Goal: Task Accomplishment & Management: Complete application form

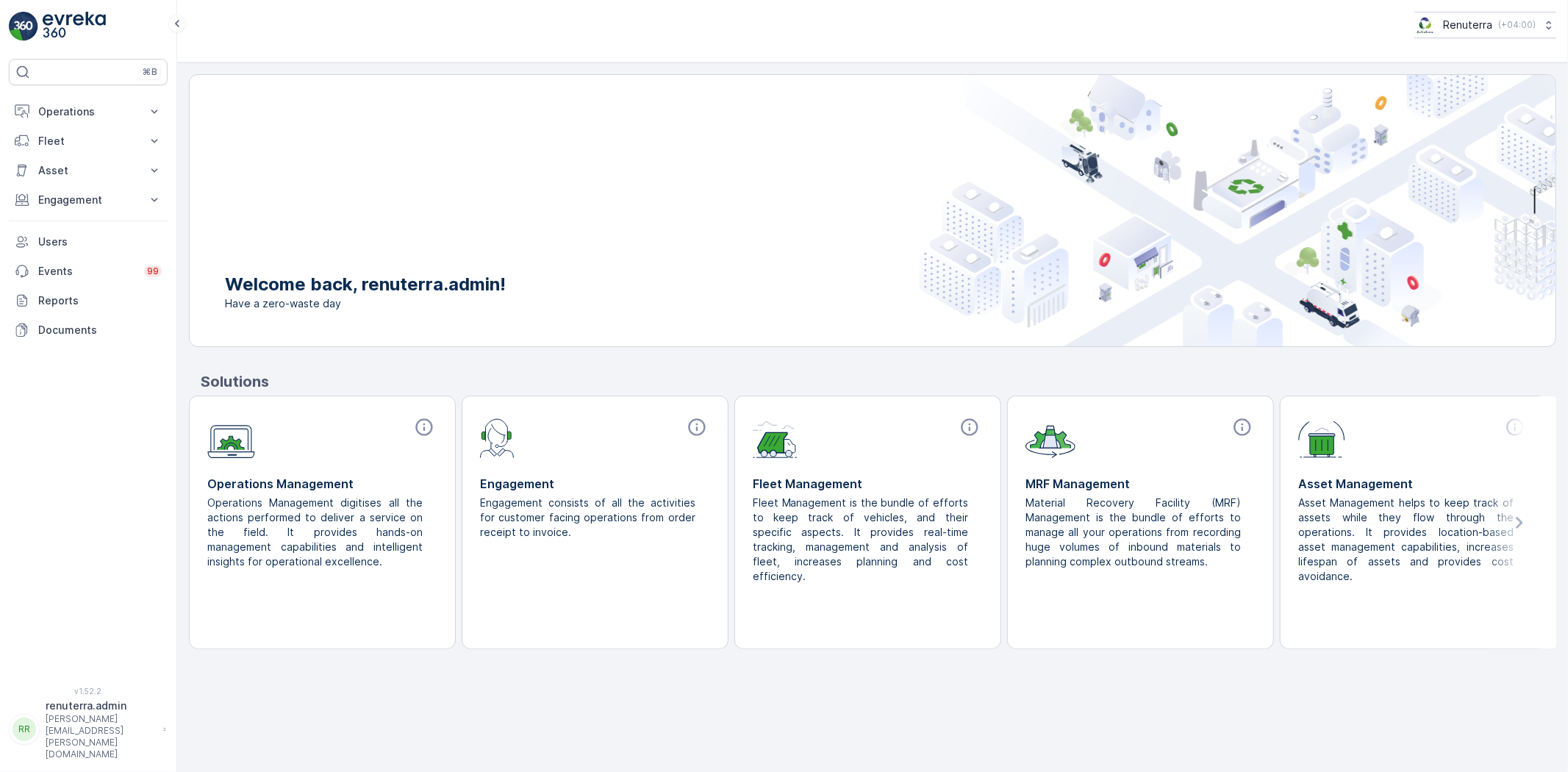
click at [64, 87] on div "⌘B Operations Insights Planning Routes & Tasks Cockpit Settings Fleet Live Trac…" at bounding box center [88, 364] width 159 height 610
click at [70, 98] on button "Operations" at bounding box center [88, 112] width 159 height 29
click at [67, 149] on link "Planning" at bounding box center [99, 157] width 136 height 21
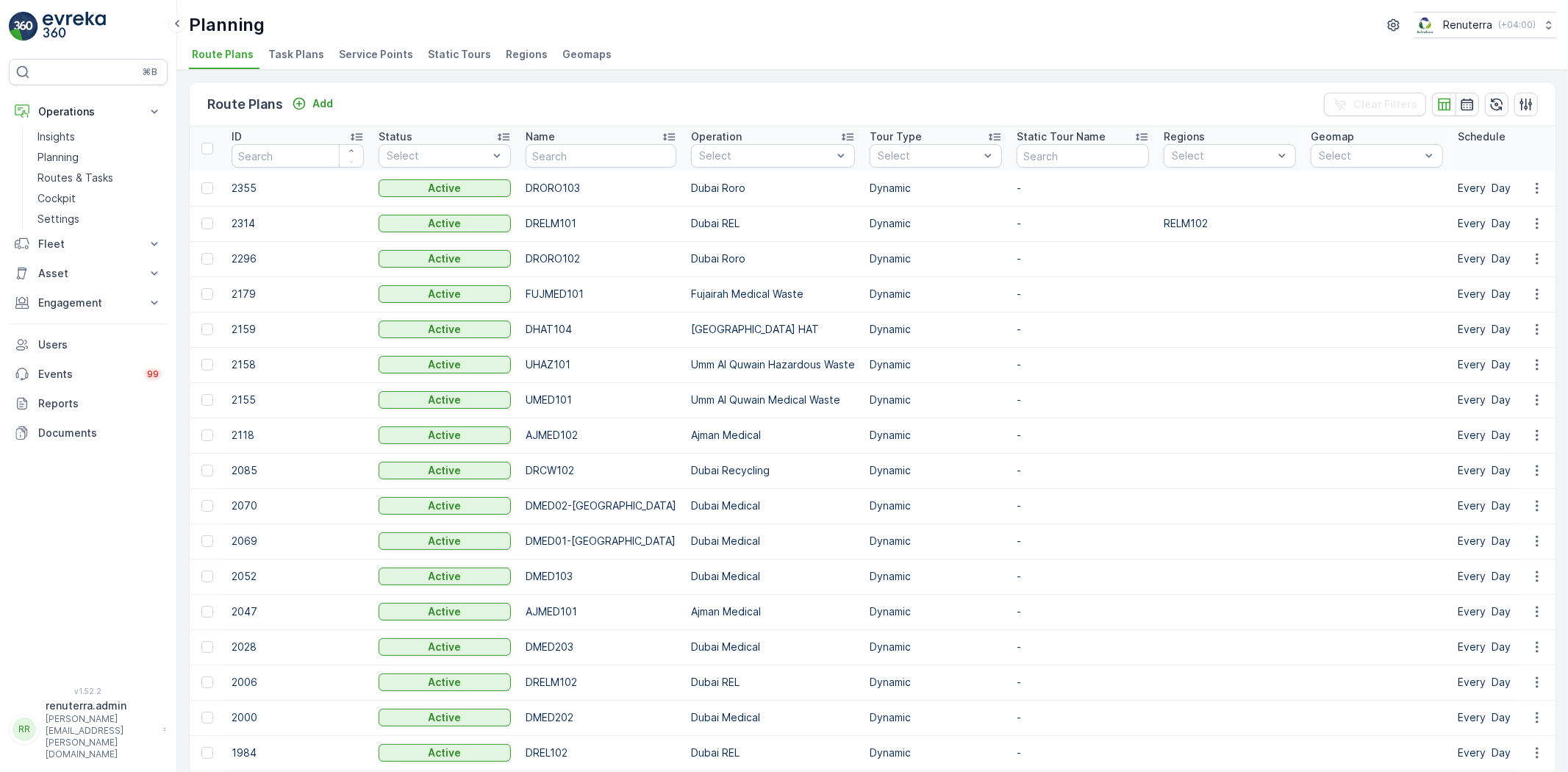
click at [381, 54] on span "Service Points" at bounding box center [376, 54] width 74 height 15
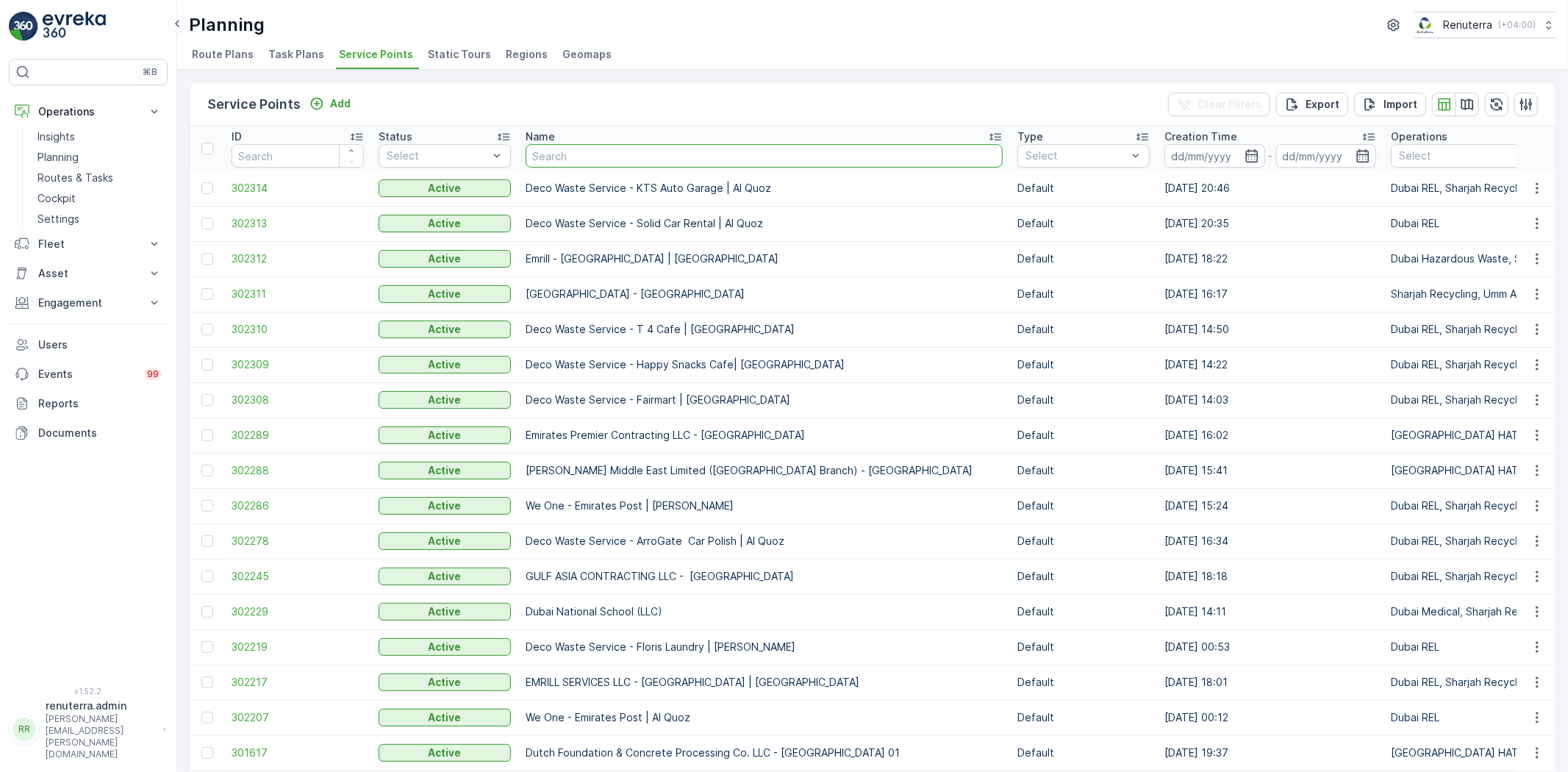
click at [548, 150] on input "text" at bounding box center [764, 156] width 477 height 24
type input "Dr amas"
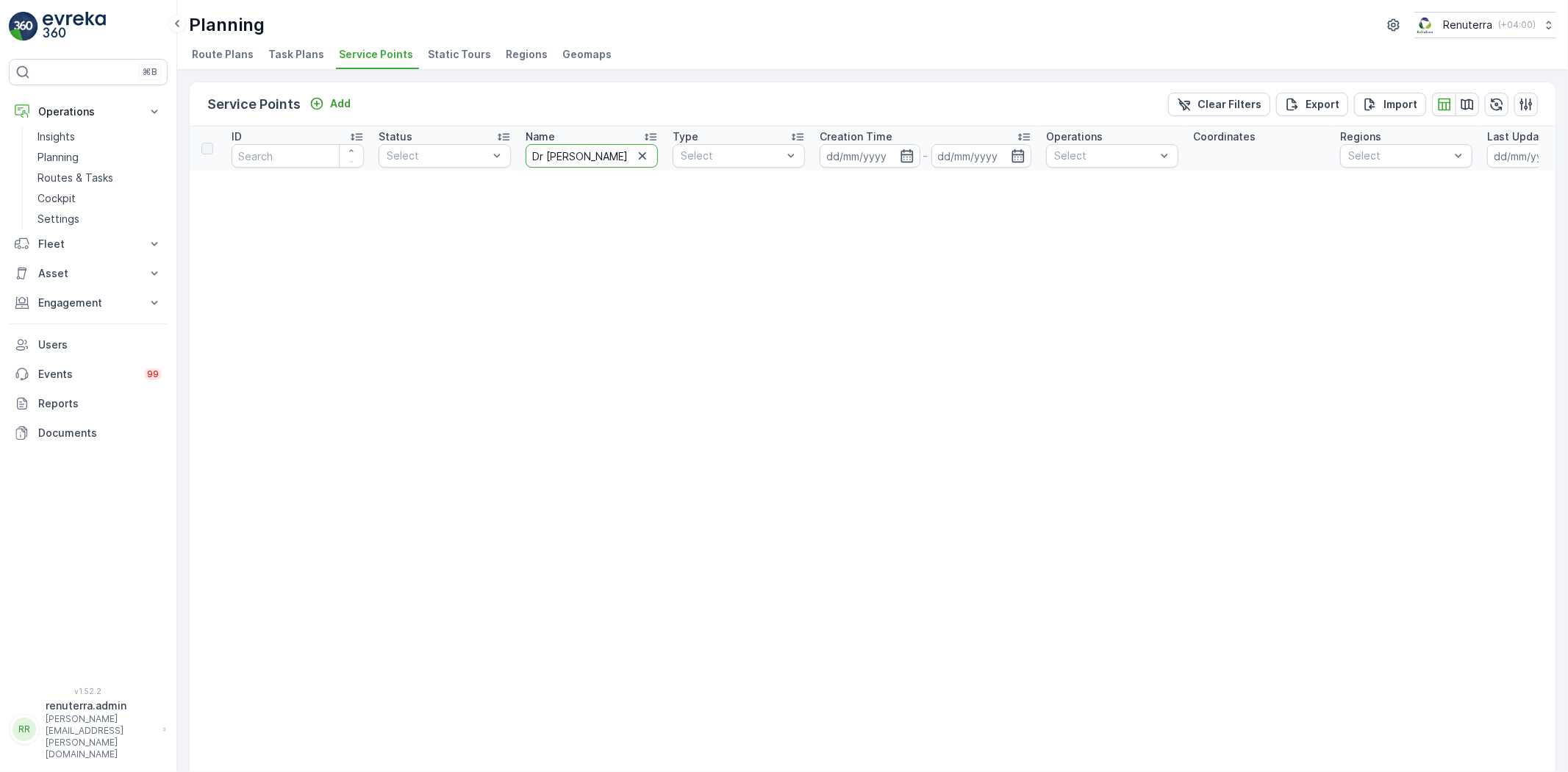
drag, startPoint x: 564, startPoint y: 149, endPoint x: 547, endPoint y: 148, distance: 17.0
click at [548, 146] on input "Dr amas" at bounding box center [592, 156] width 132 height 24
type input "Dr mansoor"
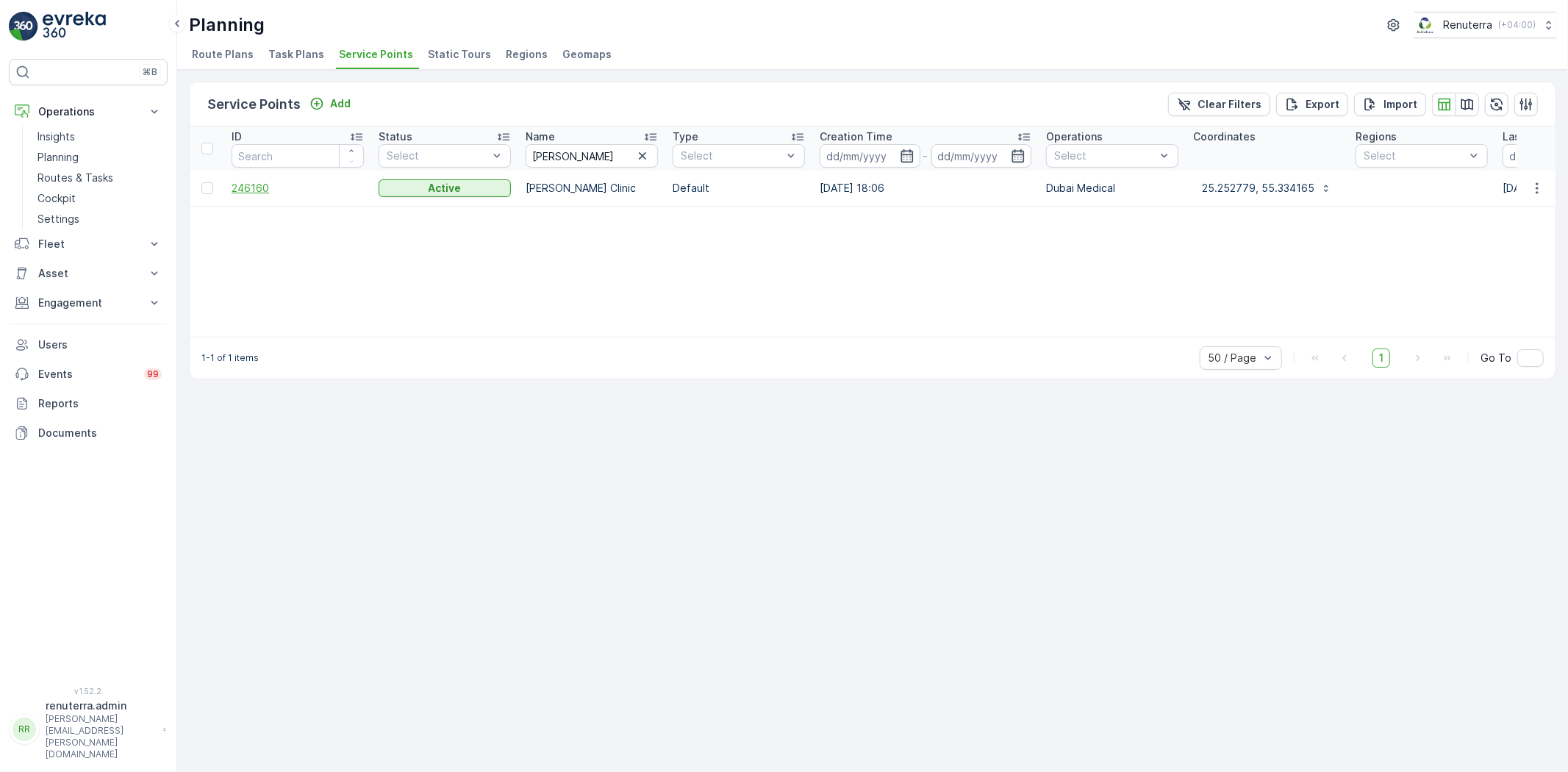
click at [301, 185] on span "246160" at bounding box center [298, 188] width 132 height 15
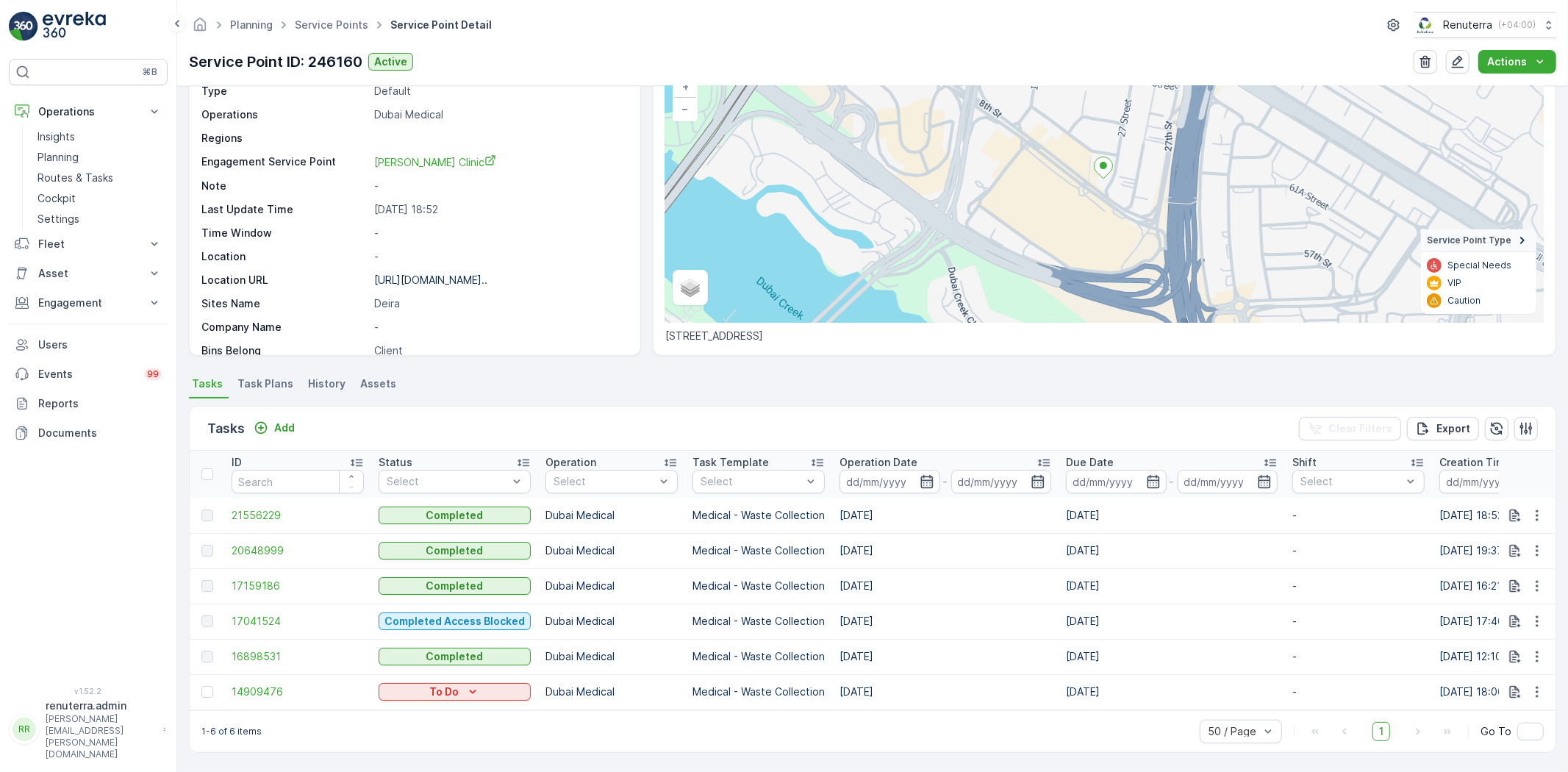
scroll to position [116, 0]
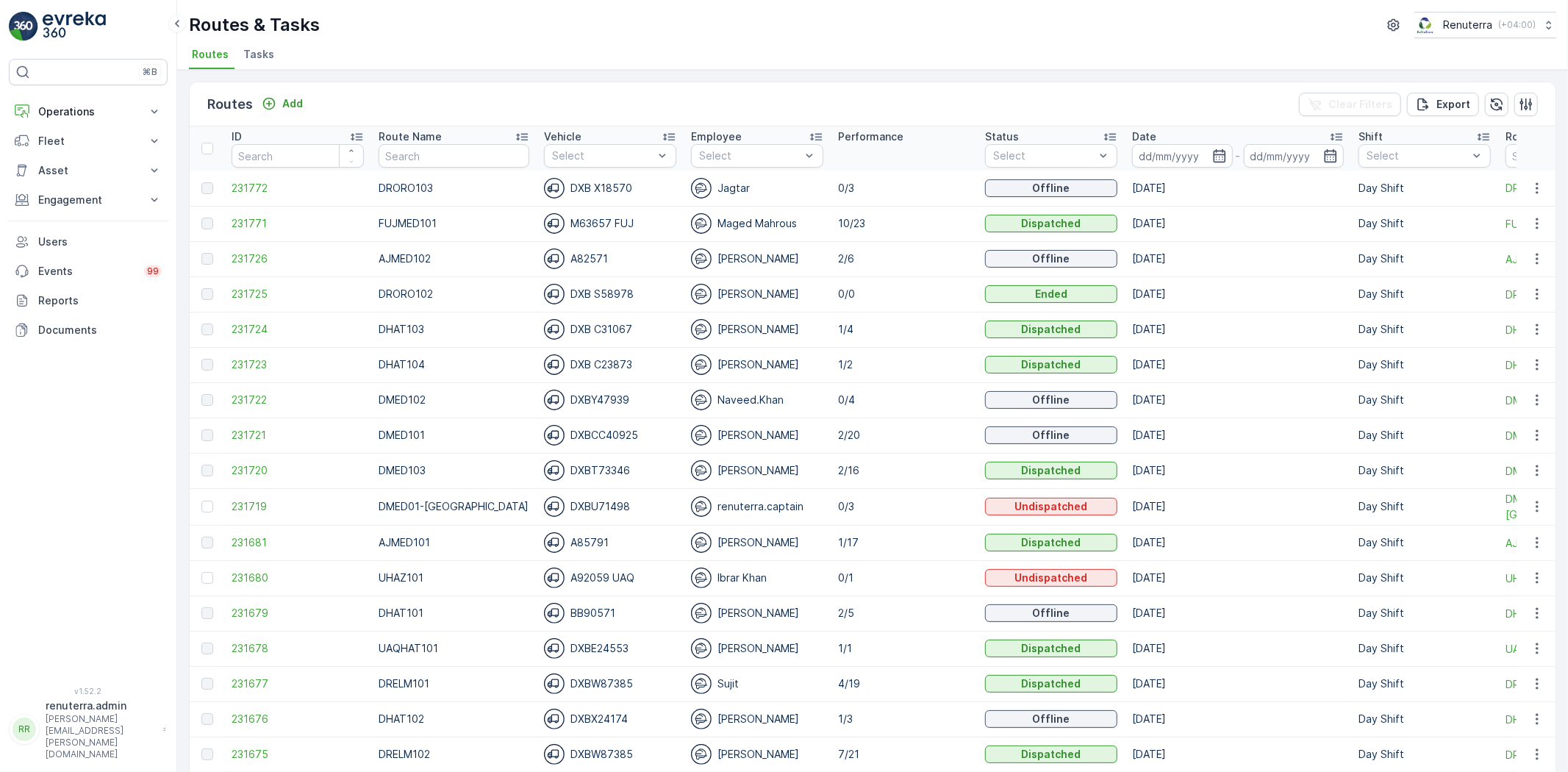
click at [434, 158] on th "Route Name" at bounding box center [454, 149] width 165 height 44
click at [434, 157] on input "text" at bounding box center [454, 156] width 151 height 24
type input "DREL"
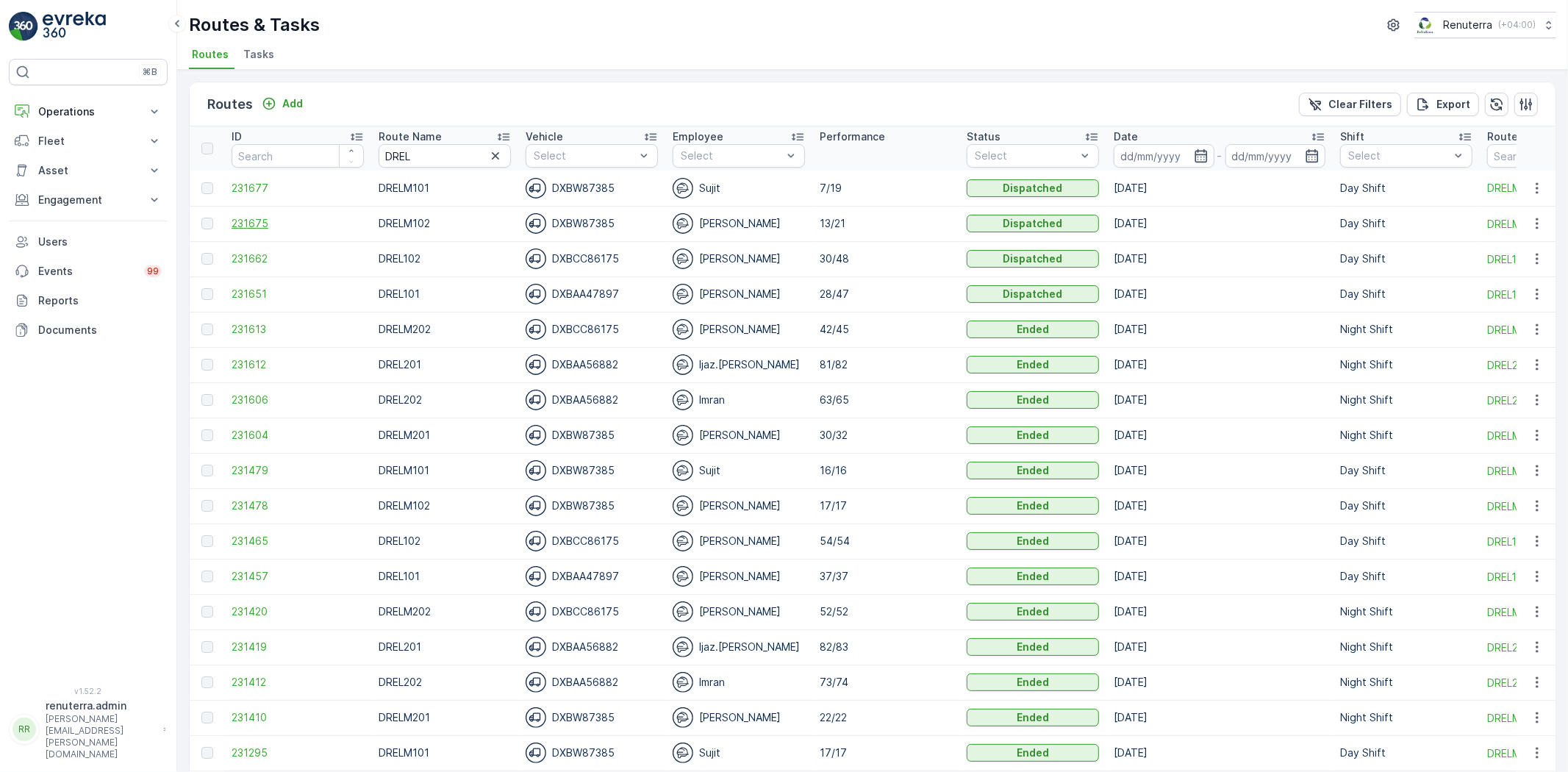
click at [266, 221] on span "231675" at bounding box center [298, 224] width 132 height 15
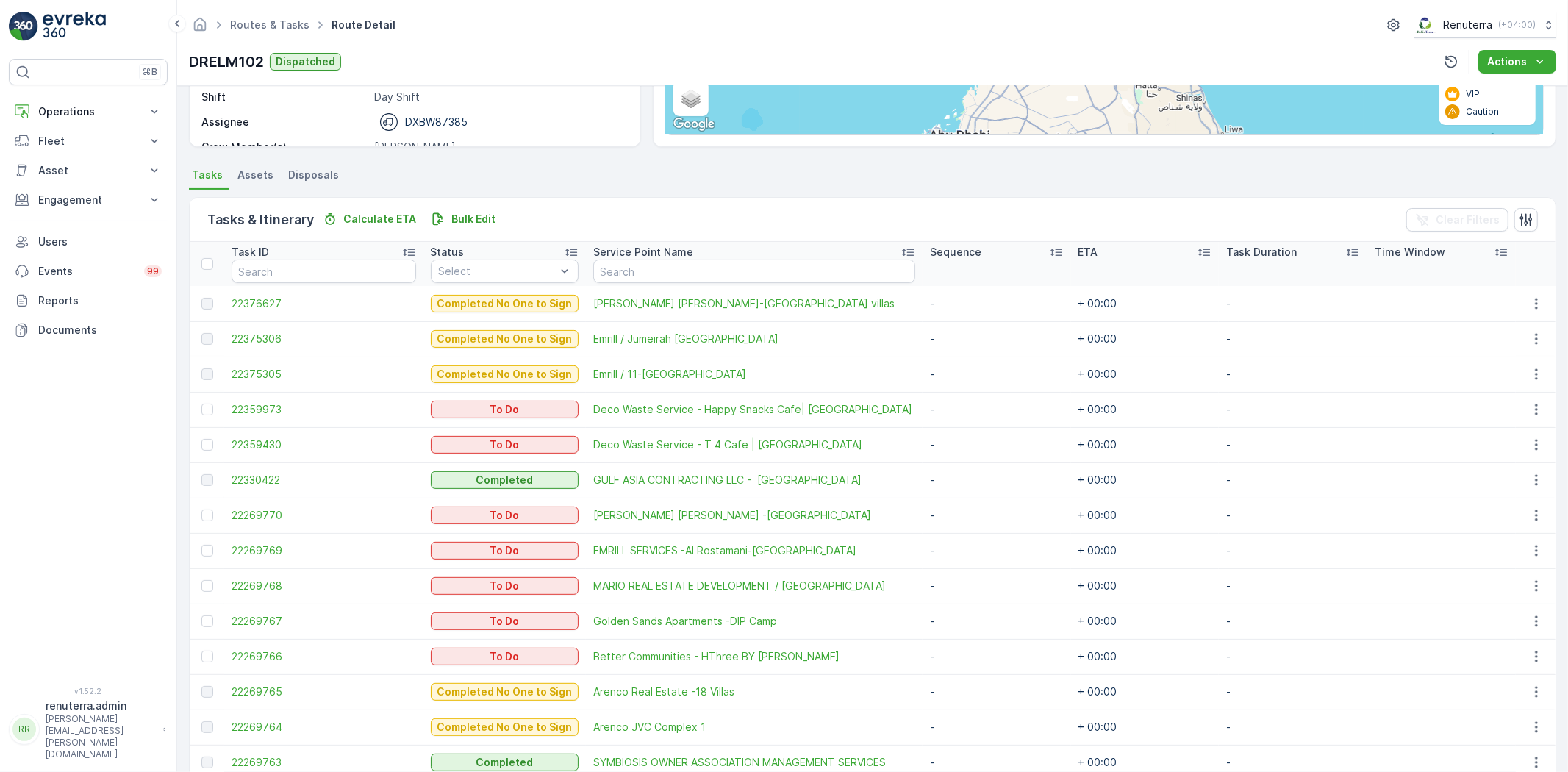
scroll to position [562, 0]
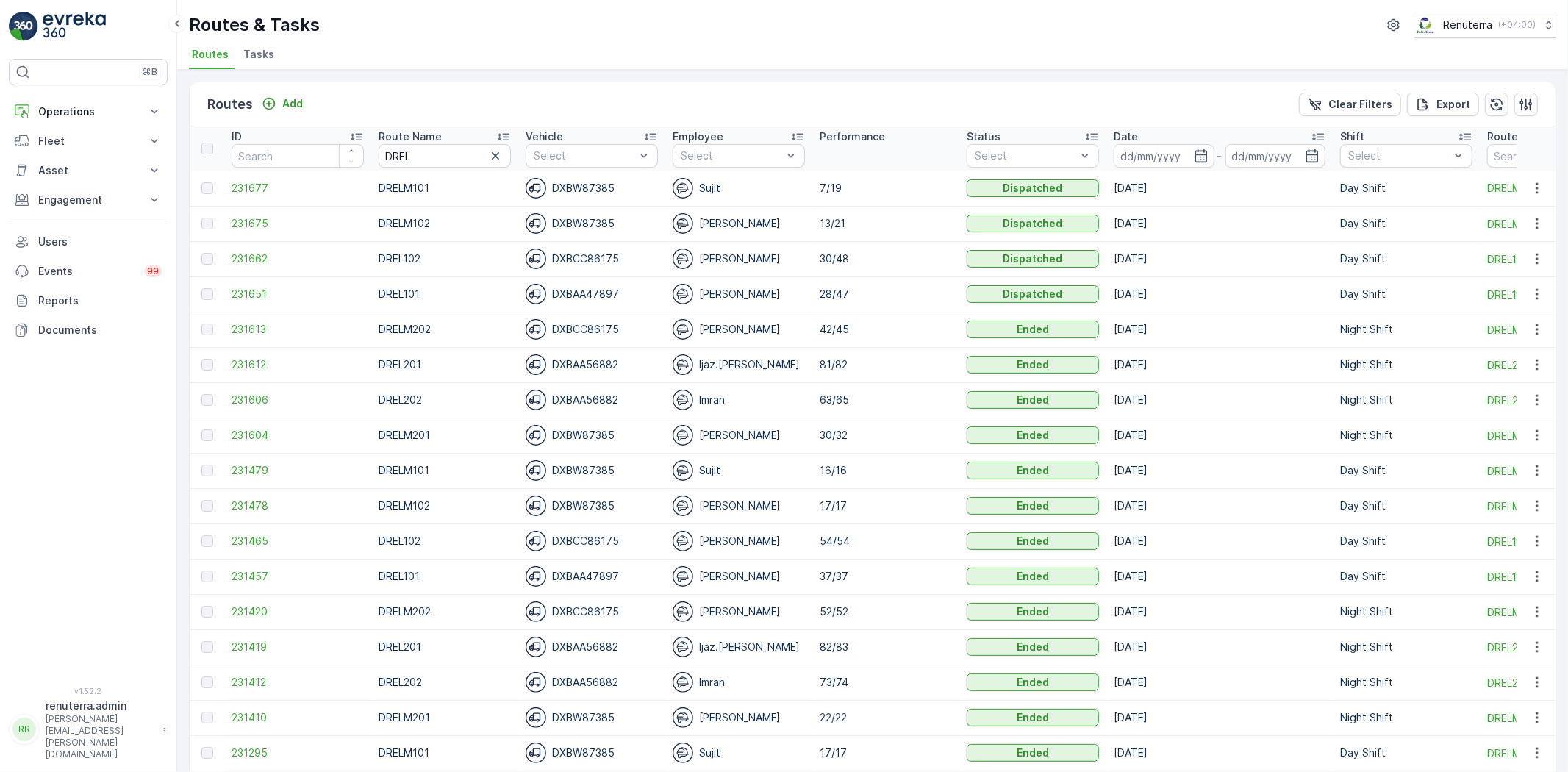
click at [428, 137] on p "Route Name" at bounding box center [410, 137] width 63 height 15
click at [373, 146] on th "Route Name DREL" at bounding box center [445, 149] width 147 height 44
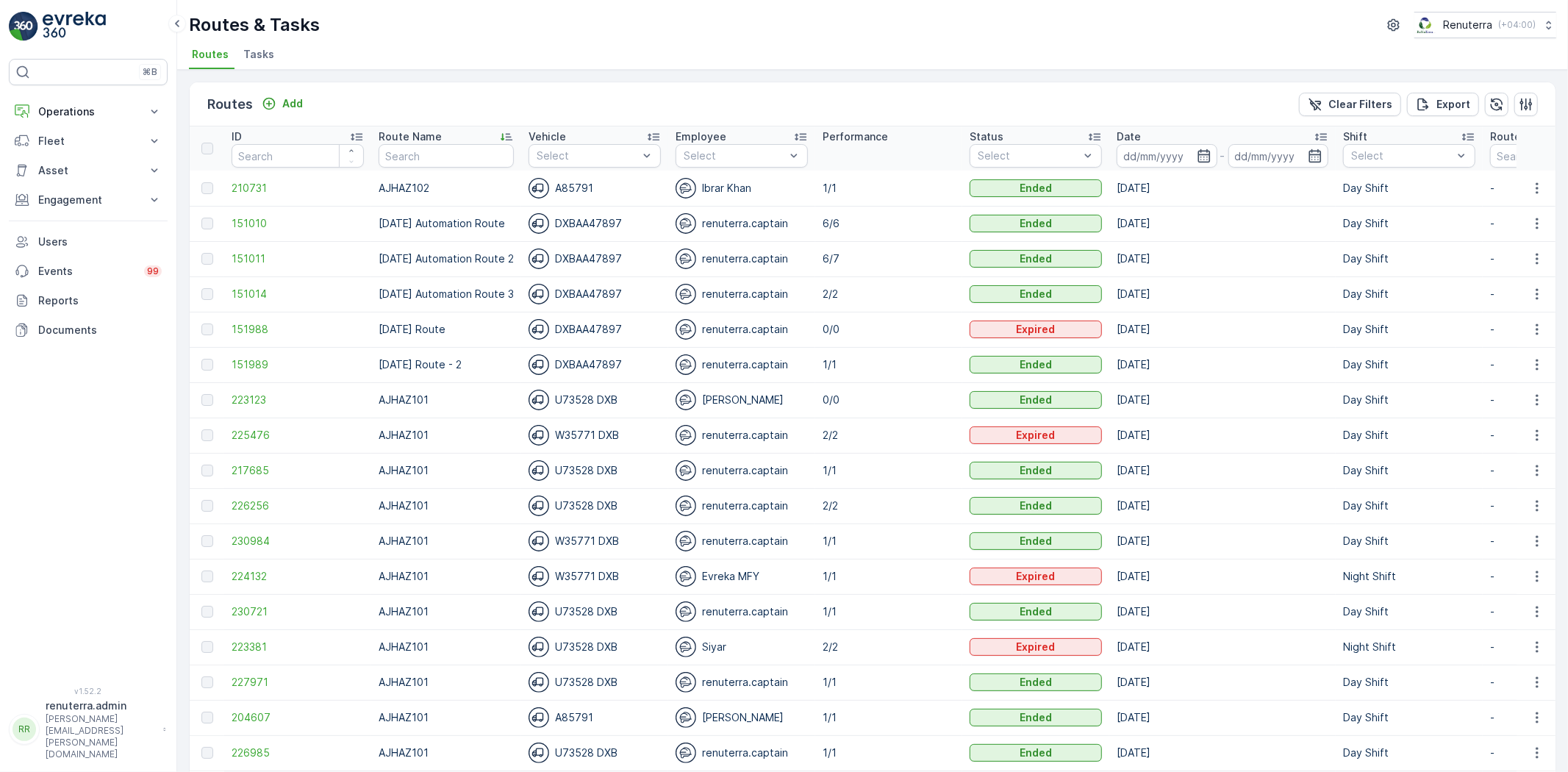
click at [1164, 140] on div "Date" at bounding box center [1222, 137] width 212 height 15
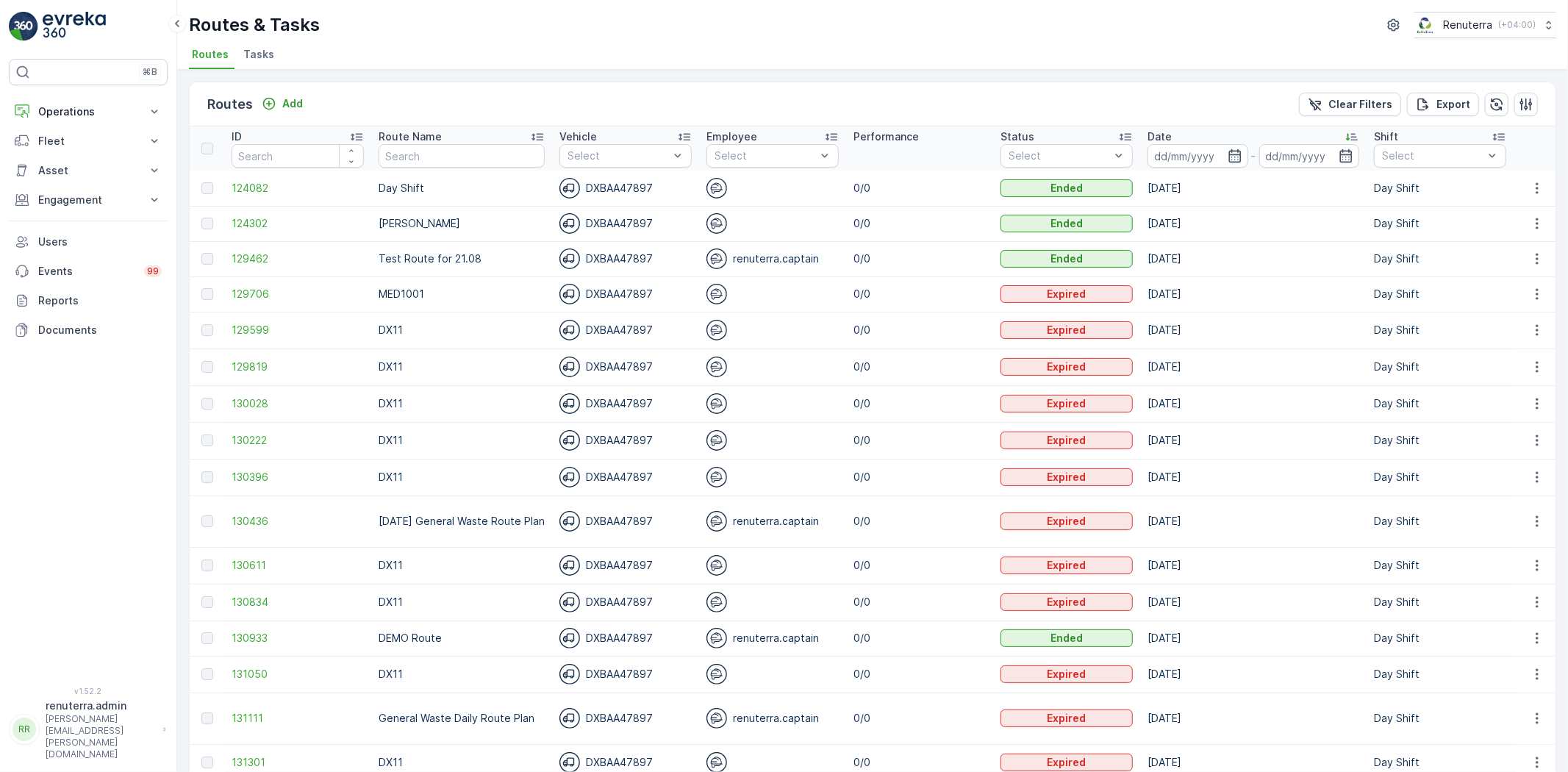
click at [1163, 157] on input at bounding box center [1198, 156] width 101 height 24
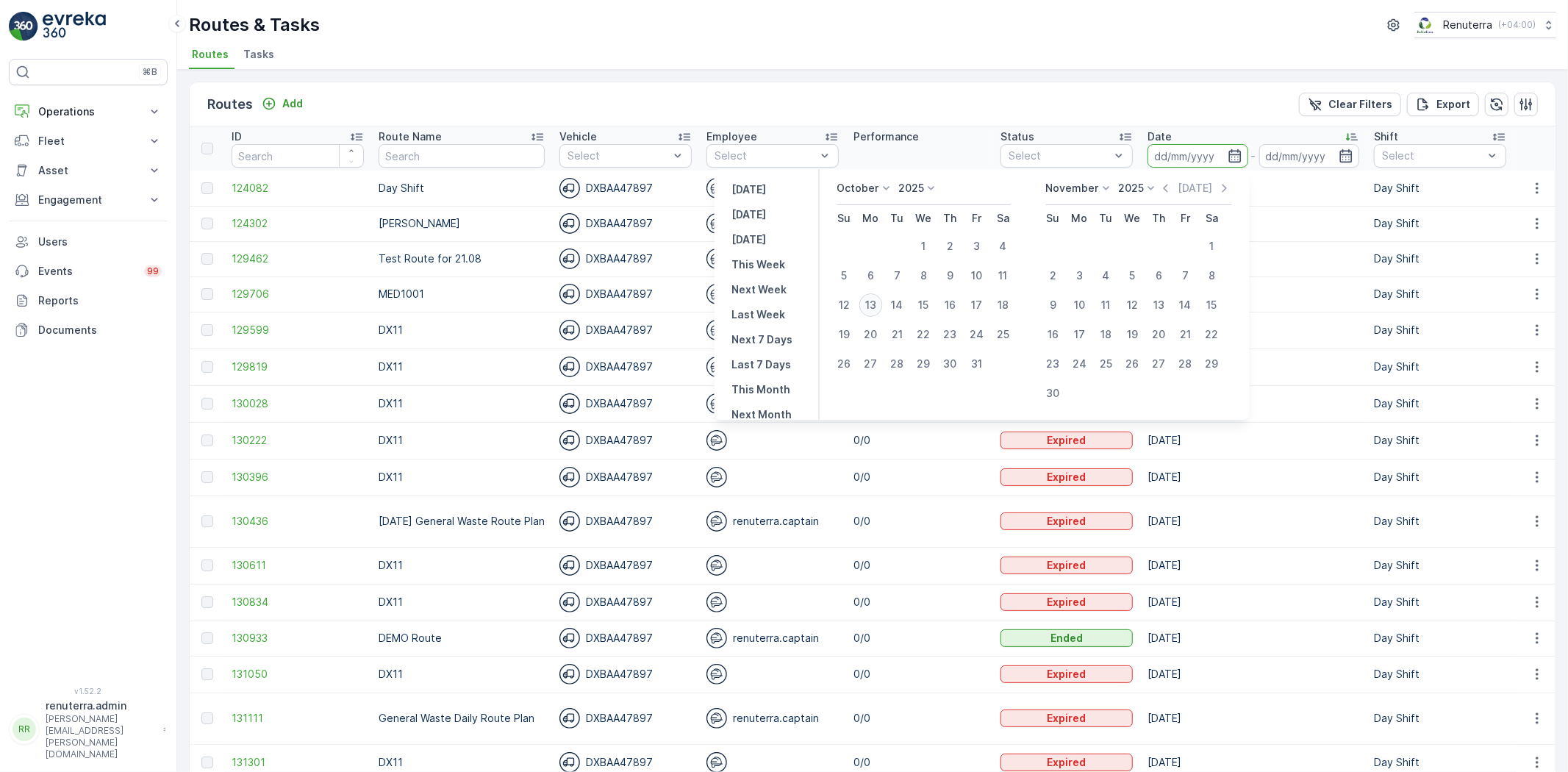
click at [866, 298] on div "13" at bounding box center [870, 305] width 24 height 24
type input "13.10.2025"
click at [866, 298] on div "13" at bounding box center [870, 305] width 24 height 24
type input "13.10.2025"
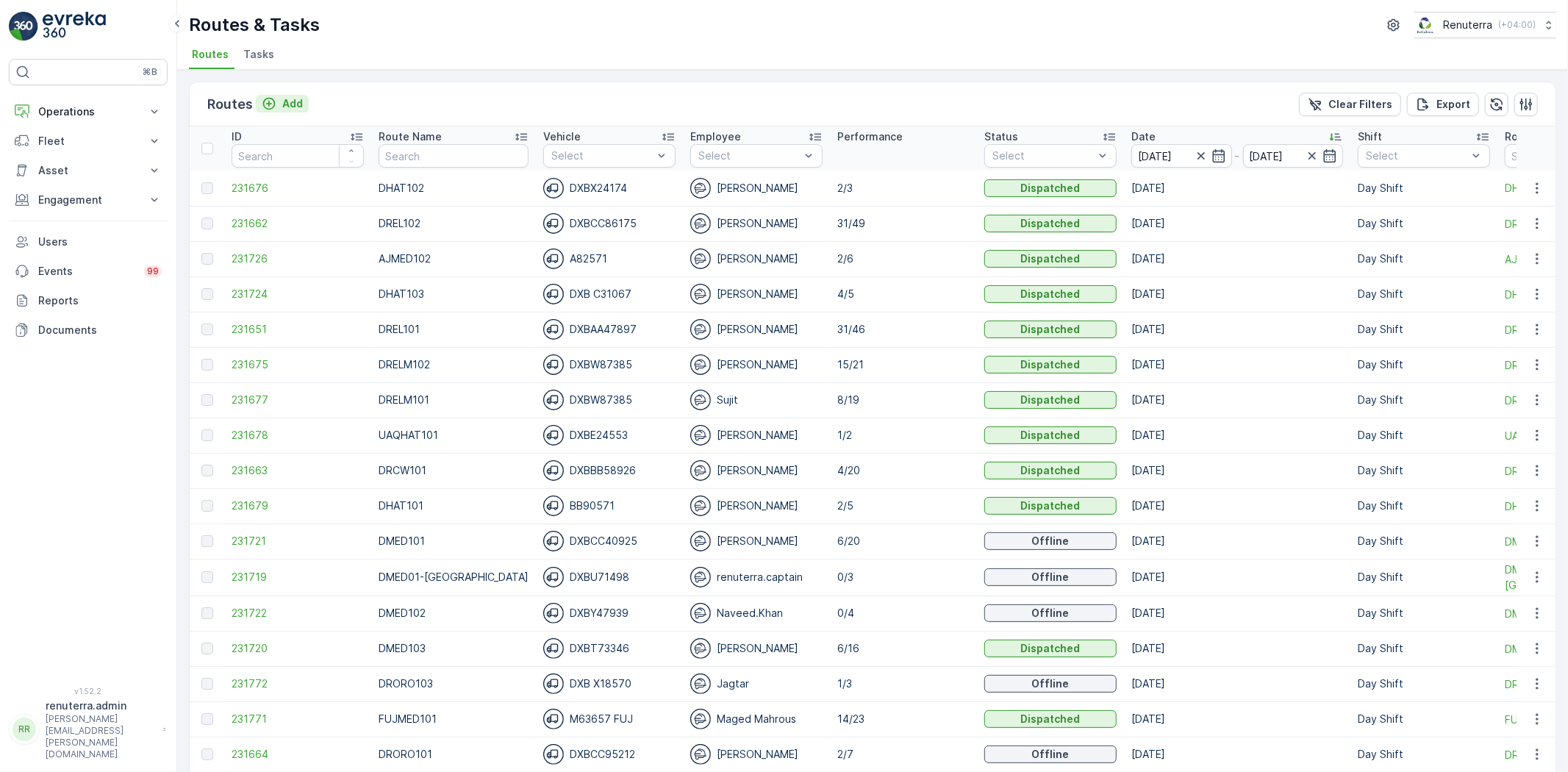
click at [282, 111] on button "Add" at bounding box center [282, 104] width 53 height 18
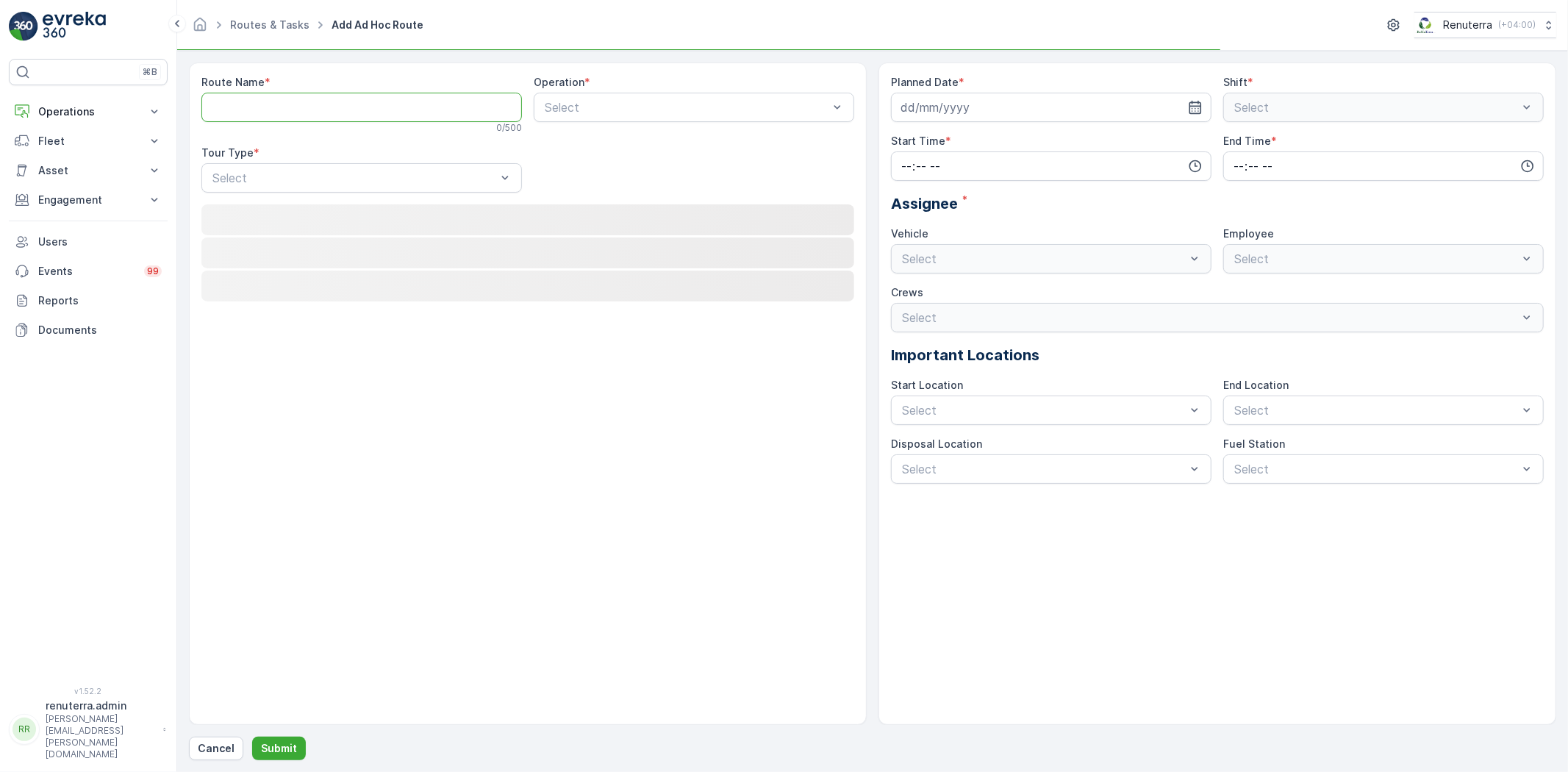
click at [281, 107] on Name "Route Name" at bounding box center [362, 107] width 321 height 29
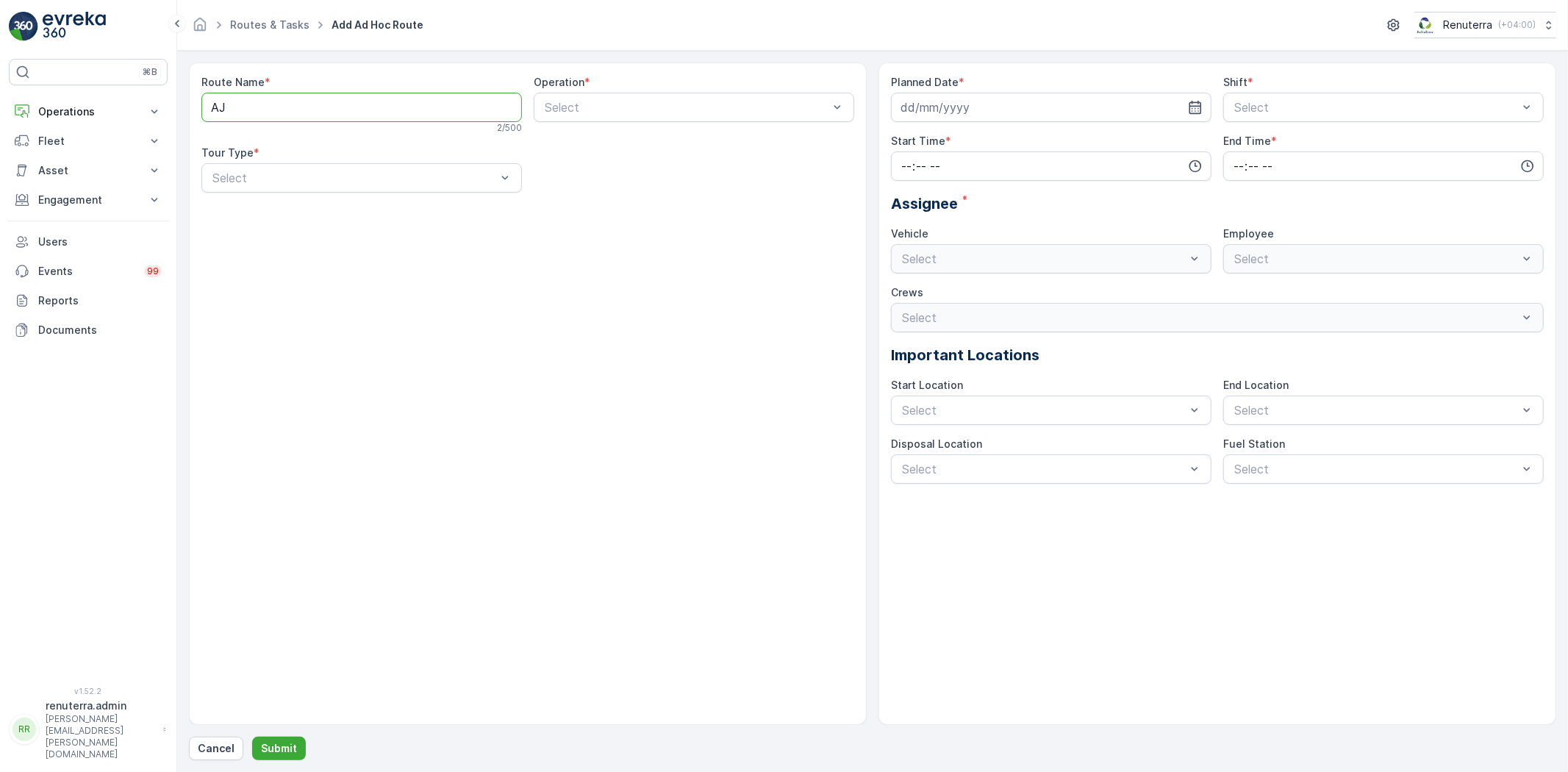
click at [325, 104] on Name "AJ" at bounding box center [362, 107] width 321 height 29
drag, startPoint x: 307, startPoint y: 98, endPoint x: 179, endPoint y: 88, distance: 128.4
click at [179, 89] on form "Route Name * AJHaz 5 / 500 Operation * Select Tour Type * Select Planned Date *…" at bounding box center [873, 411] width 1391 height 721
type Name "AJHAZ101"
type input "Ajman"
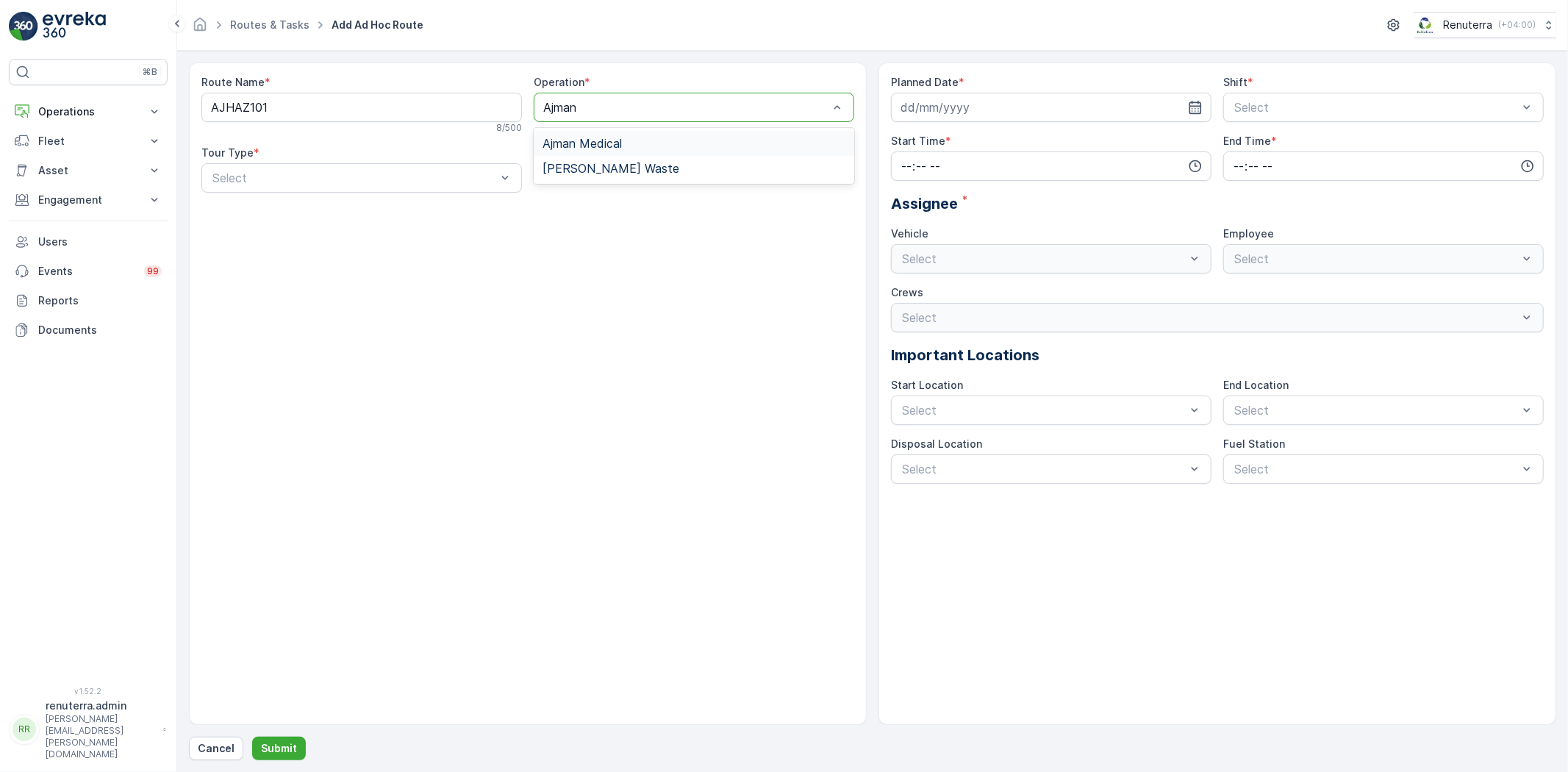
click at [632, 159] on div "Ajman Hazardous Waste" at bounding box center [694, 168] width 321 height 25
click at [480, 162] on div "Tour Type * Select" at bounding box center [362, 169] width 321 height 47
click at [448, 188] on div "Select" at bounding box center [362, 178] width 321 height 29
click at [421, 241] on div "Dynamic" at bounding box center [362, 239] width 303 height 13
drag, startPoint x: 1114, startPoint y: 99, endPoint x: 1116, endPoint y: 132, distance: 33.1
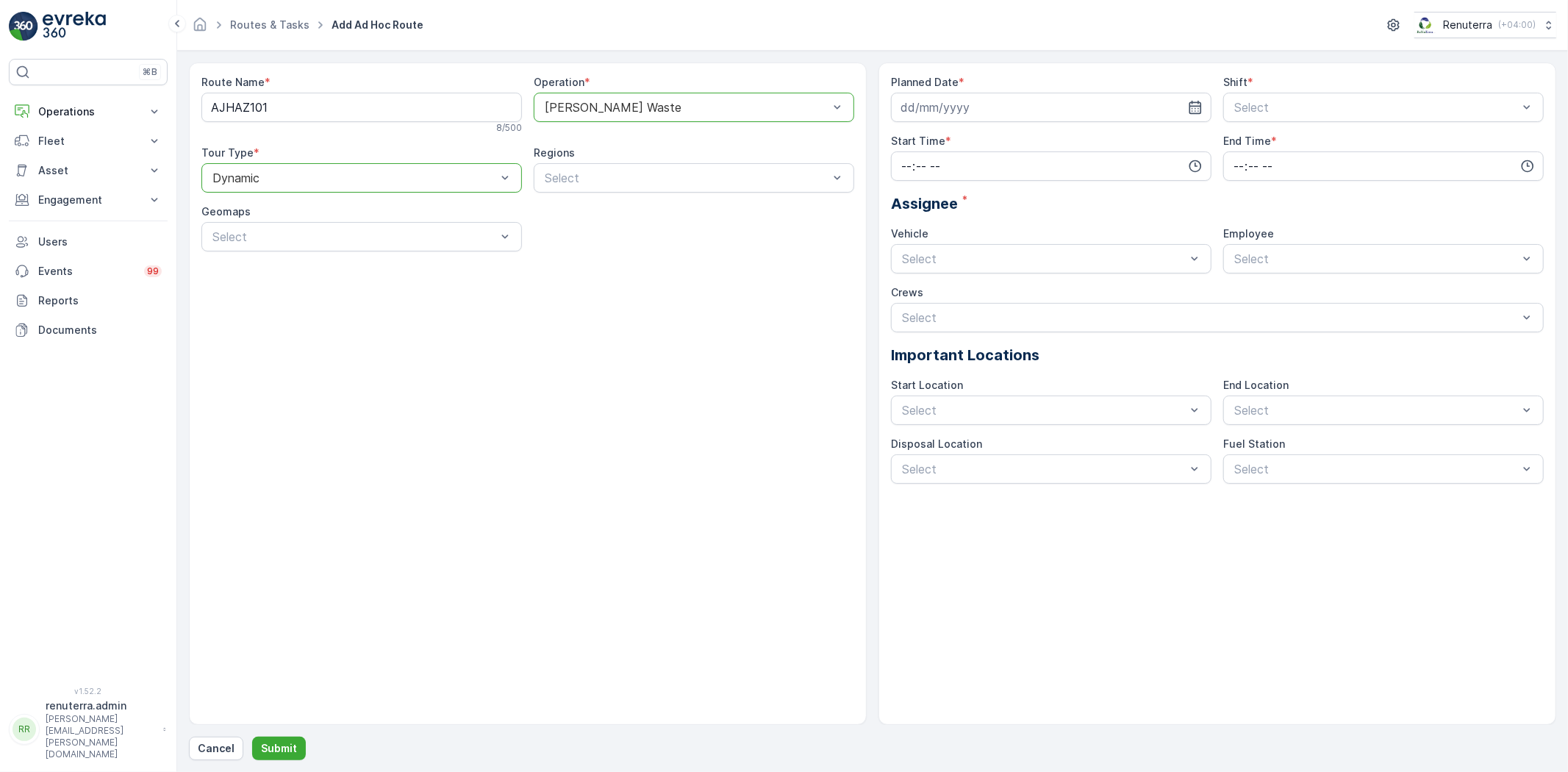
click at [1114, 100] on input at bounding box center [1051, 107] width 321 height 29
click at [939, 258] on div "13" at bounding box center [942, 260] width 24 height 24
type input "13.10.2025"
click at [1256, 149] on span "Day Shift" at bounding box center [1258, 143] width 52 height 13
drag, startPoint x: 978, startPoint y: 180, endPoint x: 973, endPoint y: 173, distance: 8.6
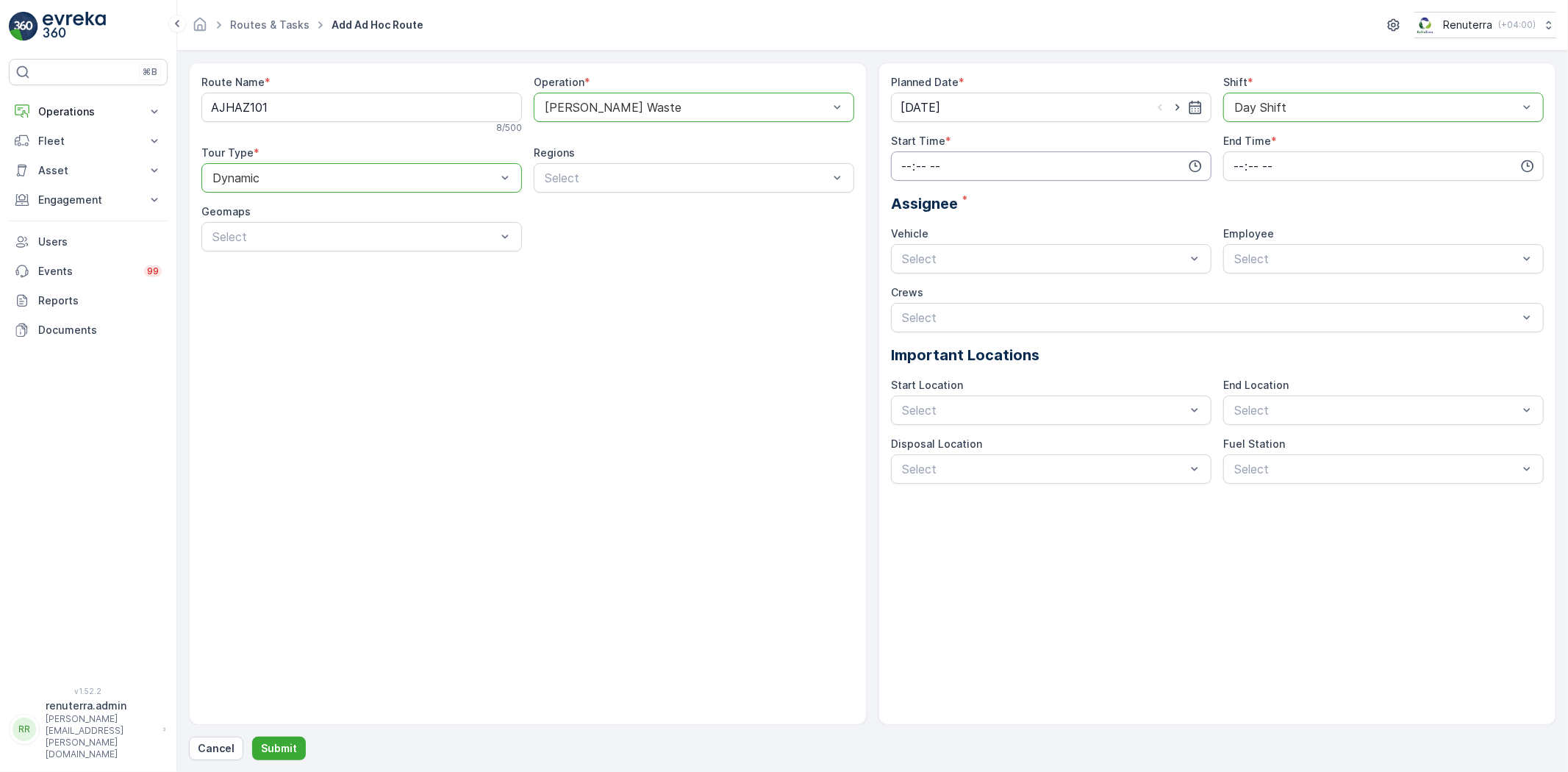
click at [975, 179] on div "Planned Date * 13.10.2025 Shift * option Day Shift, selected. Day Shift Start T…" at bounding box center [1217, 279] width 653 height 409
click at [951, 174] on input "time" at bounding box center [1051, 166] width 321 height 29
click at [908, 212] on span "14" at bounding box center [906, 212] width 12 height 15
type input "14:00"
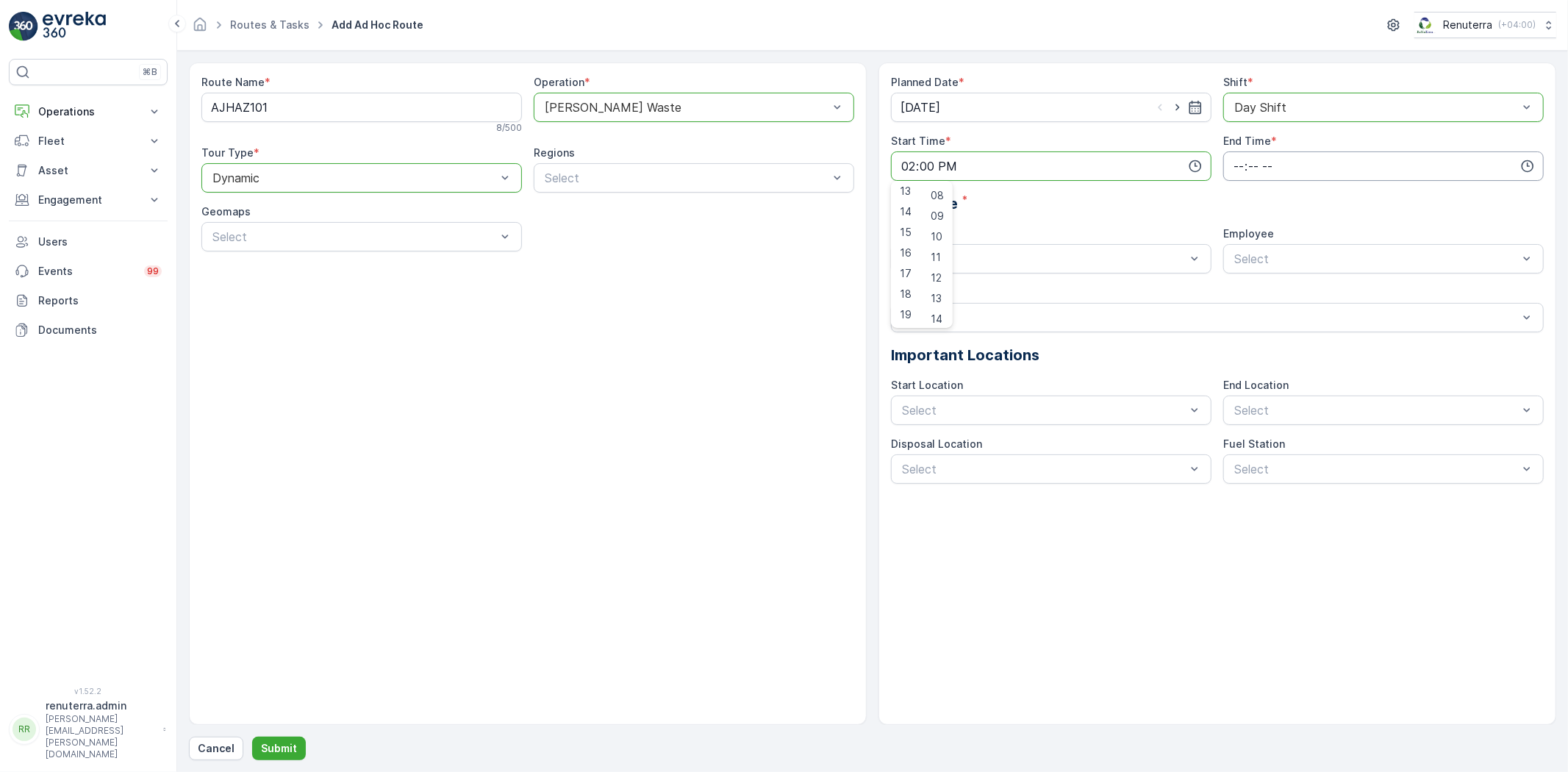
click at [1314, 165] on input "time" at bounding box center [1383, 166] width 321 height 29
click at [1246, 243] on div "20" at bounding box center [1239, 253] width 25 height 21
type input "20:00"
click at [1037, 232] on div "Vehicle" at bounding box center [1051, 234] width 321 height 15
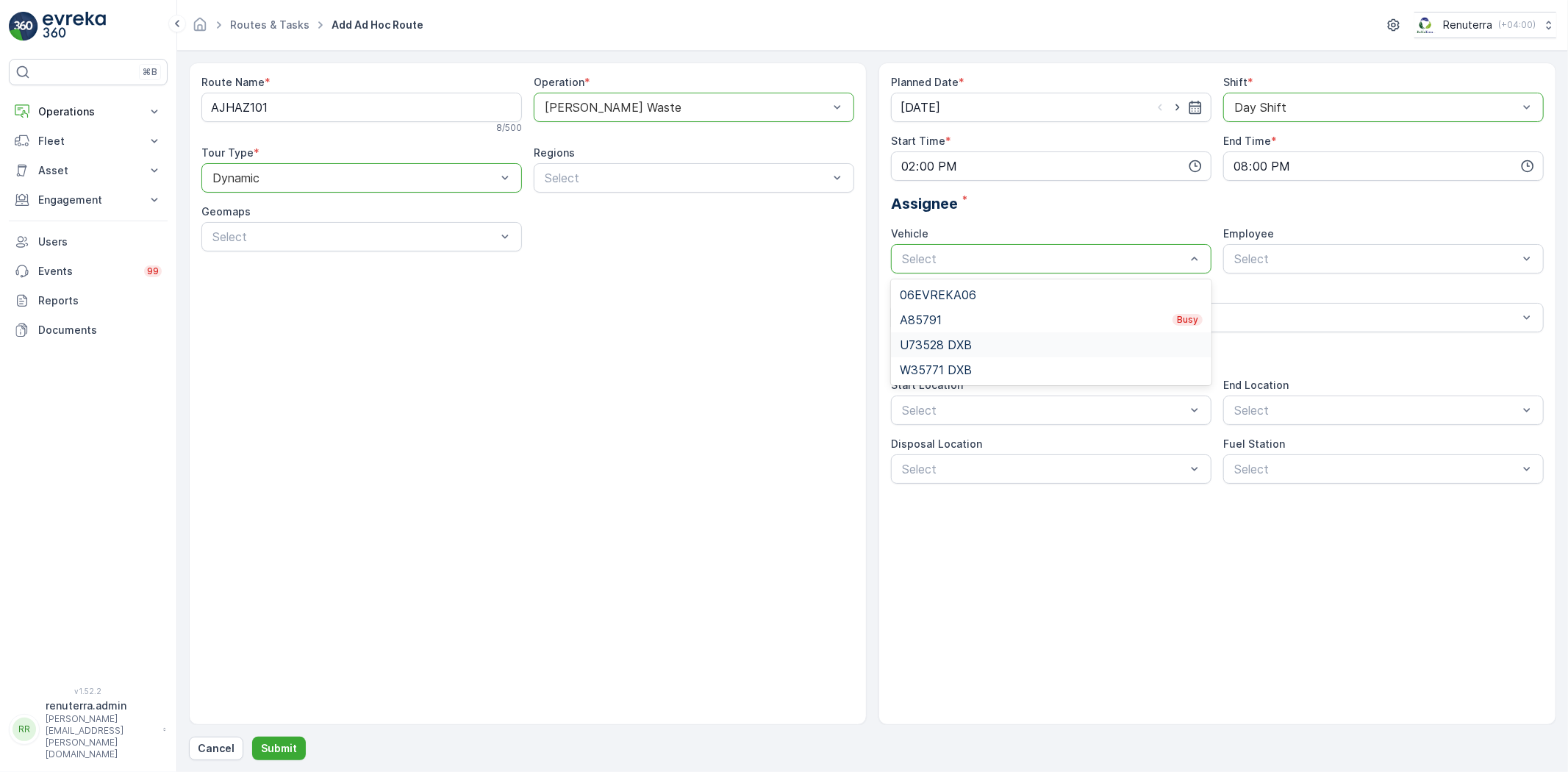
click at [975, 342] on div "U73528 DXB" at bounding box center [1051, 345] width 303 height 13
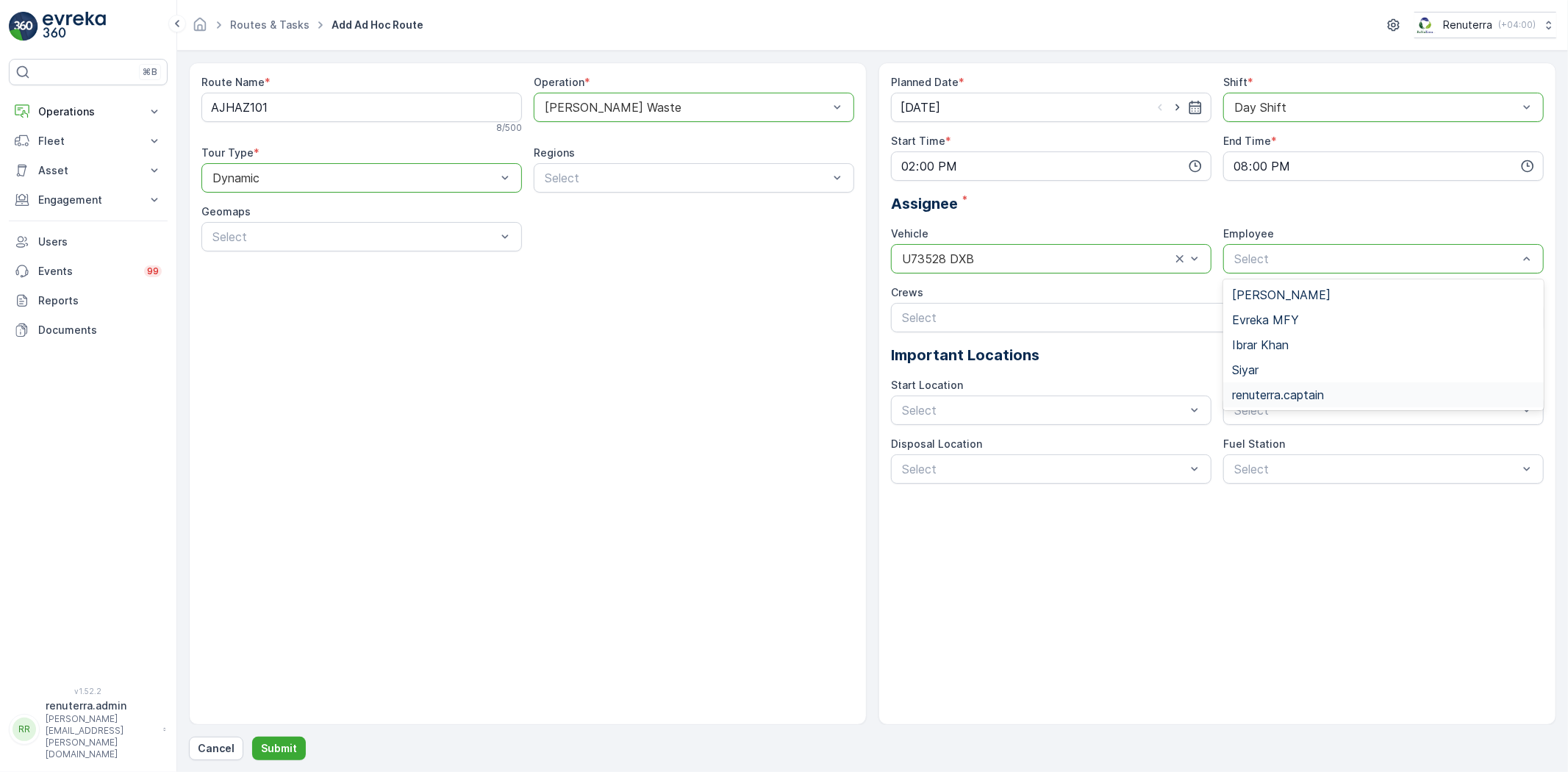
click at [1279, 393] on span "renuterra.captain" at bounding box center [1278, 395] width 92 height 13
click at [284, 752] on p "Submit" at bounding box center [279, 748] width 36 height 15
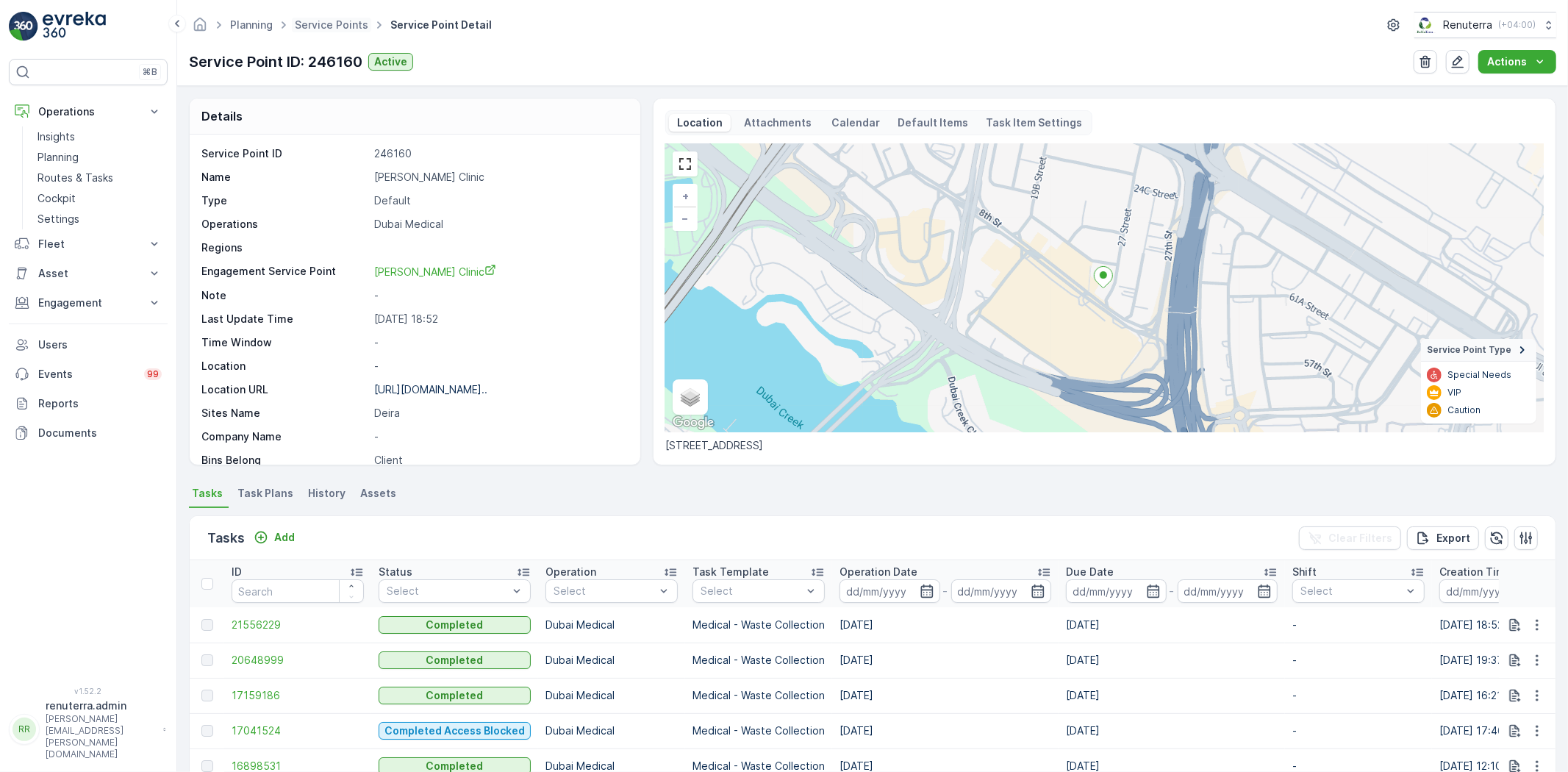
click at [319, 31] on span "Service Points" at bounding box center [332, 25] width 79 height 15
click at [329, 21] on link "Service Points" at bounding box center [332, 24] width 74 height 12
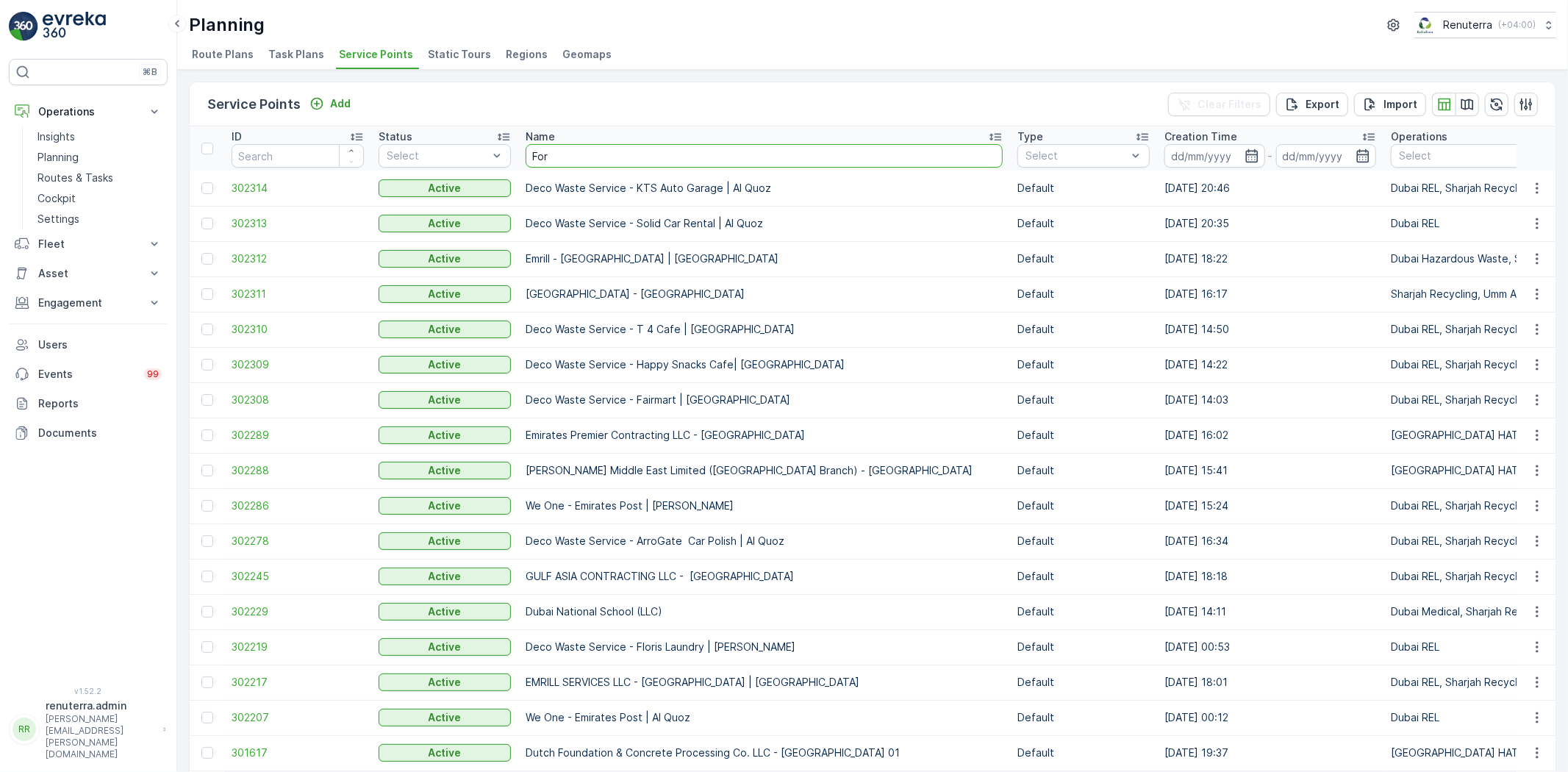
type input "Forn"
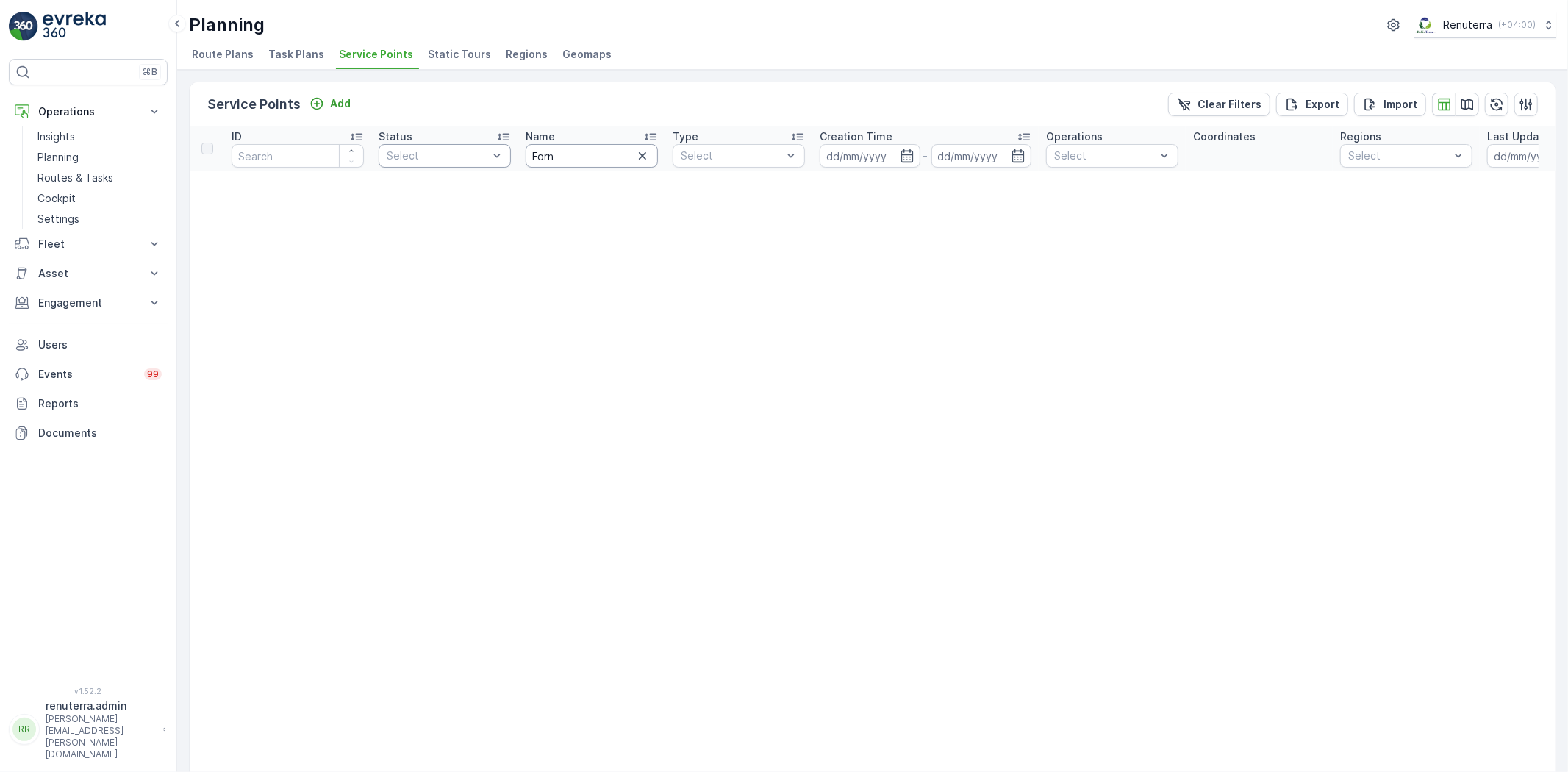
drag, startPoint x: 581, startPoint y: 149, endPoint x: 506, endPoint y: 148, distance: 75.0
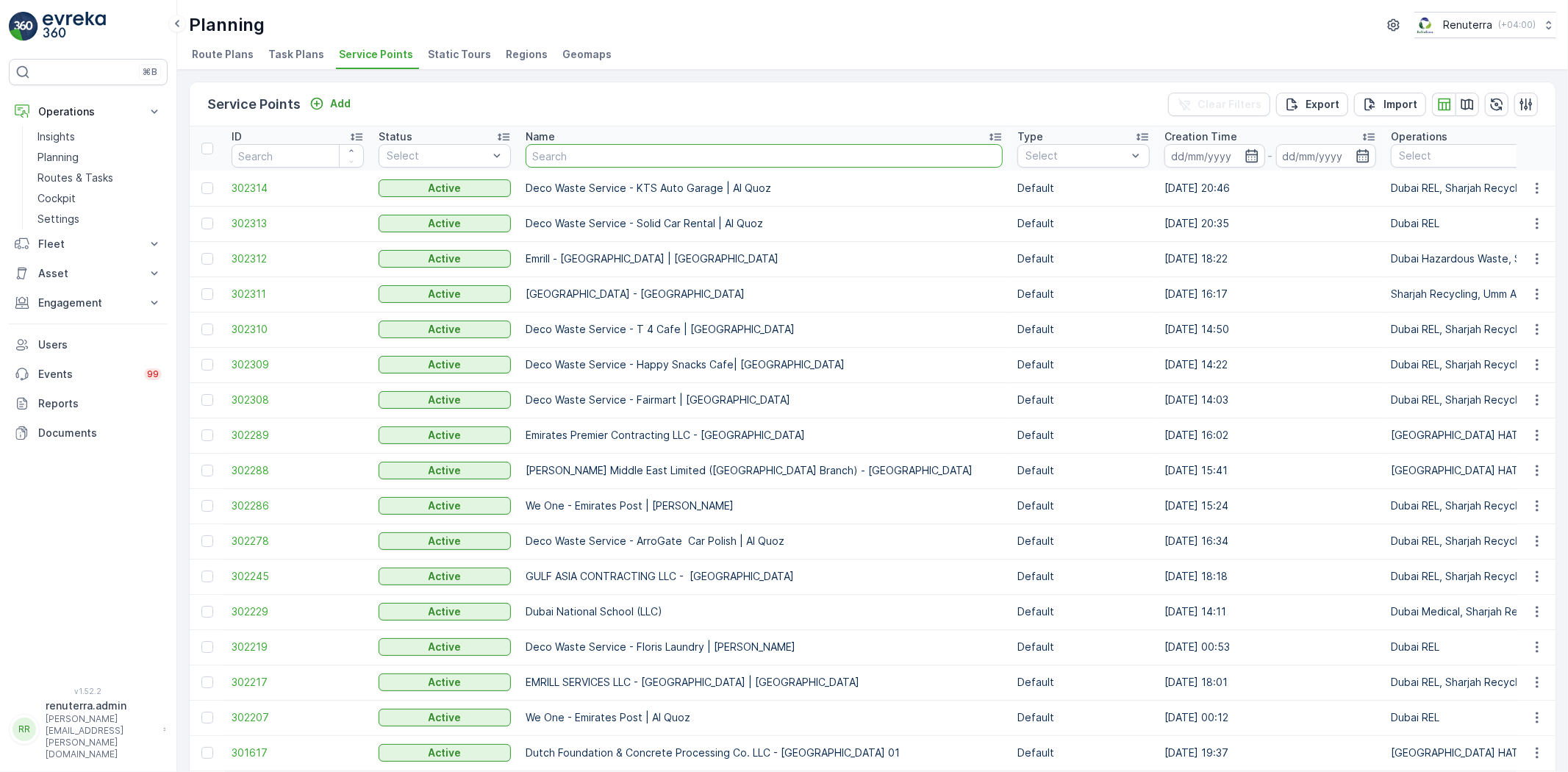
click at [581, 149] on input "text" at bounding box center [764, 156] width 477 height 24
type input "for"
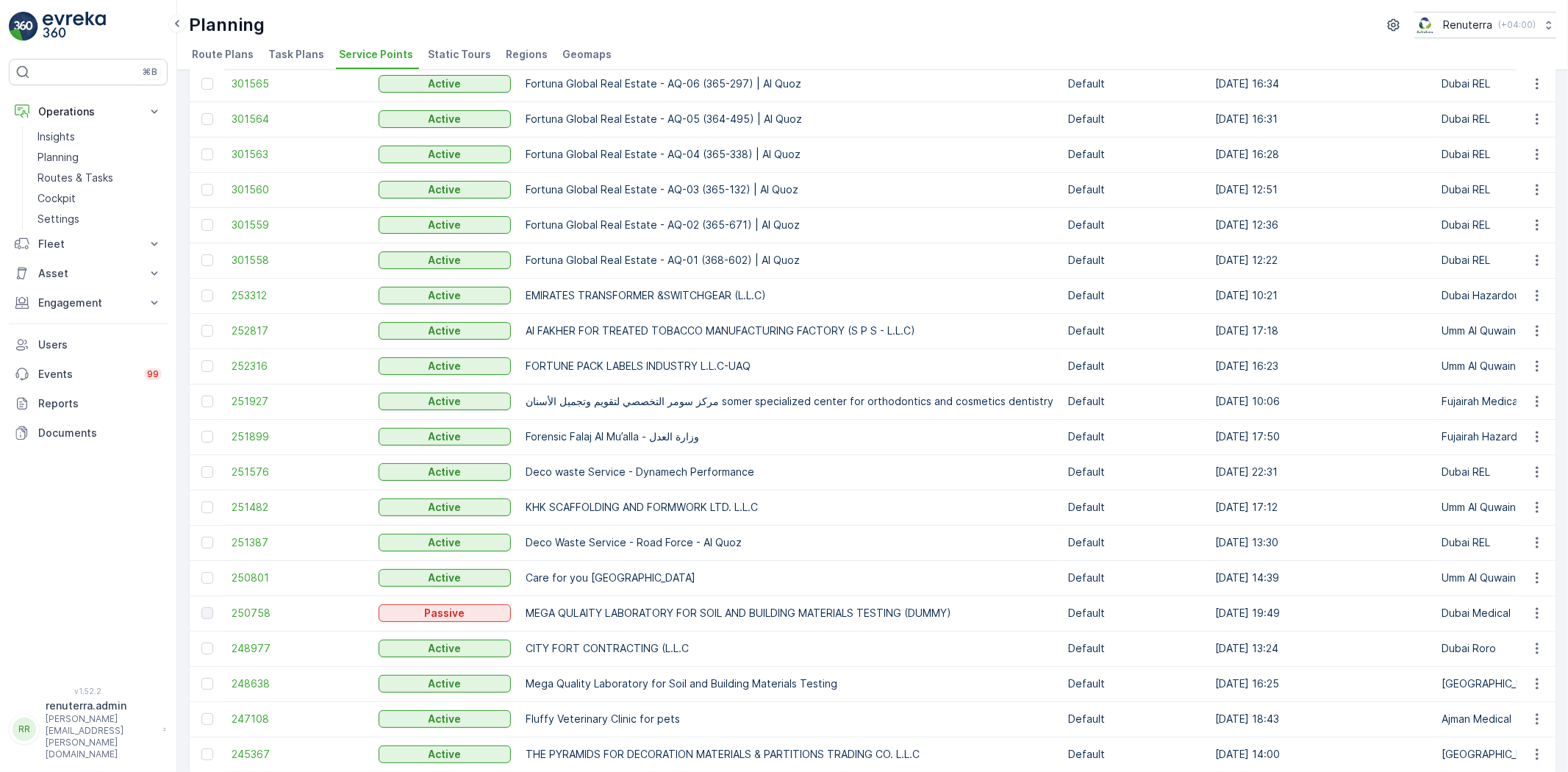
scroll to position [163, 0]
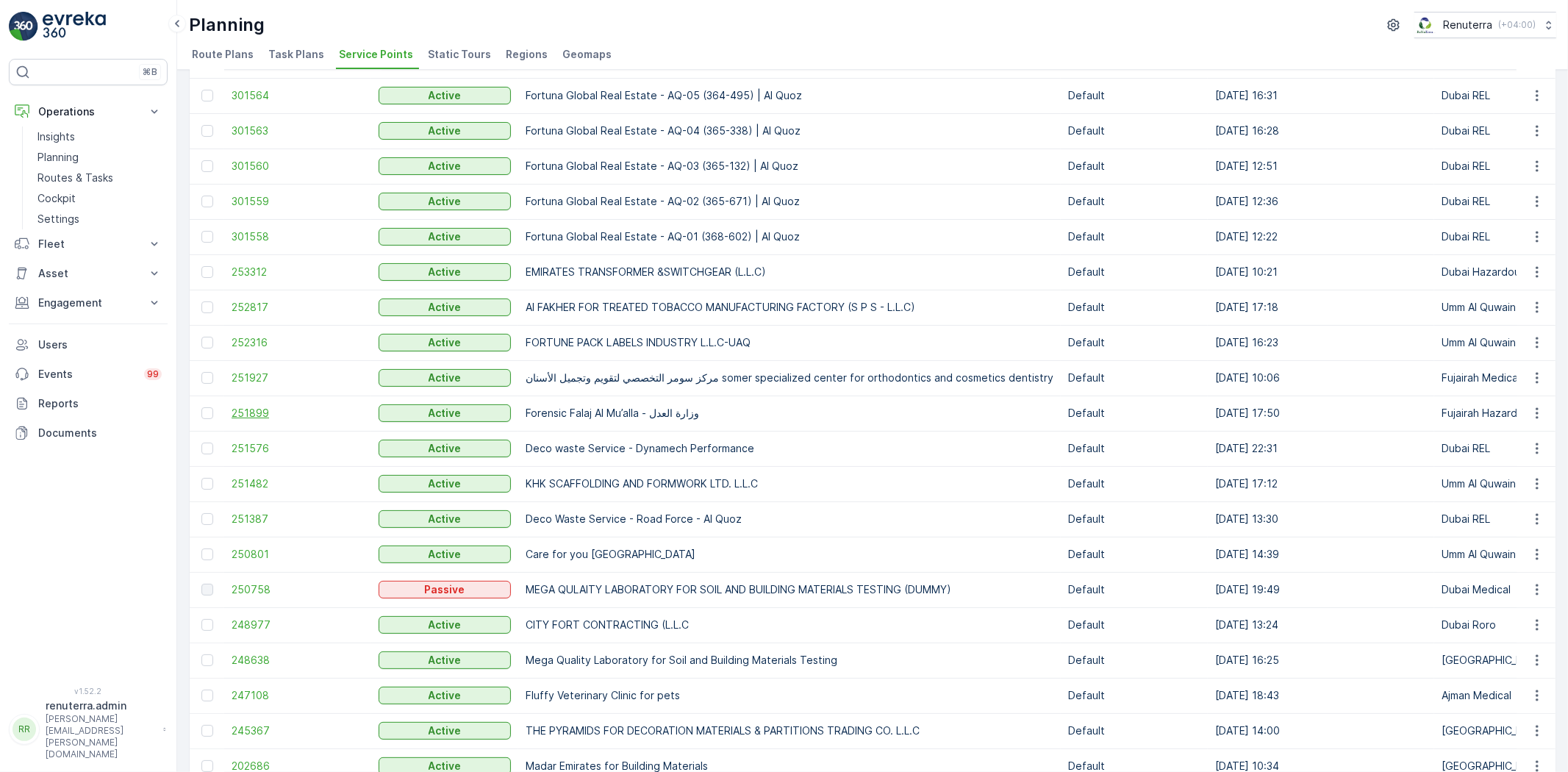
click at [255, 419] on span "251899" at bounding box center [298, 413] width 132 height 15
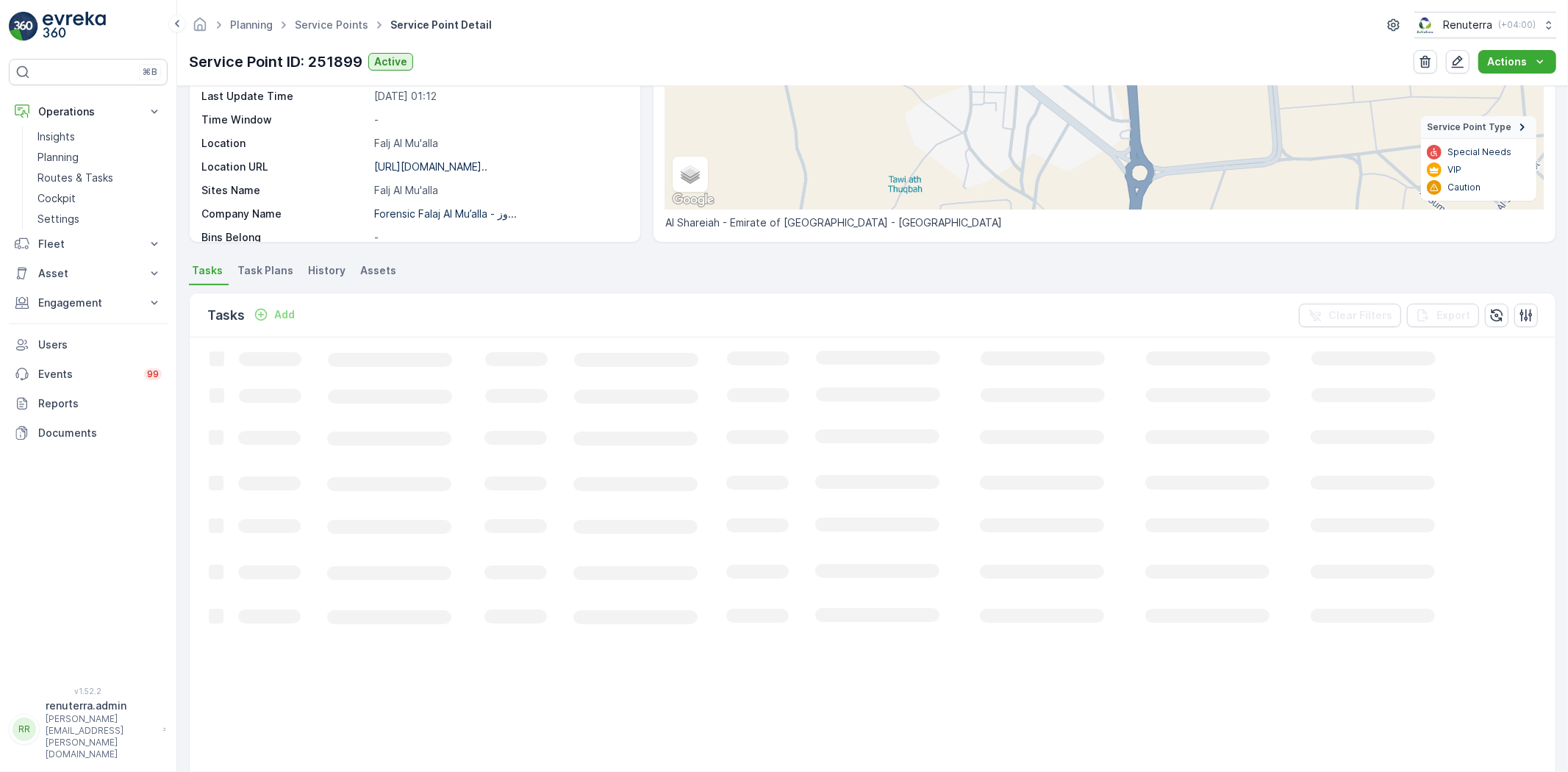
scroll to position [60, 0]
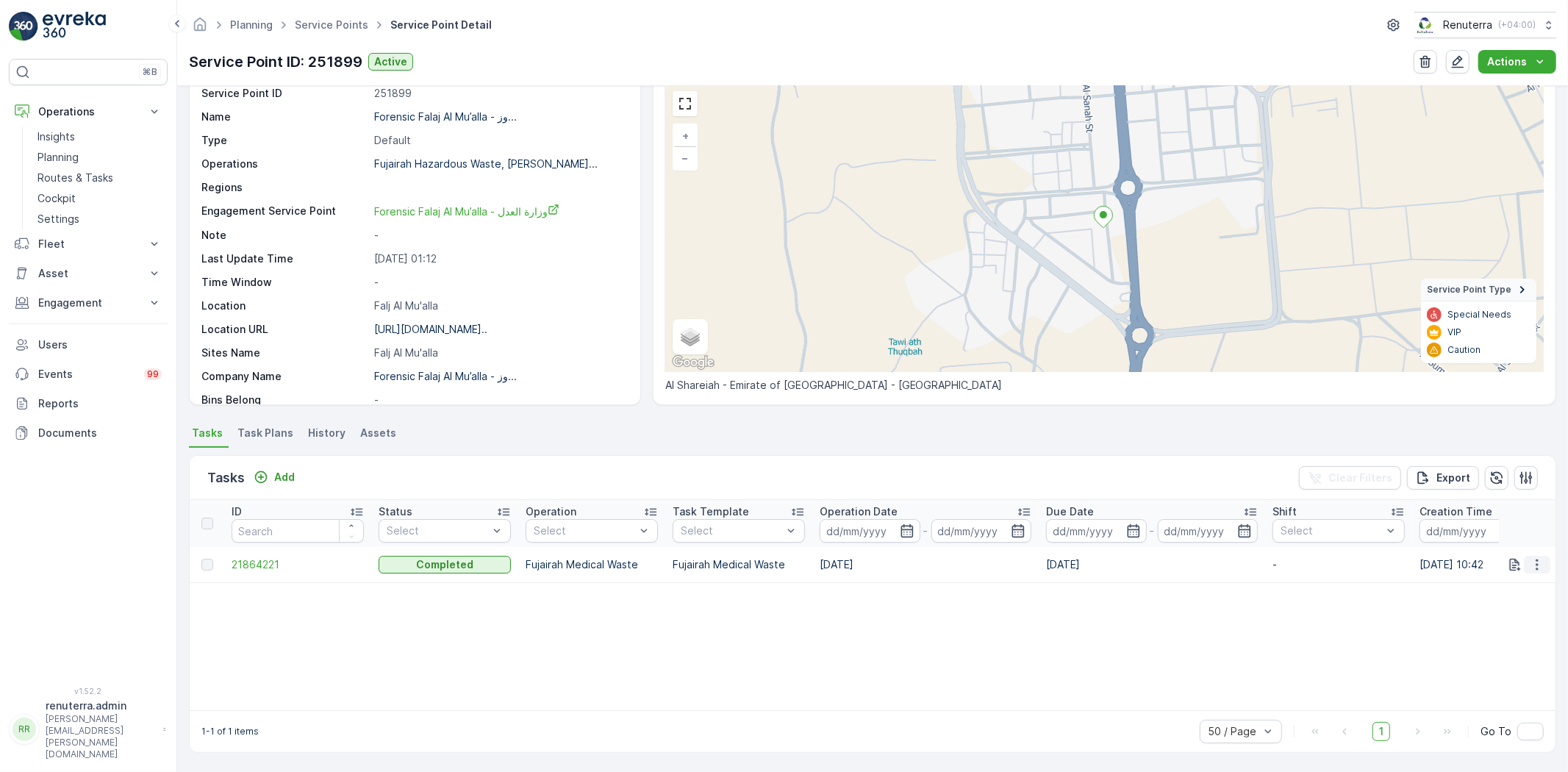
click at [1530, 560] on icon "button" at bounding box center [1537, 565] width 15 height 15
click at [941, 618] on div "ID Status Select Operation Select Task Template Select Operation Date - Due Dat…" at bounding box center [873, 605] width 1366 height 210
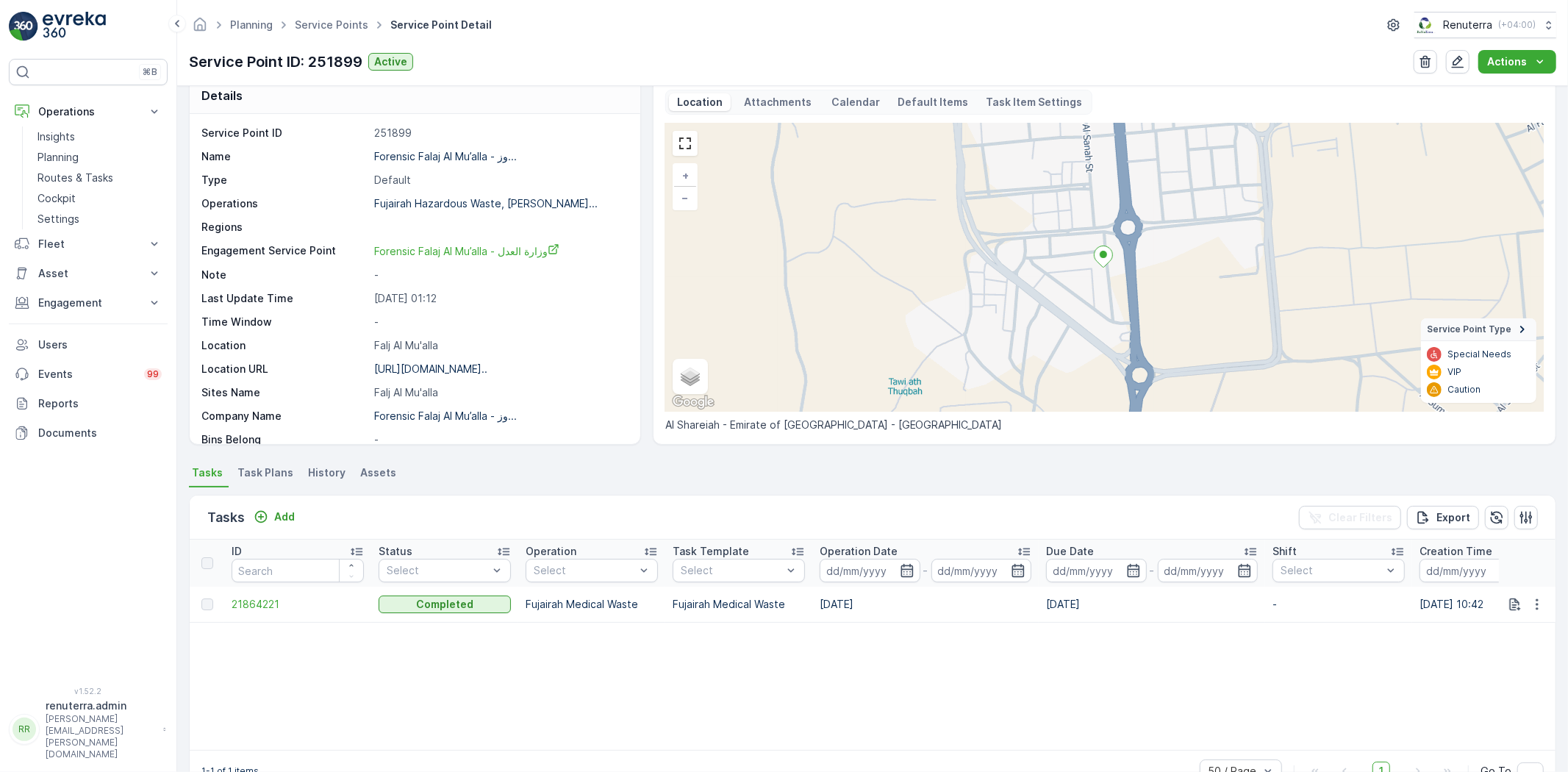
scroll to position [0, 0]
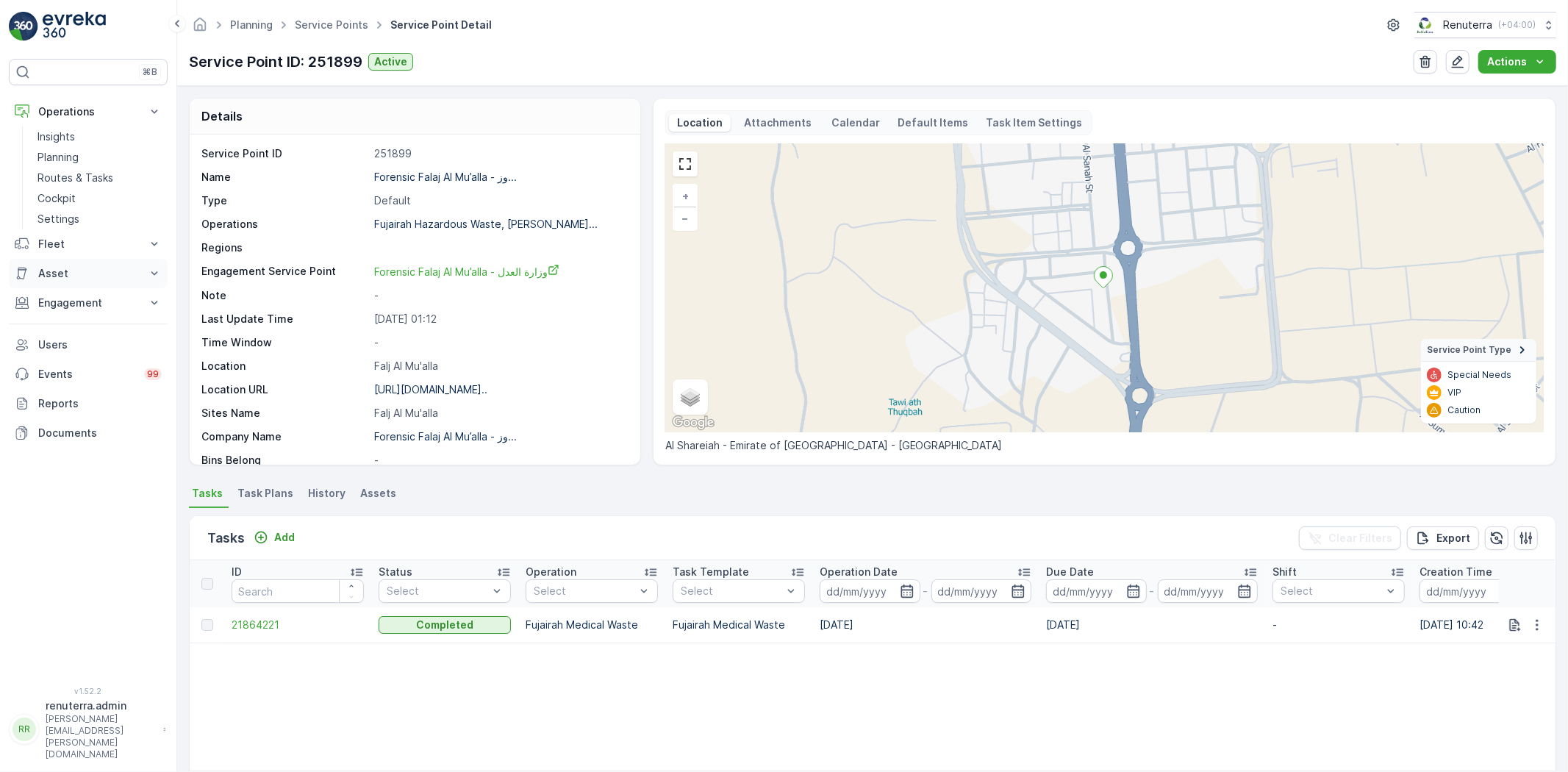
click at [85, 285] on button "Asset" at bounding box center [88, 274] width 159 height 29
click at [96, 312] on button "Engagement" at bounding box center [88, 324] width 159 height 29
click at [87, 406] on p "Service Points" at bounding box center [73, 410] width 71 height 15
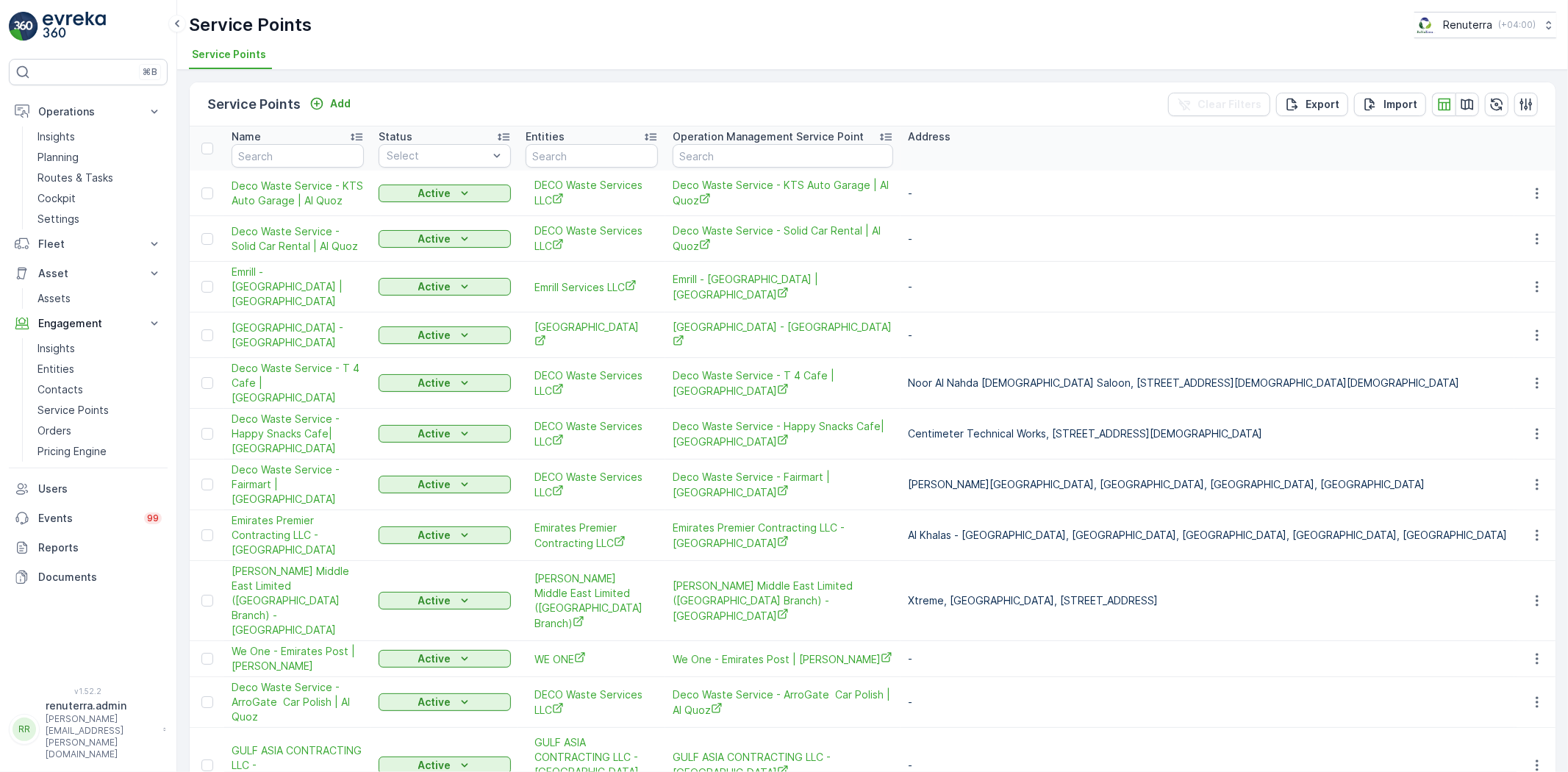
click at [299, 140] on div "Name" at bounding box center [298, 137] width 132 height 15
click at [299, 154] on input "text" at bounding box center [298, 156] width 132 height 24
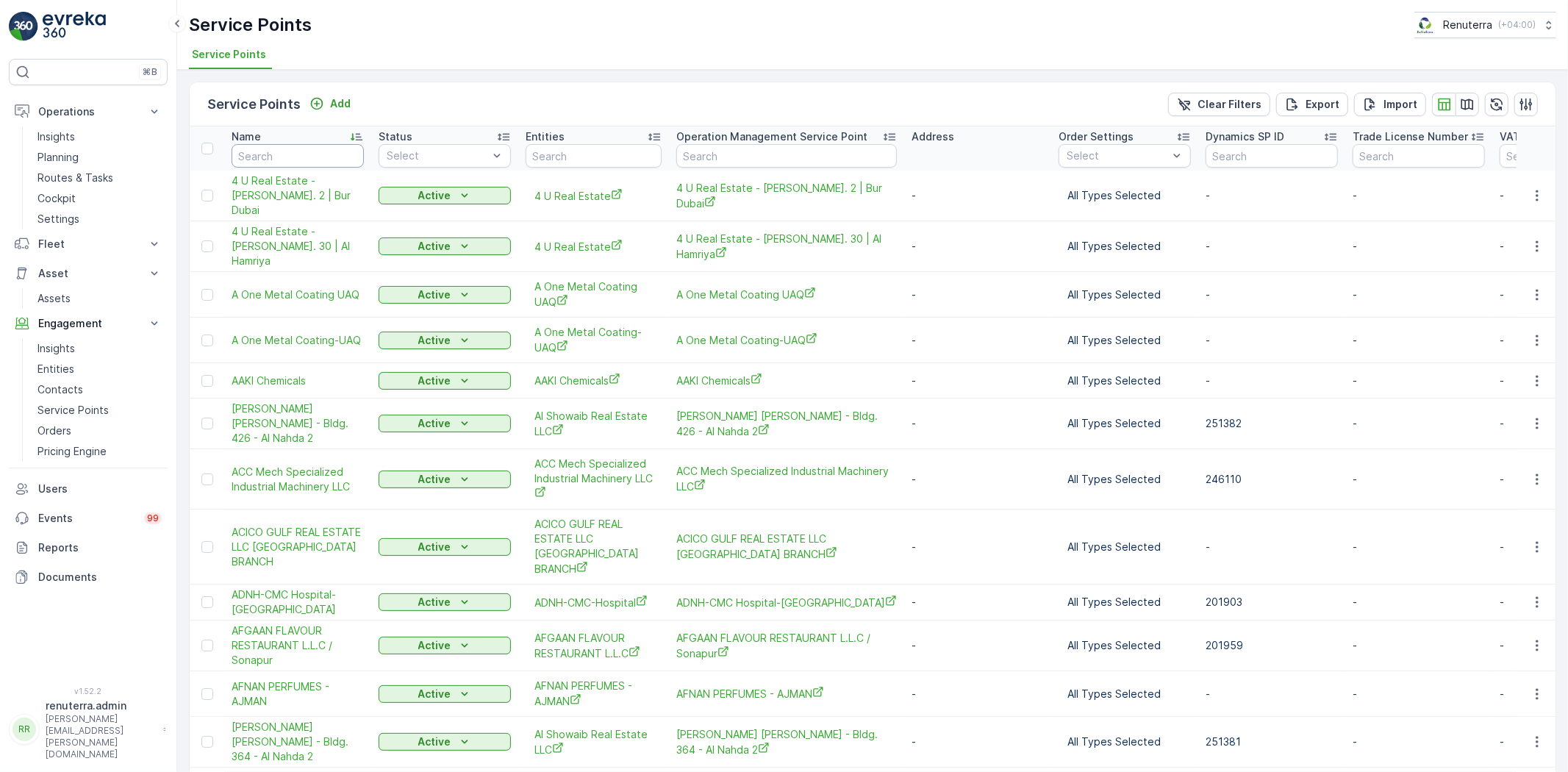
click at [302, 156] on input "text" at bounding box center [298, 156] width 132 height 24
type input "Fala"
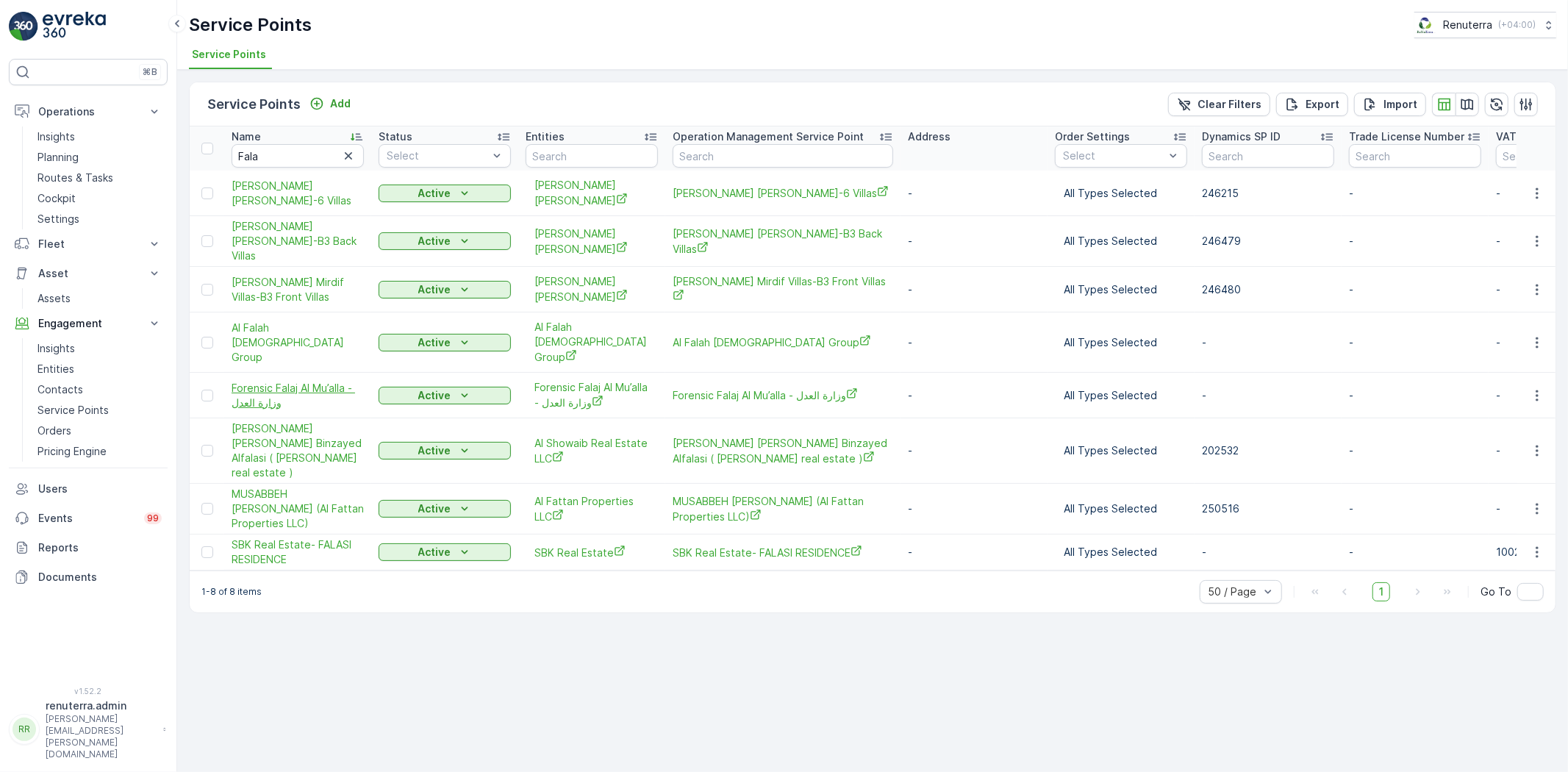
click at [310, 381] on span "Forensic Falaj Al Mu’alla - وزارة العدل" at bounding box center [298, 396] width 132 height 29
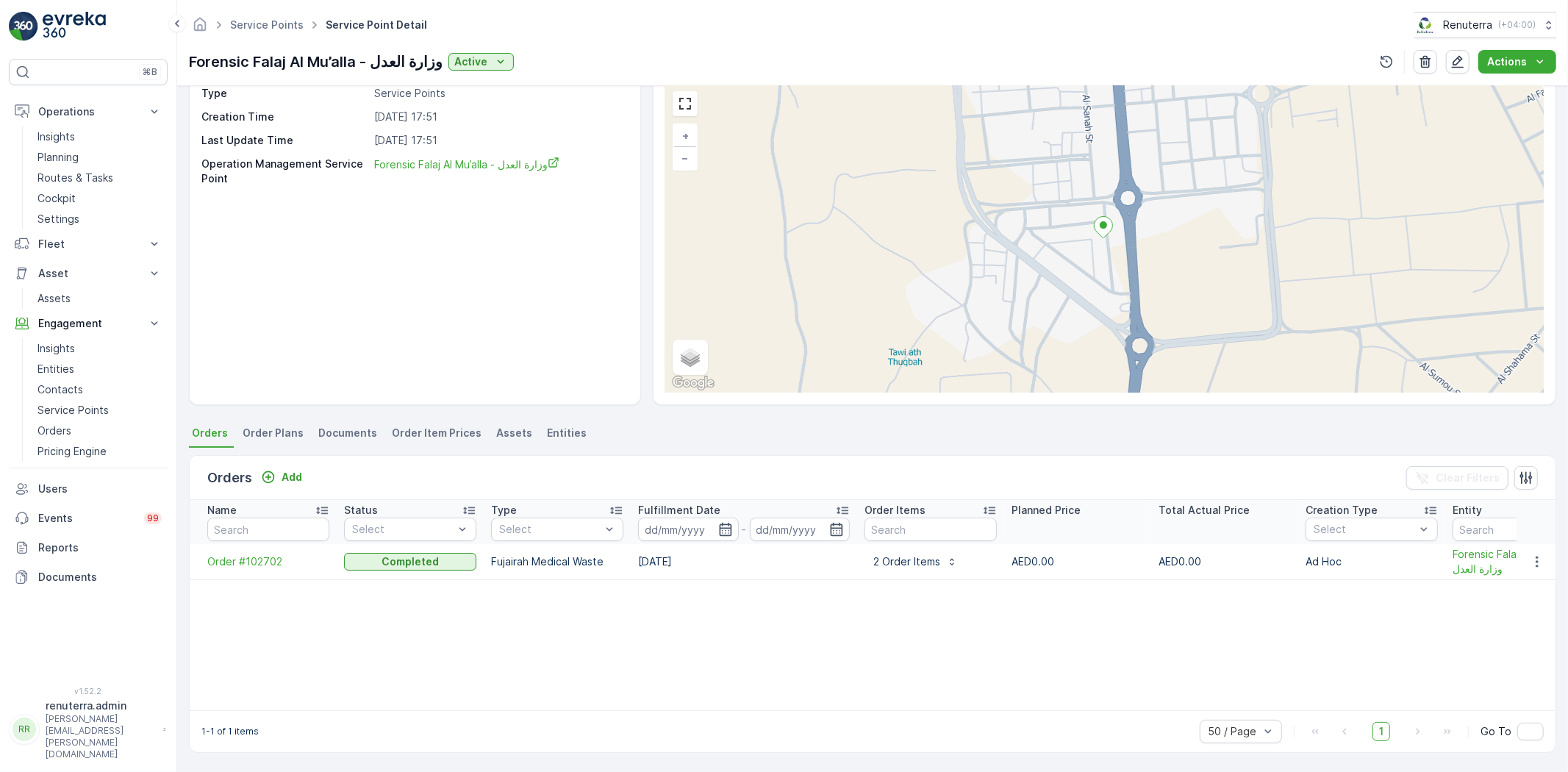
scroll to position [60, 0]
click at [1535, 556] on icon "button" at bounding box center [1537, 562] width 15 height 15
click at [1506, 625] on span "Create Document" at bounding box center [1518, 624] width 88 height 15
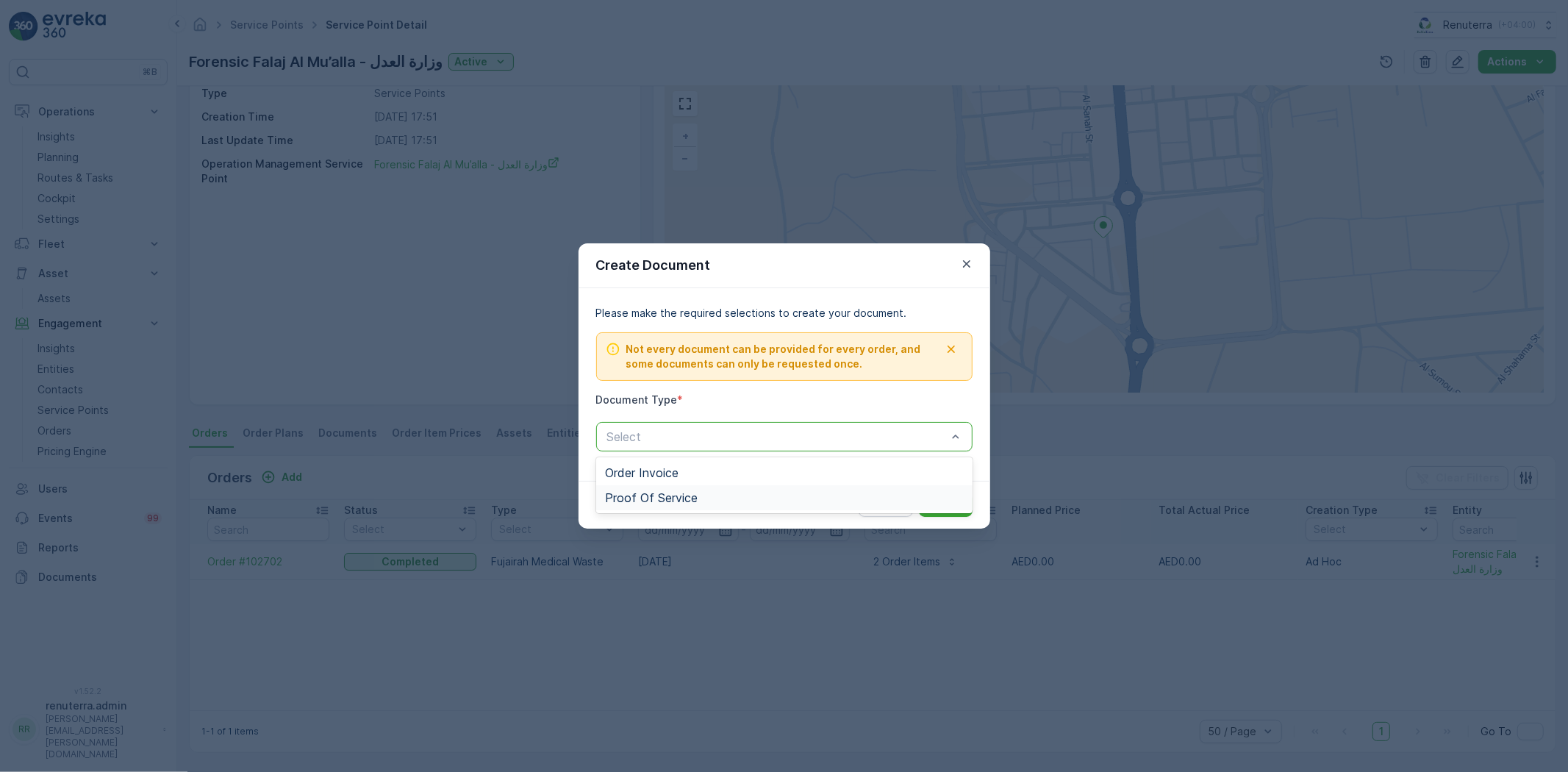
click at [745, 495] on div "Proof Of Service" at bounding box center [784, 498] width 359 height 13
click at [931, 500] on p "Submit" at bounding box center [945, 505] width 36 height 15
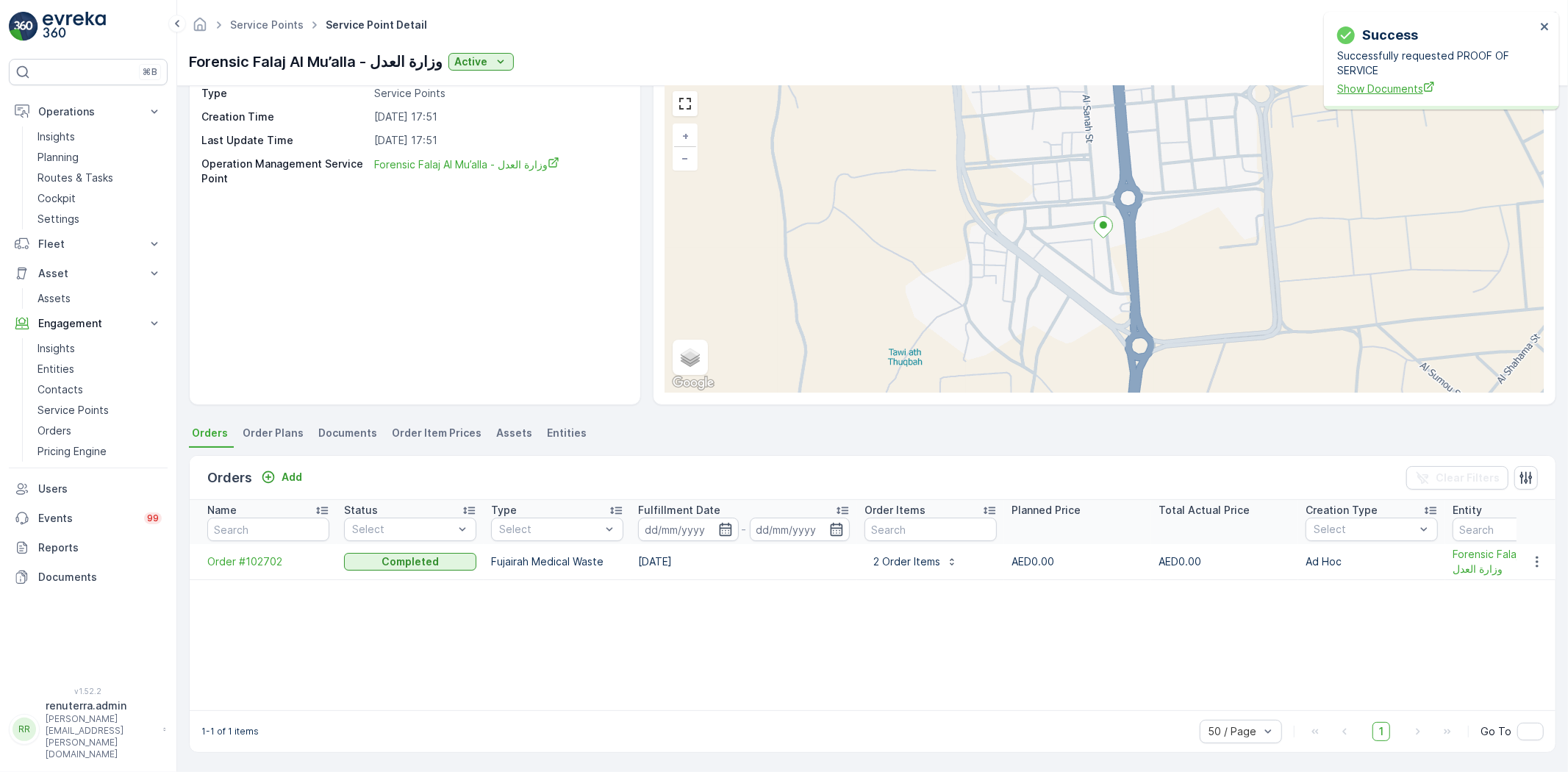
click at [1375, 89] on span "Show Documents" at bounding box center [1436, 88] width 198 height 15
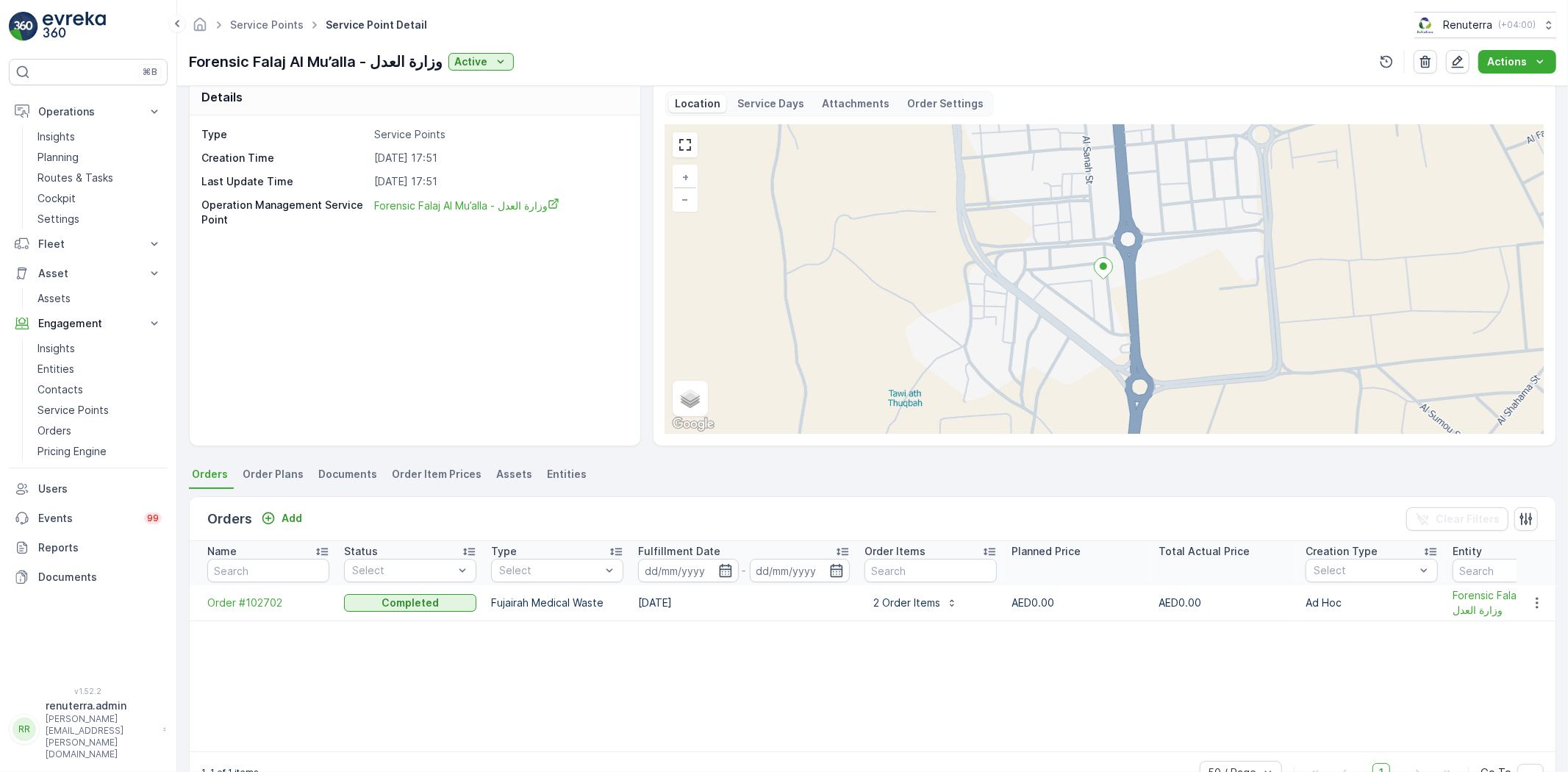
scroll to position [0, 0]
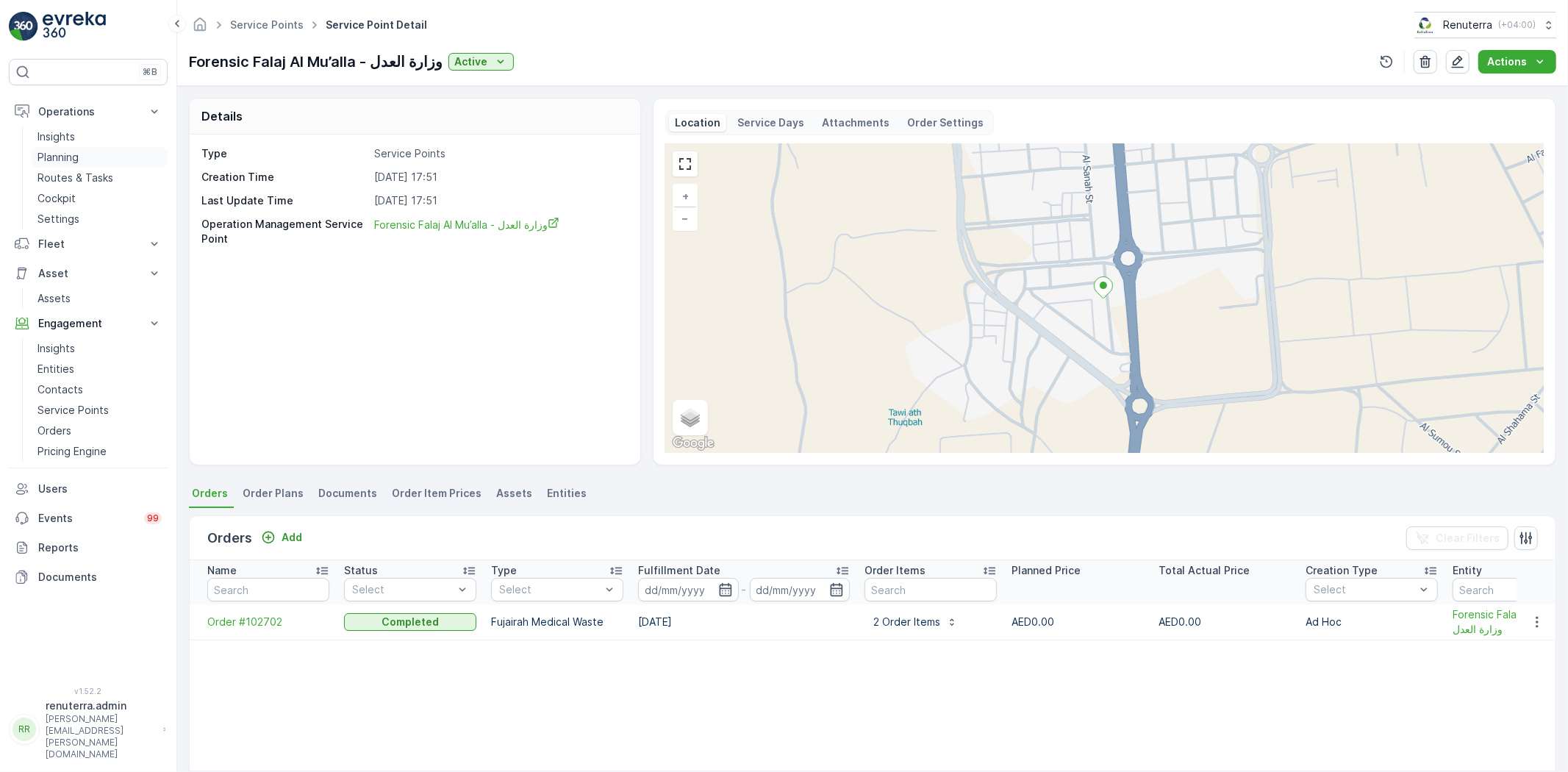
click at [100, 163] on link "Planning" at bounding box center [99, 157] width 136 height 21
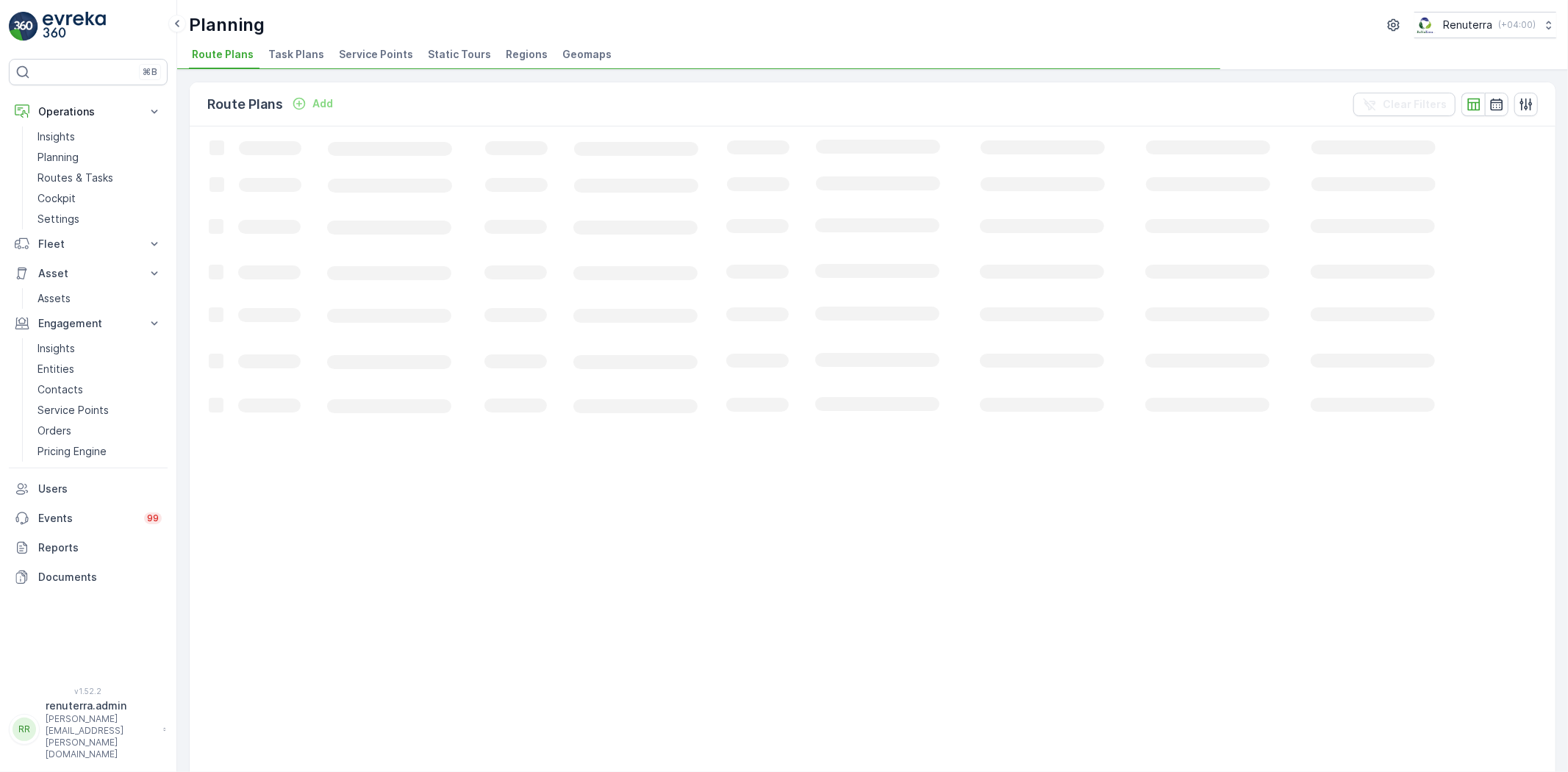
click at [407, 47] on li "Service Points" at bounding box center [377, 57] width 83 height 25
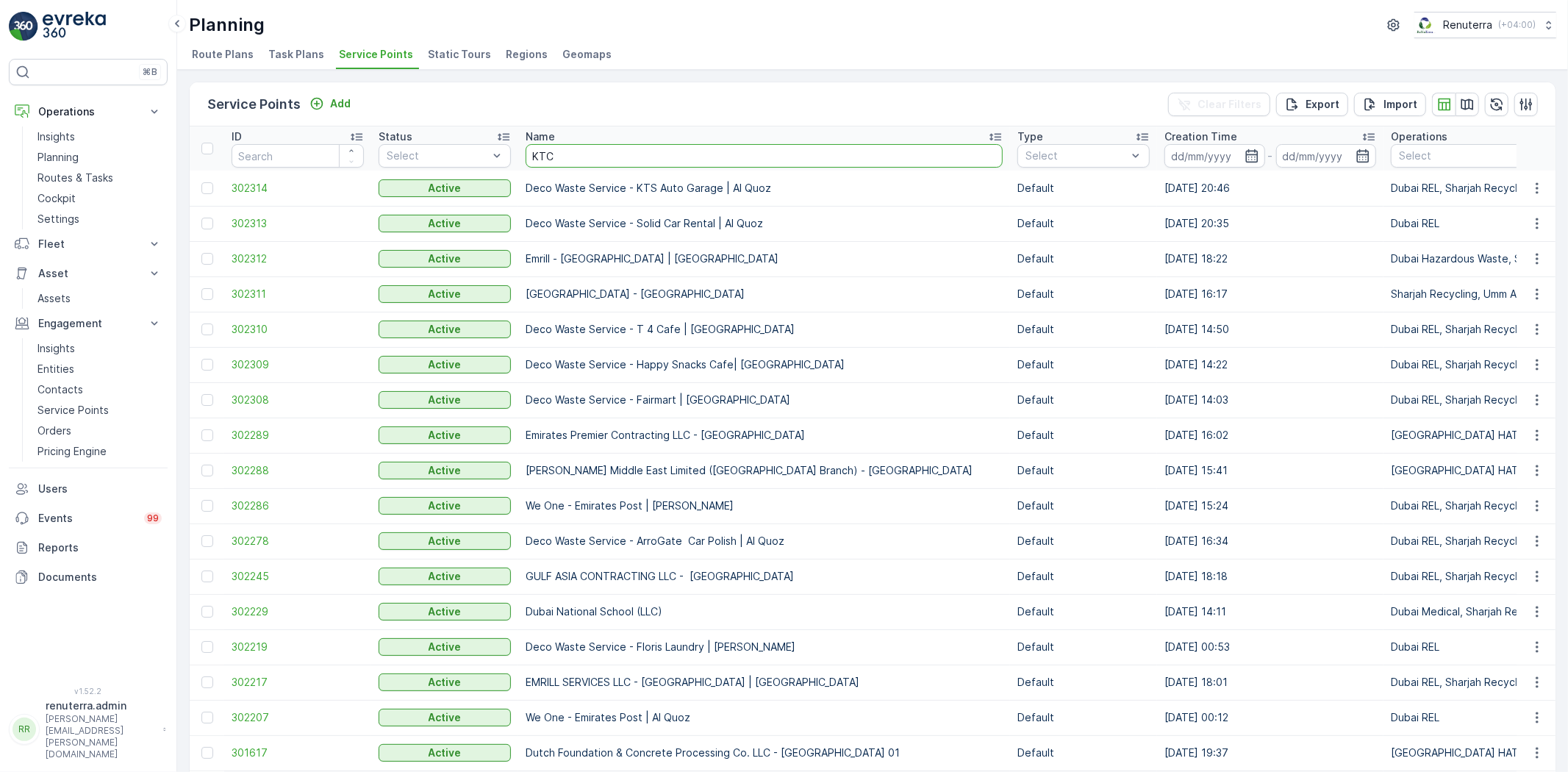
type input "KTC"
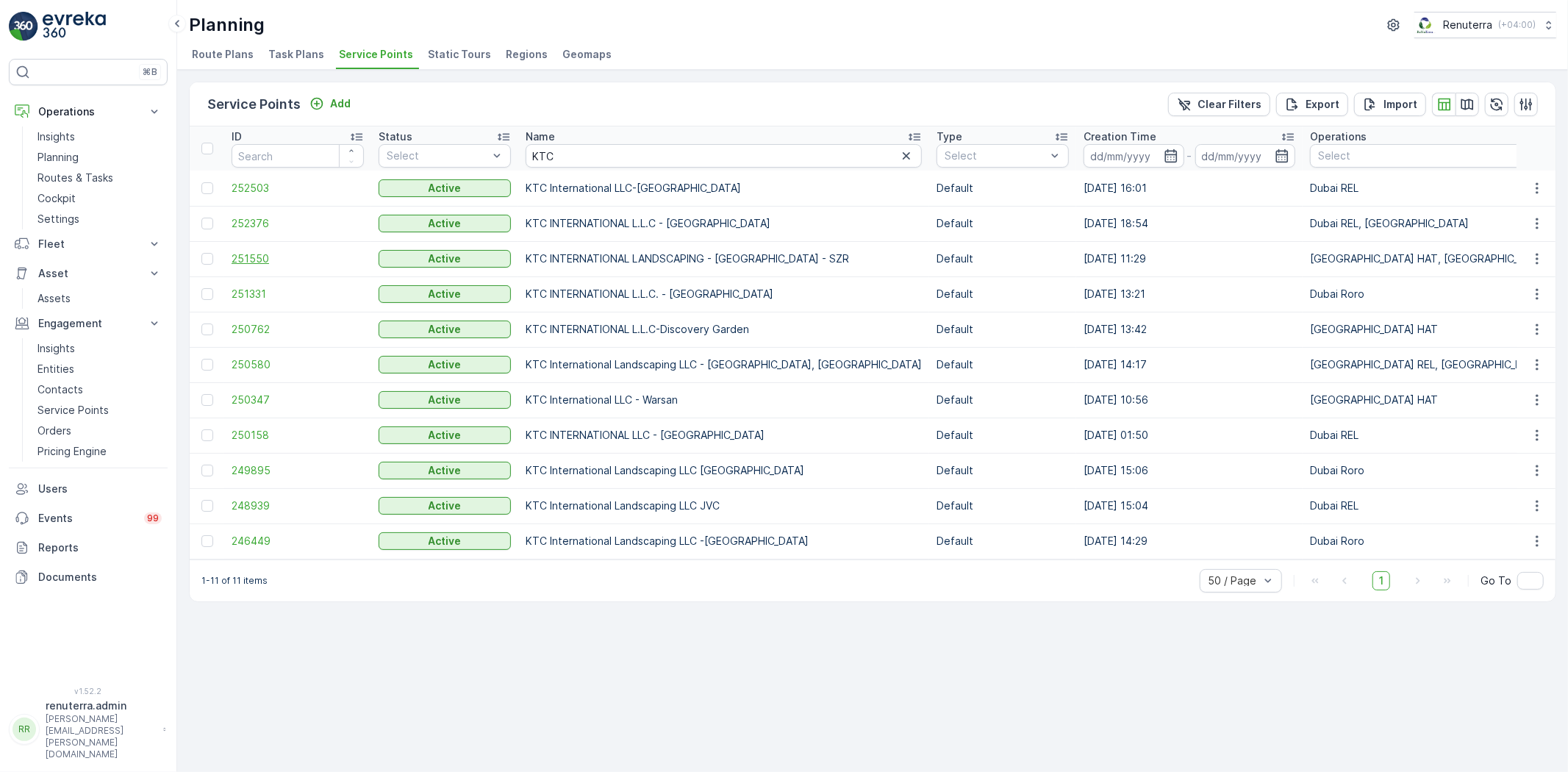
click at [275, 251] on span "251550" at bounding box center [298, 259] width 132 height 15
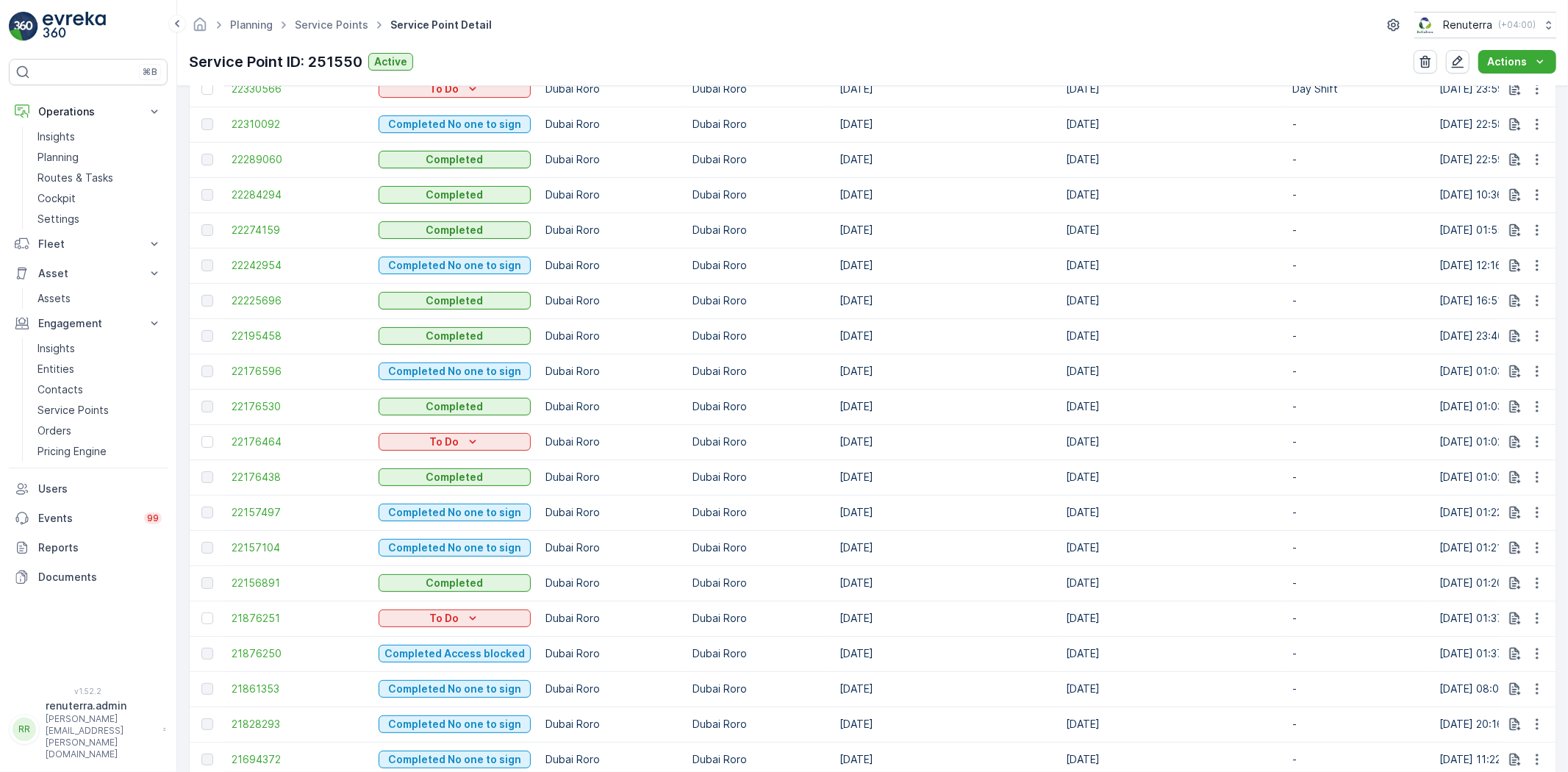
scroll to position [326, 0]
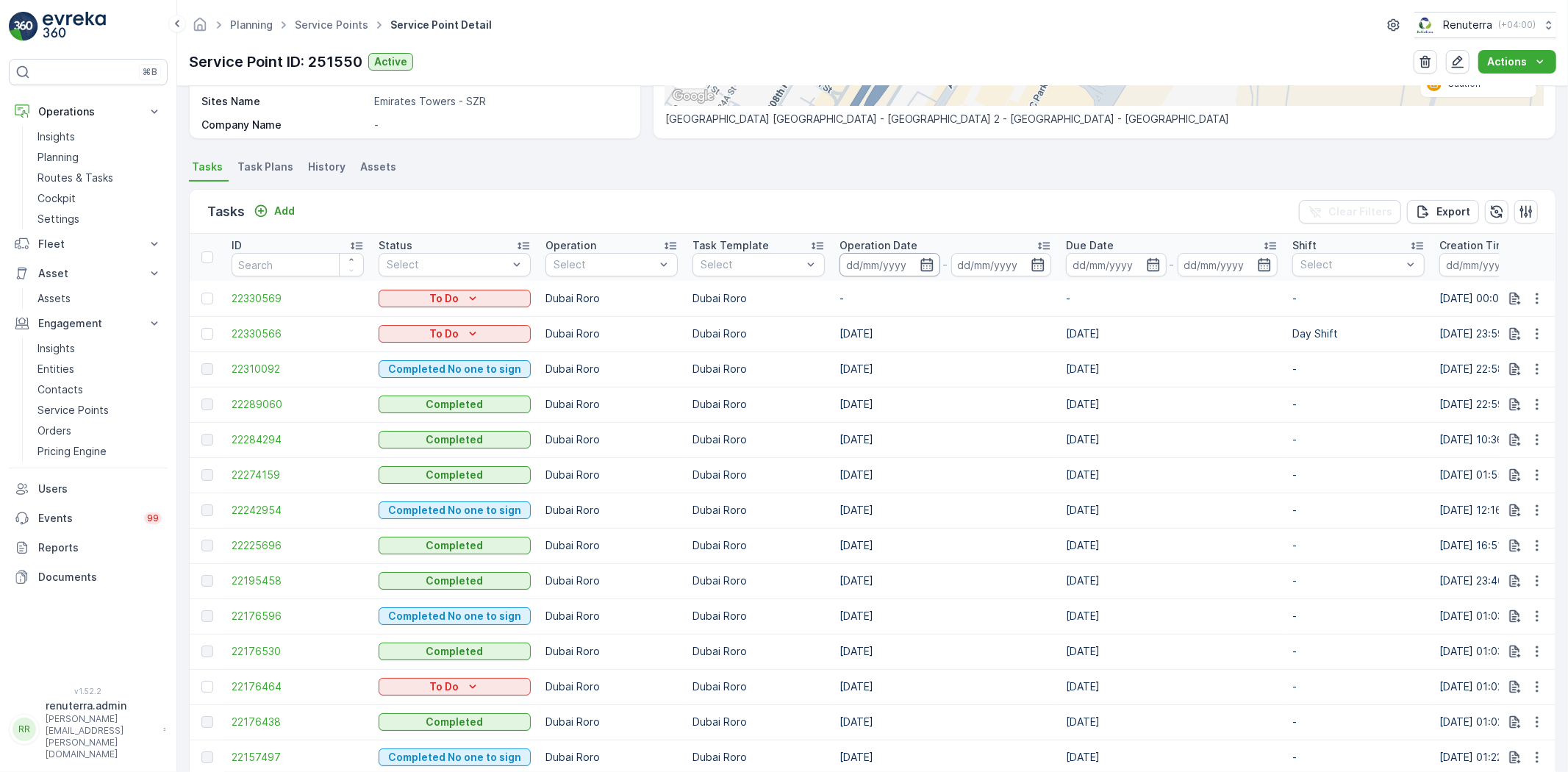
click at [885, 258] on input at bounding box center [889, 265] width 101 height 24
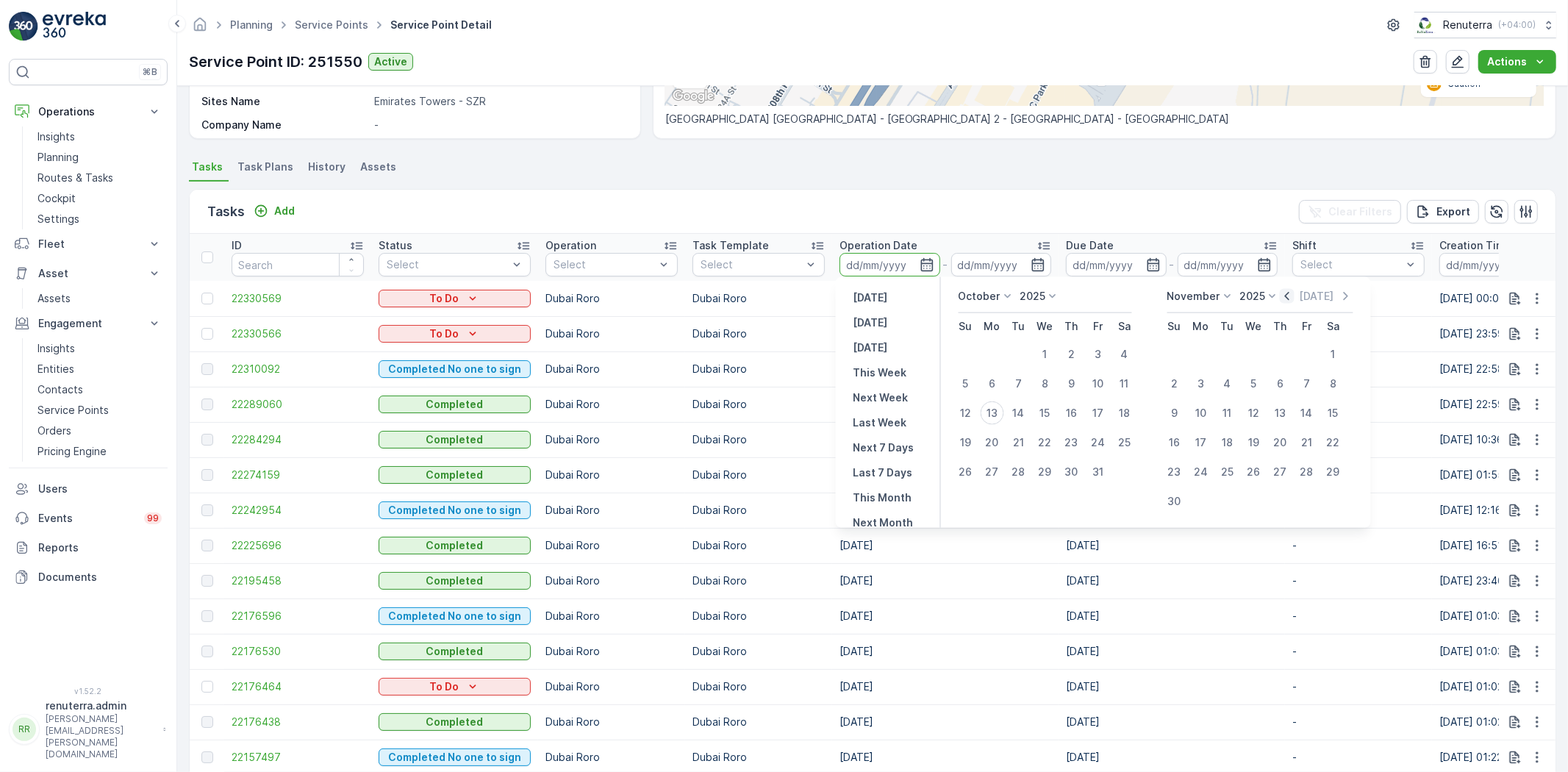
click at [1280, 289] on icon "button" at bounding box center [1287, 296] width 15 height 15
click at [984, 354] on div "1" at bounding box center [992, 354] width 24 height 24
type input "01.09.2025"
click at [1022, 465] on div "30" at bounding box center [1019, 472] width 24 height 24
type input "30.09.2025"
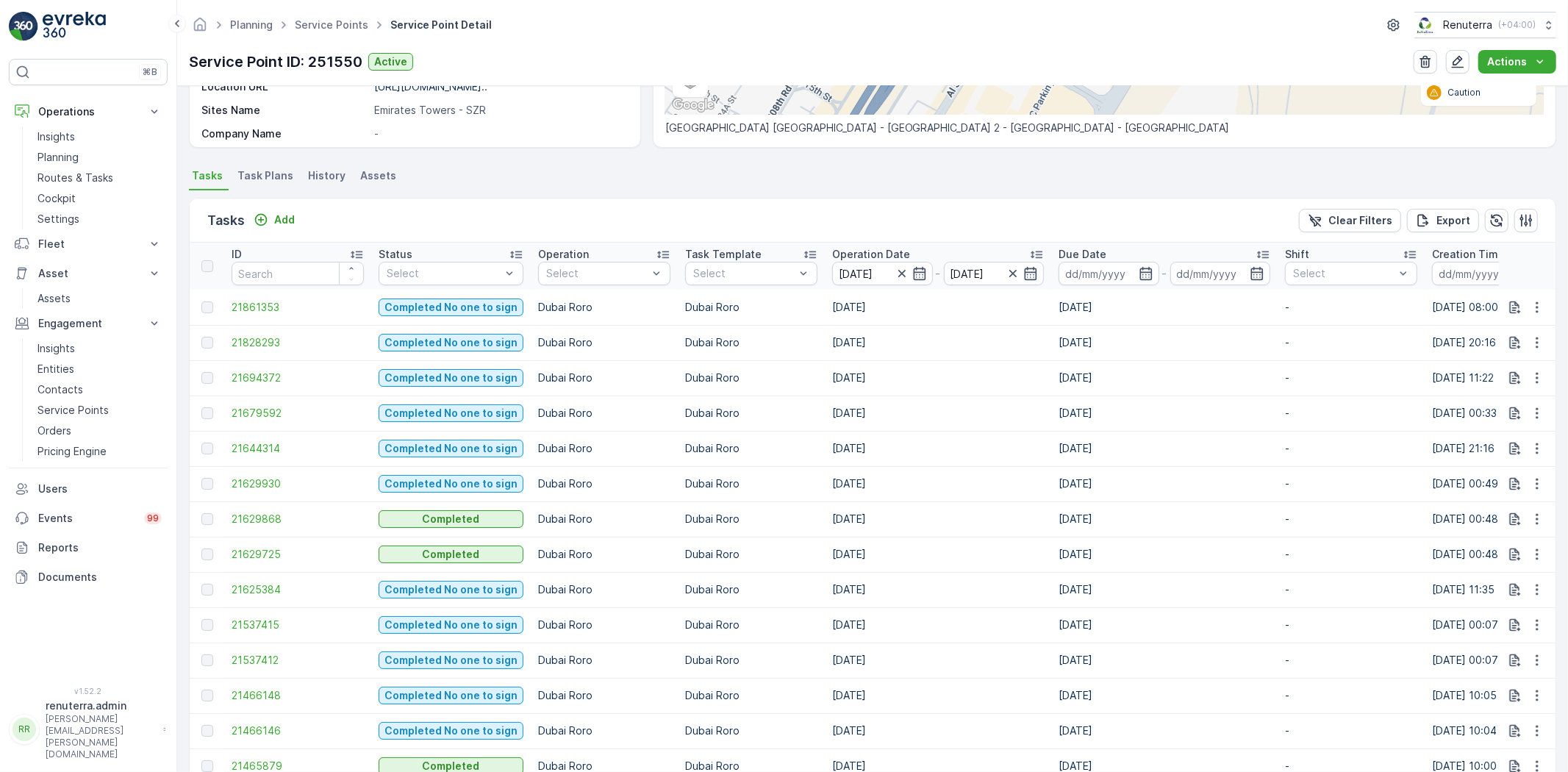
scroll to position [193, 0]
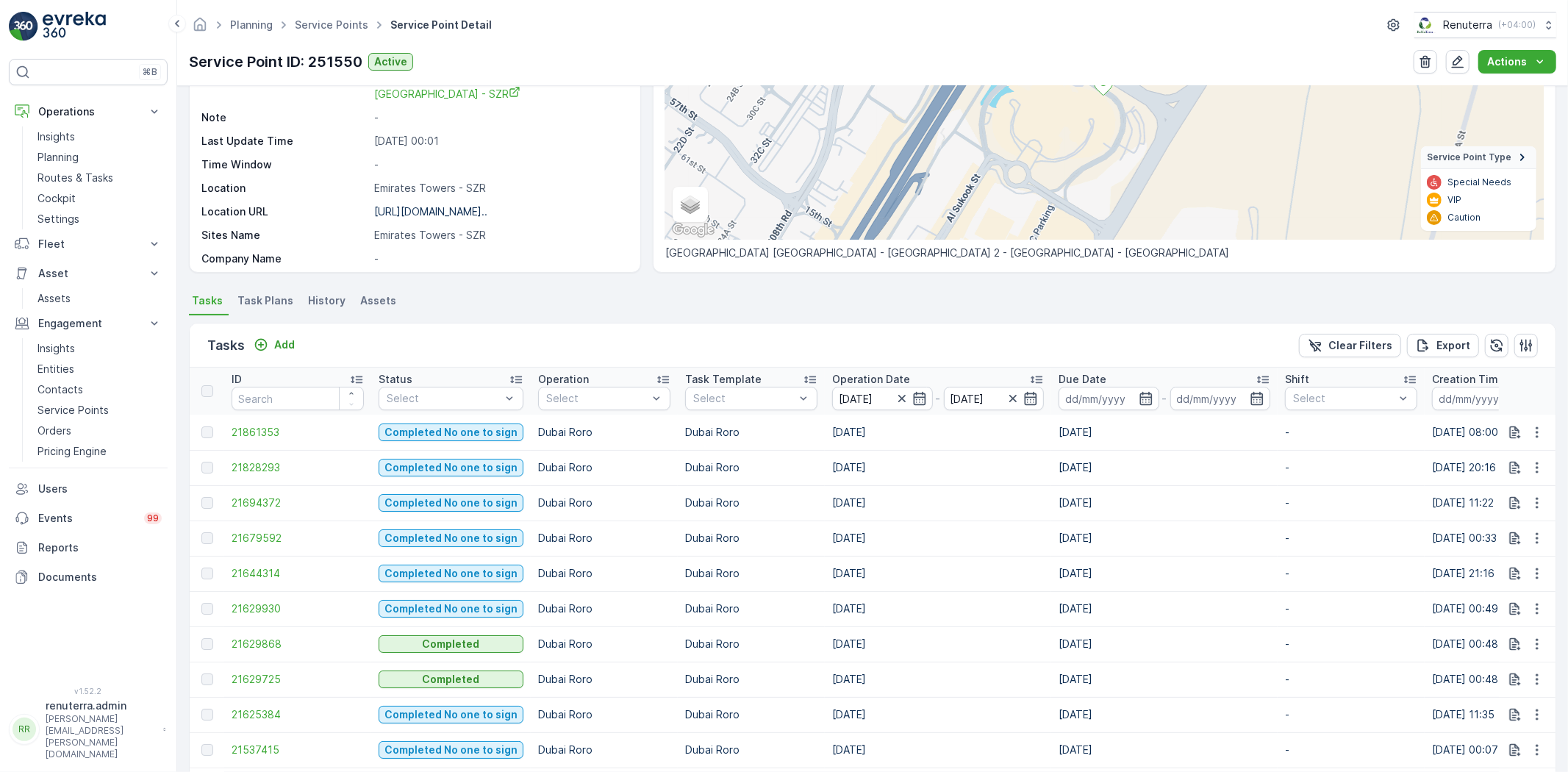
click at [847, 379] on p "Operation Date" at bounding box center [871, 379] width 78 height 15
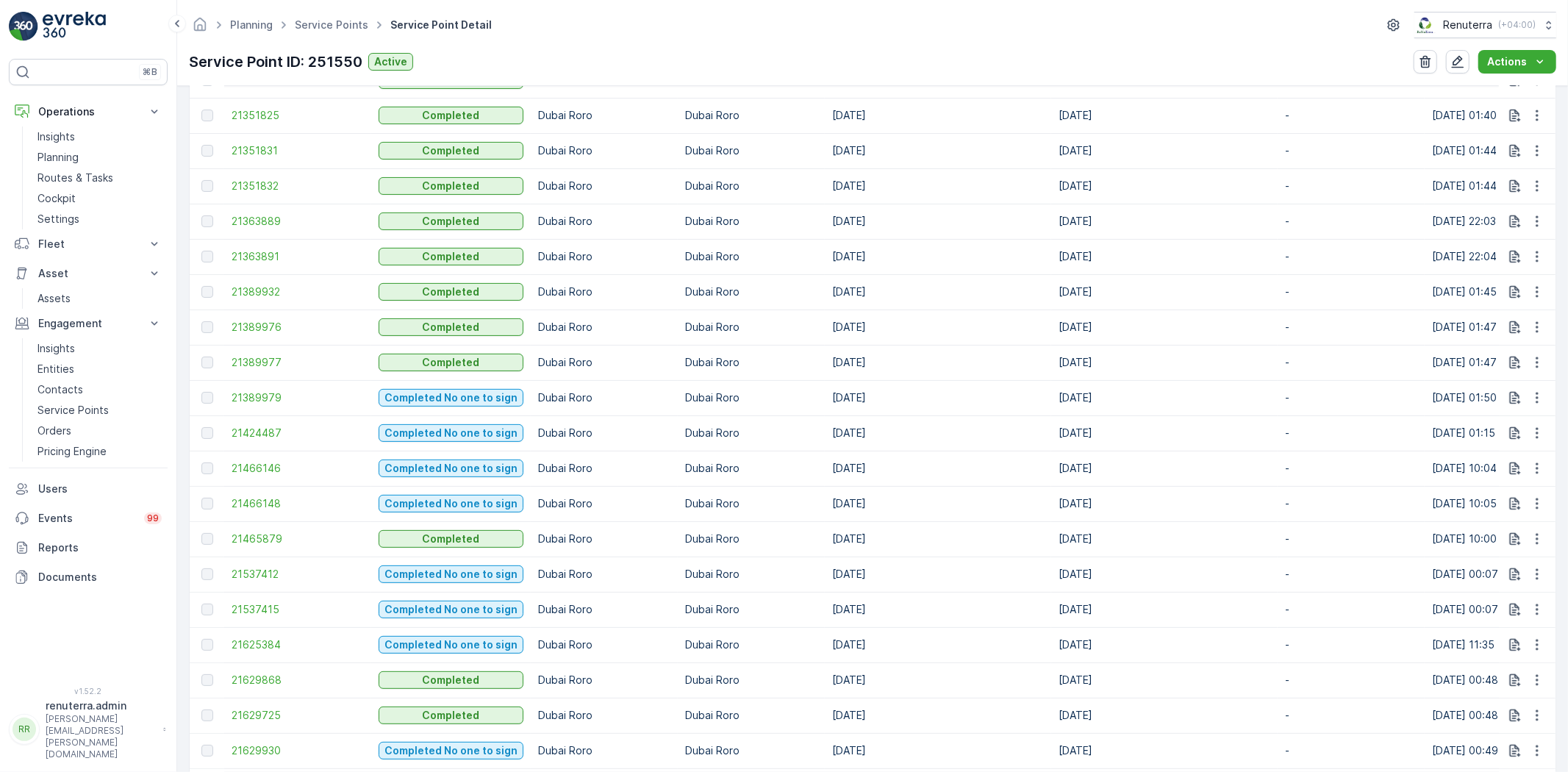
scroll to position [437, 0]
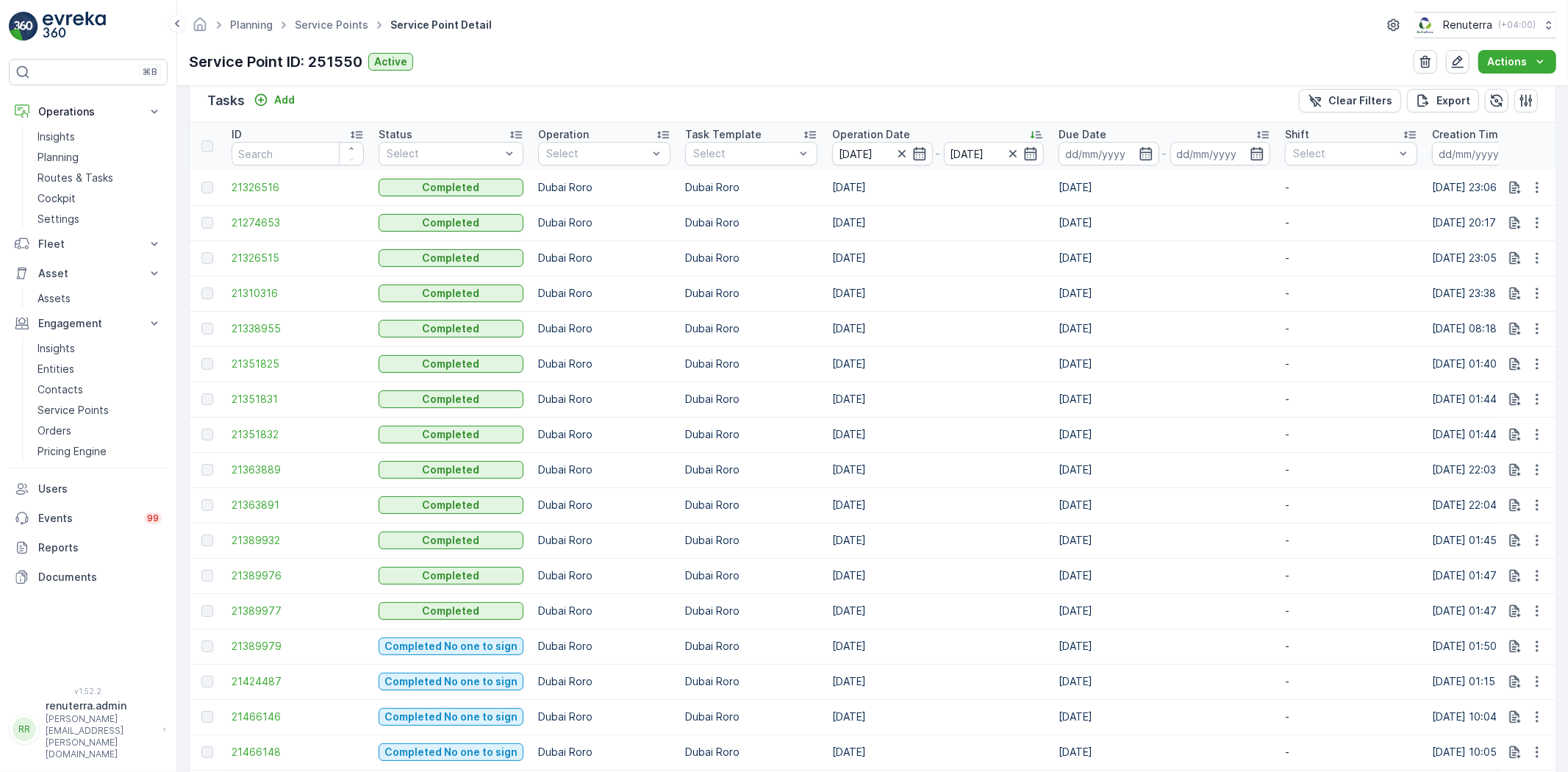
click at [223, 190] on td at bounding box center [207, 187] width 35 height 35
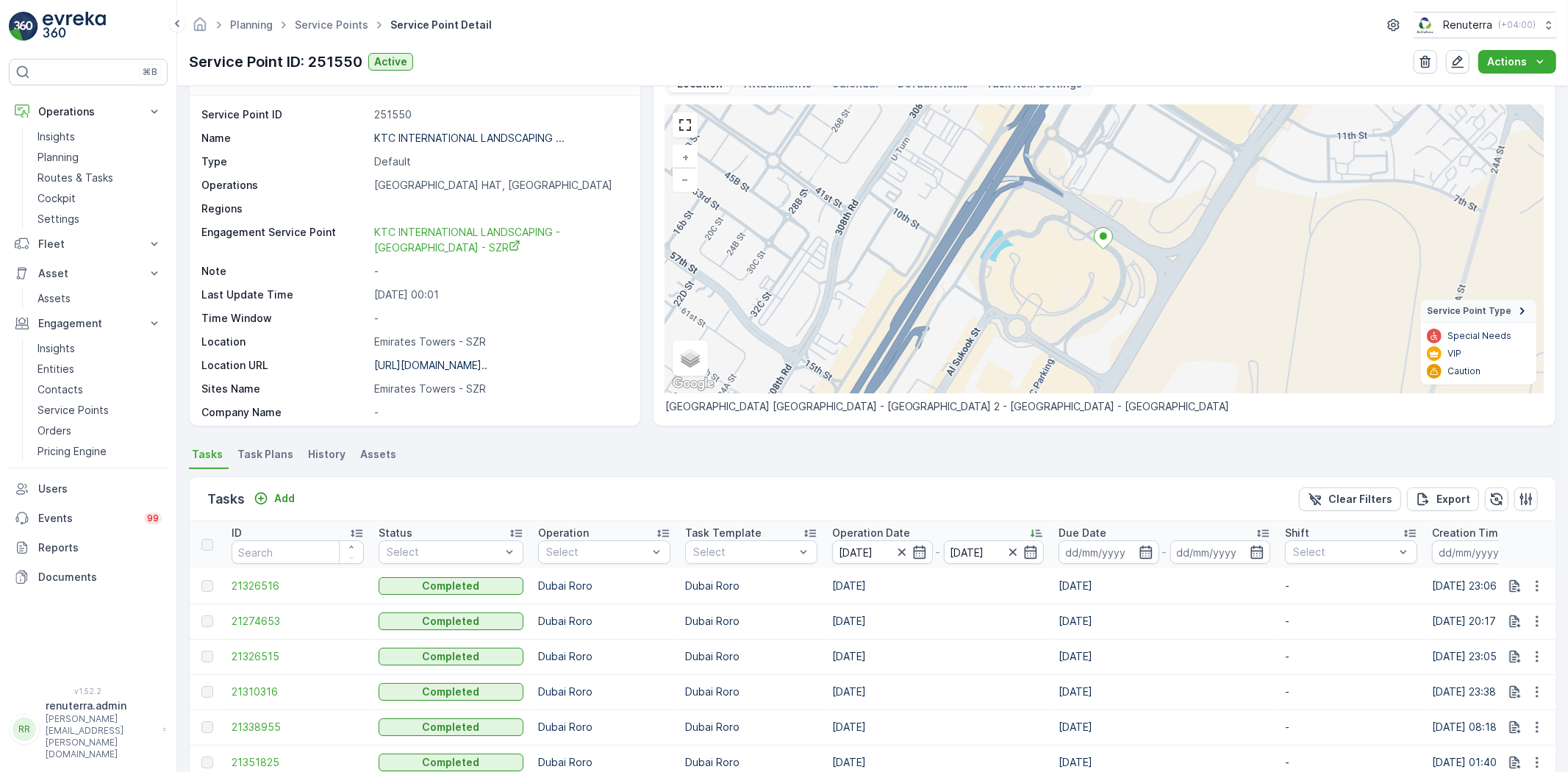
scroll to position [0, 0]
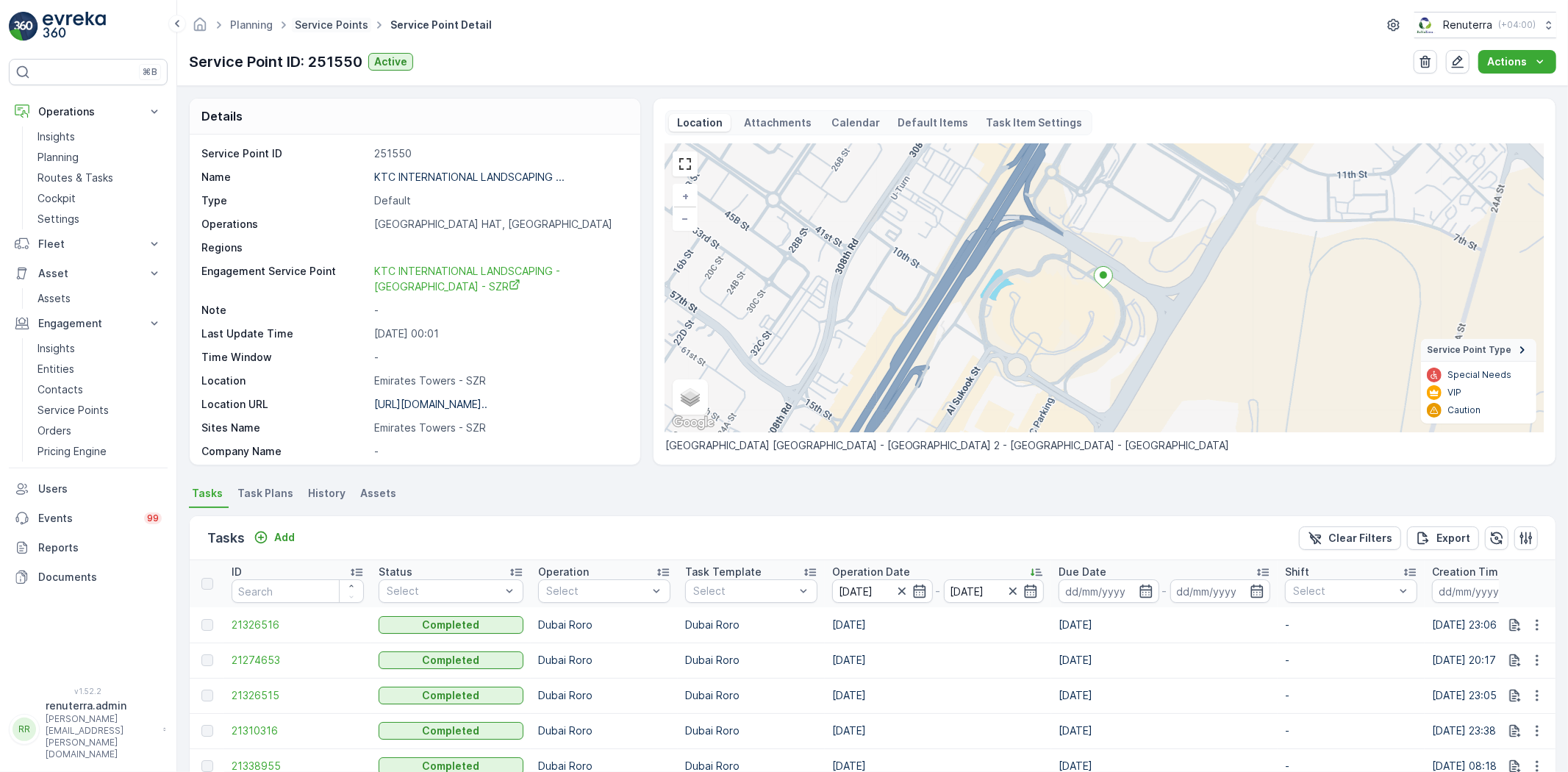
click at [311, 21] on link "Service Points" at bounding box center [332, 24] width 74 height 12
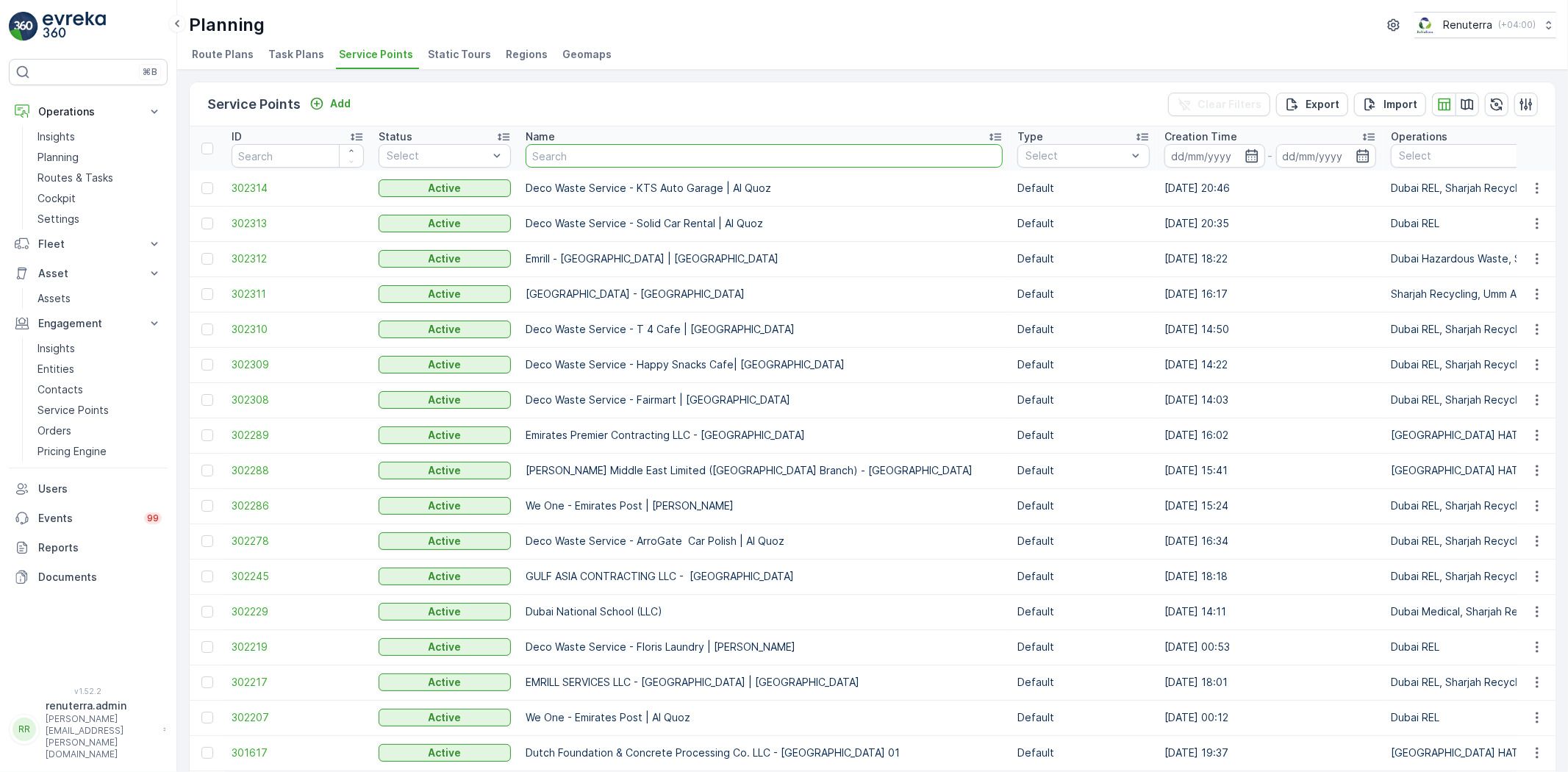
click at [546, 151] on input "text" at bounding box center [764, 156] width 477 height 24
type input "Fran"
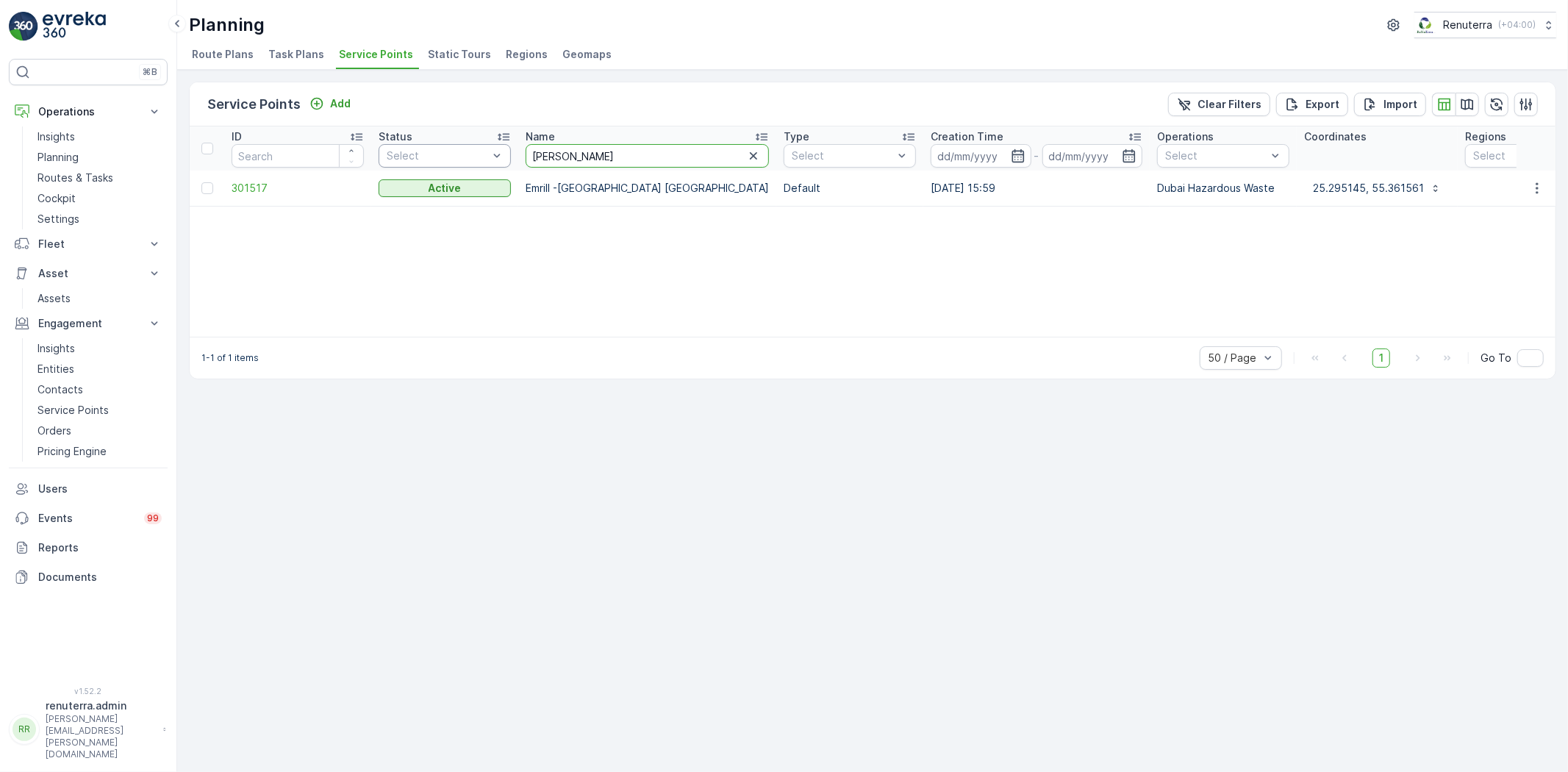
drag, startPoint x: 562, startPoint y: 162, endPoint x: 497, endPoint y: 143, distance: 67.7
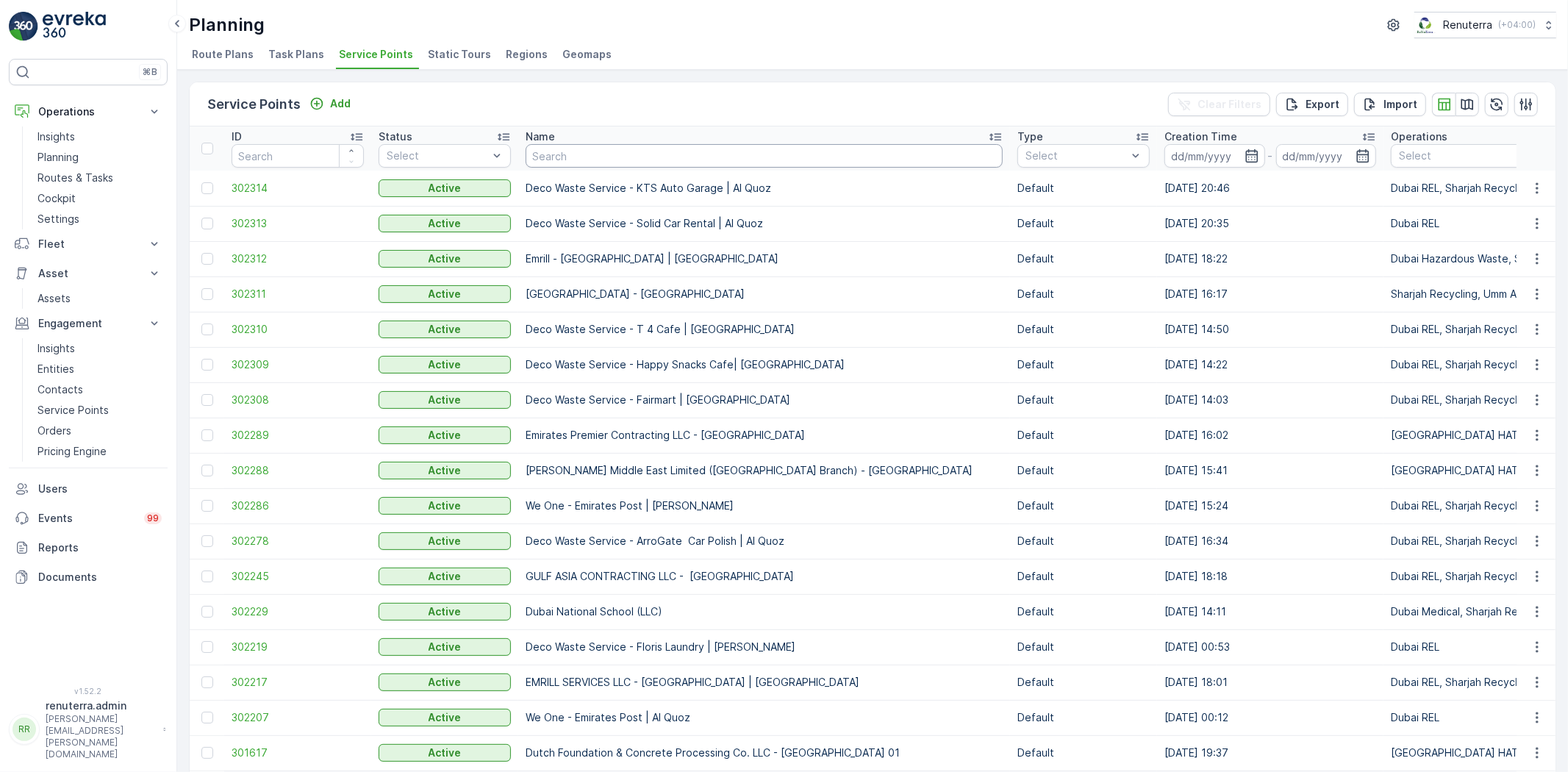
click at [547, 144] on input "text" at bounding box center [764, 156] width 477 height 24
type input "Rima"
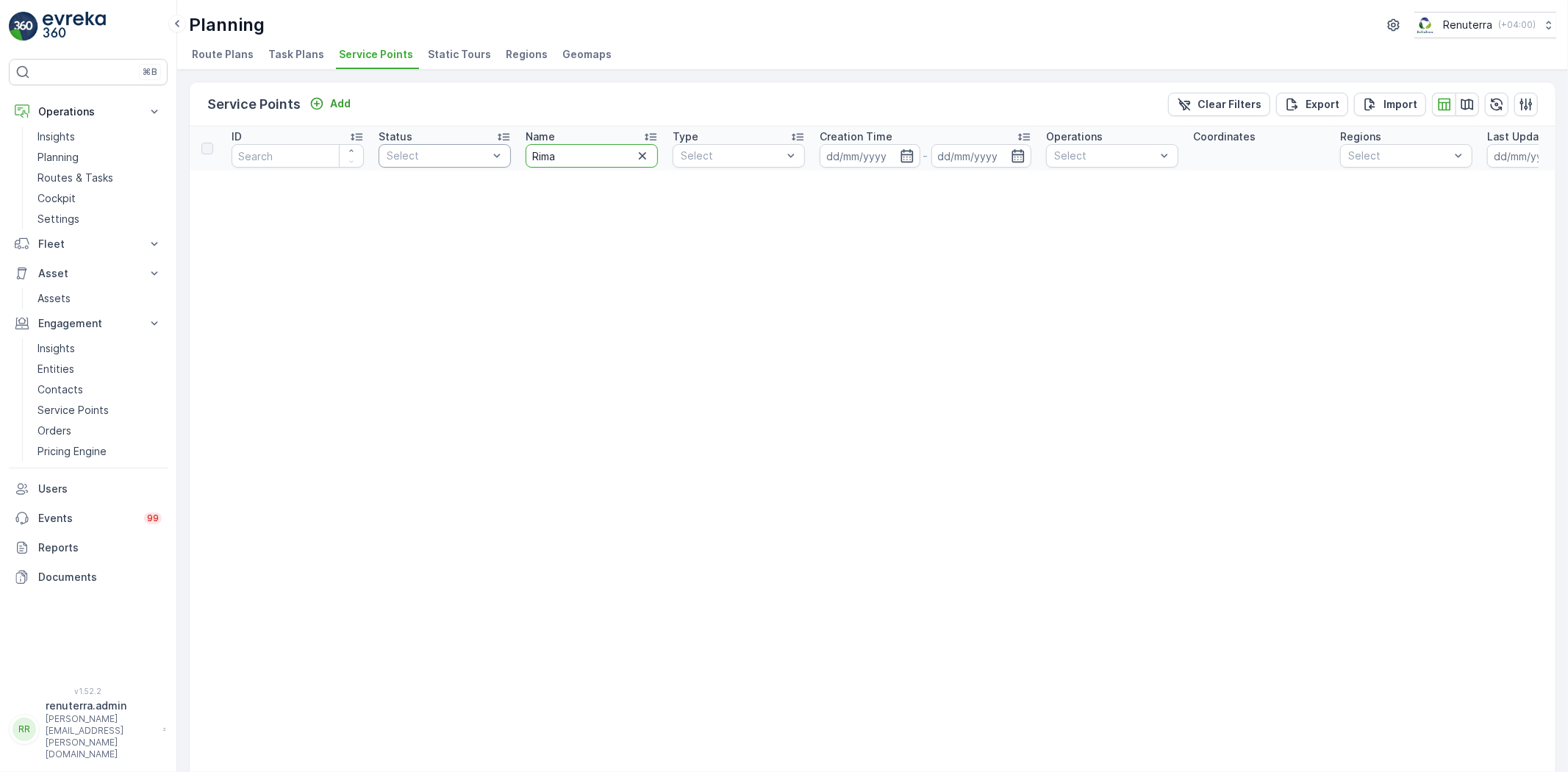
drag, startPoint x: 578, startPoint y: 150, endPoint x: 501, endPoint y: 150, distance: 77.0
type input "Rema"
drag, startPoint x: 562, startPoint y: 148, endPoint x: 525, endPoint y: 143, distance: 37.3
click at [526, 144] on div "Rema" at bounding box center [592, 156] width 132 height 24
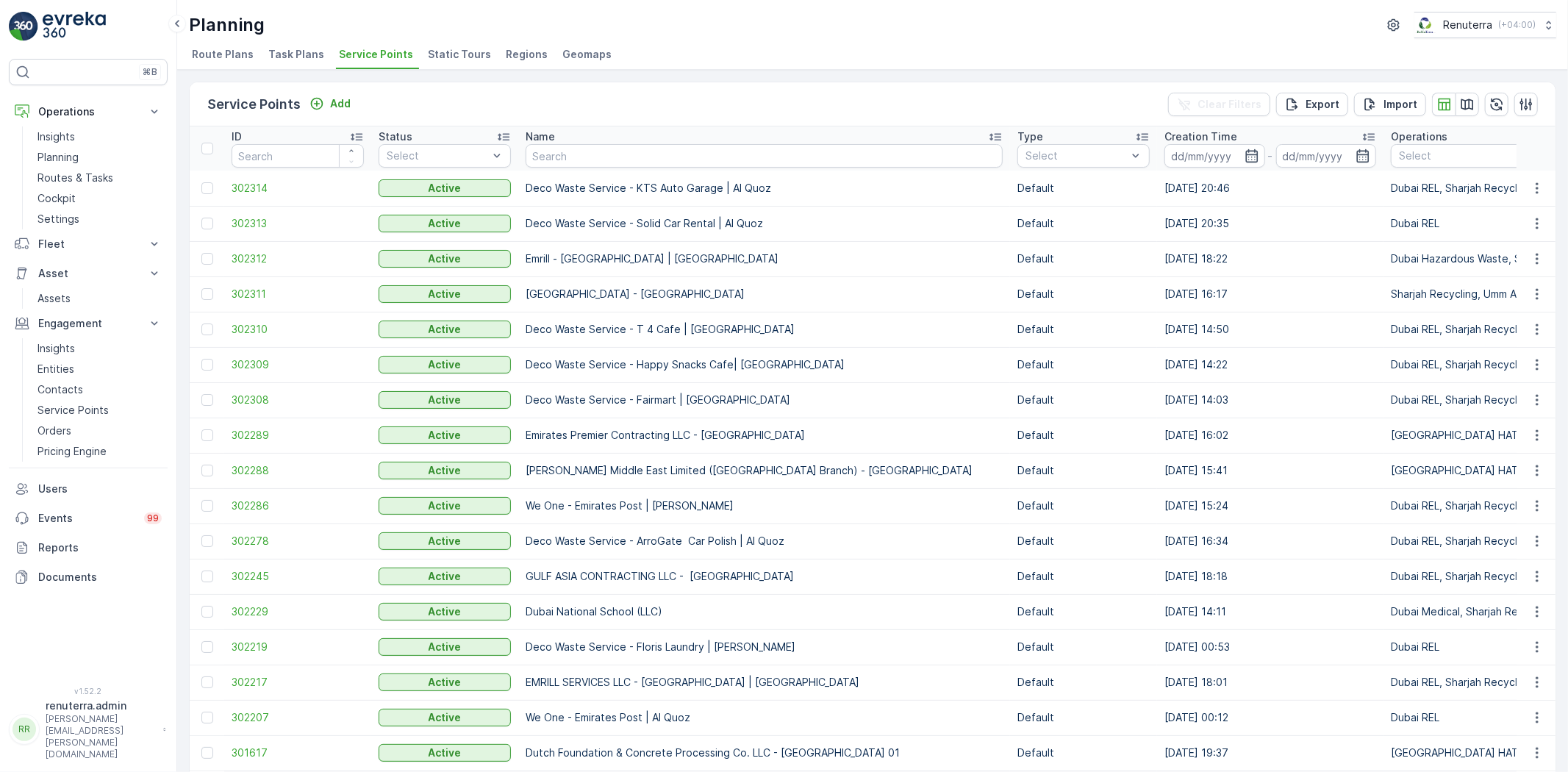
click at [559, 140] on div "Name" at bounding box center [764, 137] width 477 height 15
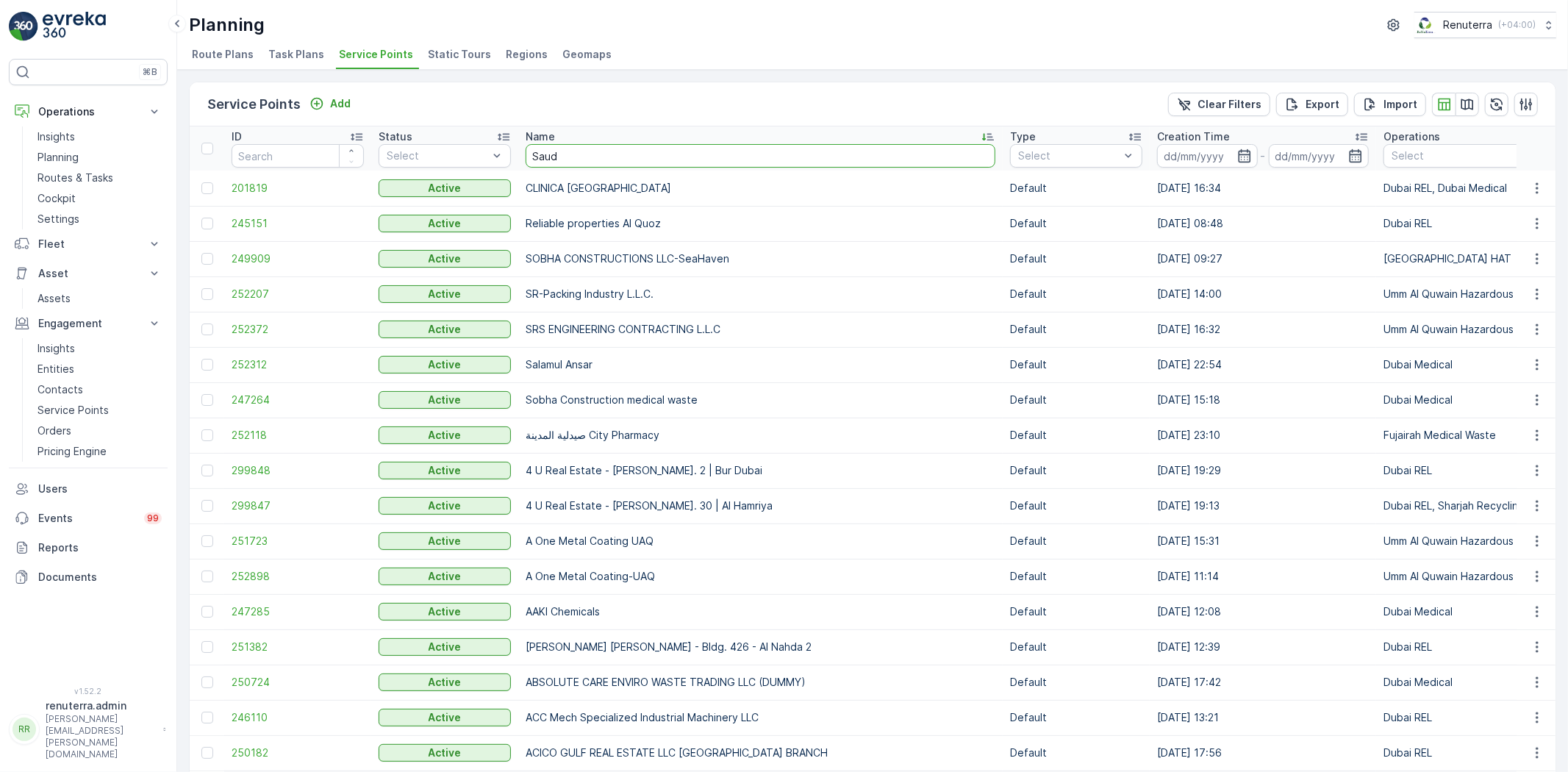
type input "Saudi"
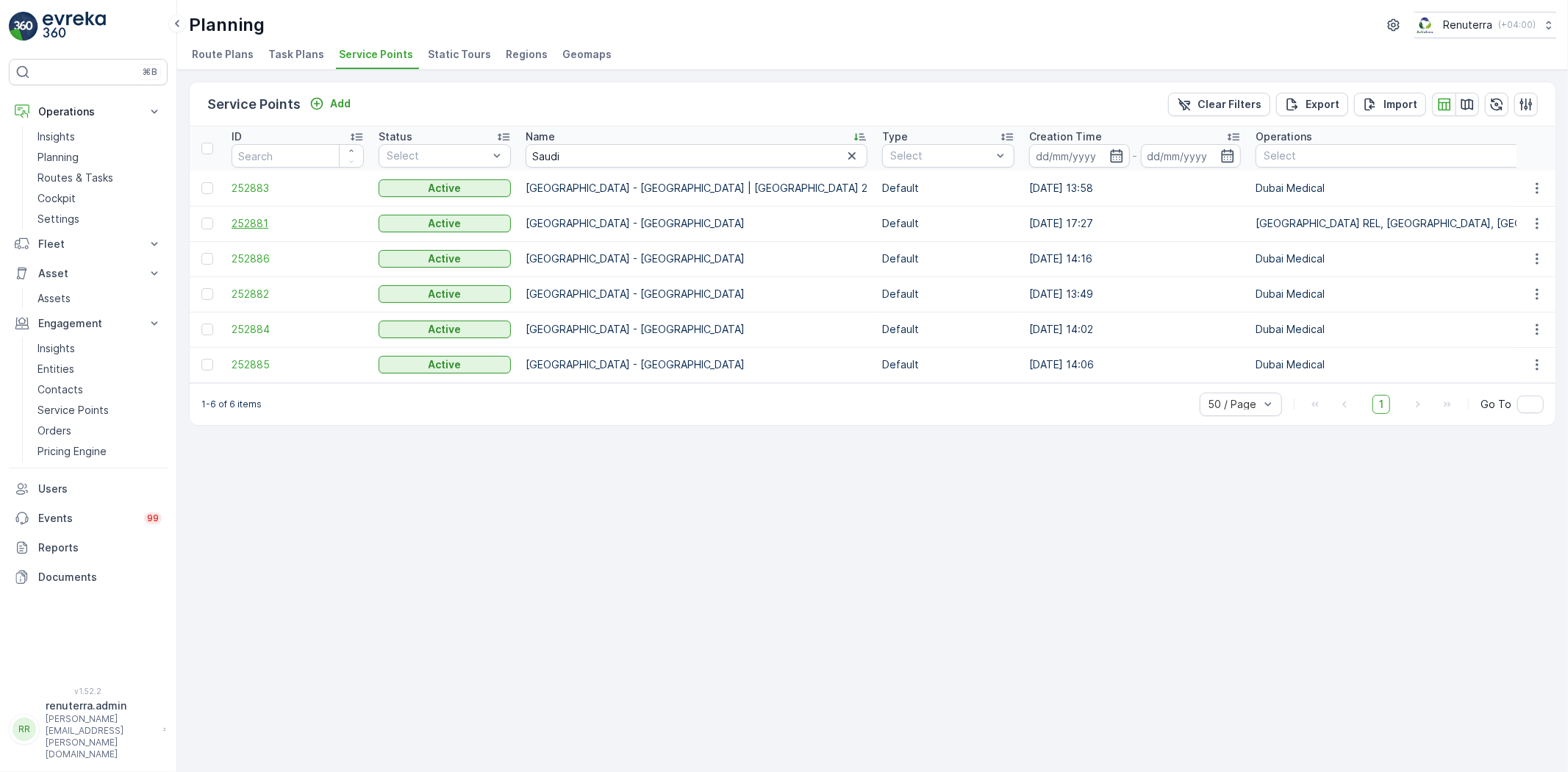
click at [256, 224] on span "252881" at bounding box center [298, 224] width 132 height 15
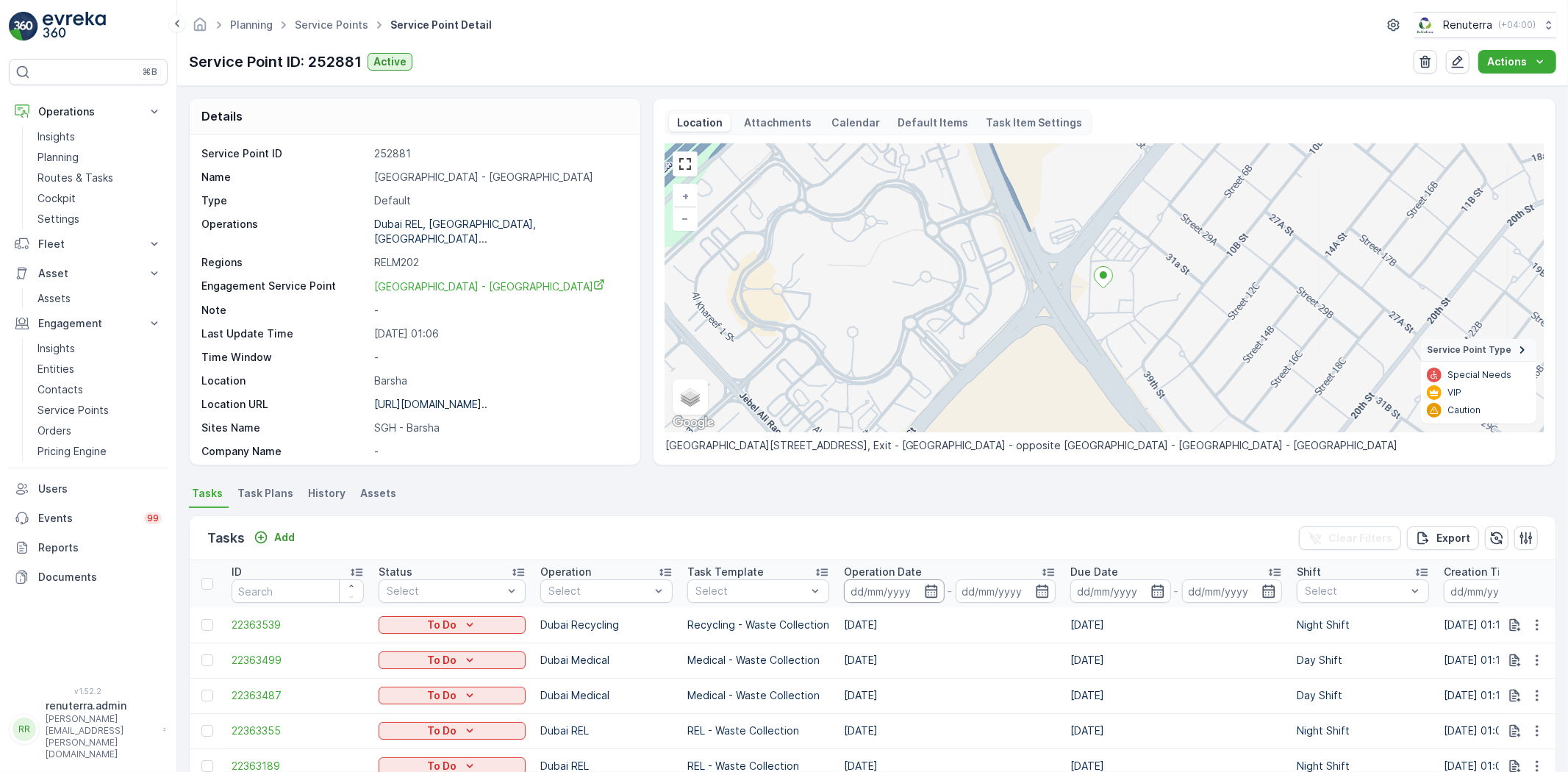
click at [862, 582] on input at bounding box center [894, 591] width 101 height 24
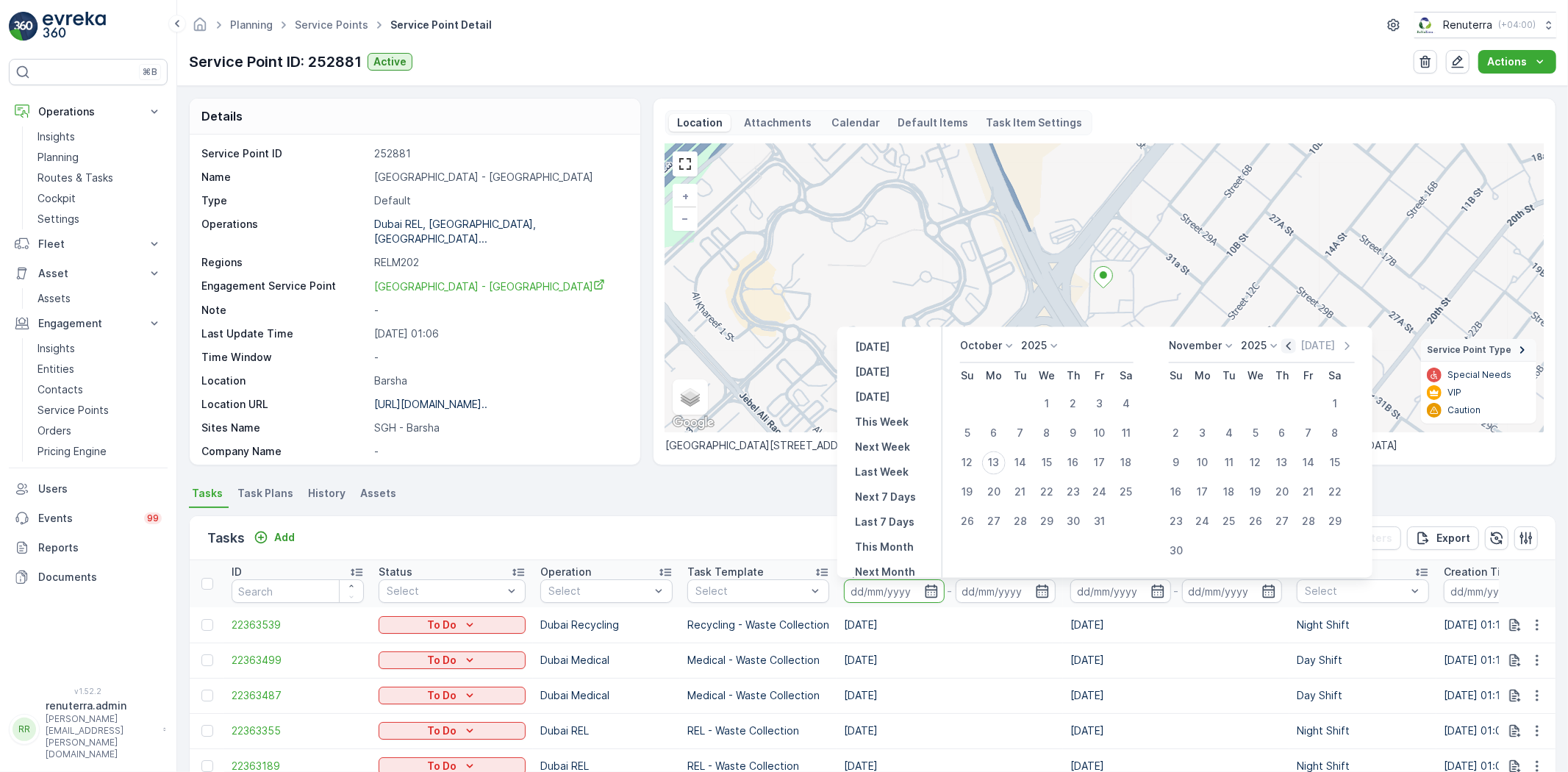
click at [1284, 344] on icon "button" at bounding box center [1289, 346] width 15 height 15
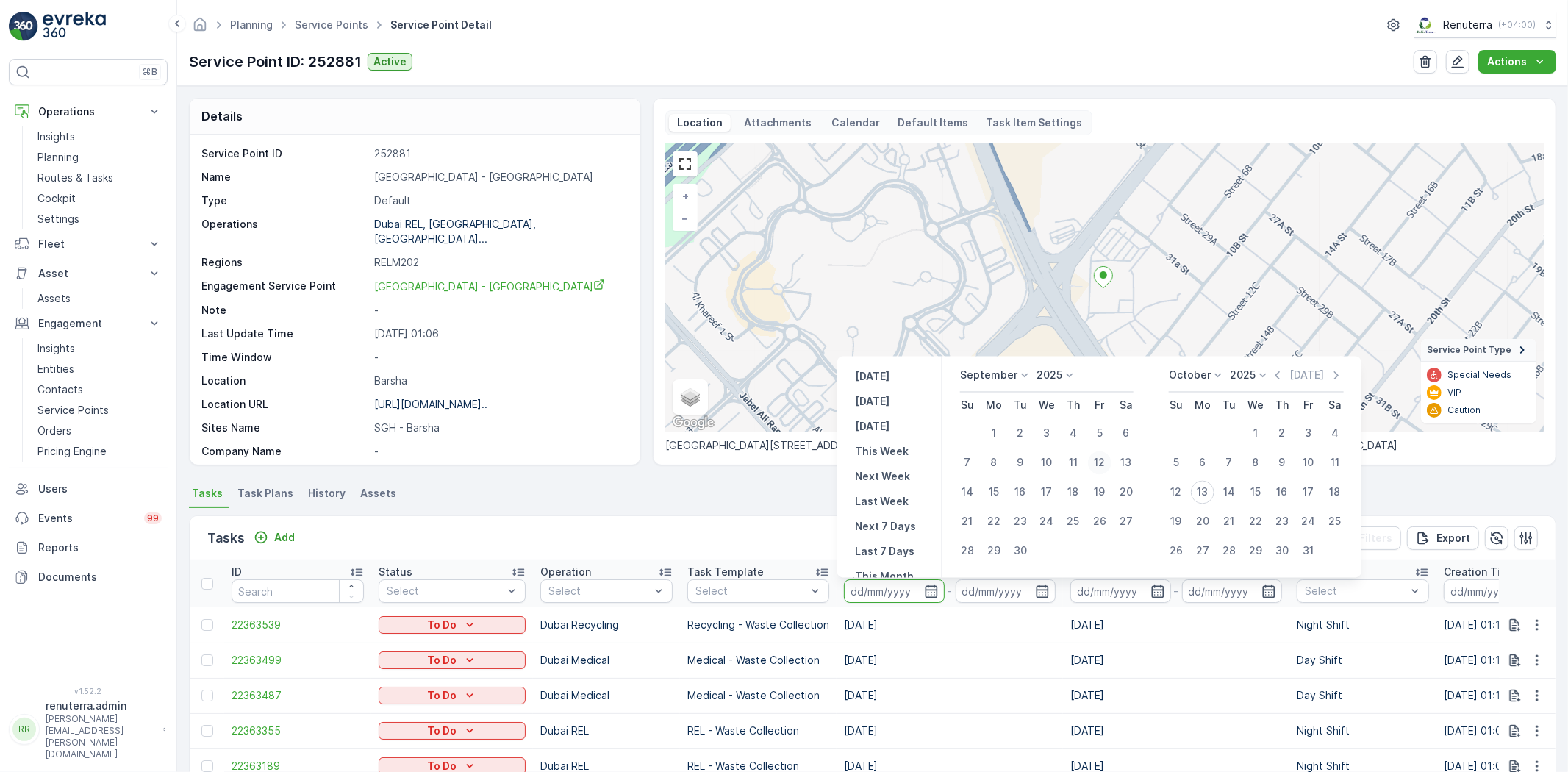
click at [1103, 454] on div "12" at bounding box center [1100, 463] width 24 height 24
type input "12.09.2025"
click at [1103, 454] on div "12" at bounding box center [1100, 463] width 24 height 24
type input "12.09.2025"
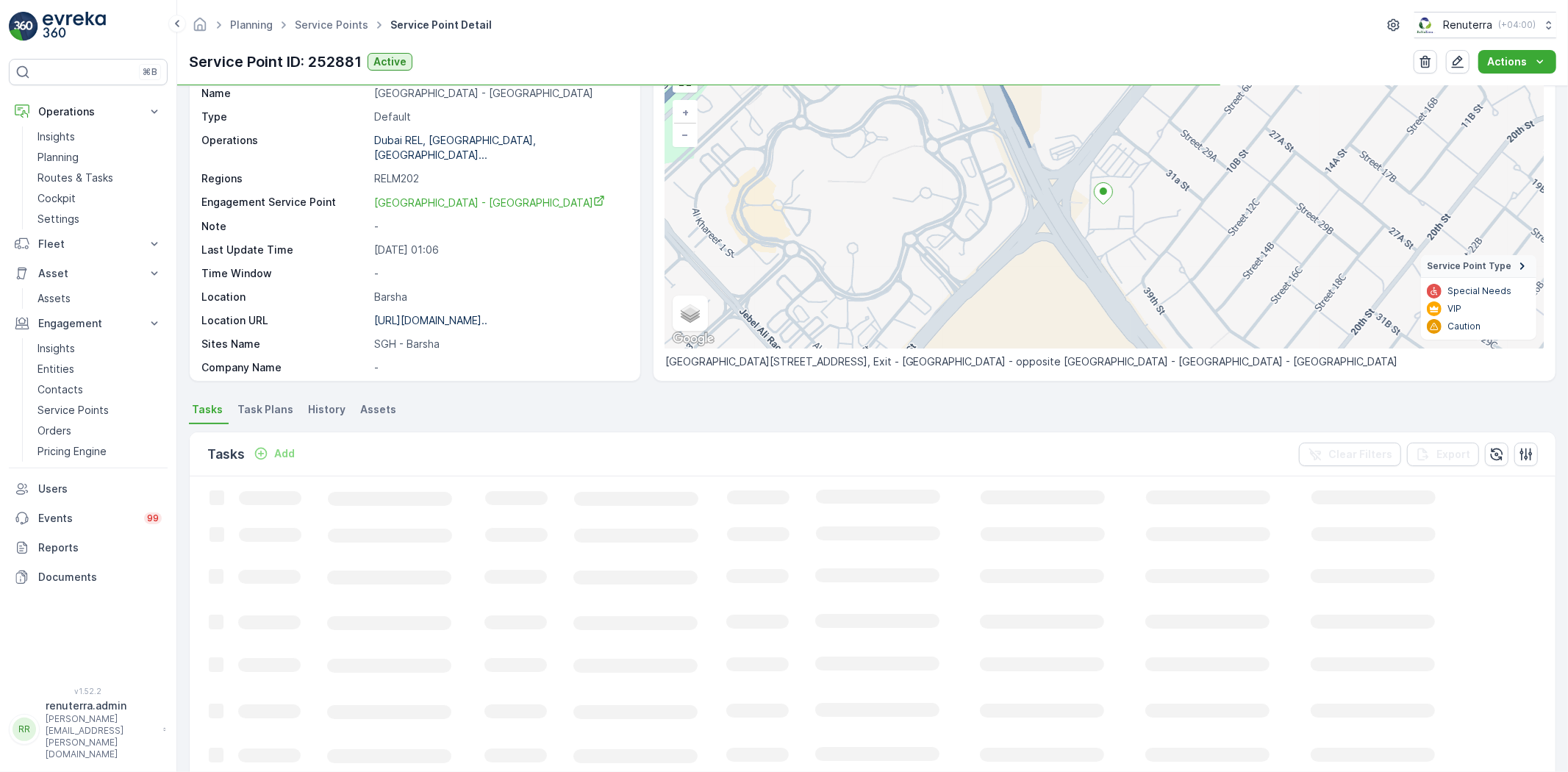
scroll to position [116, 0]
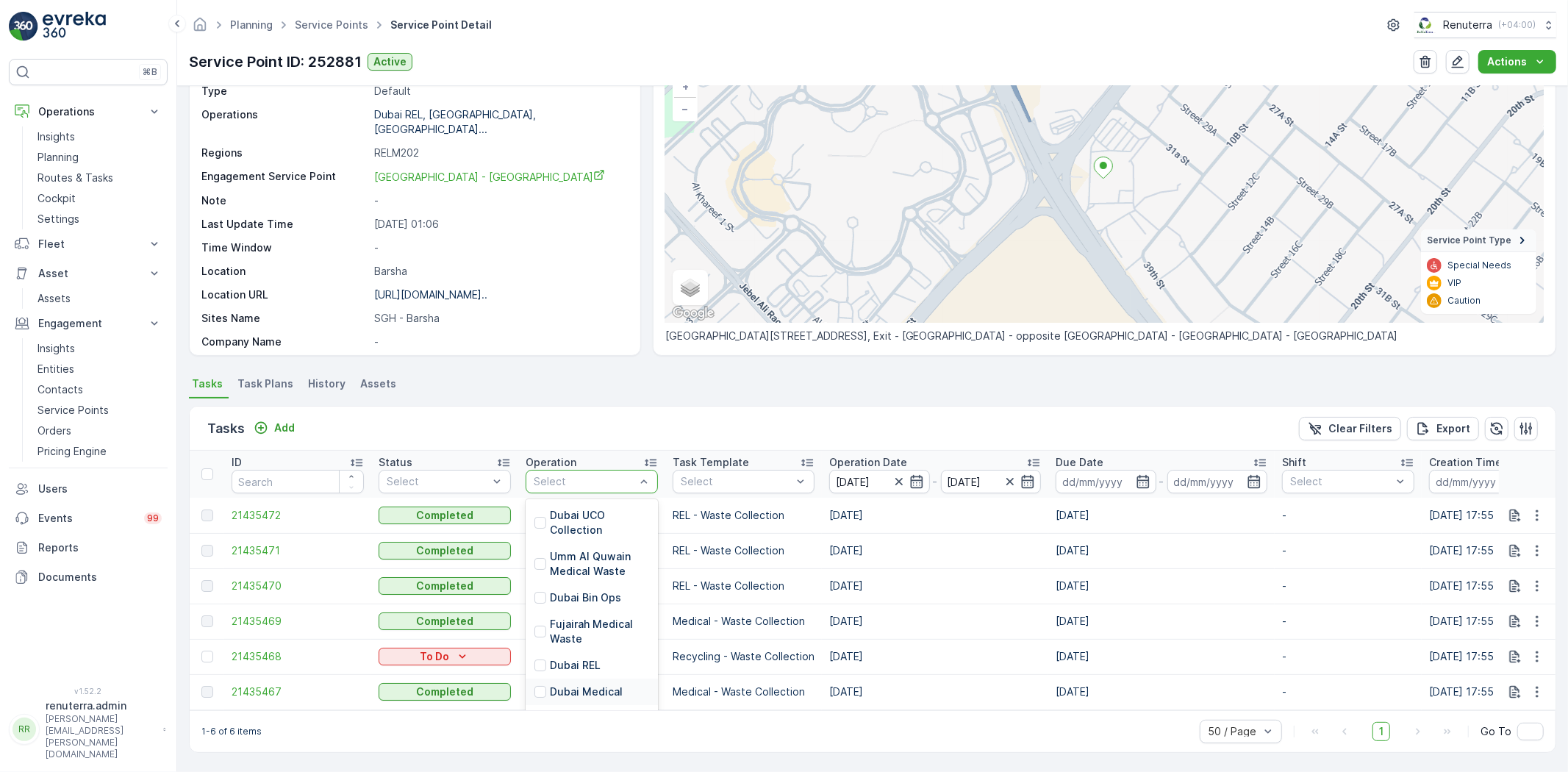
click at [601, 679] on div "Dubai Medical" at bounding box center [592, 692] width 132 height 26
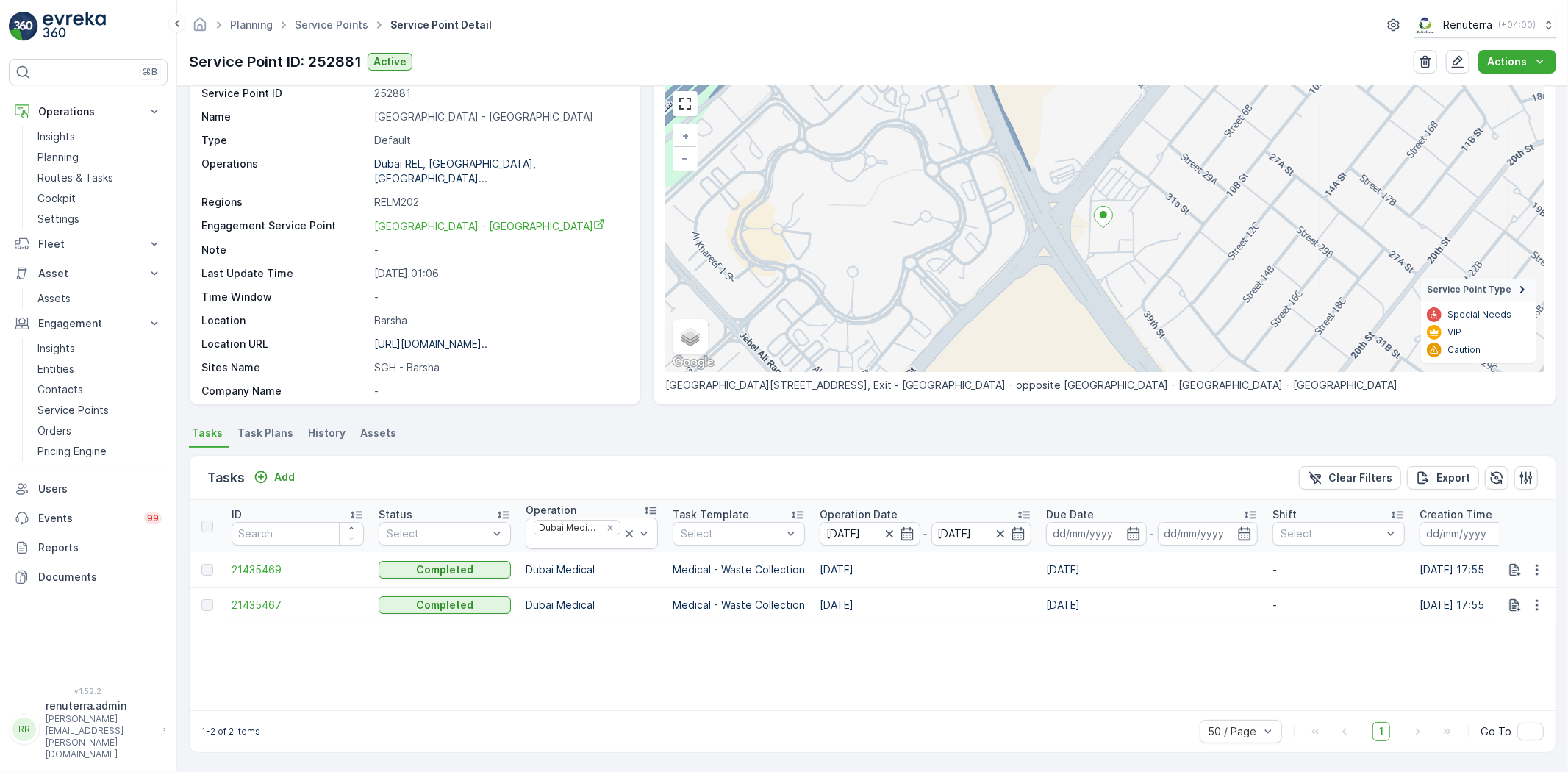
scroll to position [60, 0]
click at [262, 550] on th "ID" at bounding box center [298, 526] width 147 height 52
click at [267, 570] on span "21435469" at bounding box center [298, 570] width 132 height 15
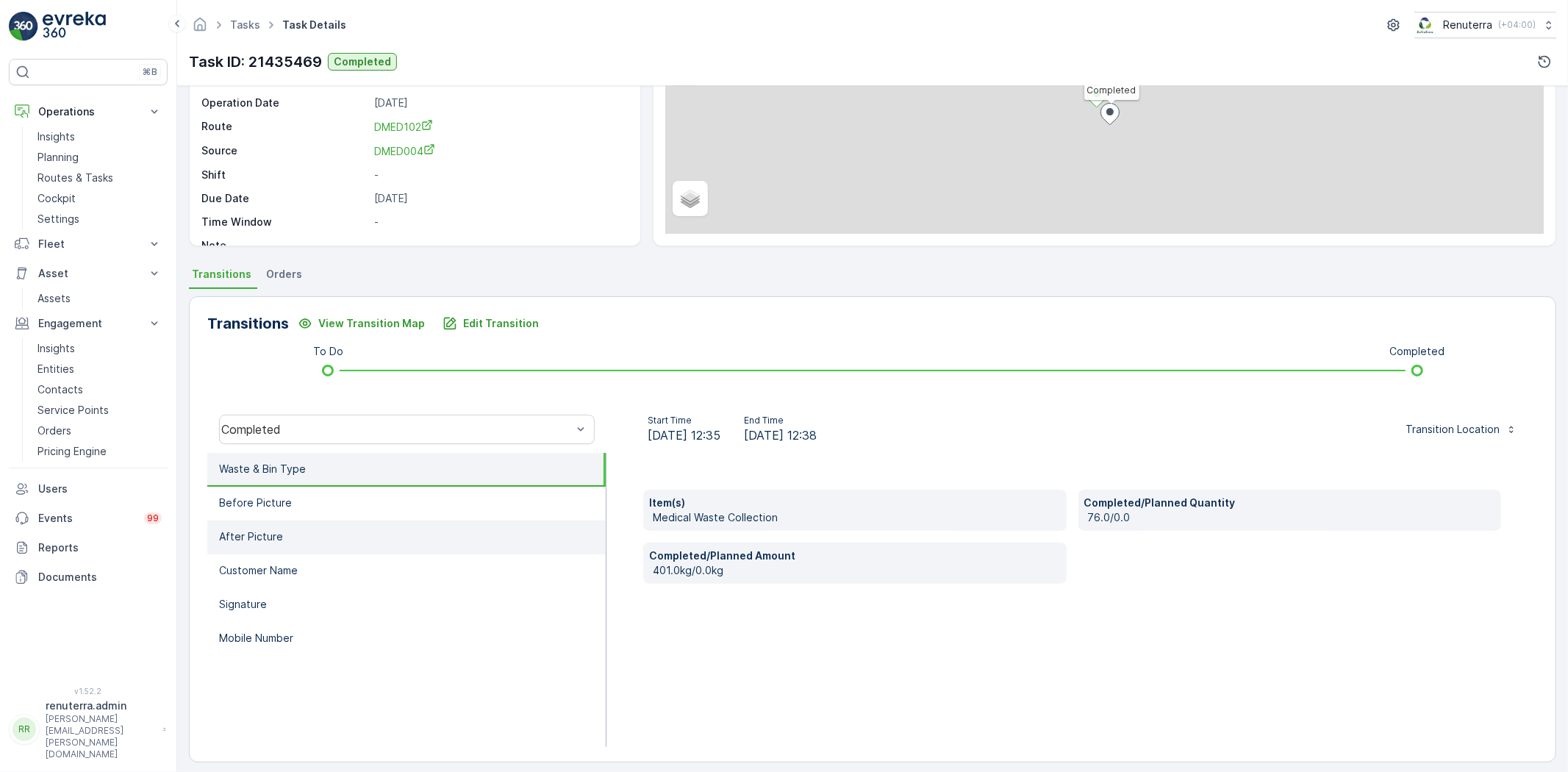
scroll to position [154, 0]
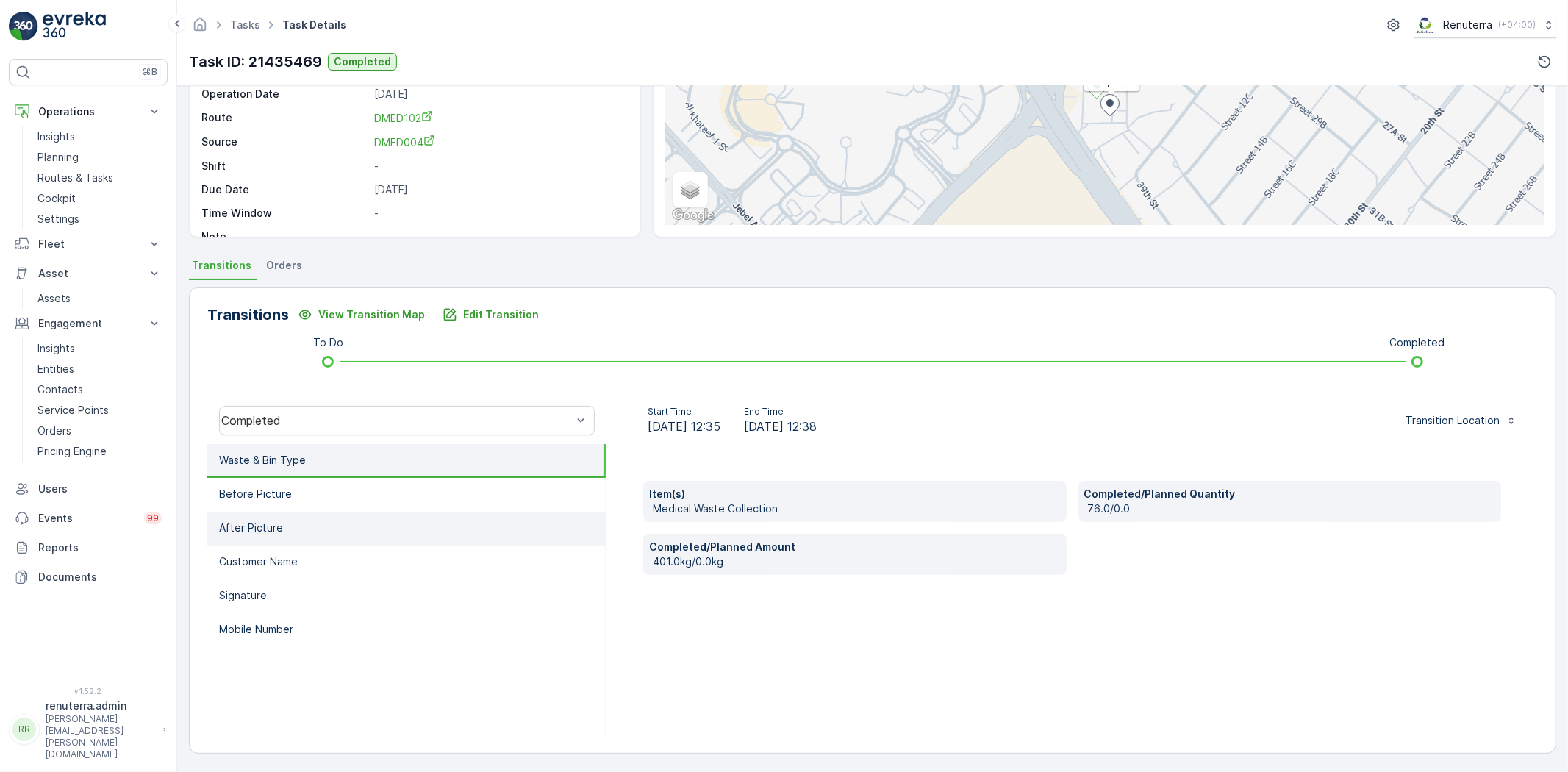
click at [407, 509] on li "Before Picture" at bounding box center [407, 495] width 398 height 34
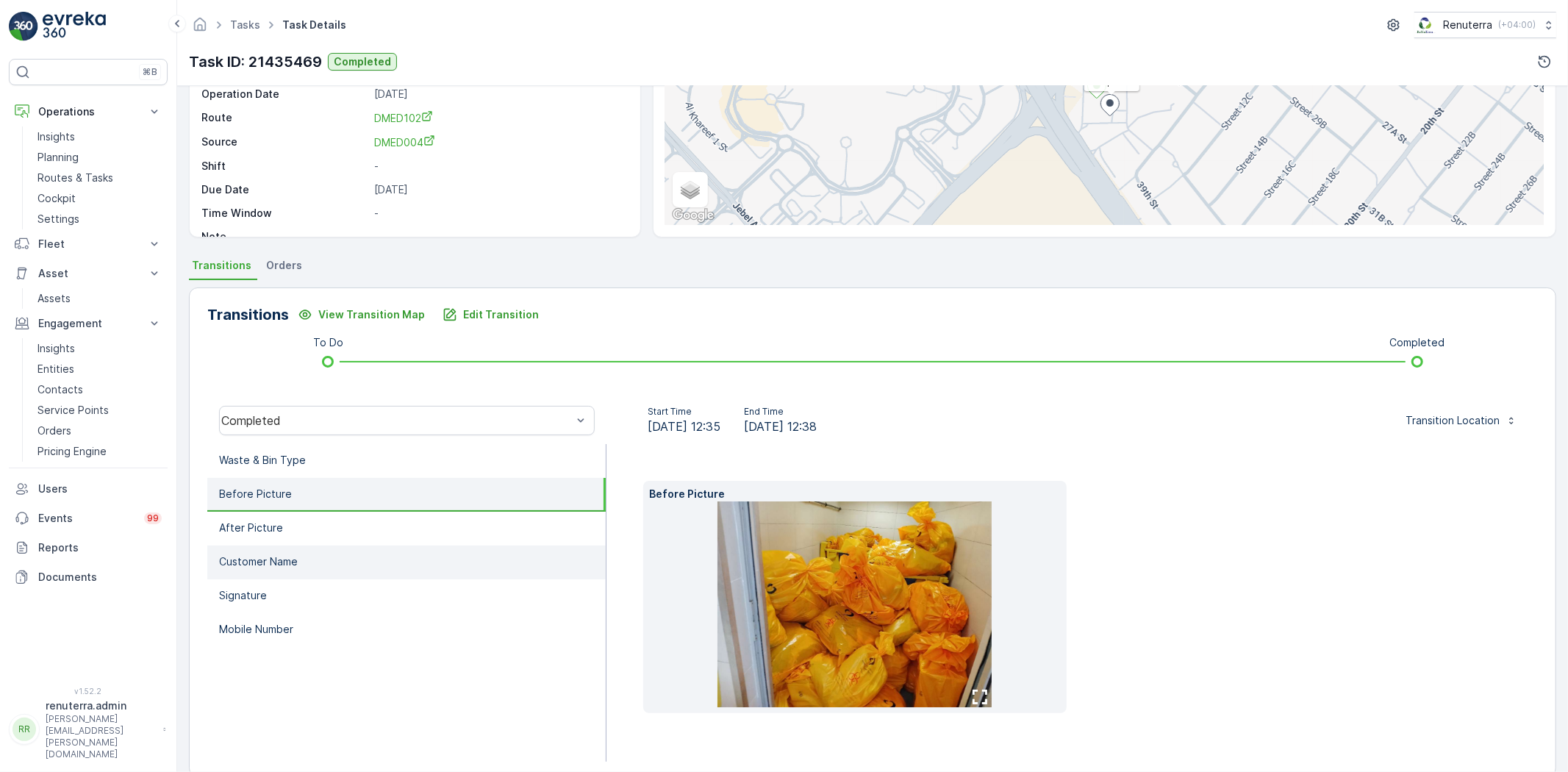
click at [423, 546] on li "Customer Name" at bounding box center [407, 562] width 398 height 34
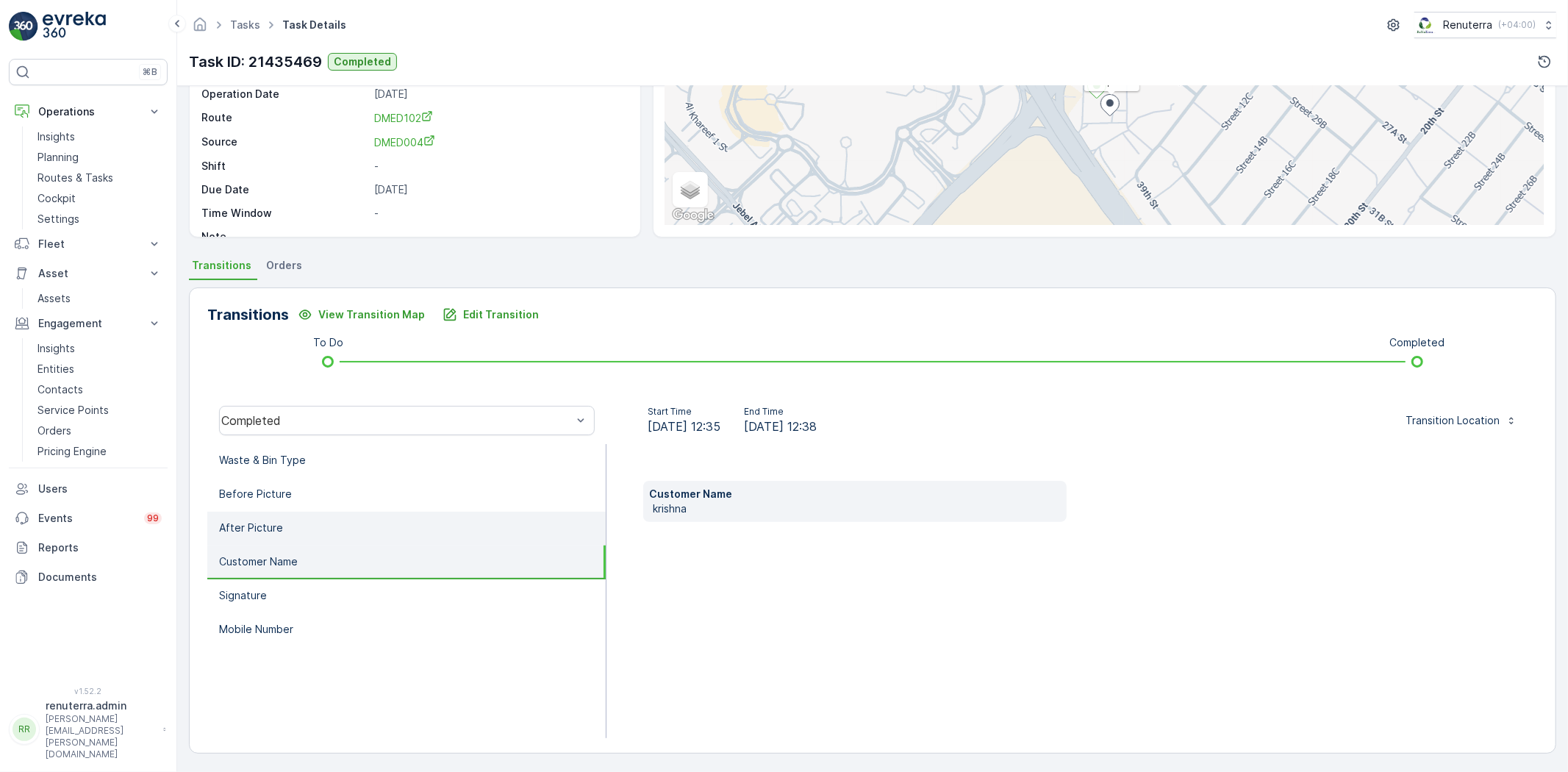
click at [410, 527] on li "After Picture" at bounding box center [407, 529] width 398 height 34
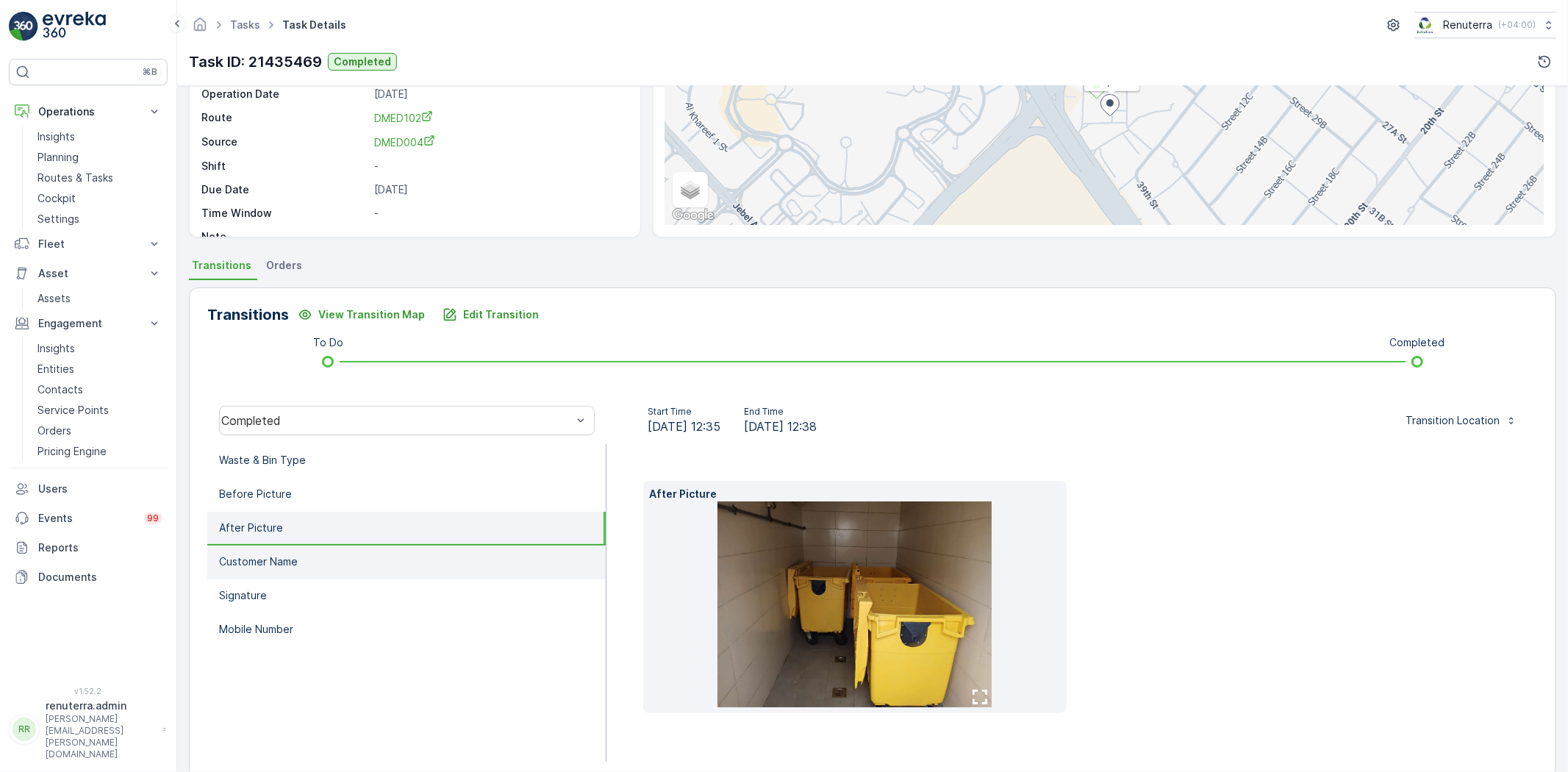
click at [421, 550] on li "Customer Name" at bounding box center [407, 562] width 398 height 34
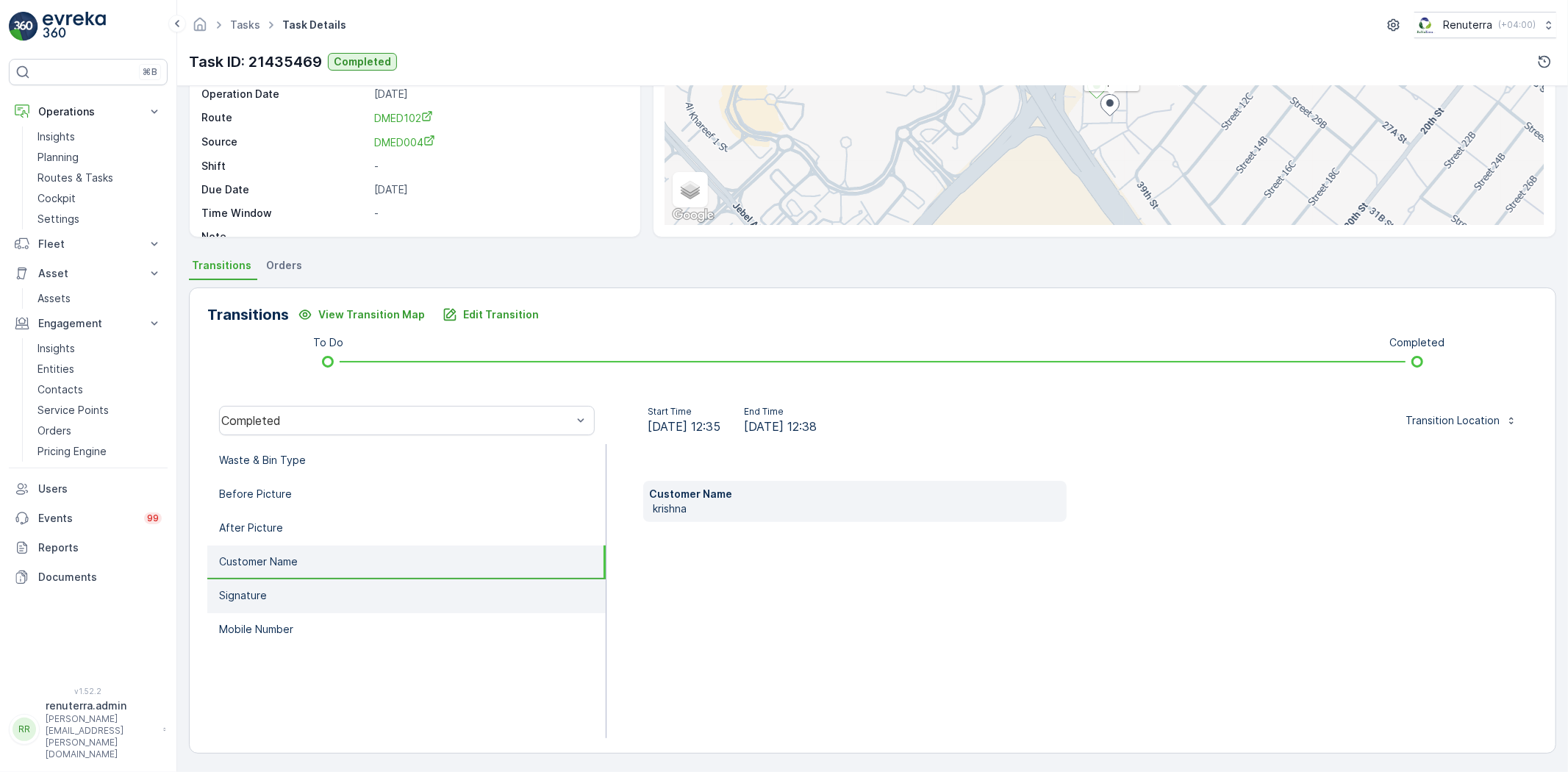
click at [441, 596] on li "Signature" at bounding box center [407, 596] width 398 height 34
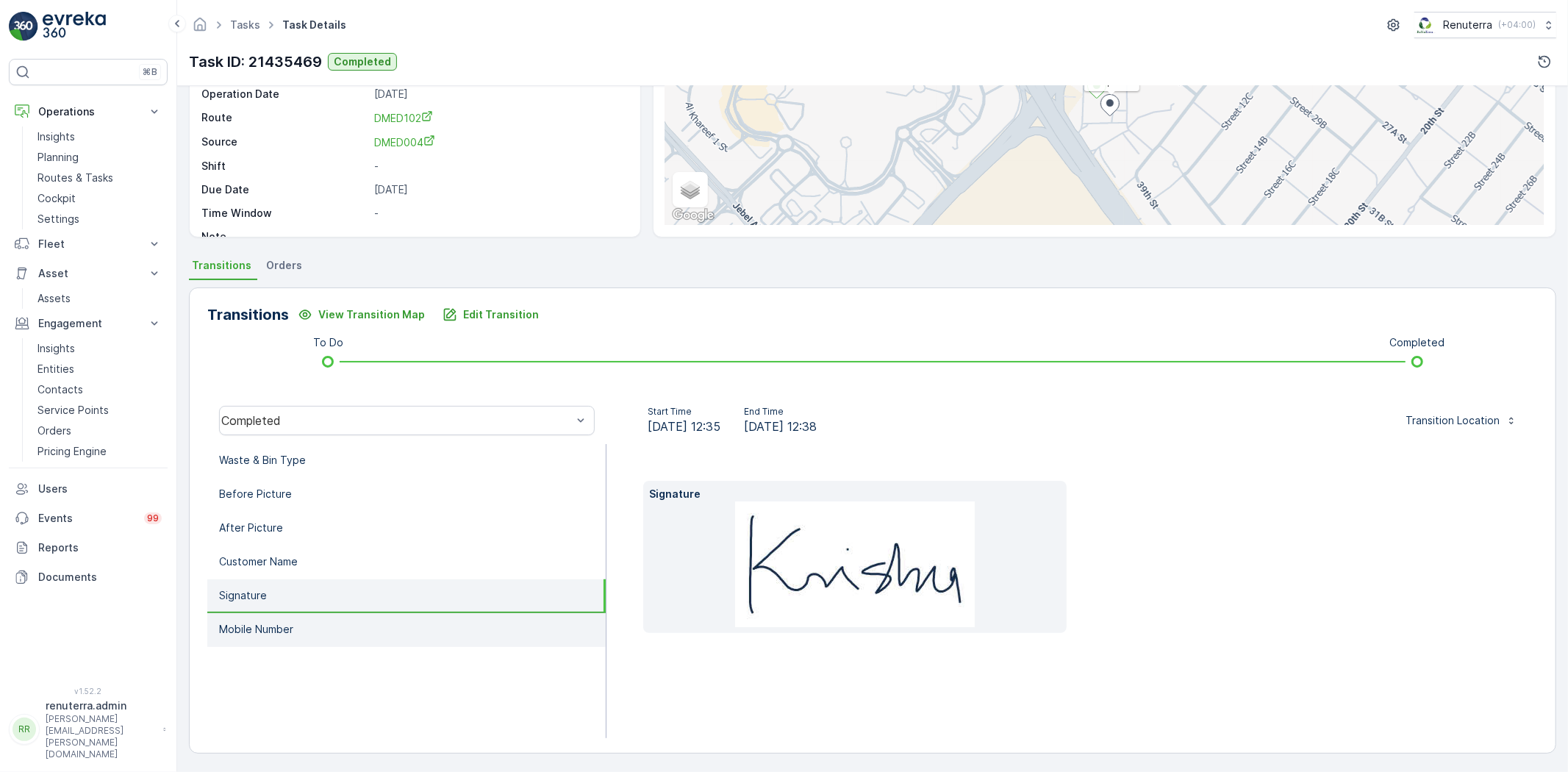
click at [465, 627] on li "Mobile Number" at bounding box center [407, 630] width 398 height 34
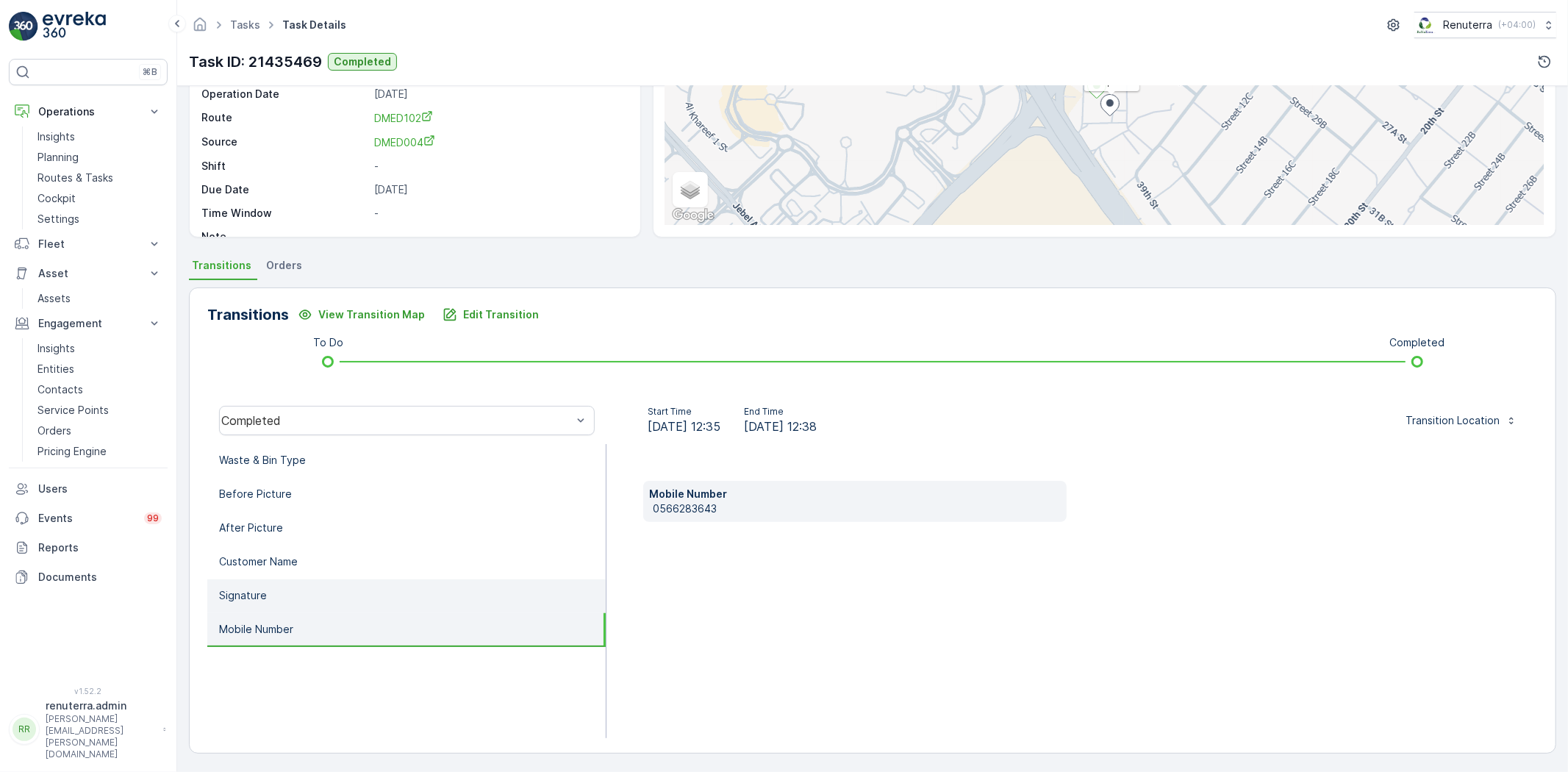
click at [444, 585] on li "Signature" at bounding box center [407, 596] width 398 height 34
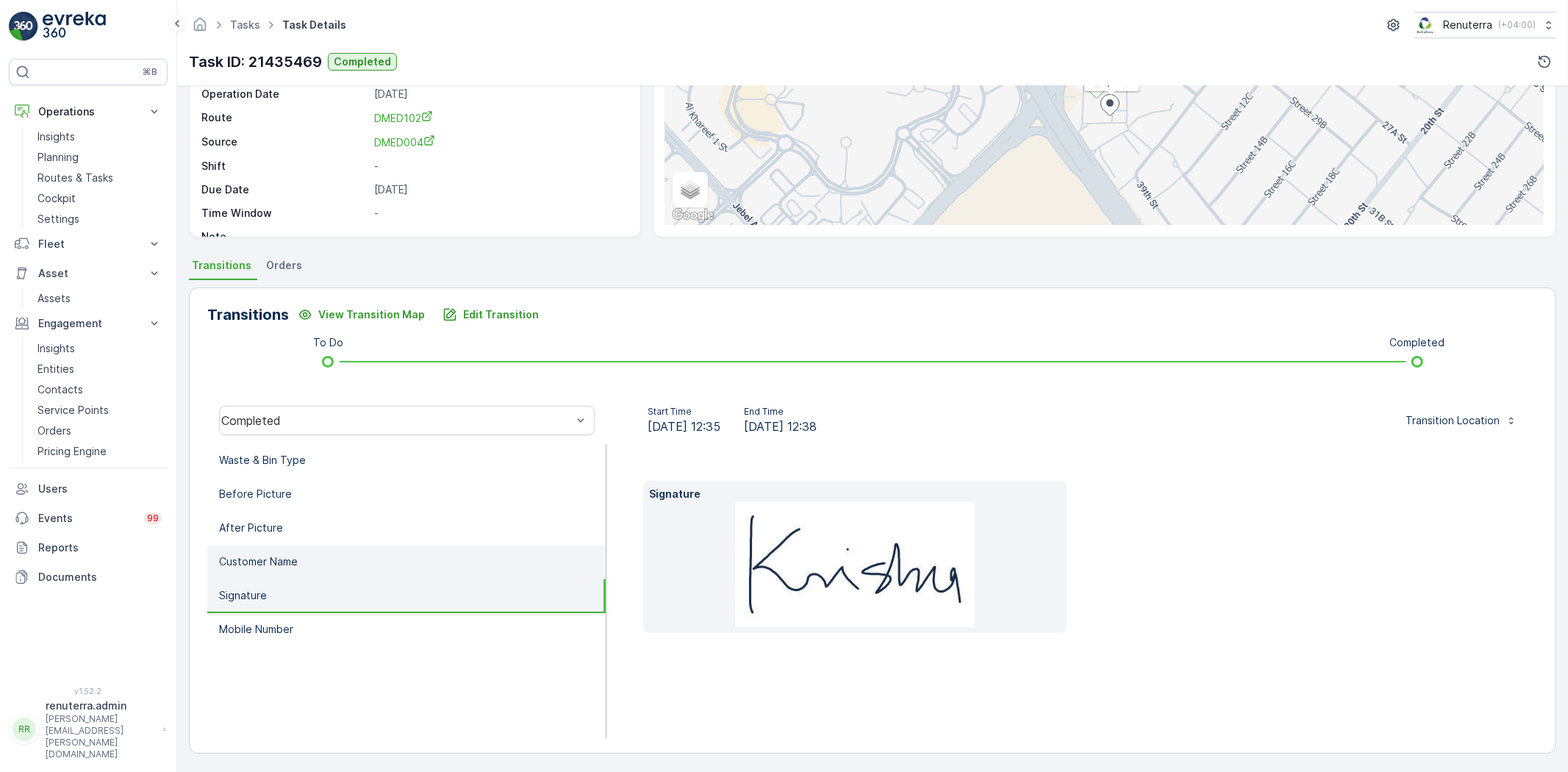
drag, startPoint x: 428, startPoint y: 567, endPoint x: 418, endPoint y: 547, distance: 22.4
click at [427, 567] on li "Customer Name" at bounding box center [407, 562] width 398 height 34
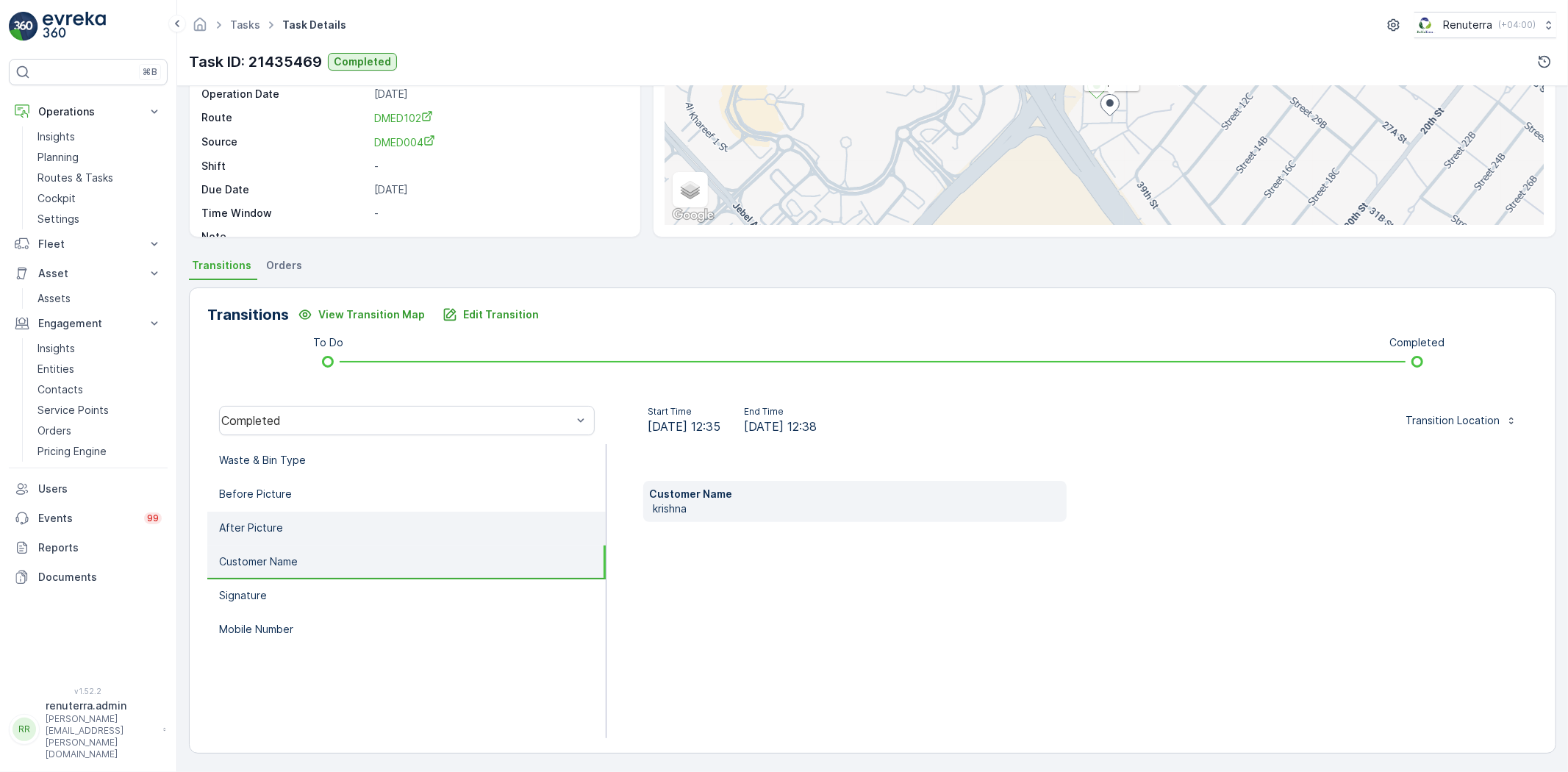
click at [415, 537] on li "After Picture" at bounding box center [407, 529] width 398 height 34
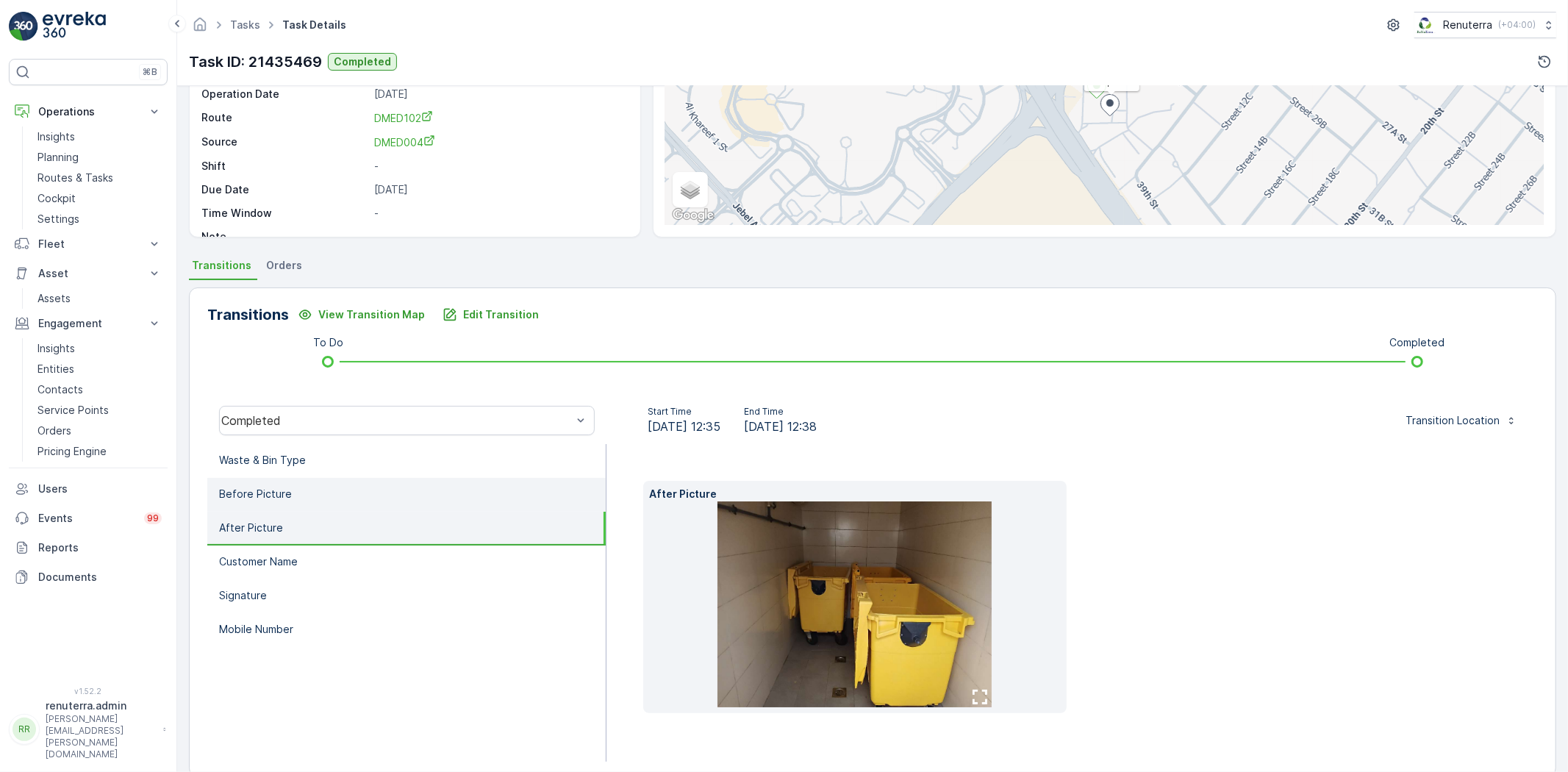
click at [398, 480] on li "Before Picture" at bounding box center [407, 495] width 398 height 34
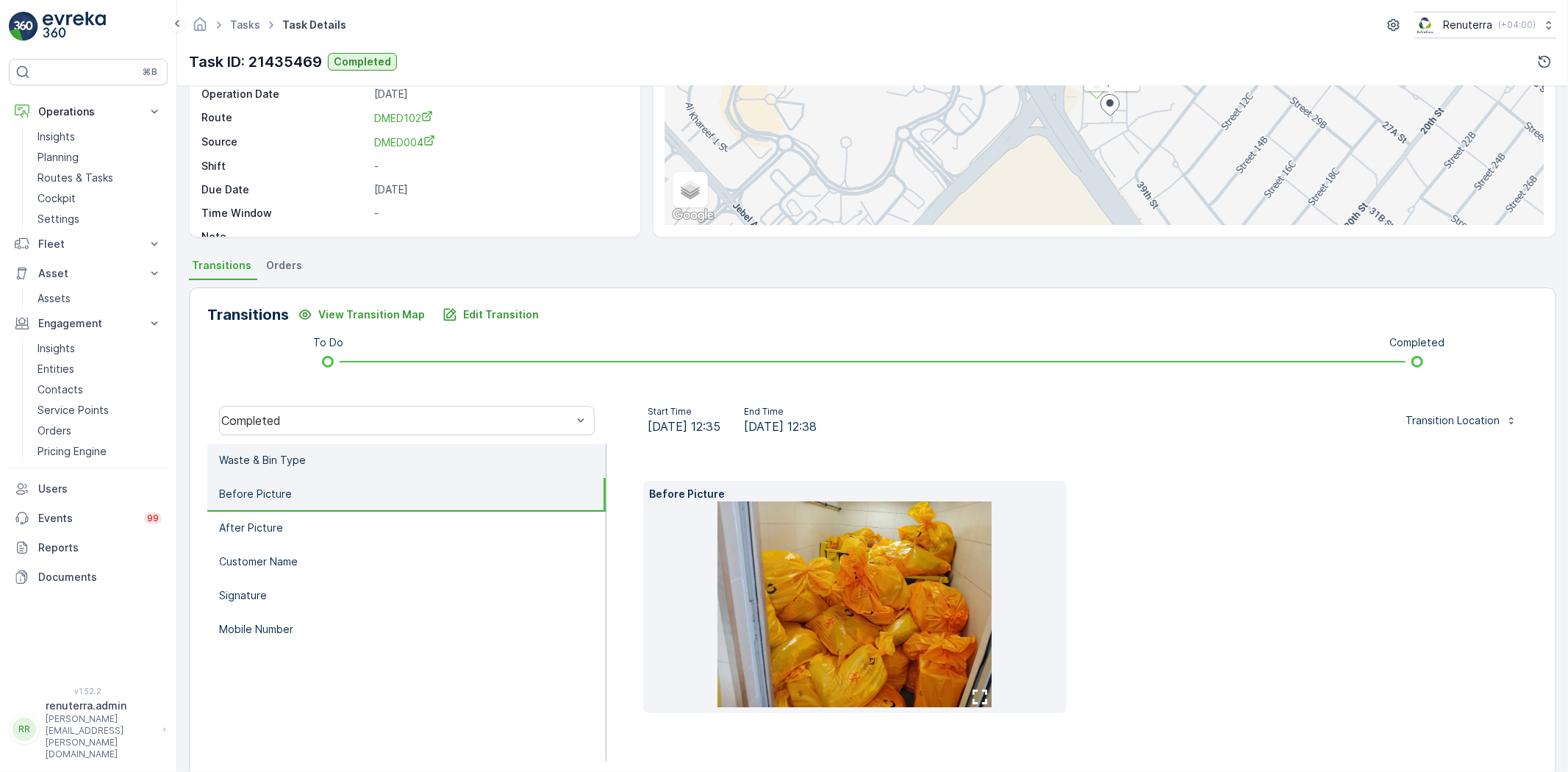
click at [321, 451] on li "Waste & Bin Type" at bounding box center [407, 461] width 398 height 34
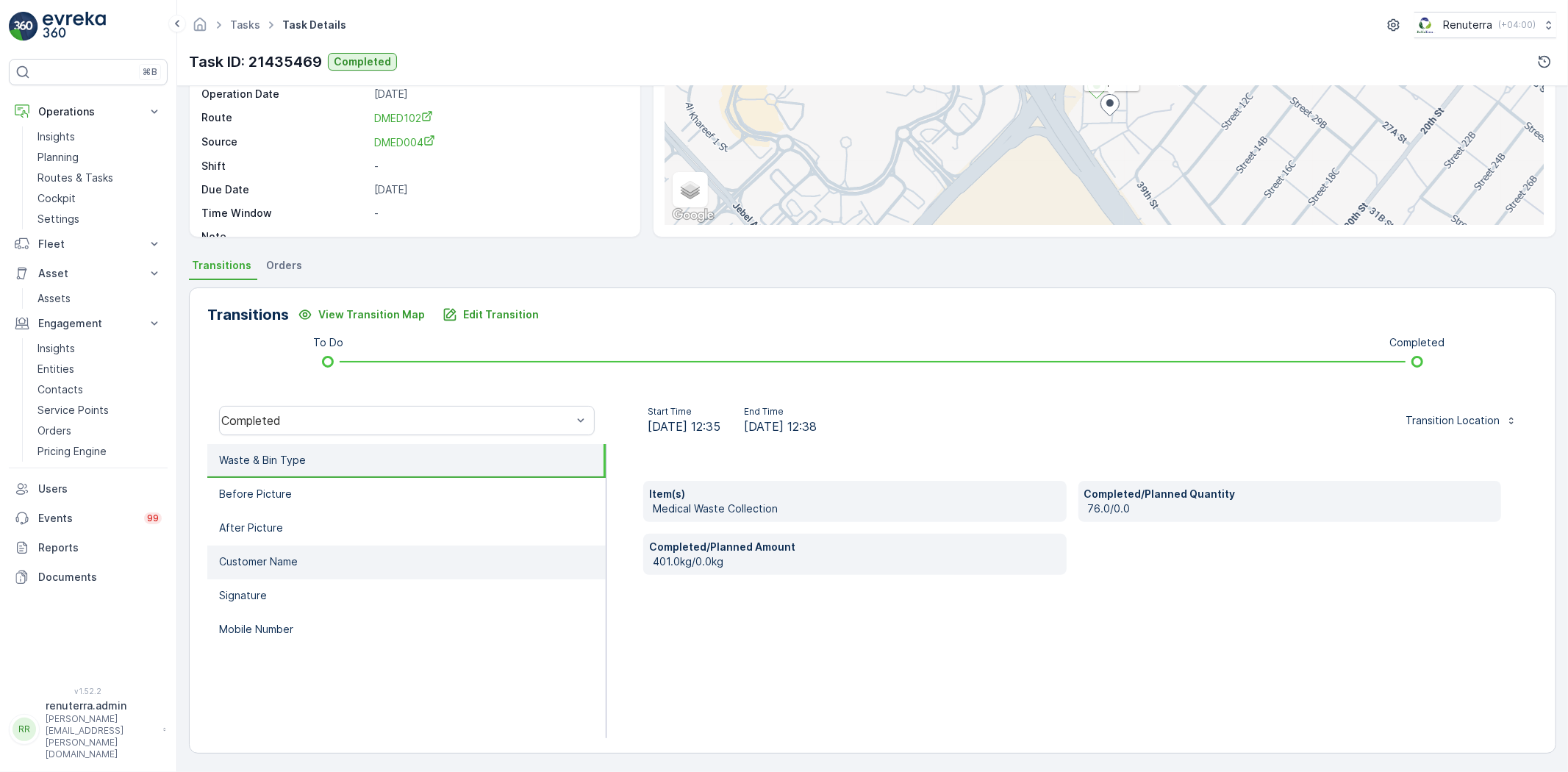
click at [351, 568] on li "Customer Name" at bounding box center [407, 562] width 398 height 34
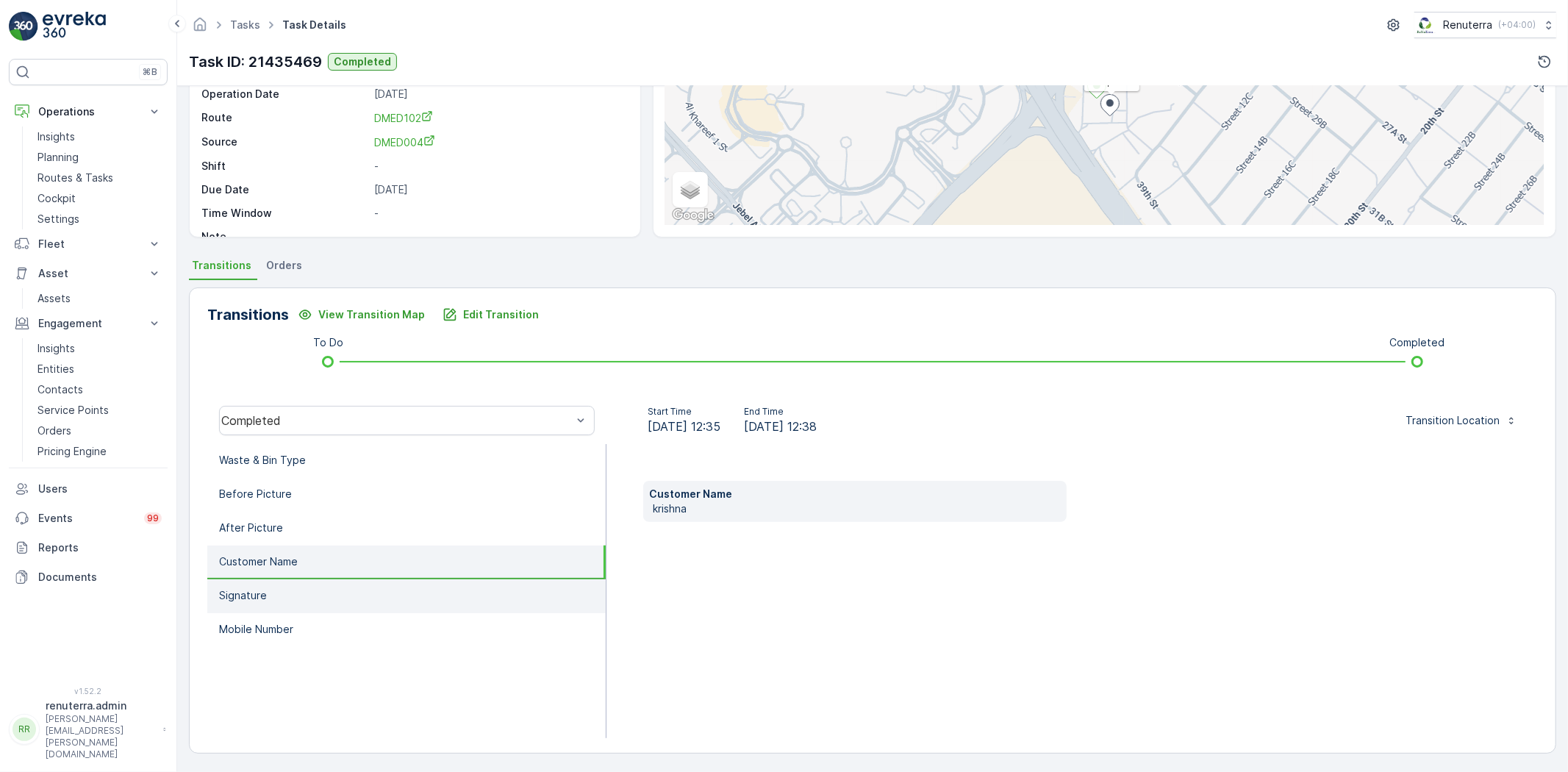
click at [357, 585] on li "Signature" at bounding box center [407, 596] width 398 height 34
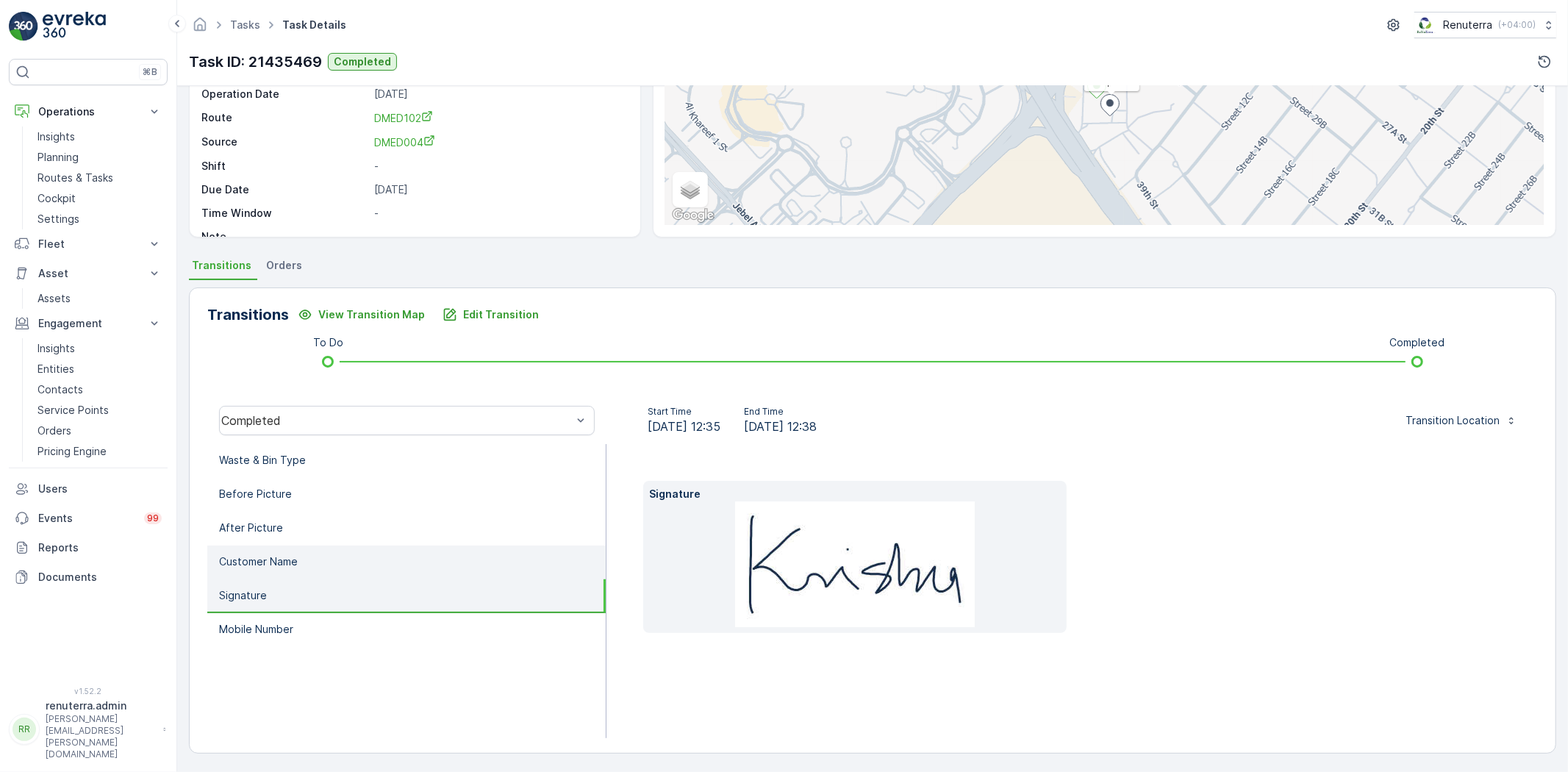
click at [365, 568] on li "Customer Name" at bounding box center [407, 562] width 398 height 34
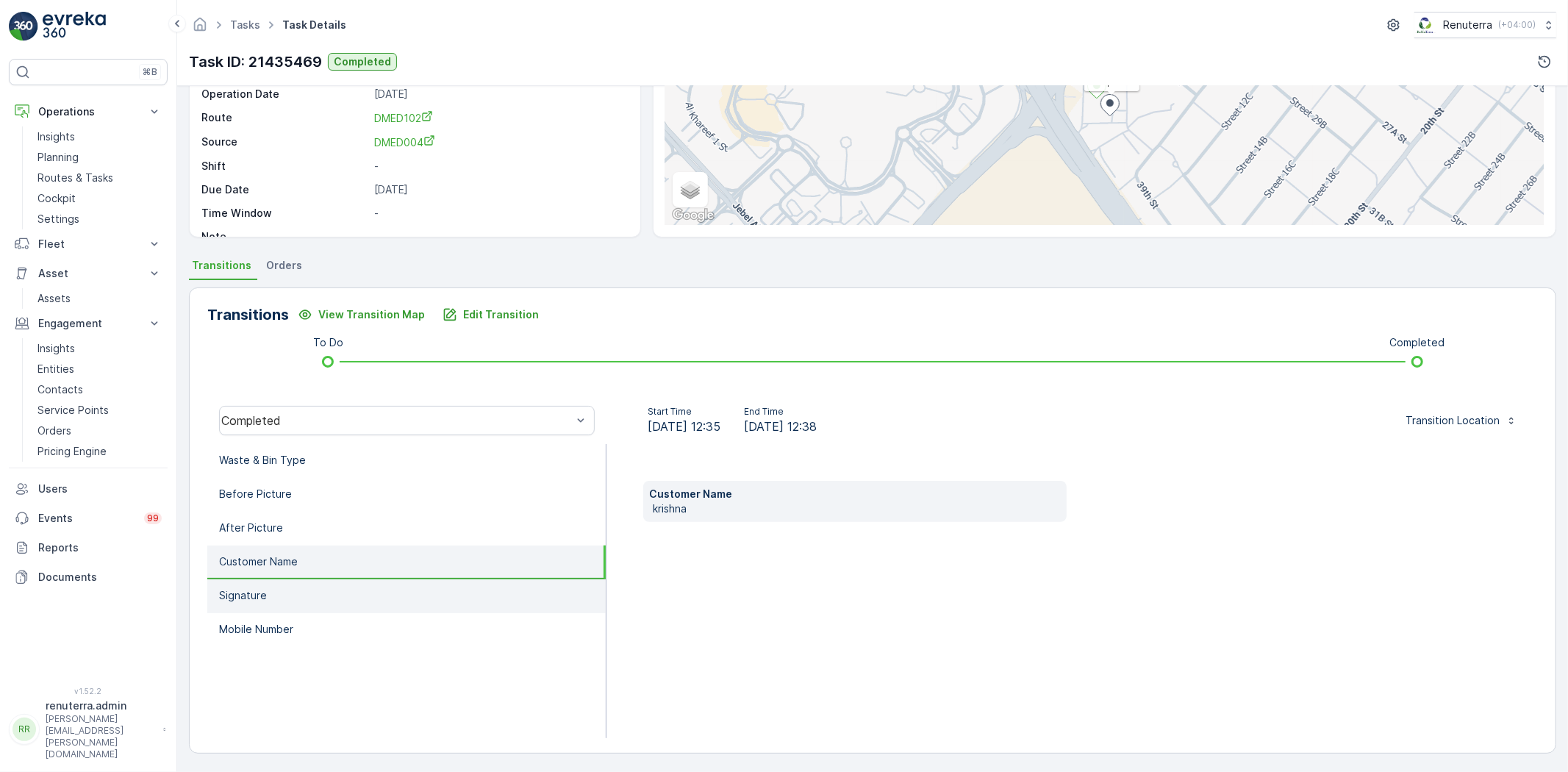
click at [370, 579] on li "Signature" at bounding box center [407, 596] width 398 height 34
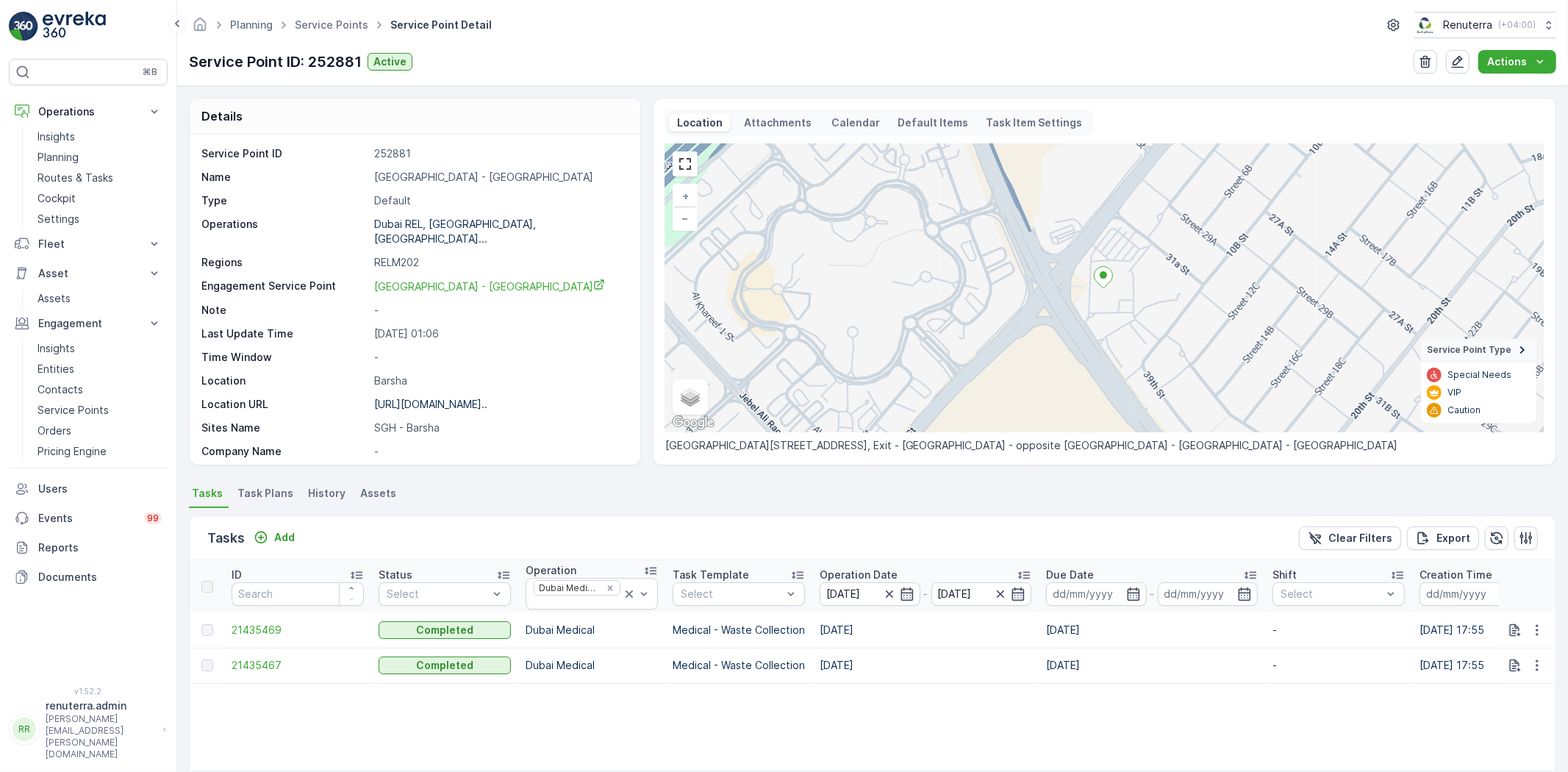
click at [289, 620] on td "21435469" at bounding box center [298, 630] width 147 height 35
click at [284, 623] on span "21435469" at bounding box center [298, 630] width 132 height 15
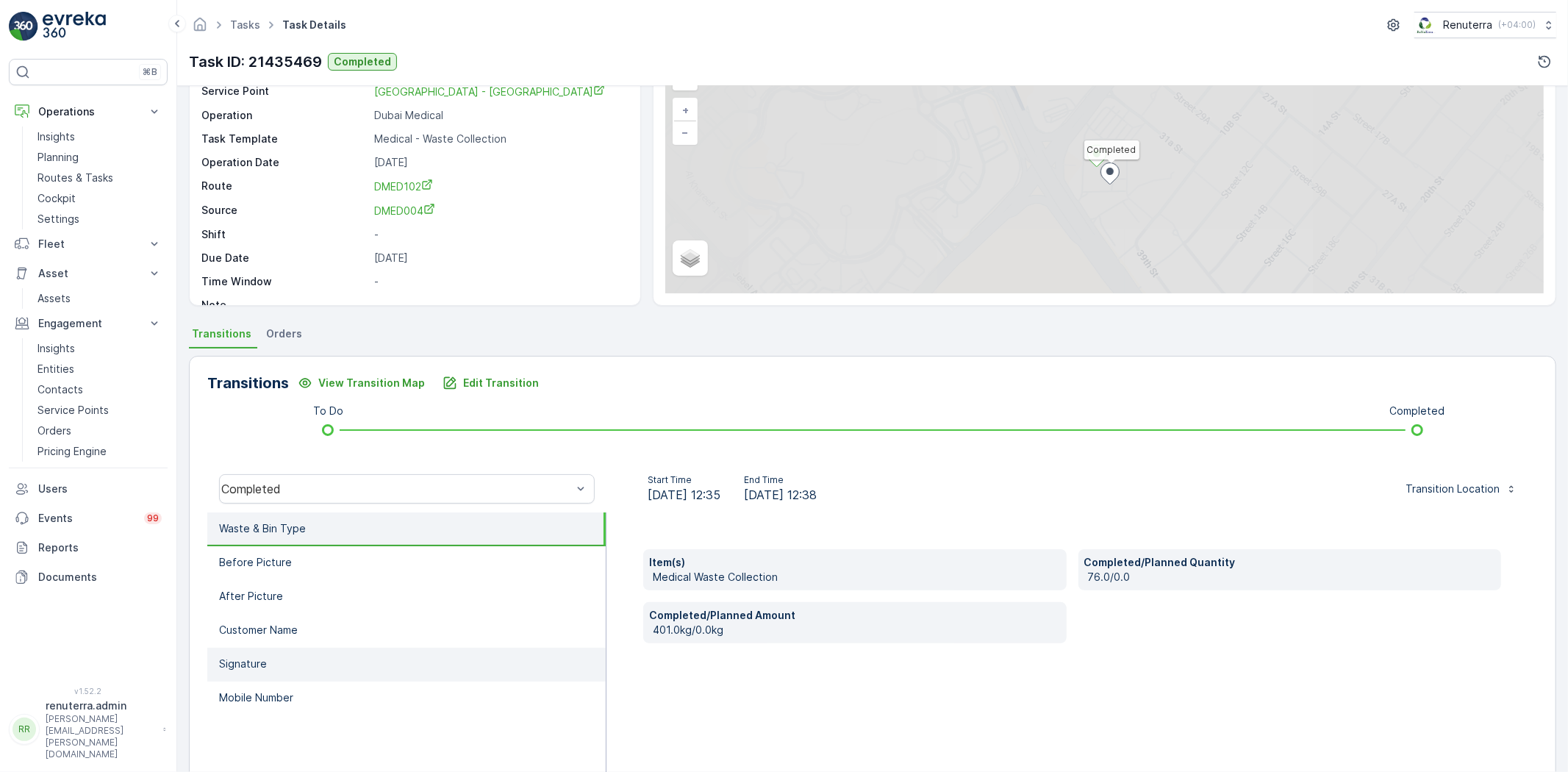
scroll to position [154, 0]
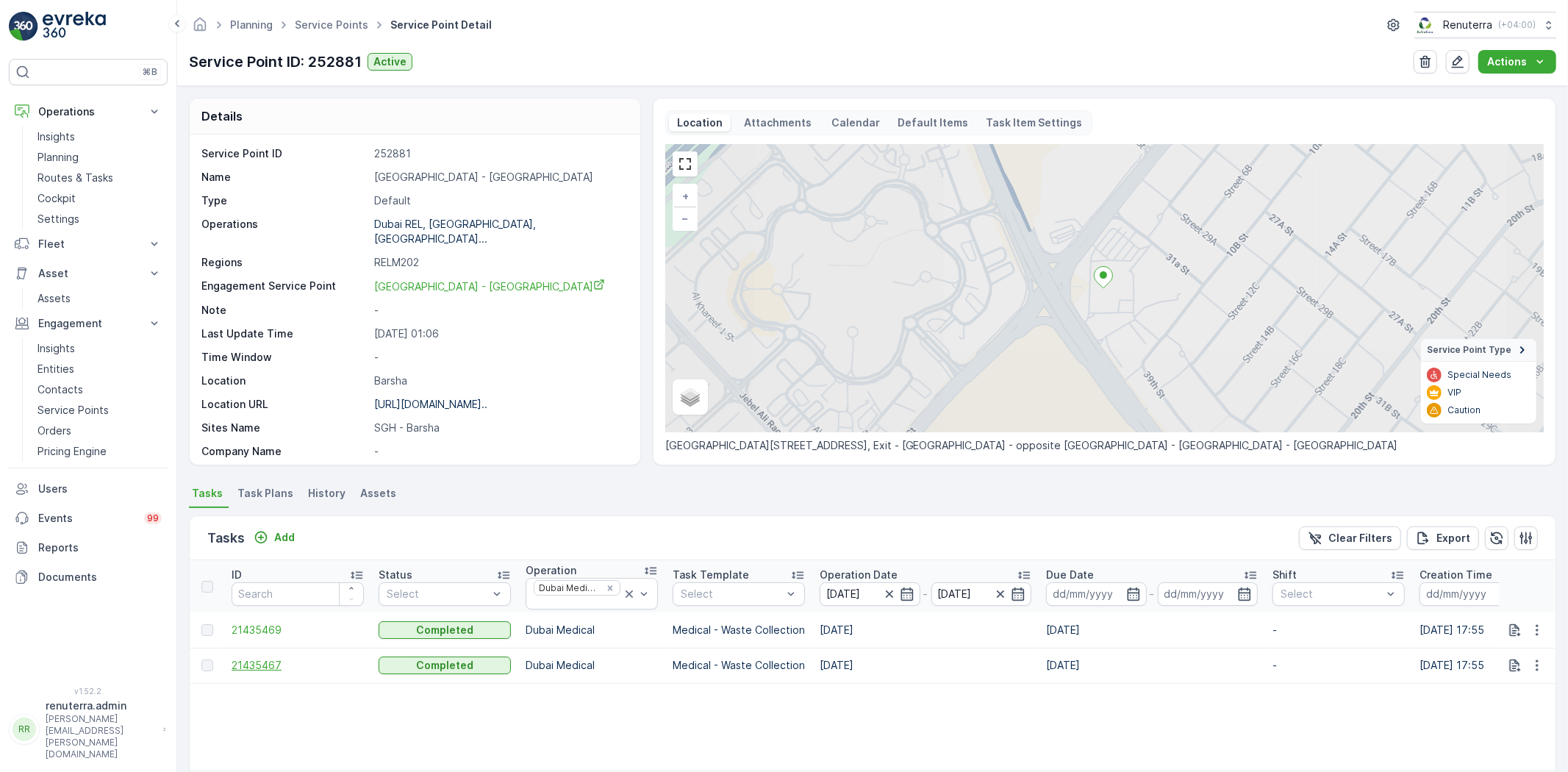
click at [247, 670] on span "21435467" at bounding box center [298, 665] width 132 height 15
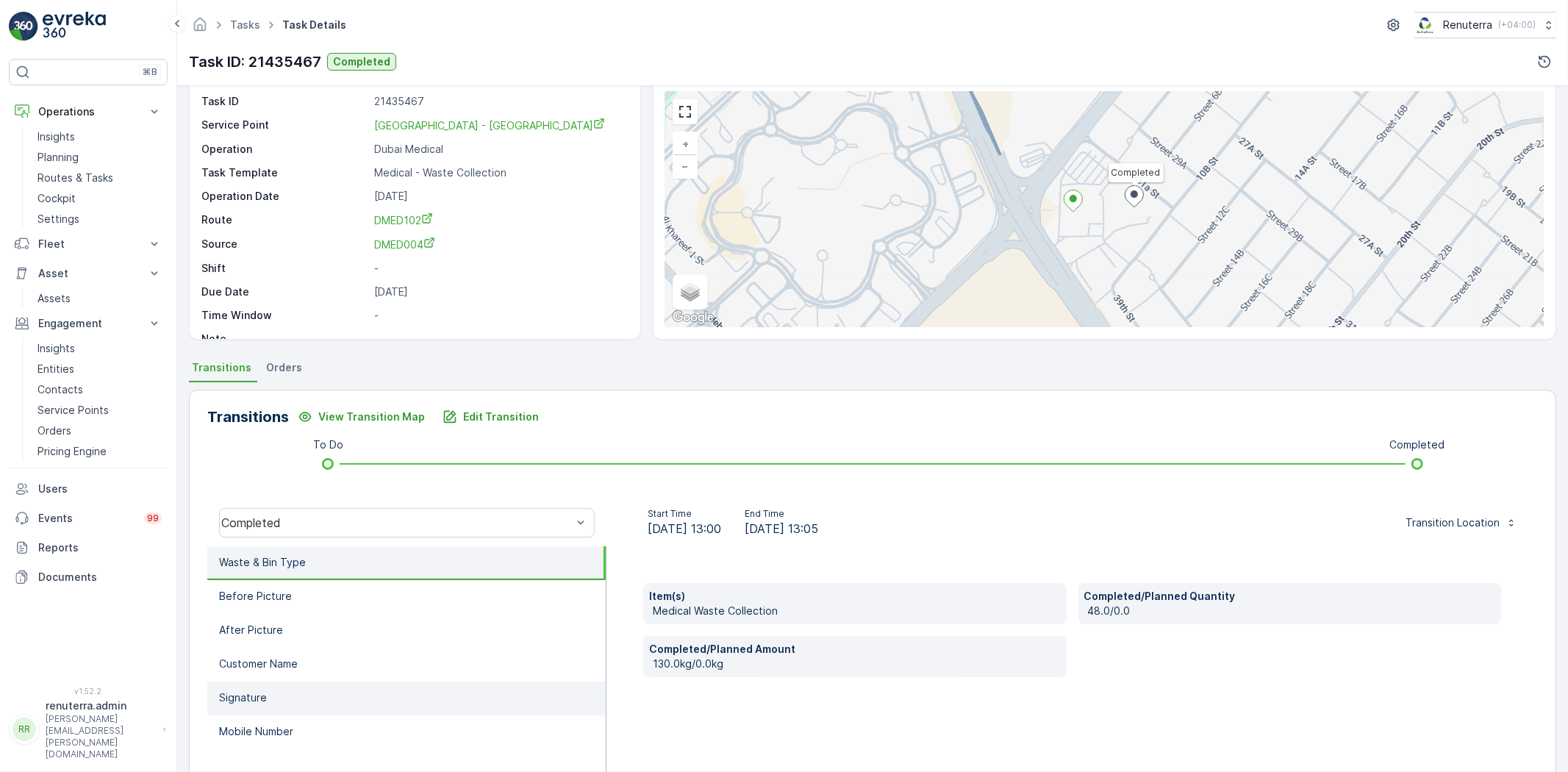
scroll to position [82, 0]
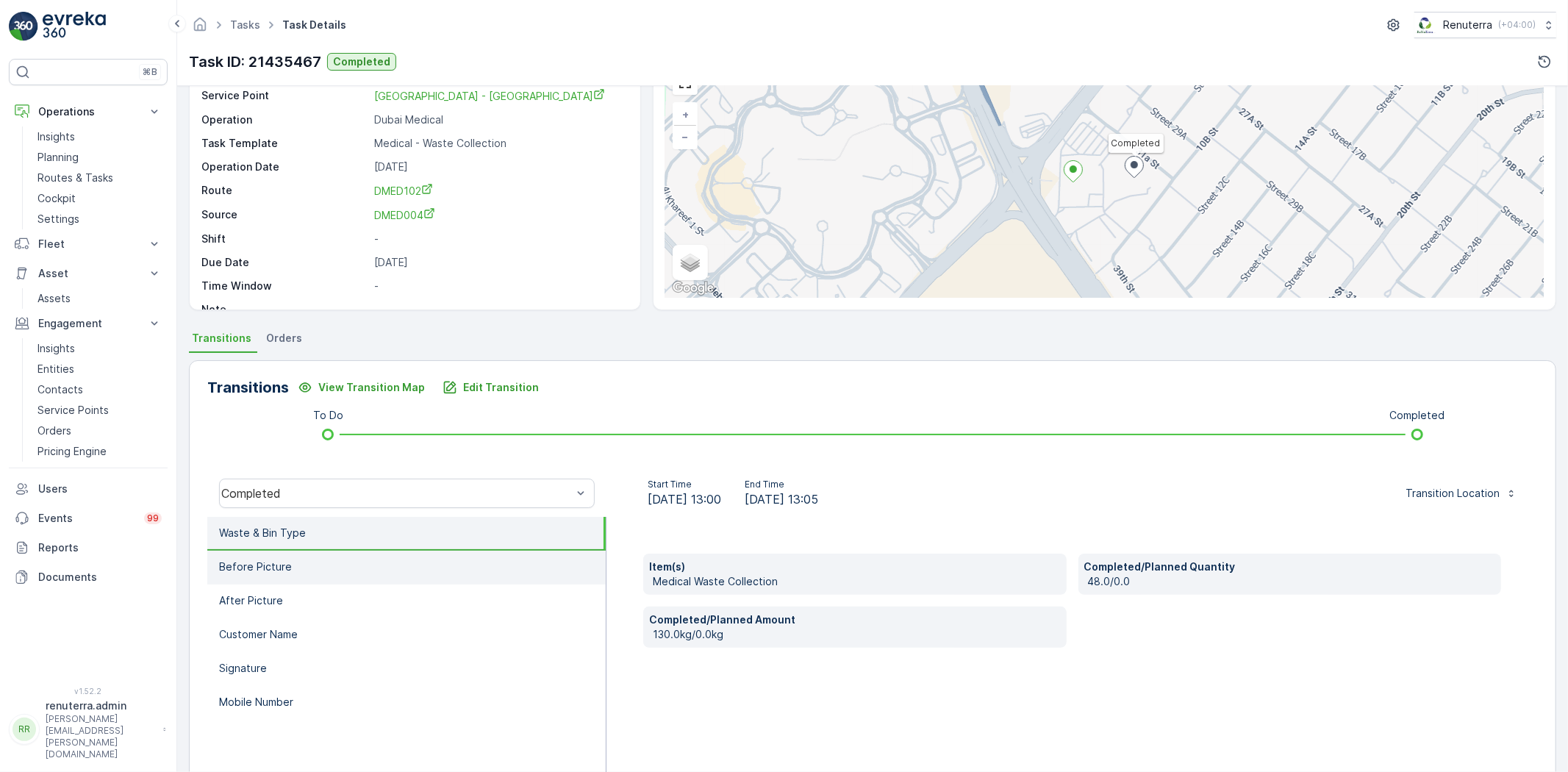
click at [282, 571] on p "Before Picture" at bounding box center [255, 567] width 73 height 15
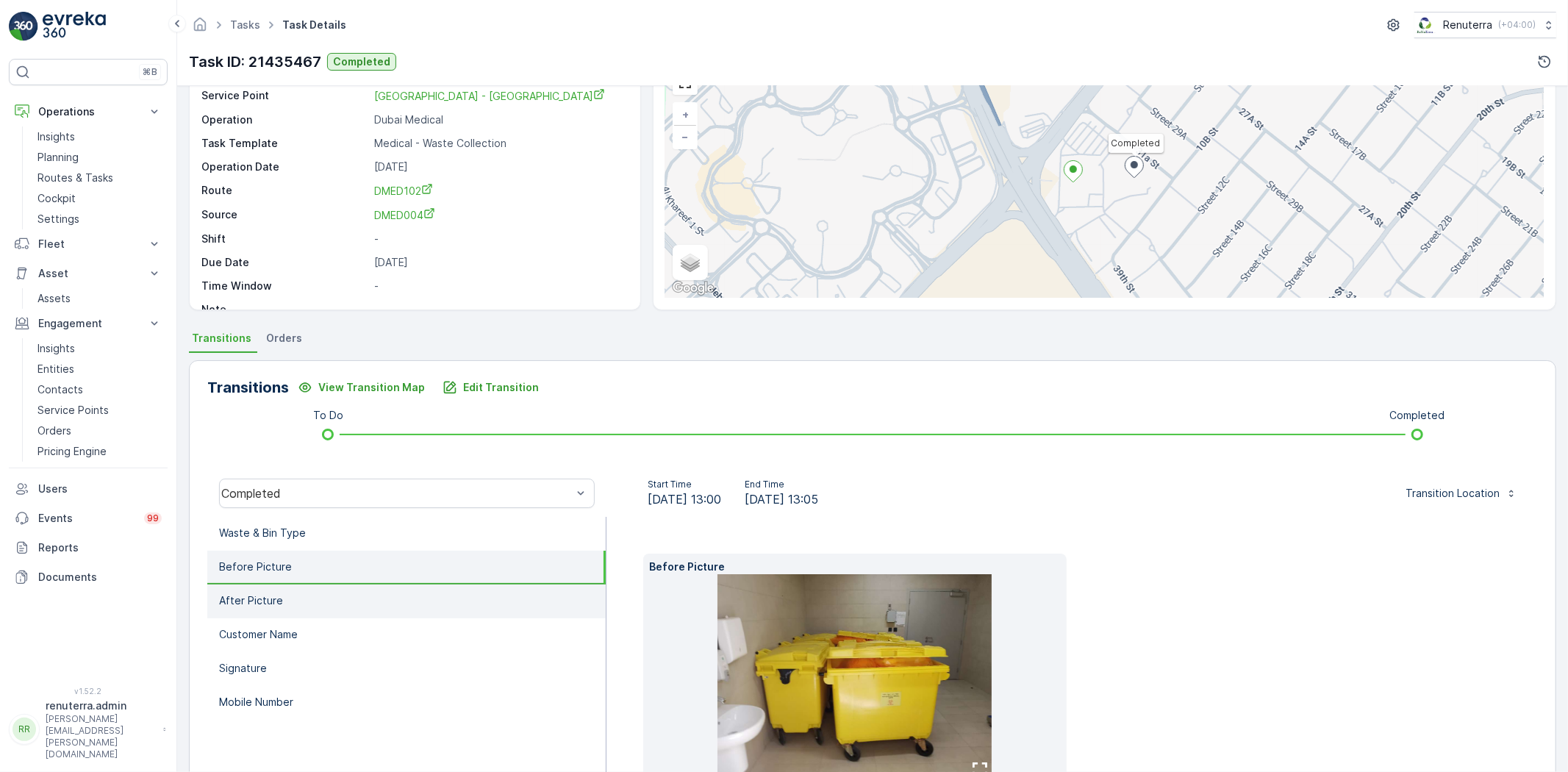
click at [297, 596] on li "After Picture" at bounding box center [407, 601] width 398 height 34
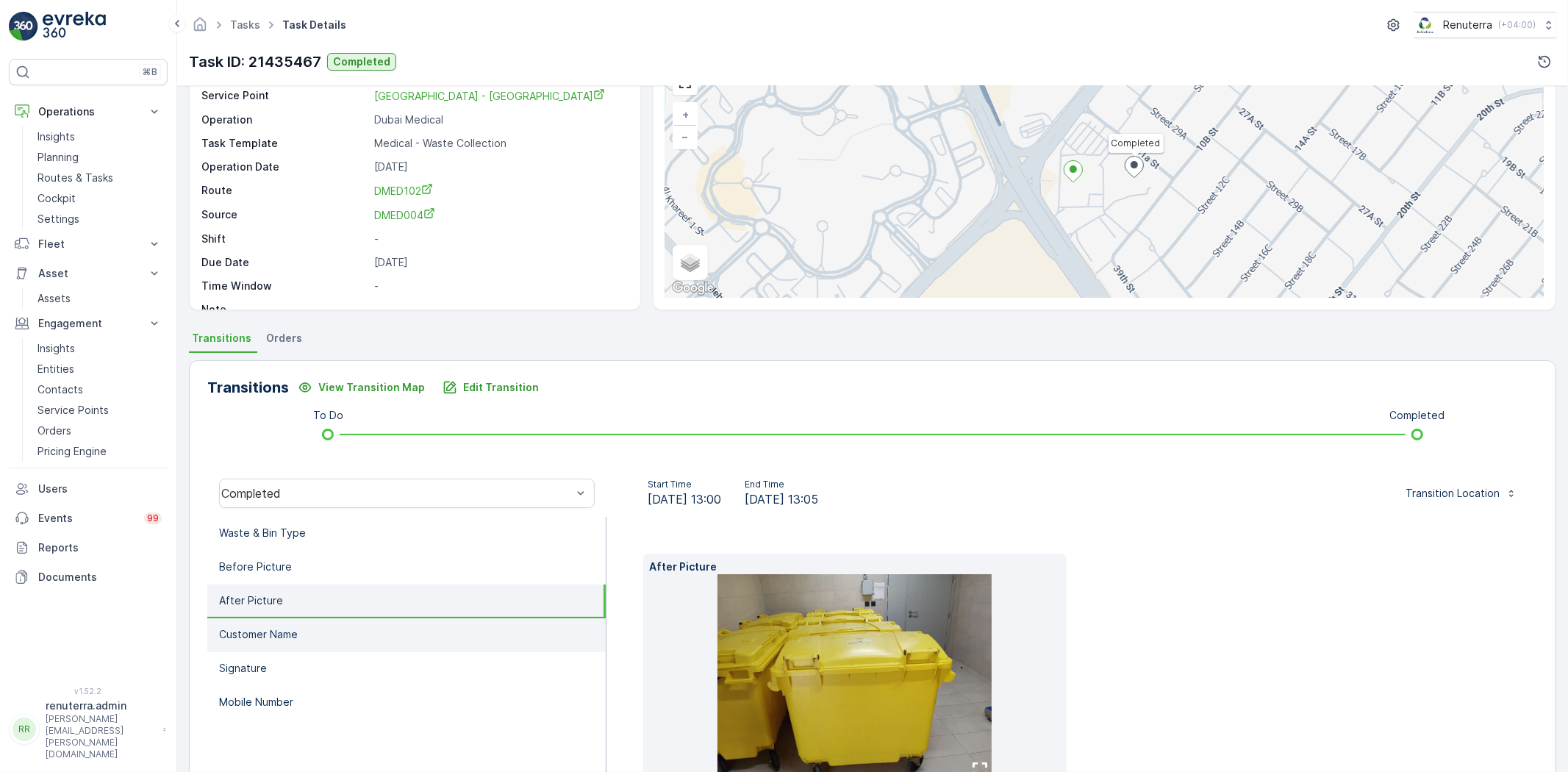
click at [314, 626] on li "Customer Name" at bounding box center [407, 635] width 398 height 34
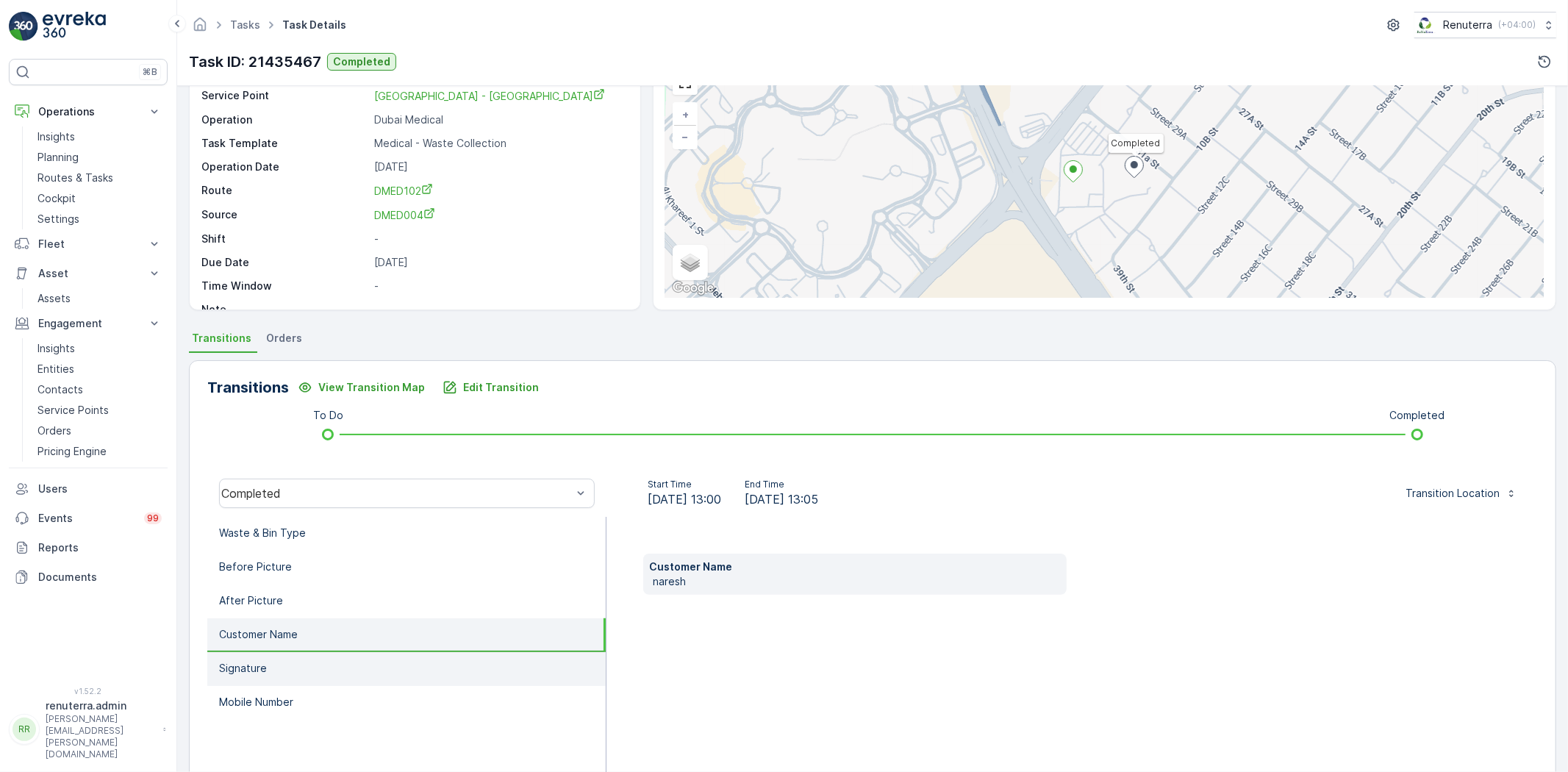
click at [379, 670] on li "Signature" at bounding box center [407, 669] width 398 height 34
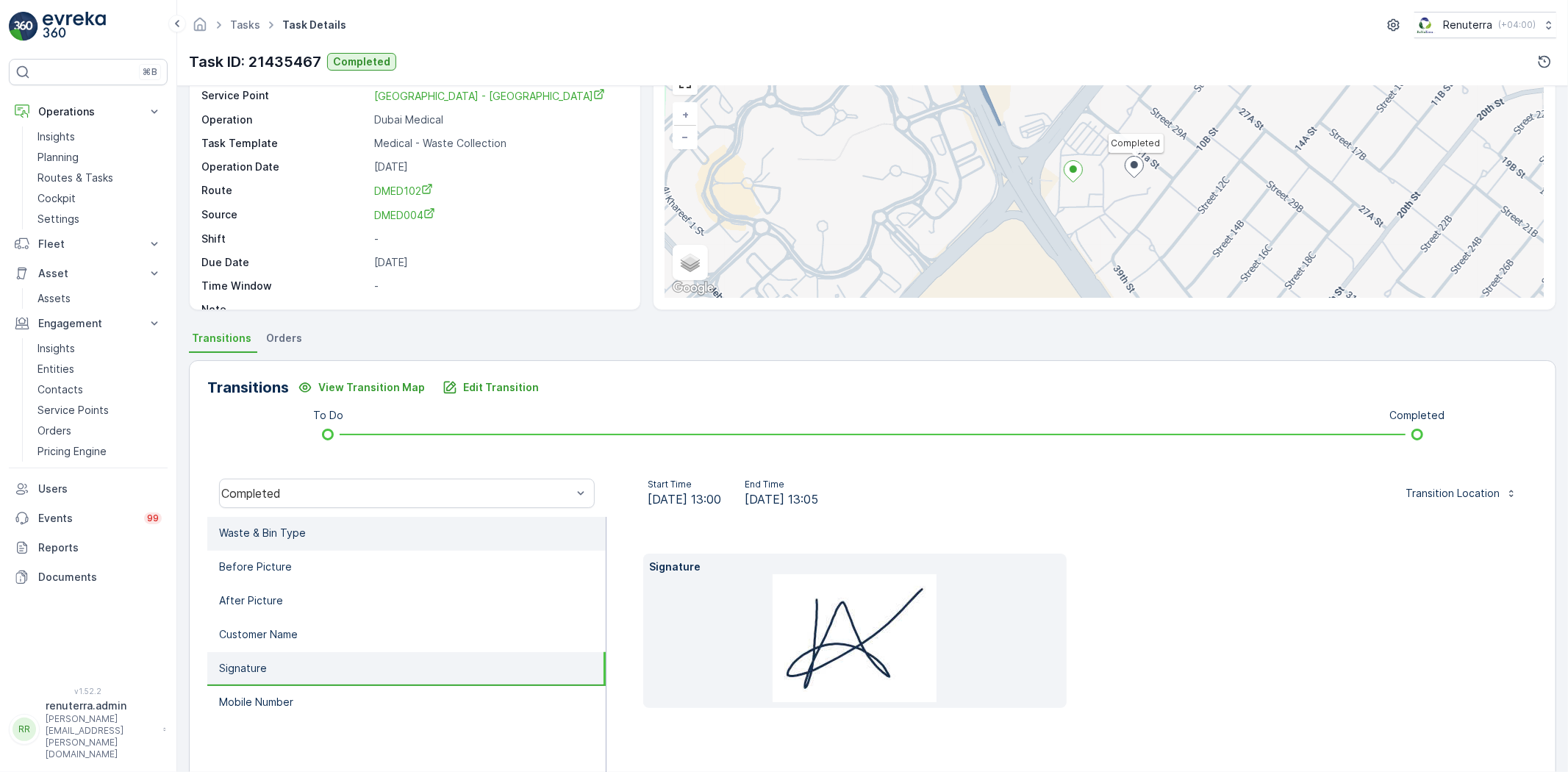
click at [421, 545] on li "Waste & Bin Type" at bounding box center [407, 534] width 398 height 34
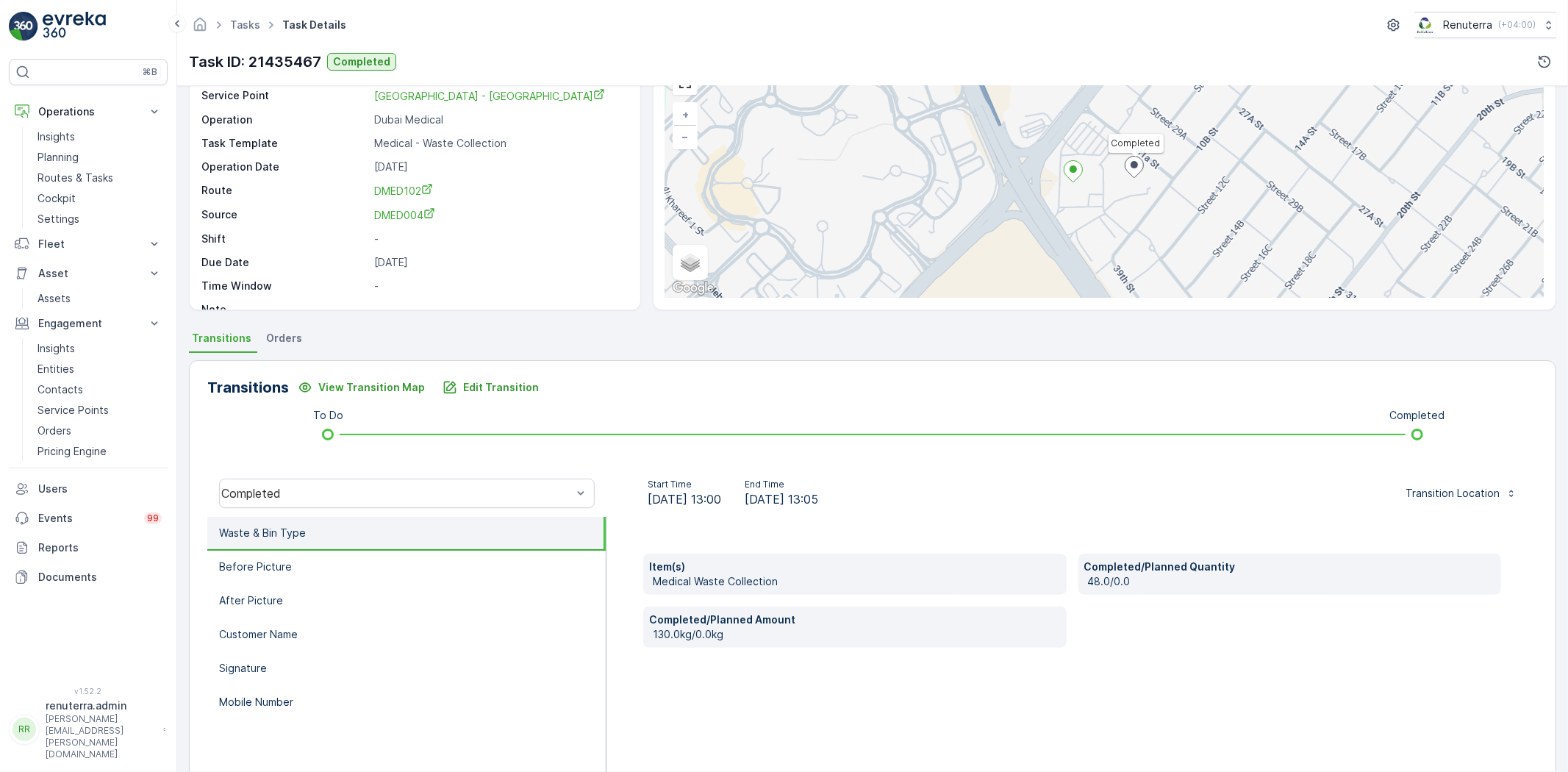
click at [246, 15] on ul "Tasks" at bounding box center [253, 25] width 52 height 21
click at [244, 19] on link "Tasks" at bounding box center [245, 24] width 30 height 12
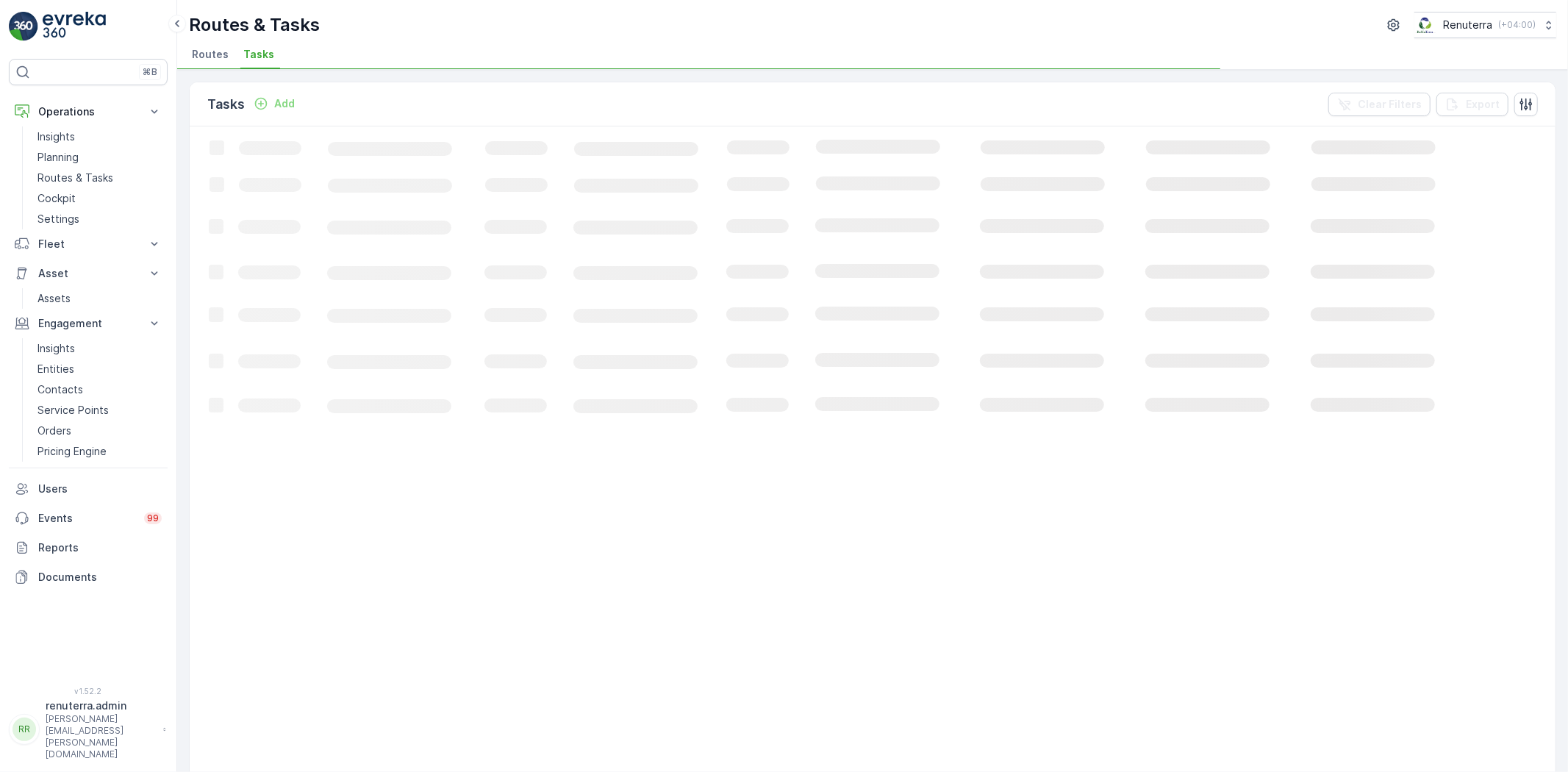
click at [224, 47] on span "Routes" at bounding box center [210, 54] width 37 height 15
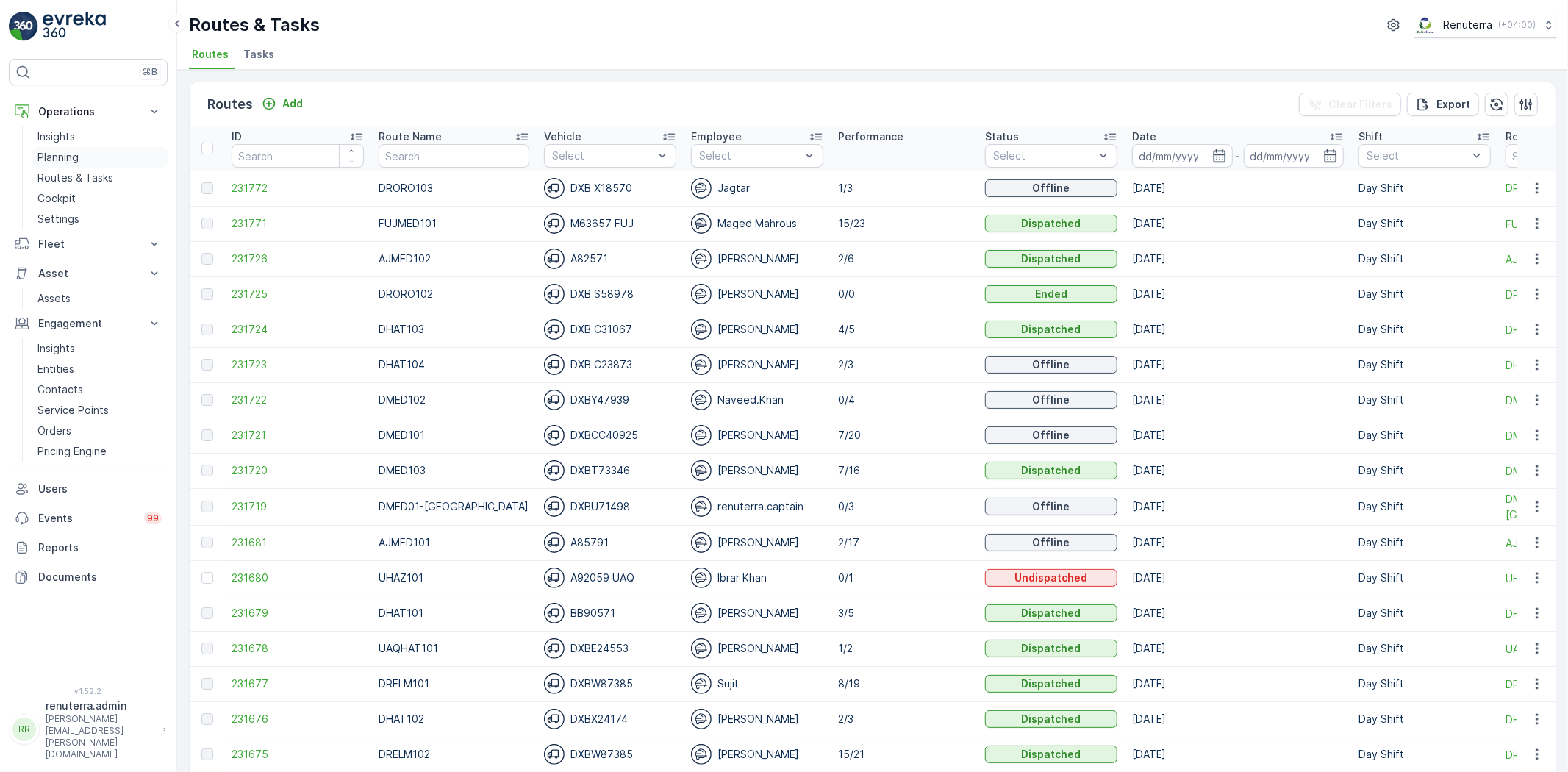
click at [81, 154] on link "Planning" at bounding box center [99, 157] width 136 height 21
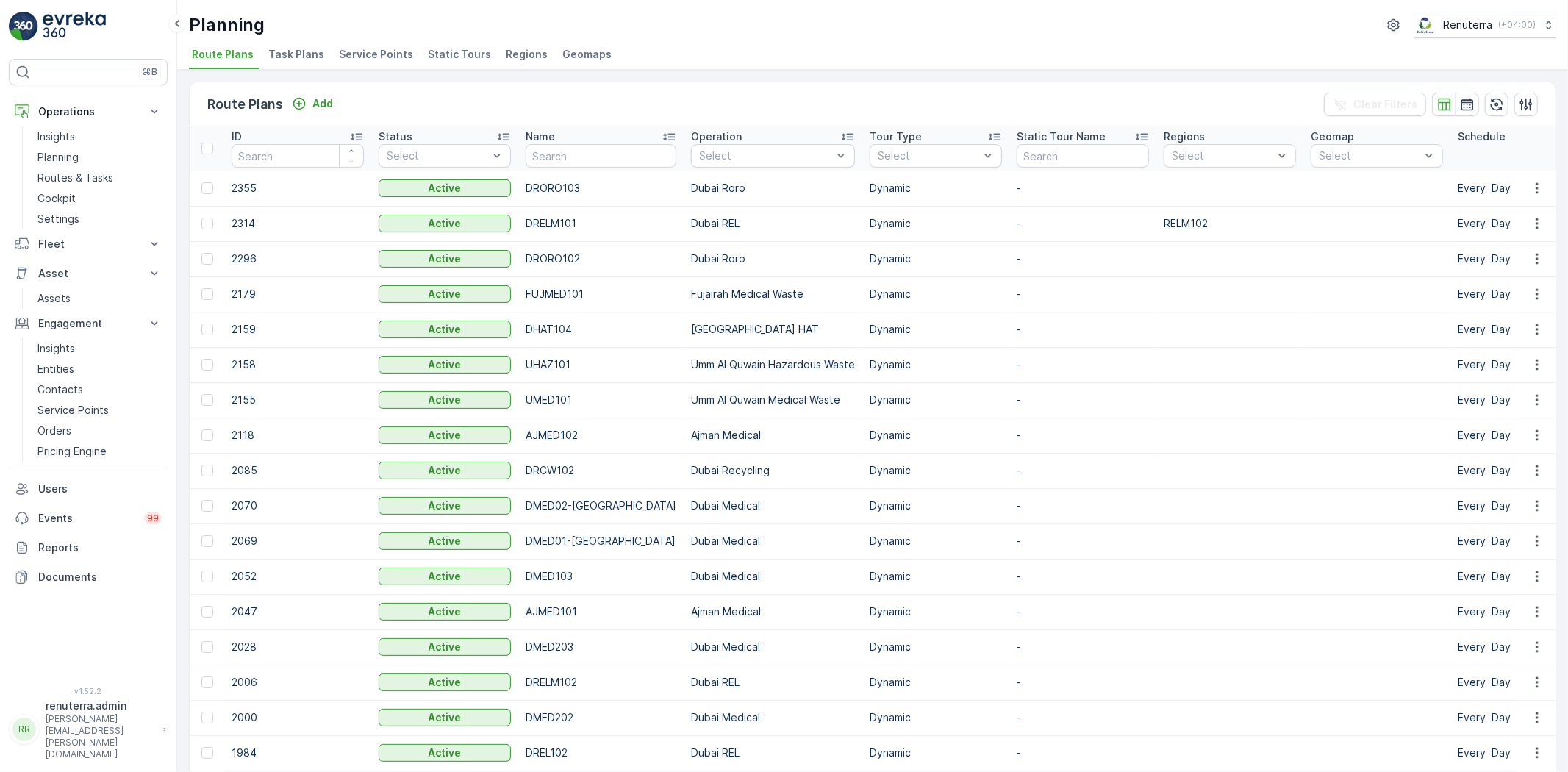
click at [354, 60] on span "Service Points" at bounding box center [376, 54] width 74 height 15
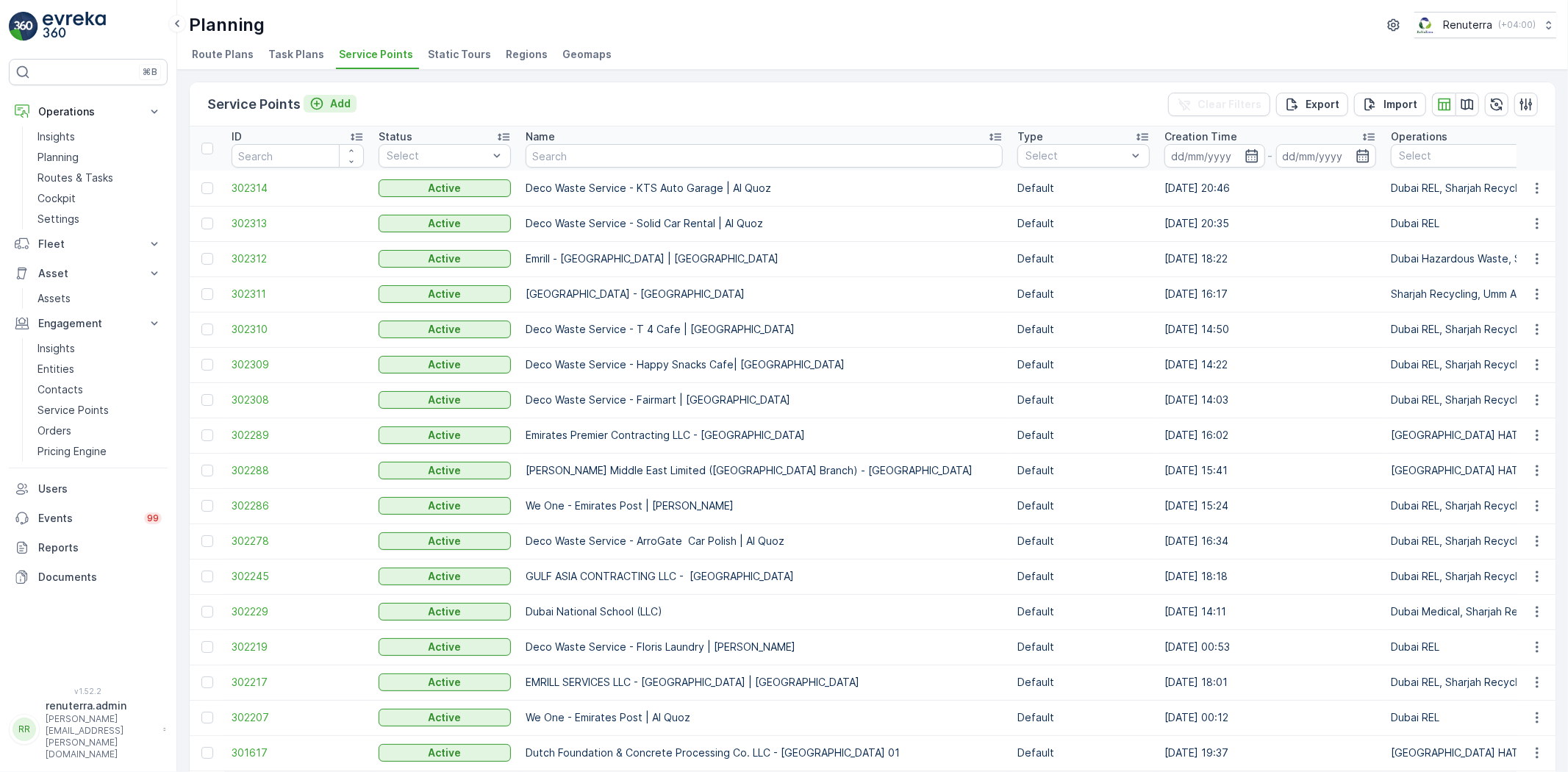
click at [332, 106] on p "Add" at bounding box center [340, 104] width 21 height 15
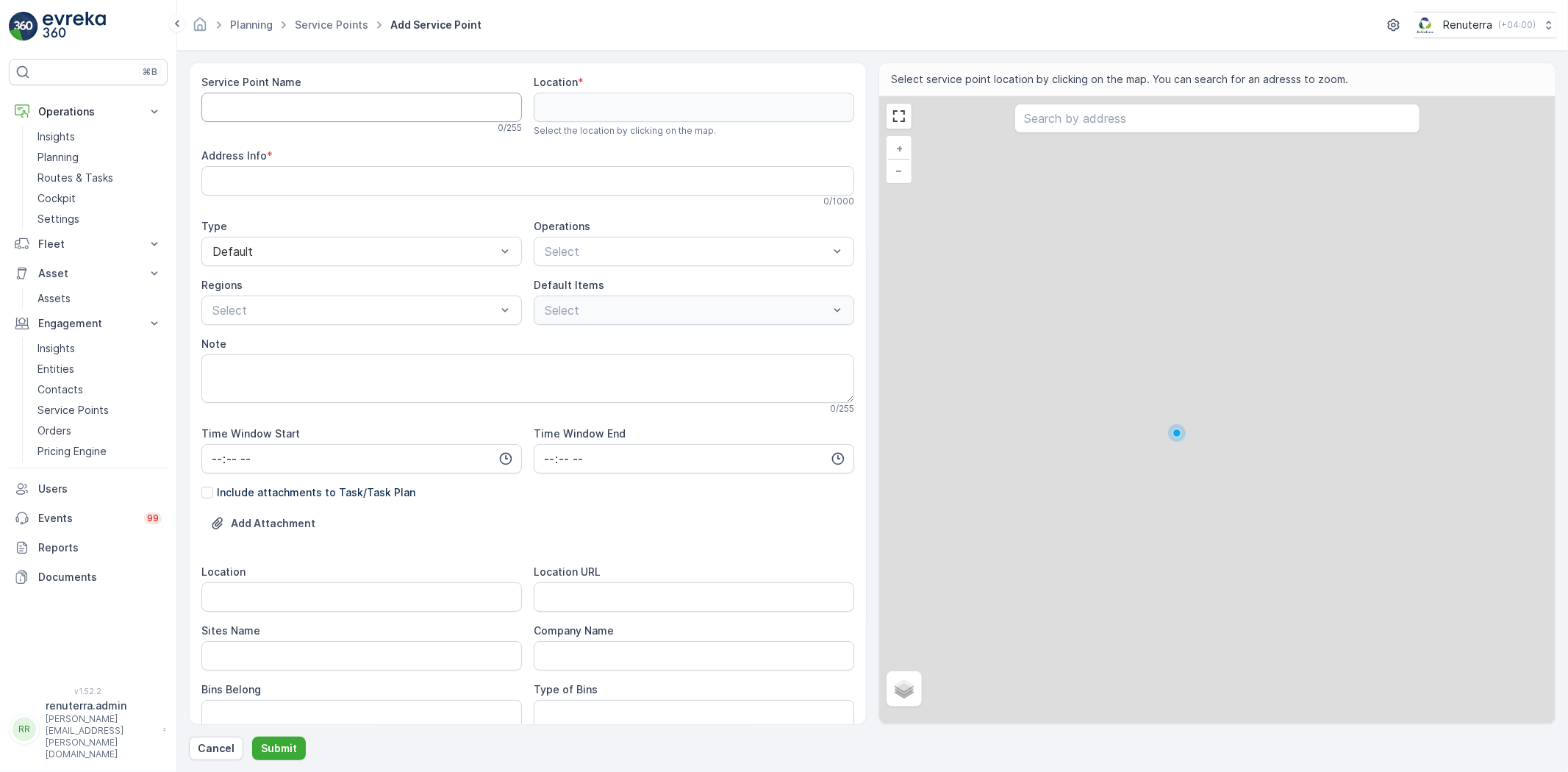
click at [317, 101] on Name "Service Point Name" at bounding box center [362, 107] width 321 height 29
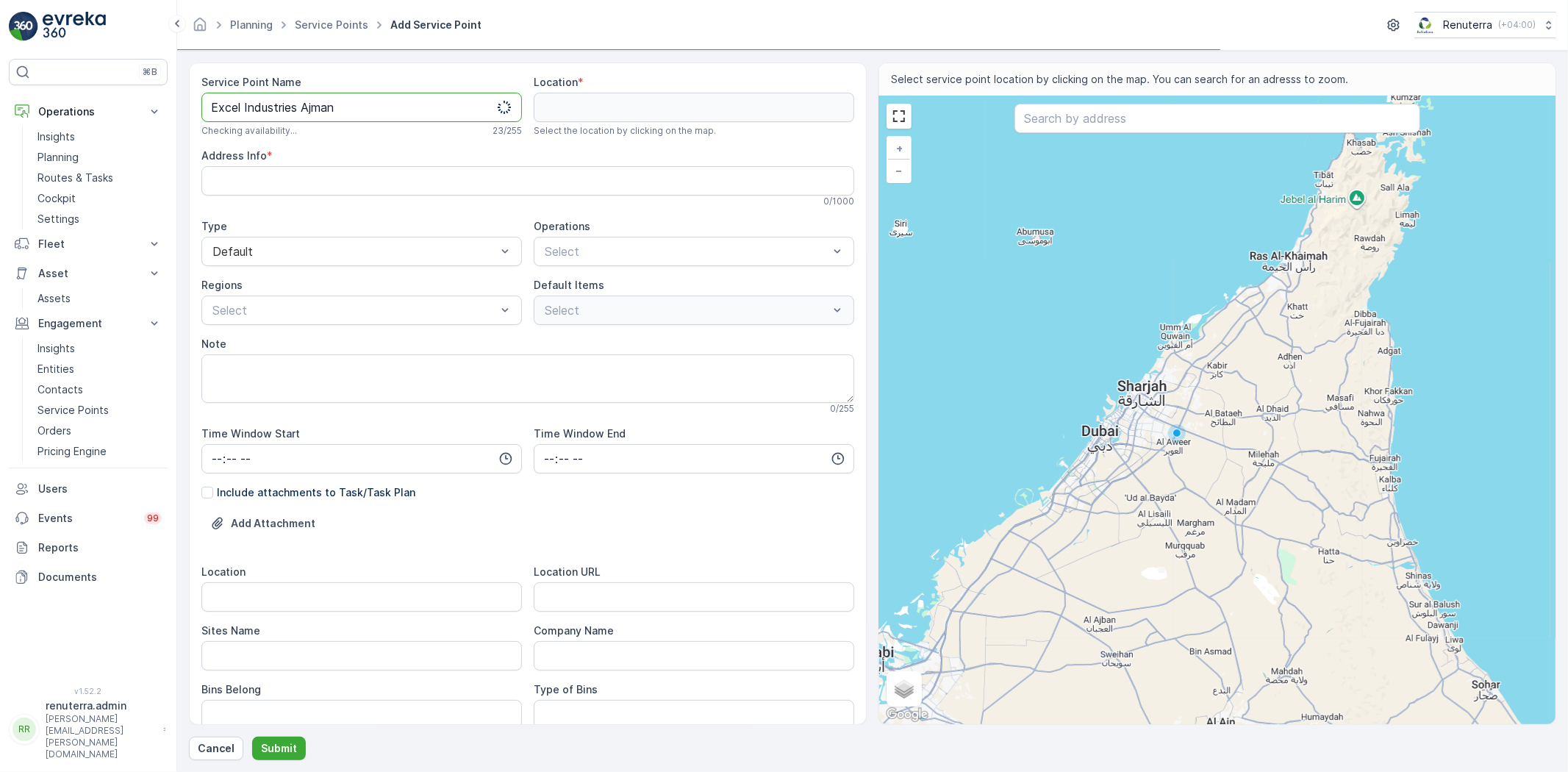
drag, startPoint x: 344, startPoint y: 107, endPoint x: 176, endPoint y: 94, distance: 168.5
click at [176, 94] on div "⌘B Operations Insights Planning Routes & Tasks Cockpit Settings Fleet Live Trac…" at bounding box center [784, 386] width 1568 height 772
type Name "Excel Industries Ajman"
type input "ajman"
click at [628, 316] on p "[PERSON_NAME] Waste" at bounding box center [617, 315] width 119 height 15
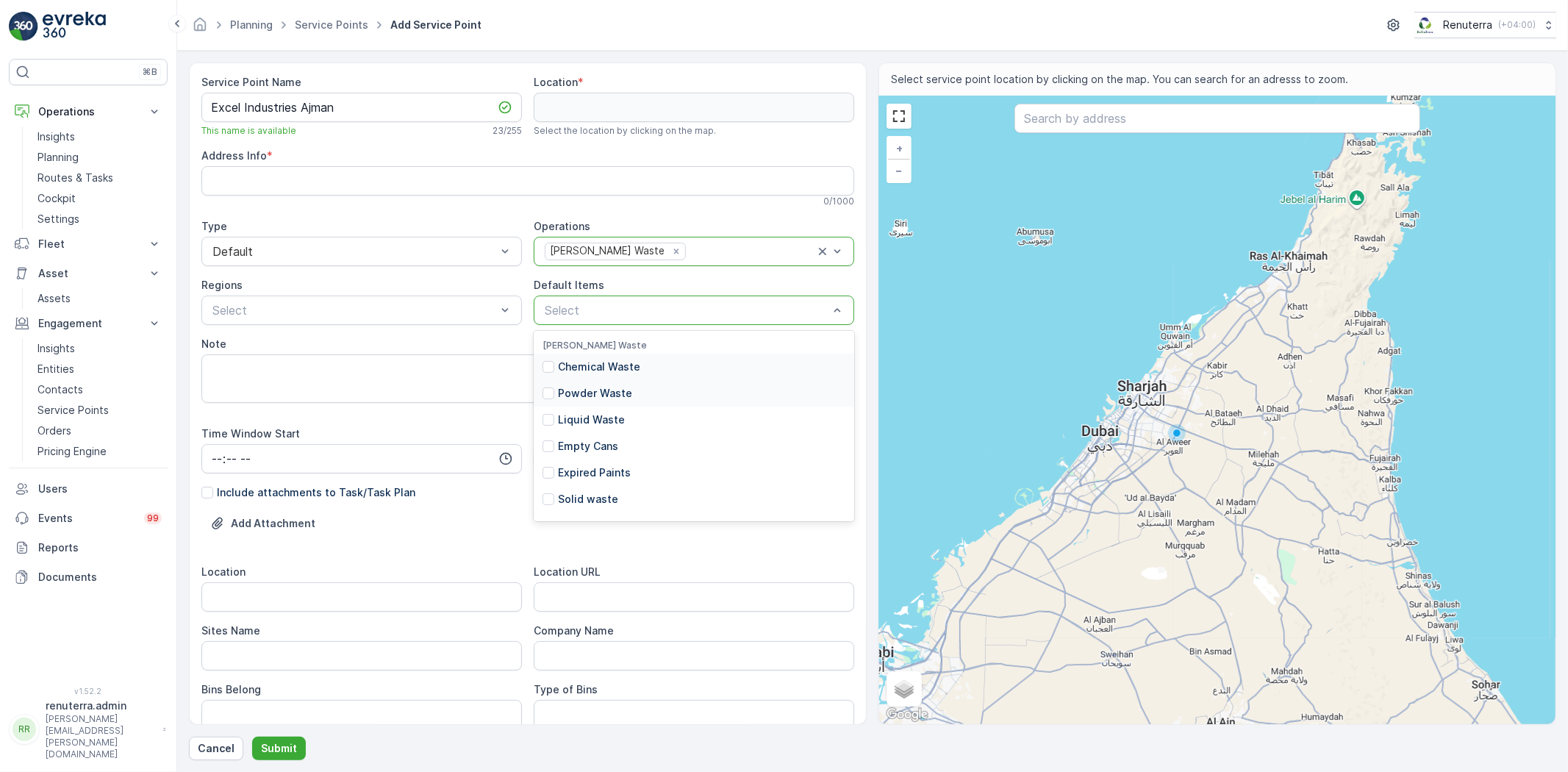
click at [611, 362] on p "Chemical Waste" at bounding box center [599, 367] width 82 height 15
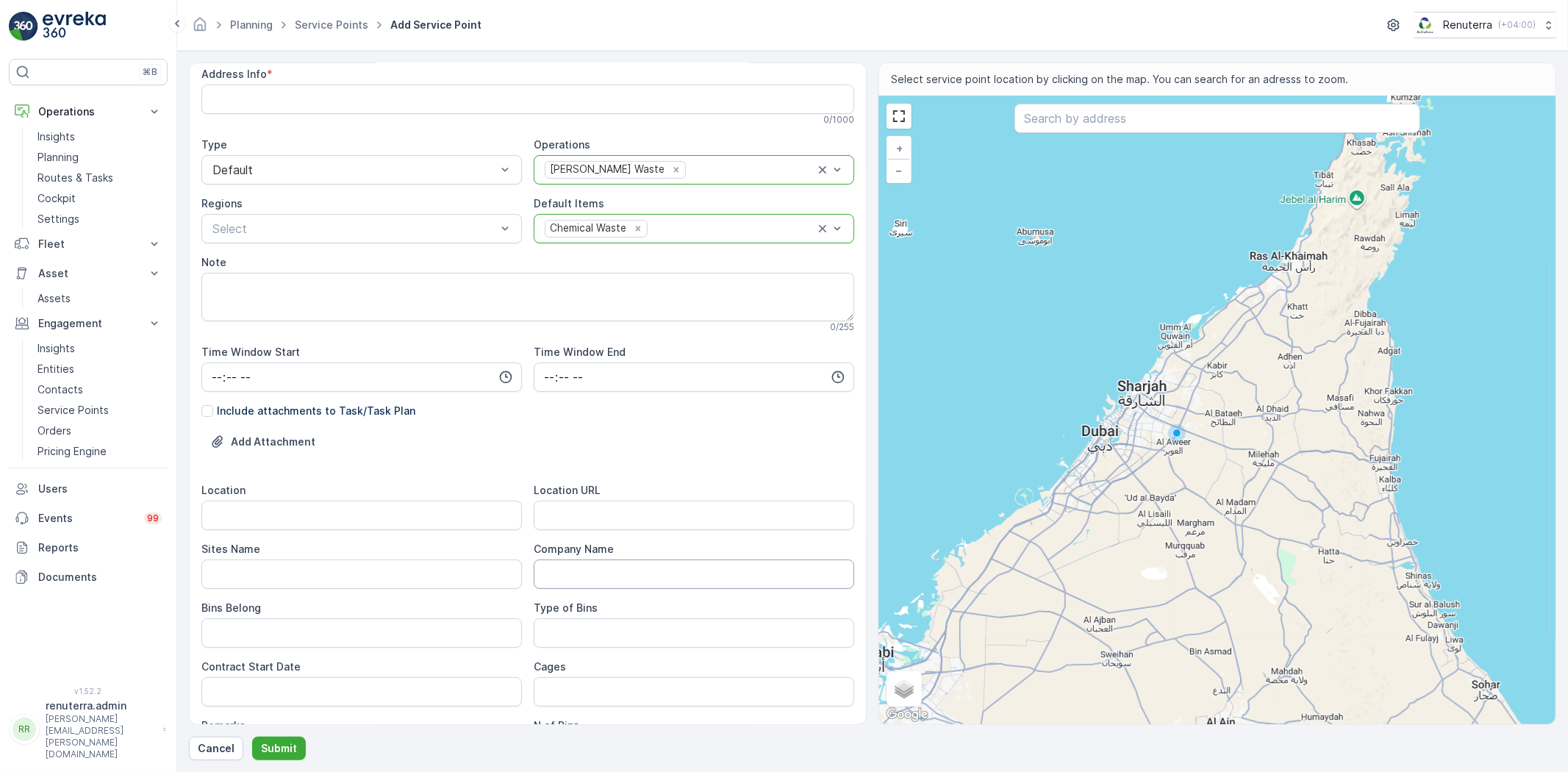
click at [637, 521] on URL "Location URL" at bounding box center [694, 515] width 321 height 29
paste URL "[URL][DOMAIN_NAME]"
type URL "[URL][DOMAIN_NAME]"
click at [468, 512] on input "Location" at bounding box center [362, 515] width 321 height 29
type input "Ajman"
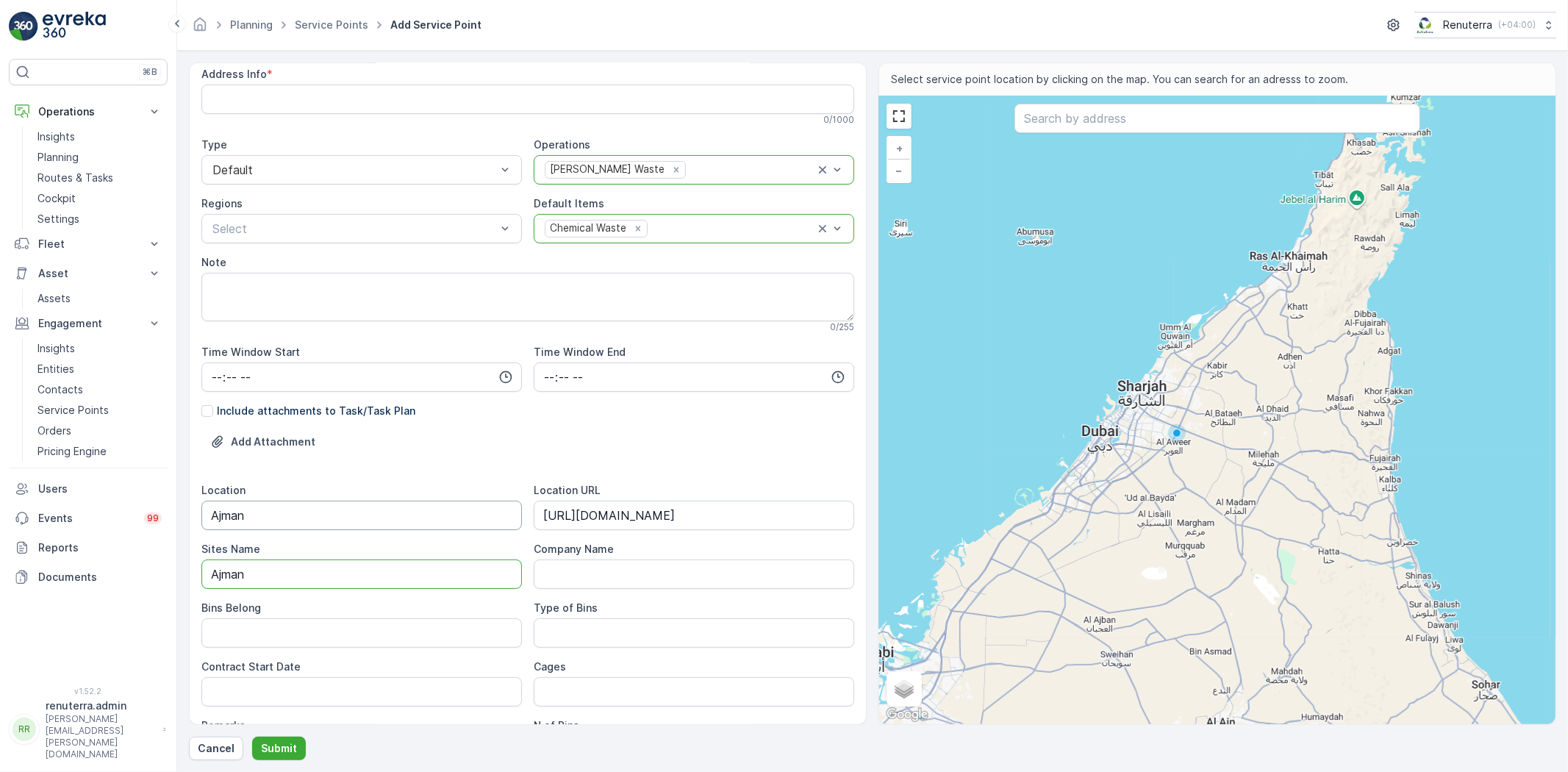
type Name "Ajman"
type Belong "Client"
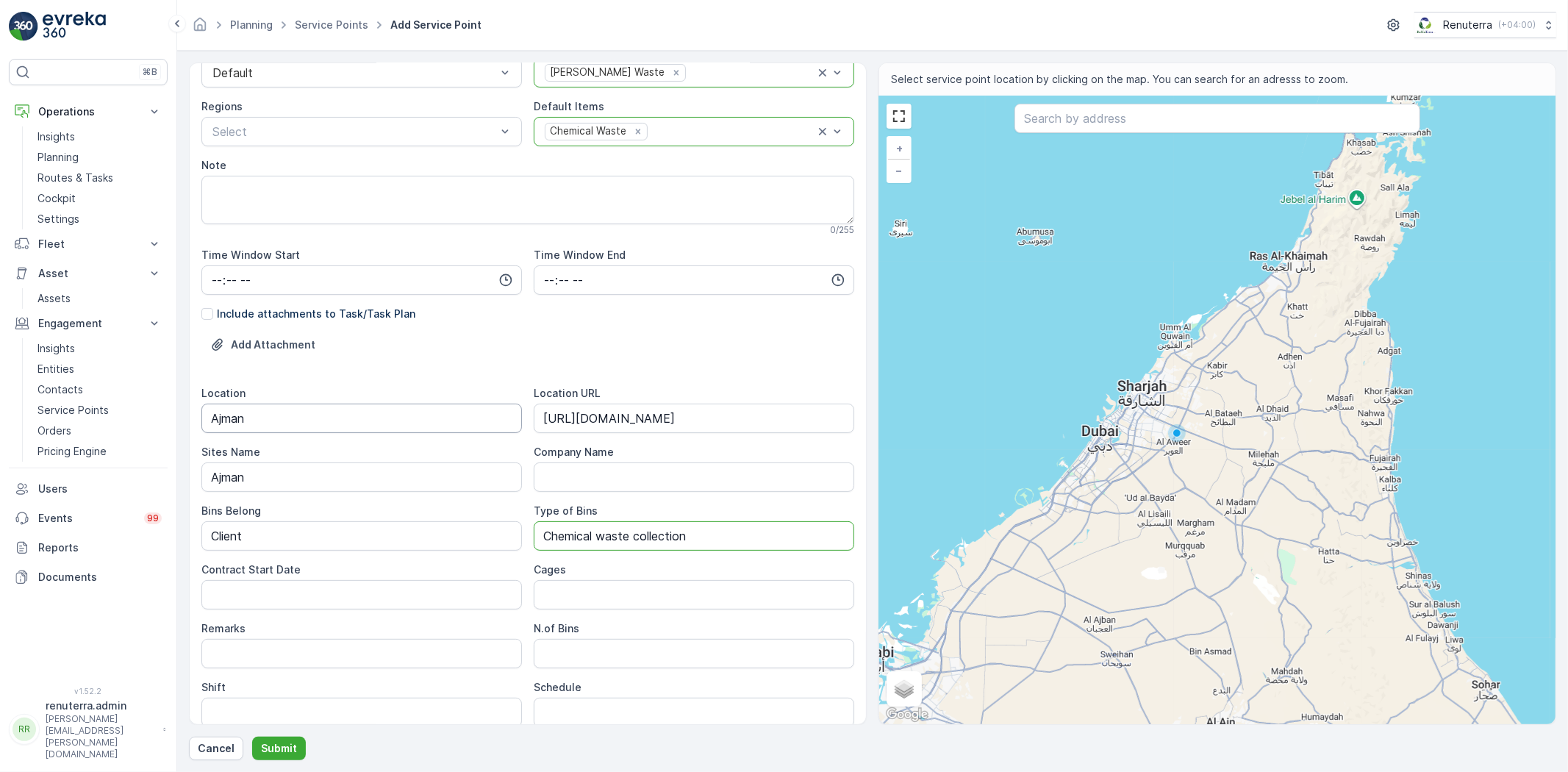
scroll to position [326, 0]
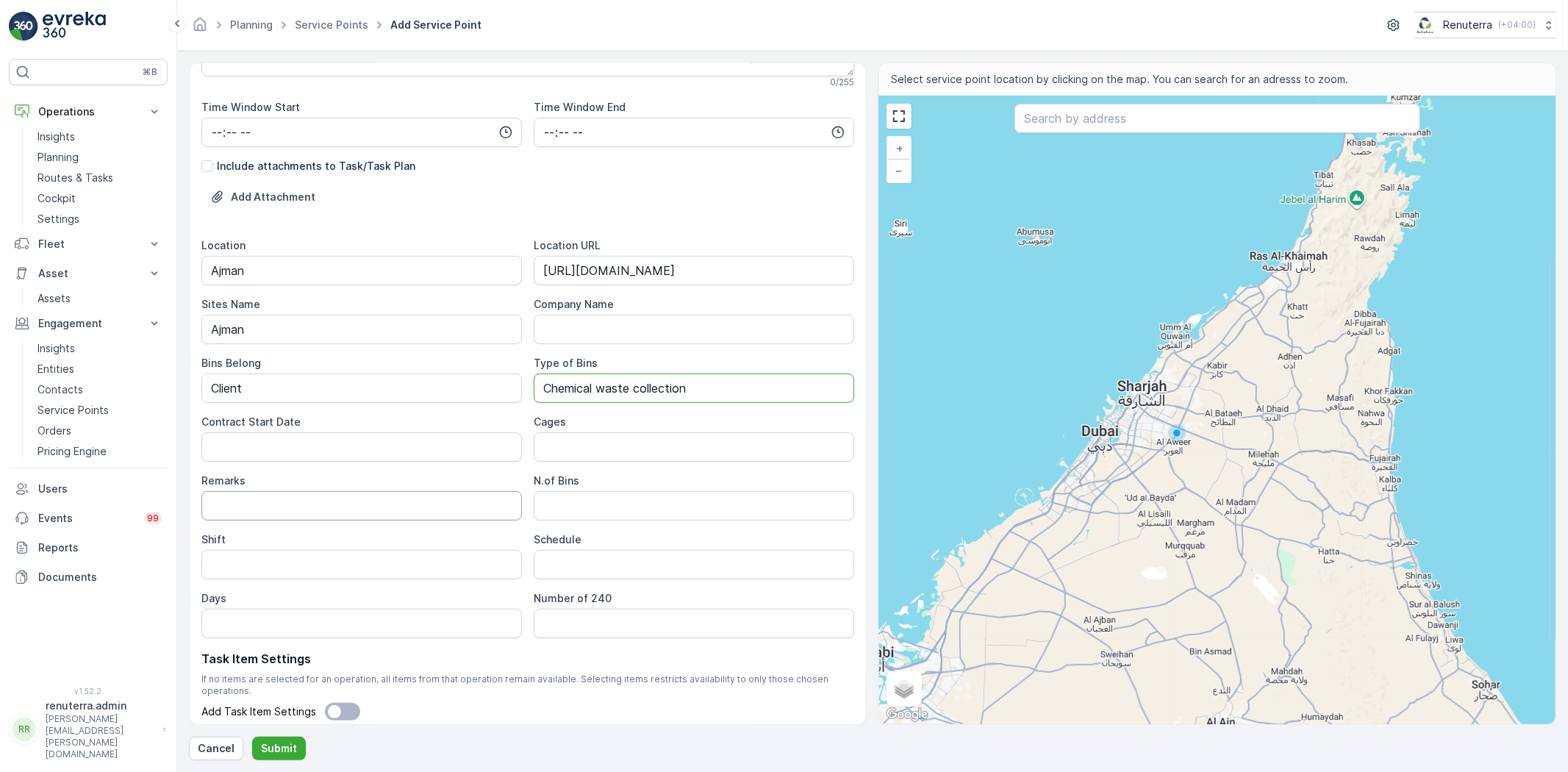
type Bins "Chemical waste collection"
click at [271, 449] on Date "Contract Start Date" at bounding box center [362, 447] width 321 height 29
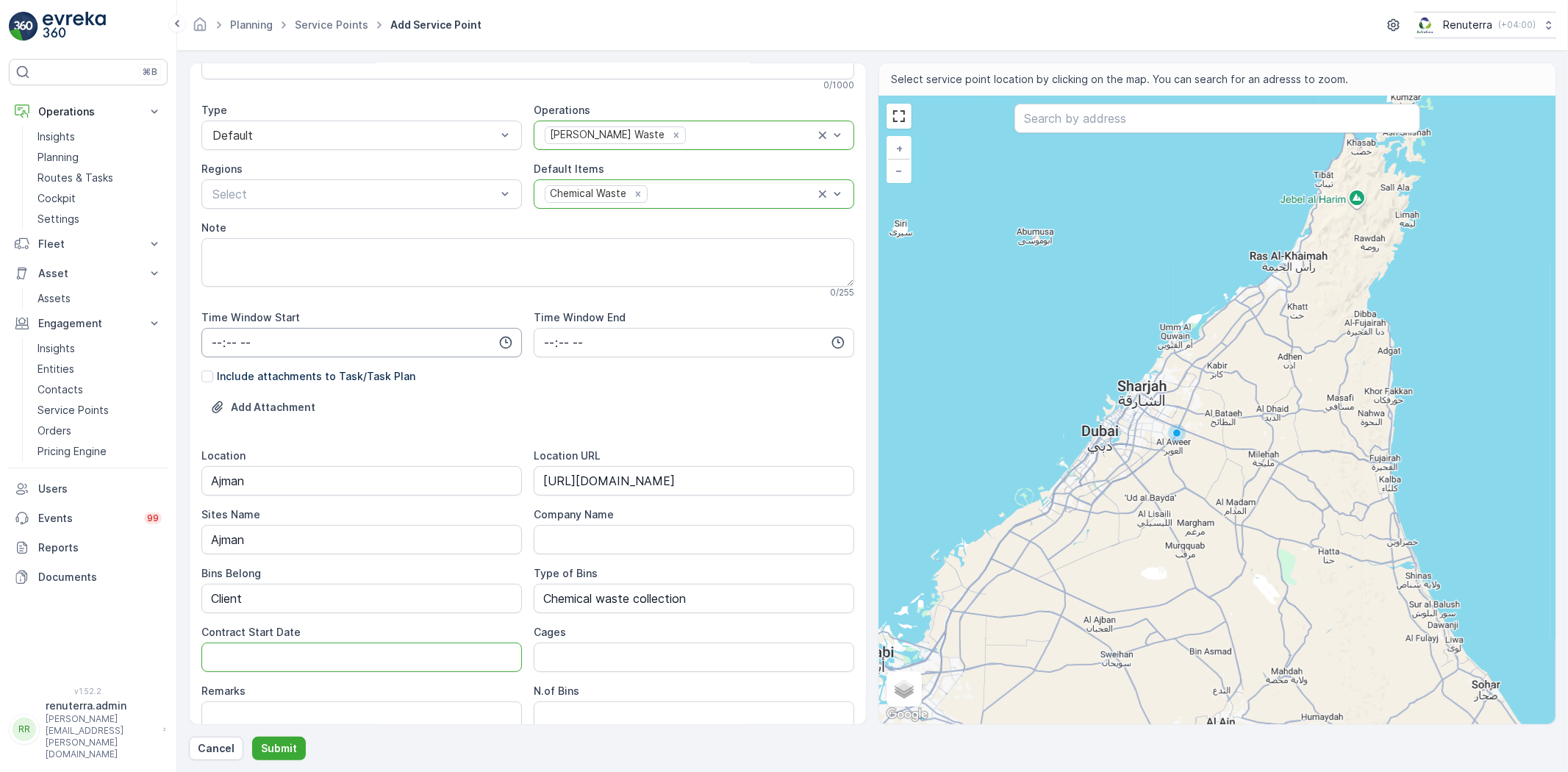
scroll to position [0, 0]
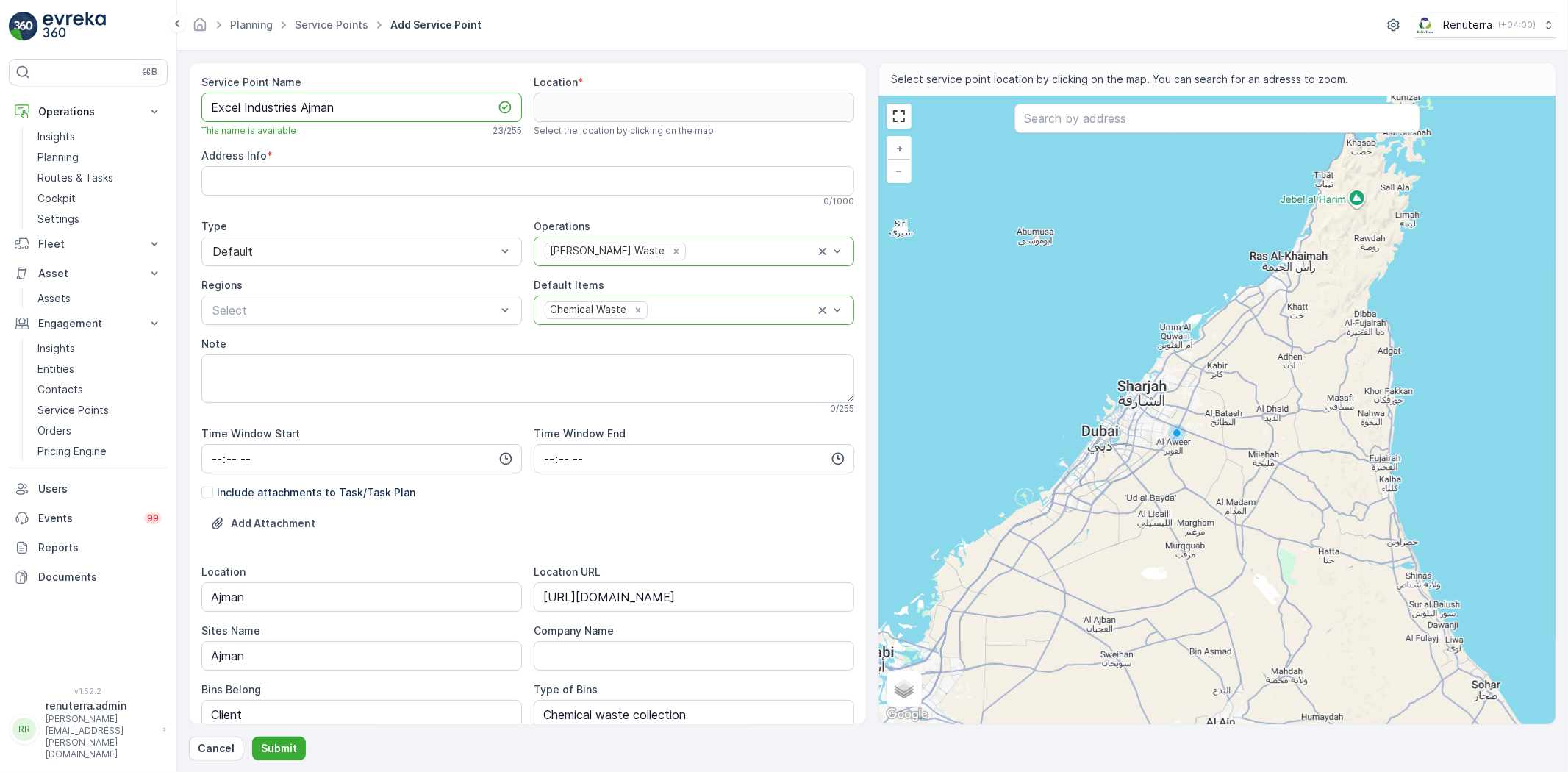
drag, startPoint x: 296, startPoint y: 111, endPoint x: 214, endPoint y: 112, distance: 82.0
click at [214, 112] on Name "Excel Industries Ajman" at bounding box center [362, 107] width 321 height 29
paste Name "EXCEL INDUSTRY, Ajman,"
drag, startPoint x: 419, startPoint y: 100, endPoint x: 353, endPoint y: 98, distance: 66.0
click at [353, 98] on Name "EXCEL INDUSTRY, Ajman, Ajman" at bounding box center [362, 107] width 321 height 29
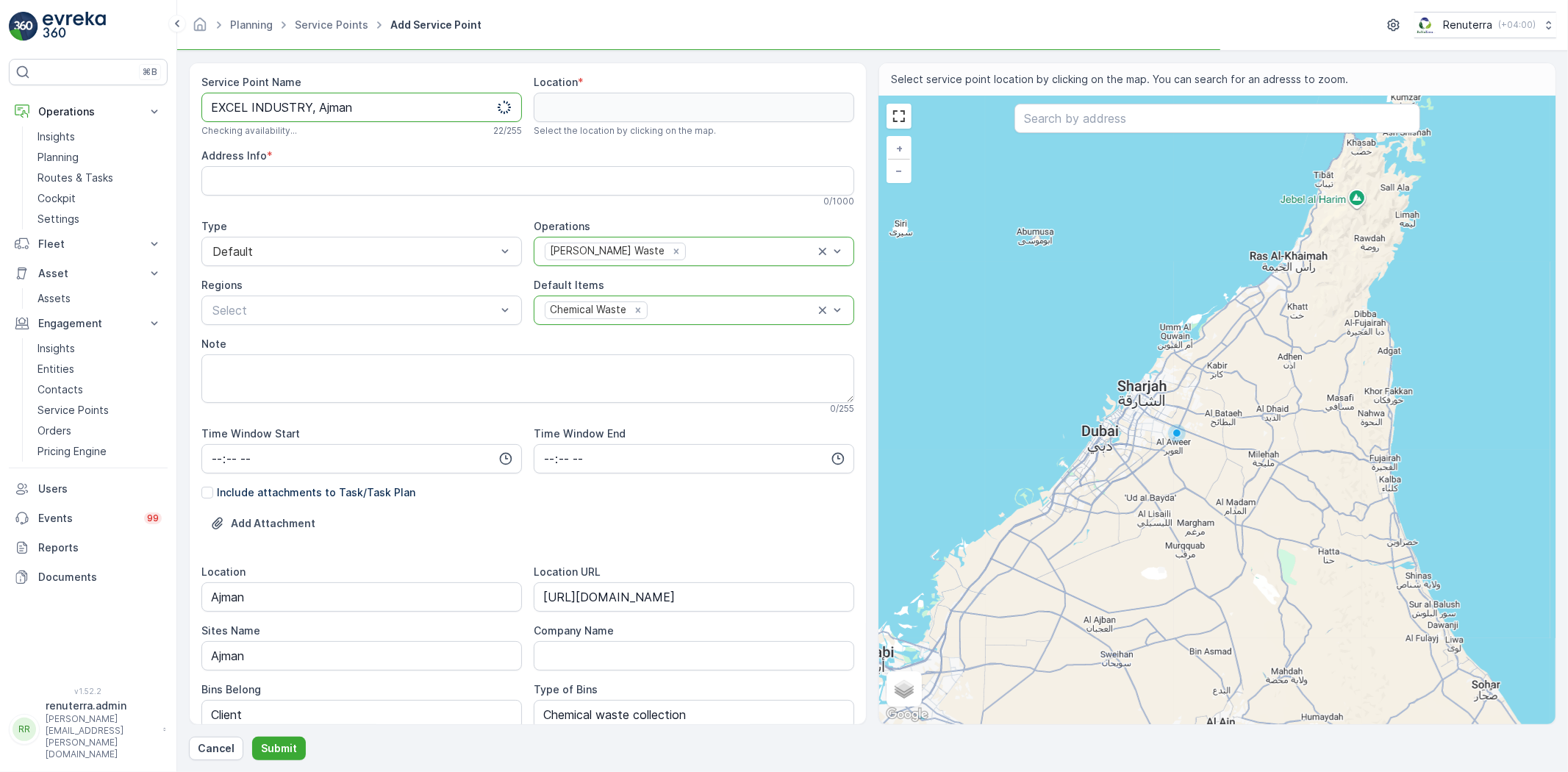
click at [320, 107] on Name "EXCEL INDUSTRY, Ajman" at bounding box center [362, 107] width 321 height 29
click at [255, 104] on Name "EXCEL INDUSTRY-Ajman" at bounding box center [362, 107] width 321 height 29
click at [215, 103] on Name "EXCEL INDUSTRY-Ajman" at bounding box center [362, 107] width 321 height 29
drag, startPoint x: 383, startPoint y: 108, endPoint x: 129, endPoint y: 107, distance: 254.0
click at [129, 107] on div "⌘B Operations Insights Planning Routes & Tasks Cockpit Settings Fleet Live Trac…" at bounding box center [784, 386] width 1568 height 772
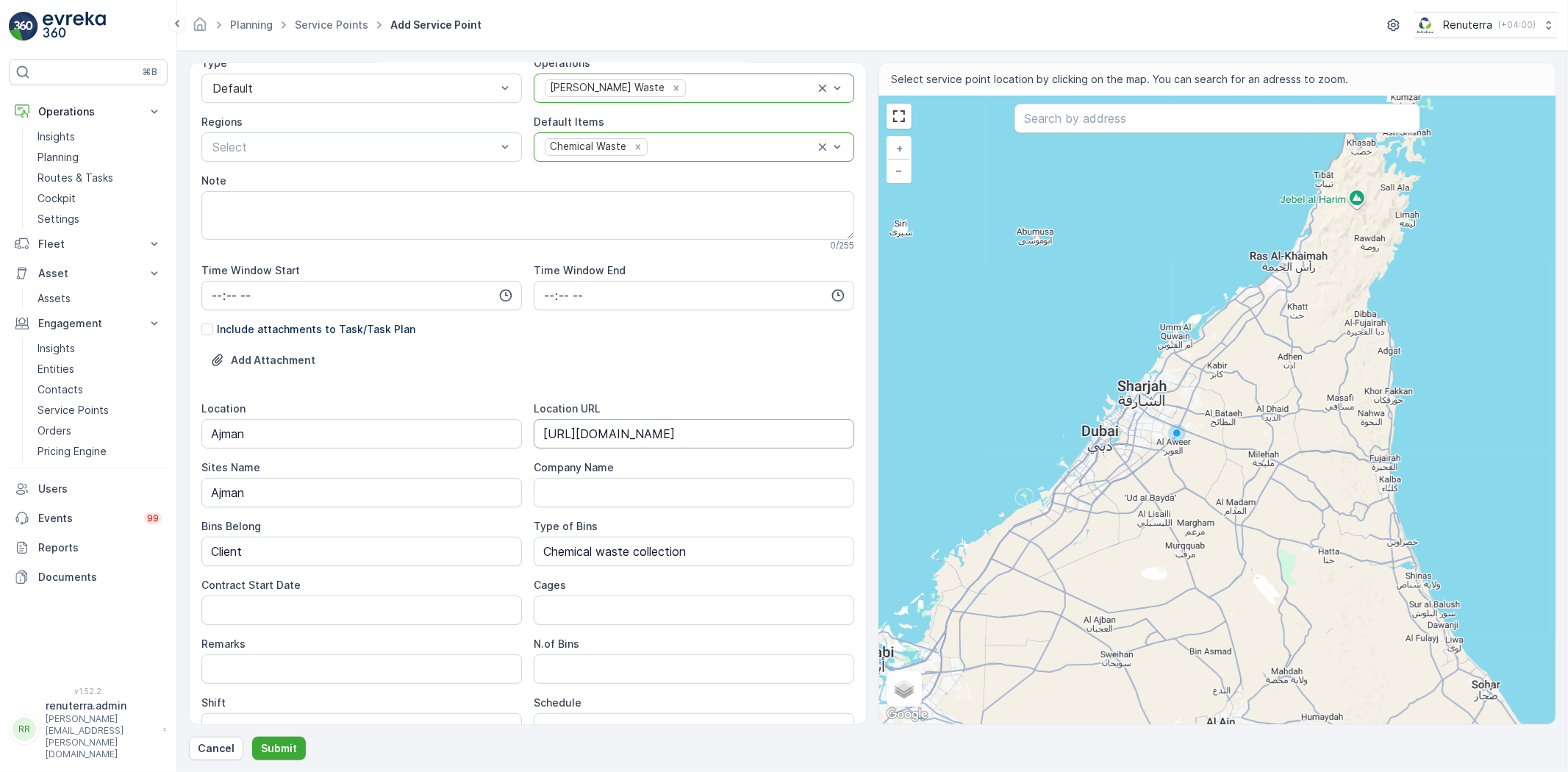
scroll to position [326, 0]
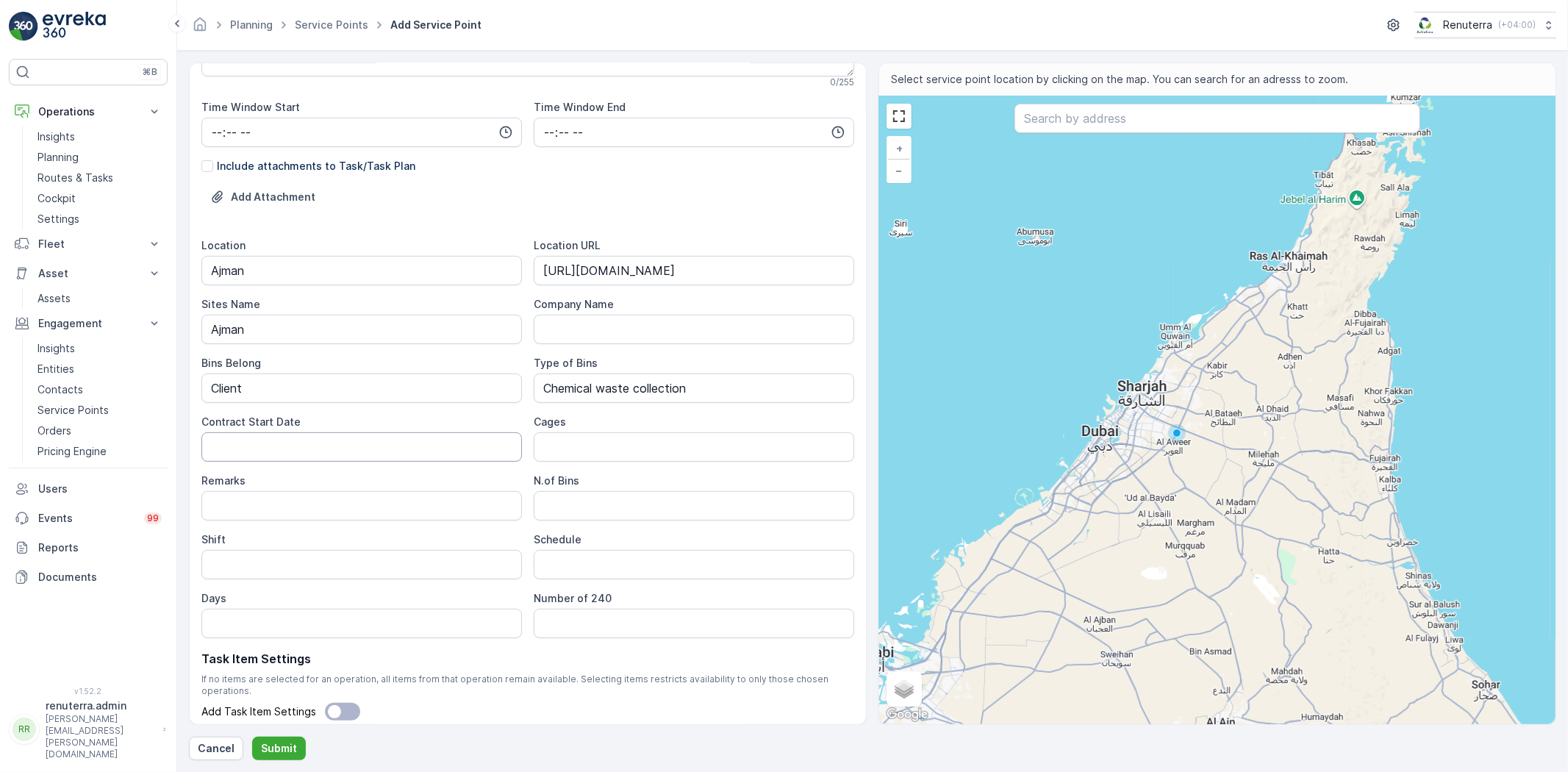
type Name "EXCEL INDUSTRY-Ajman"
click at [373, 457] on Date "Contract Start Date" at bounding box center [362, 447] width 321 height 29
type Date "[DATE]"
type Bins "1"
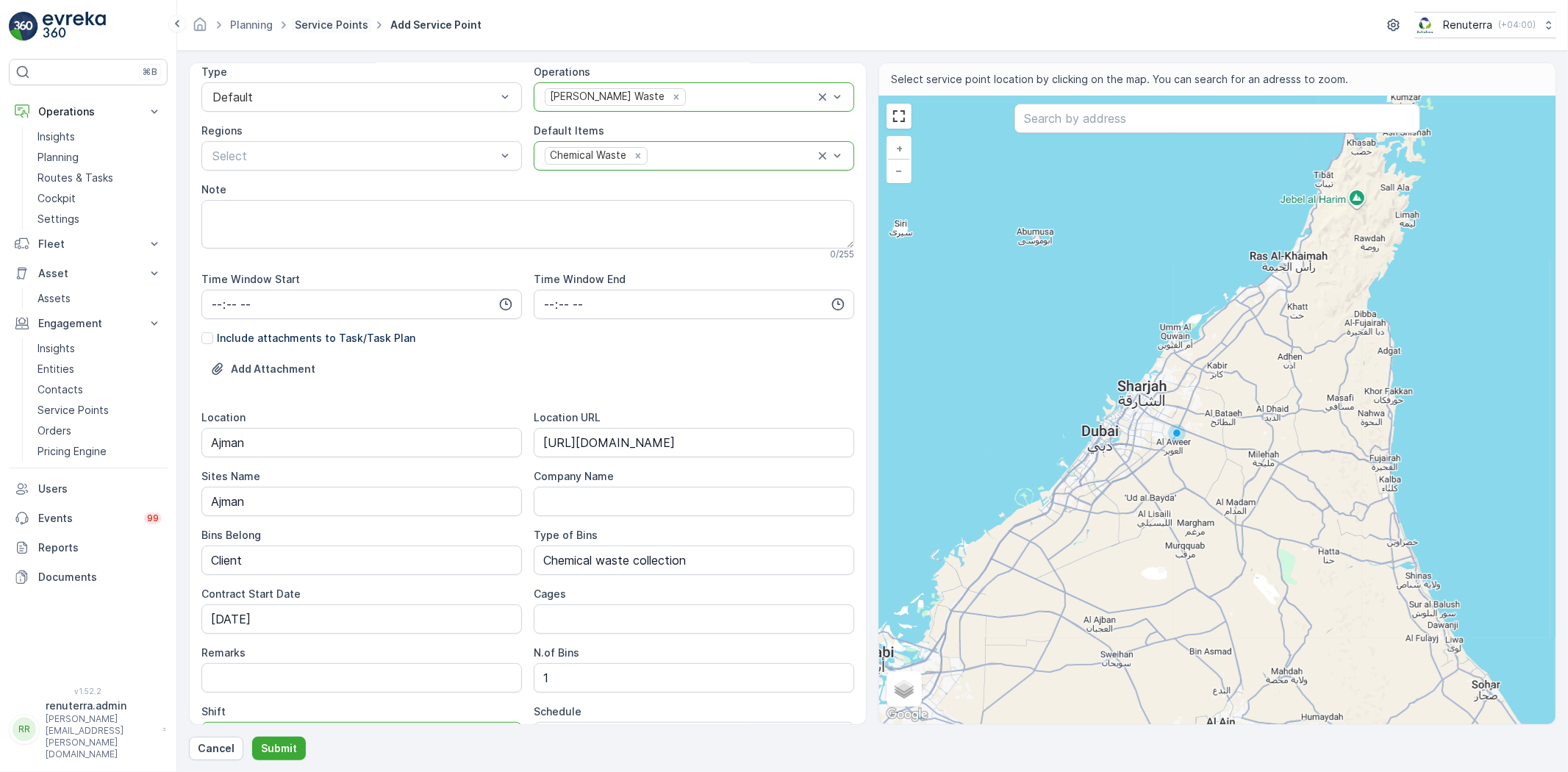
scroll to position [0, 0]
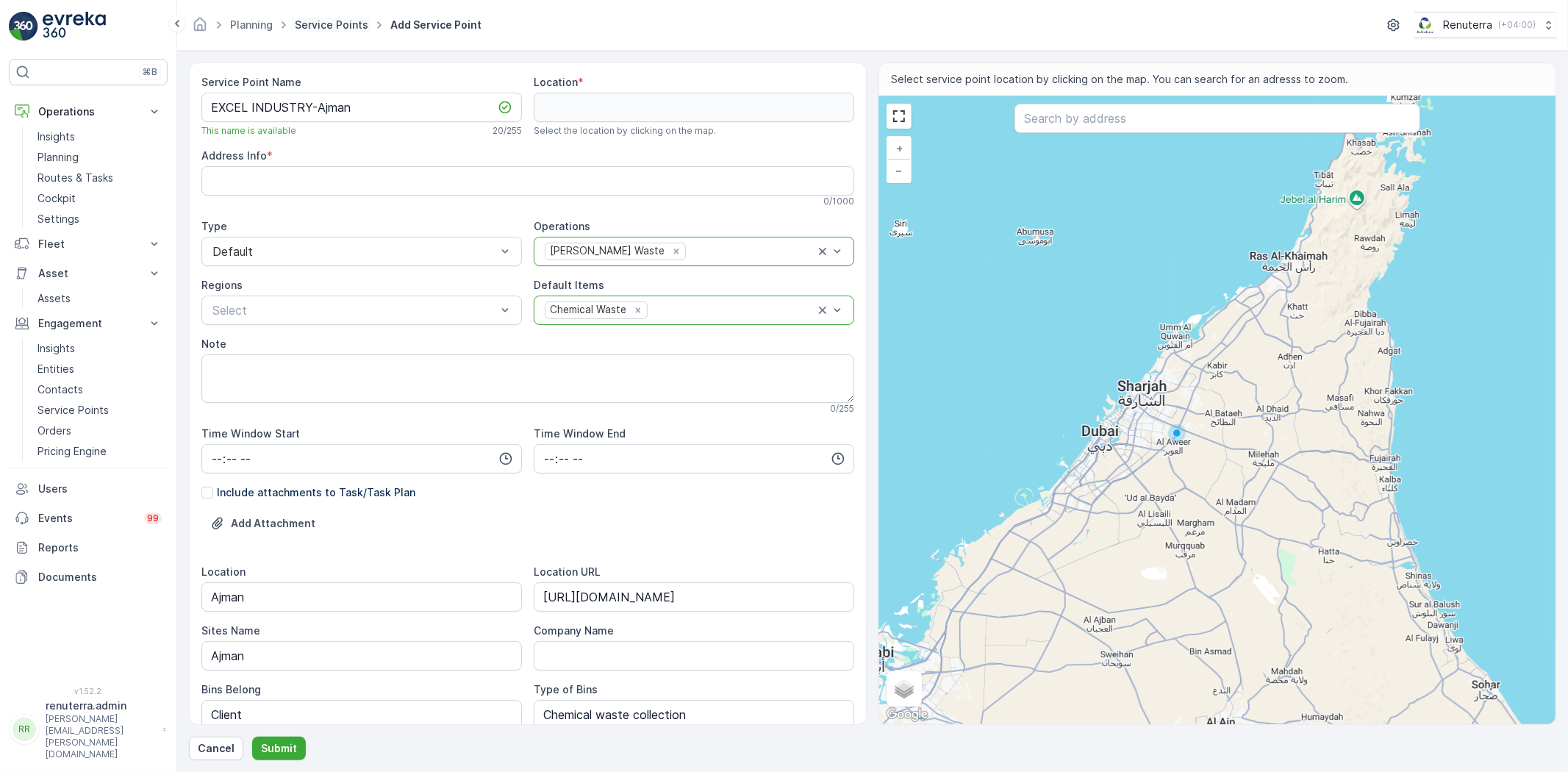
type input "Day Shift"
click at [1118, 121] on input "text" at bounding box center [1217, 118] width 406 height 29
paste input "Excel Hot Dip Galvanizing Plant"
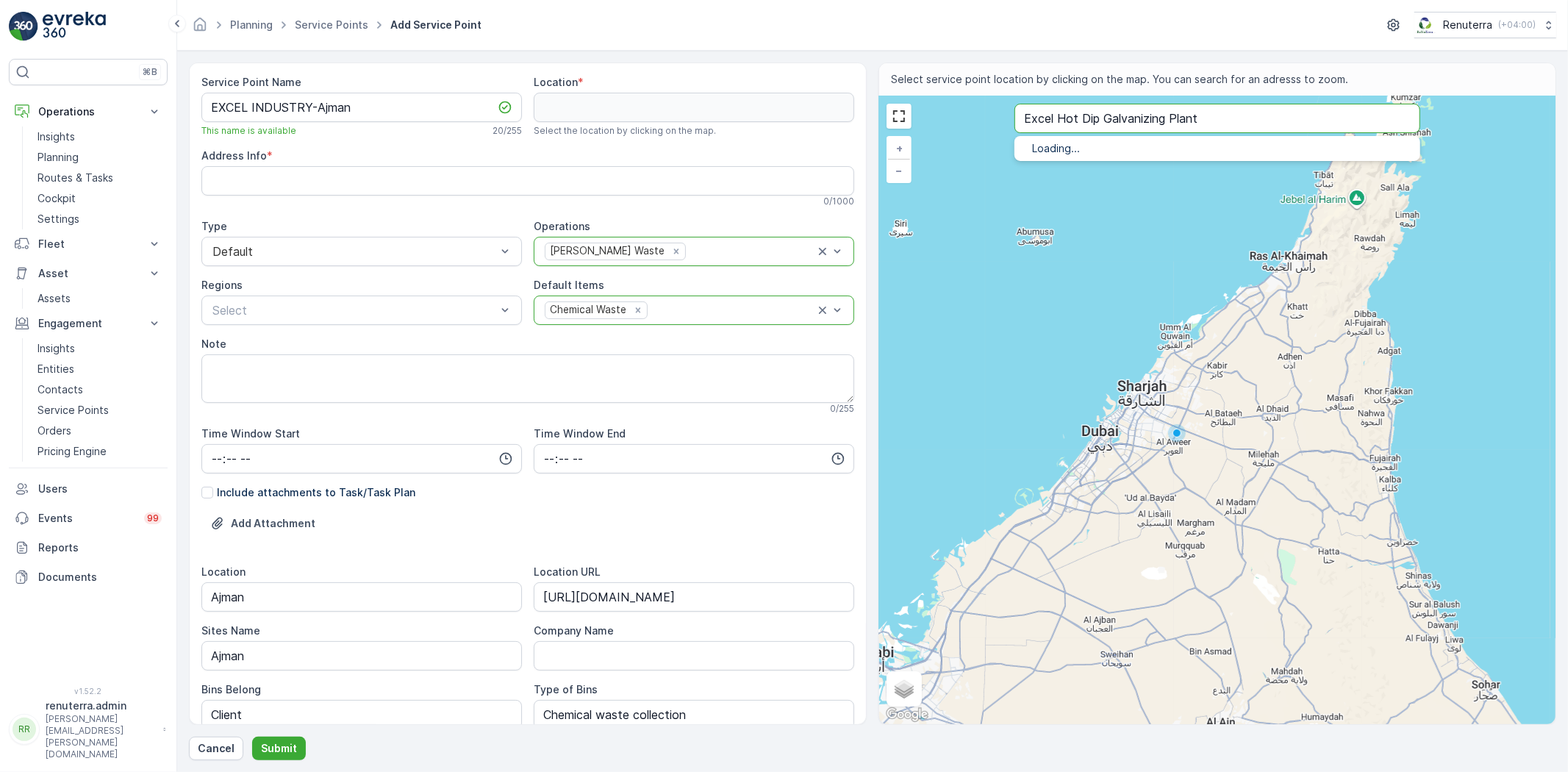
type input "Excel Hot Dip Galvanizing Plant"
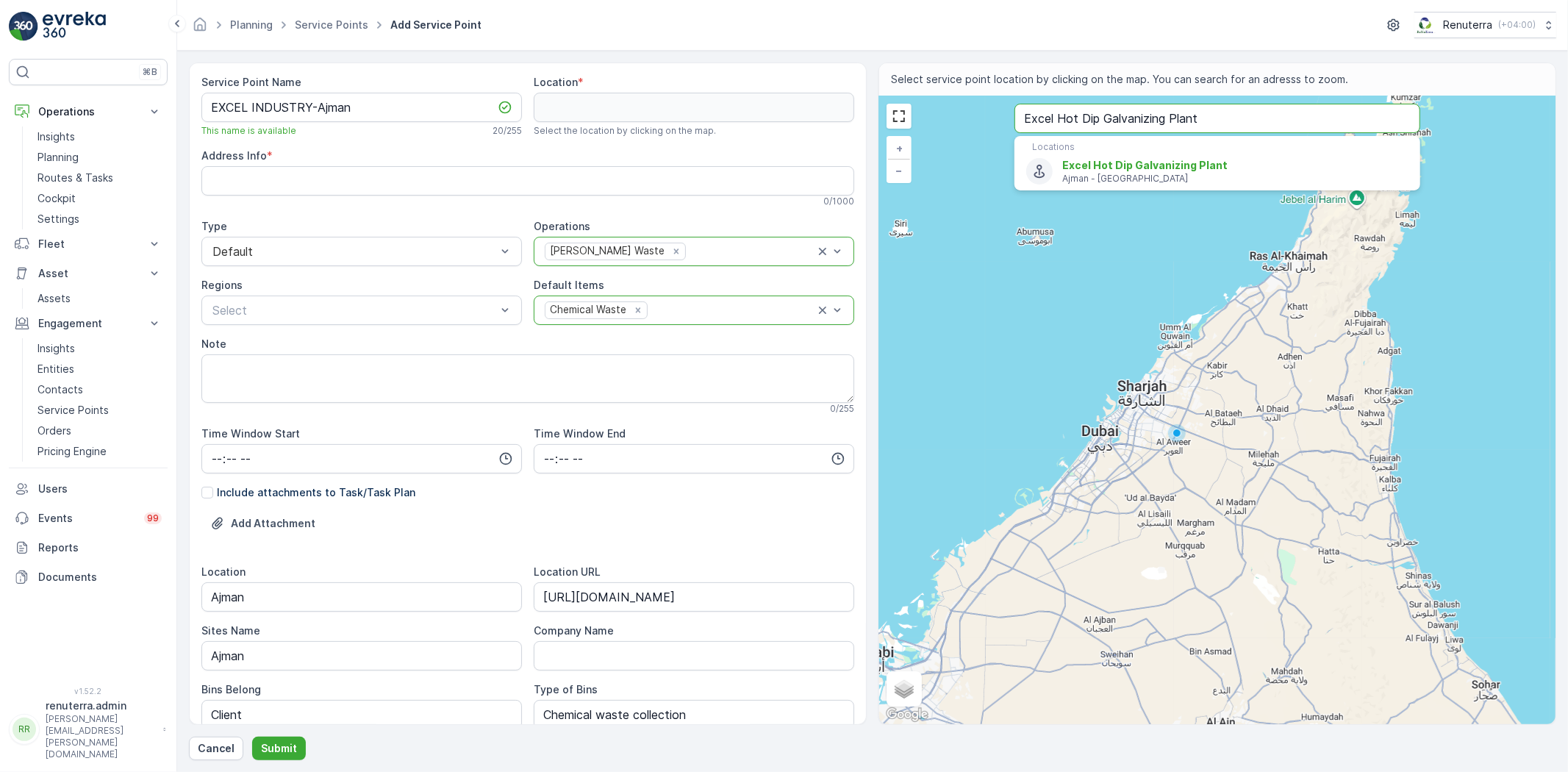
click at [1152, 151] on p "Locations" at bounding box center [1217, 147] width 370 height 12
click at [1154, 163] on span "Excel Hot Dip Galvanizing Plant" at bounding box center [1145, 165] width 165 height 12
type input "25.3680442,55.478428"
type Info "9F9H+697 - Ajman Industrial 2 - Ajman - United Arab Emirates"
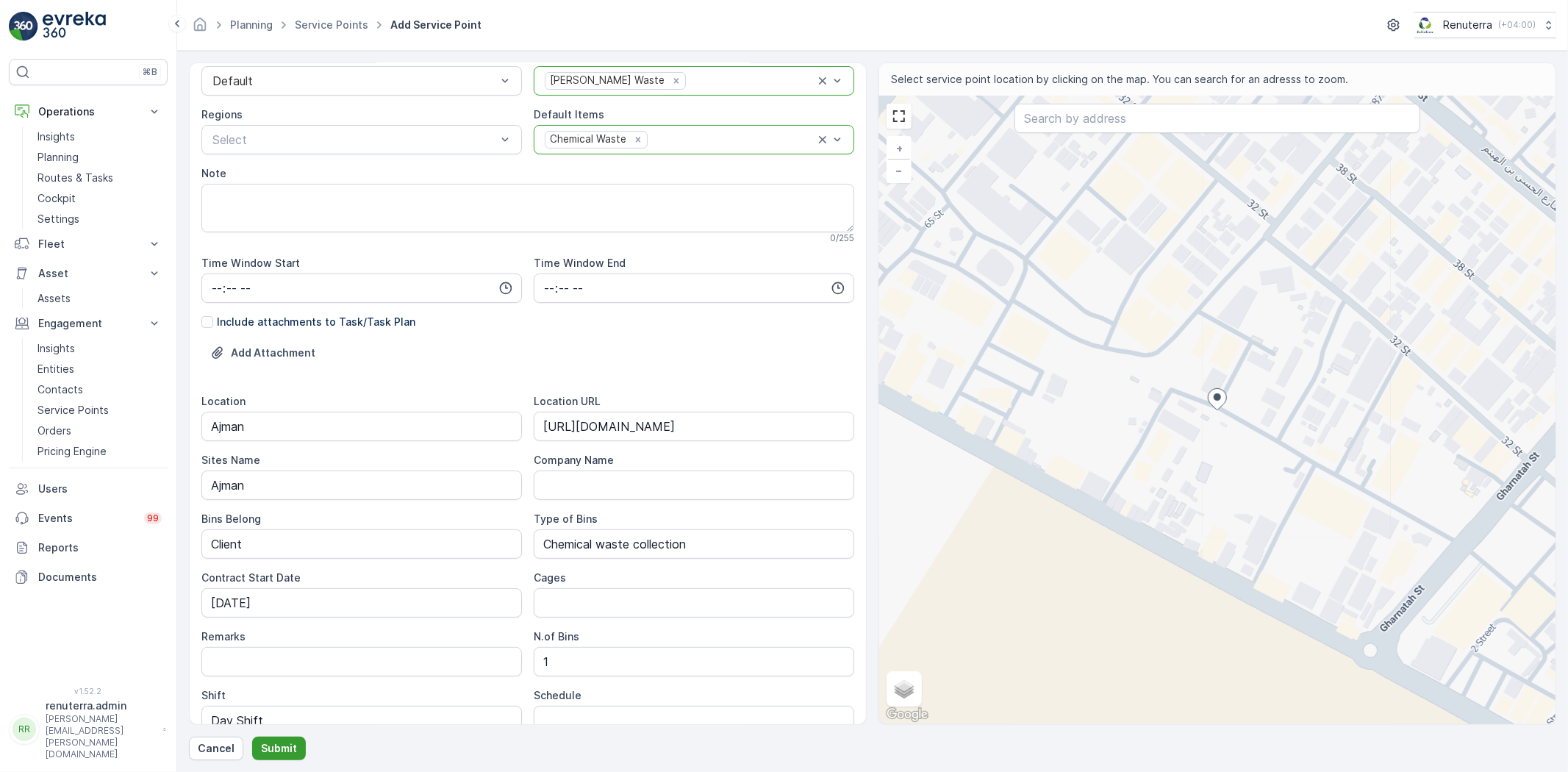
scroll to position [326, 0]
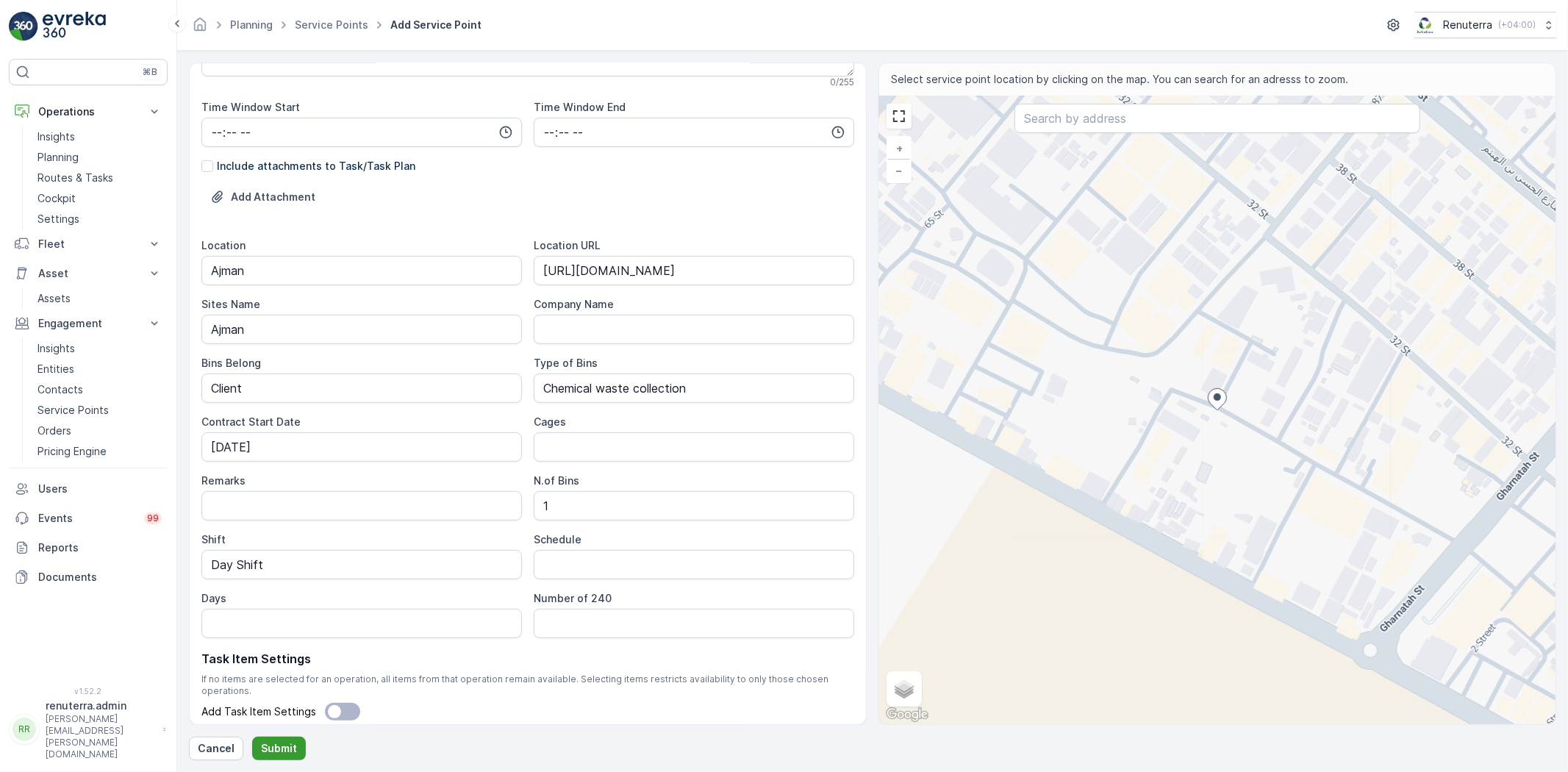
click at [292, 740] on button "Submit" at bounding box center [279, 748] width 54 height 24
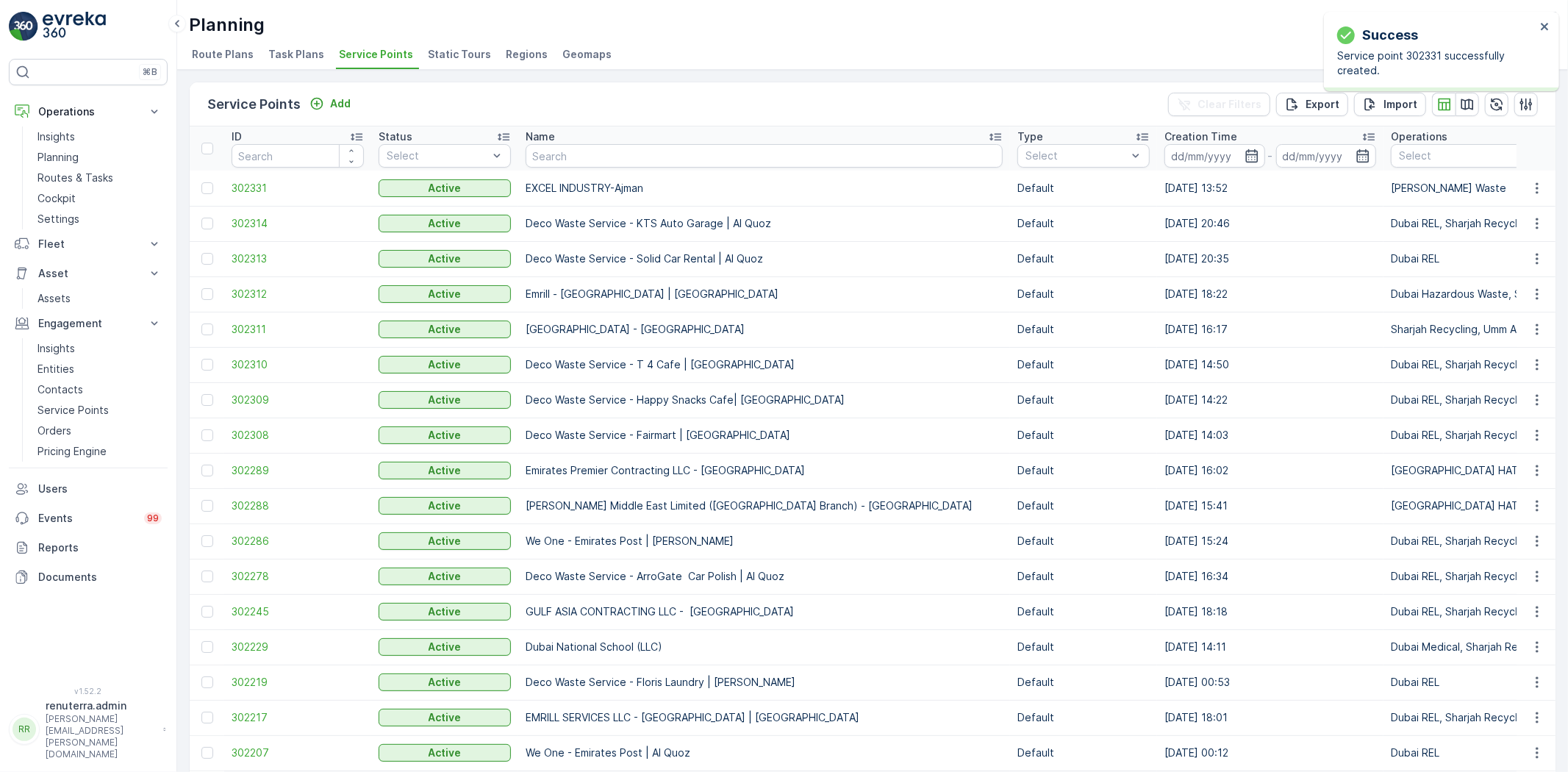
click at [656, 178] on td "EXCEL INDUSTRY-Ajman" at bounding box center [764, 188] width 492 height 35
click at [238, 185] on span "302331" at bounding box center [298, 188] width 132 height 15
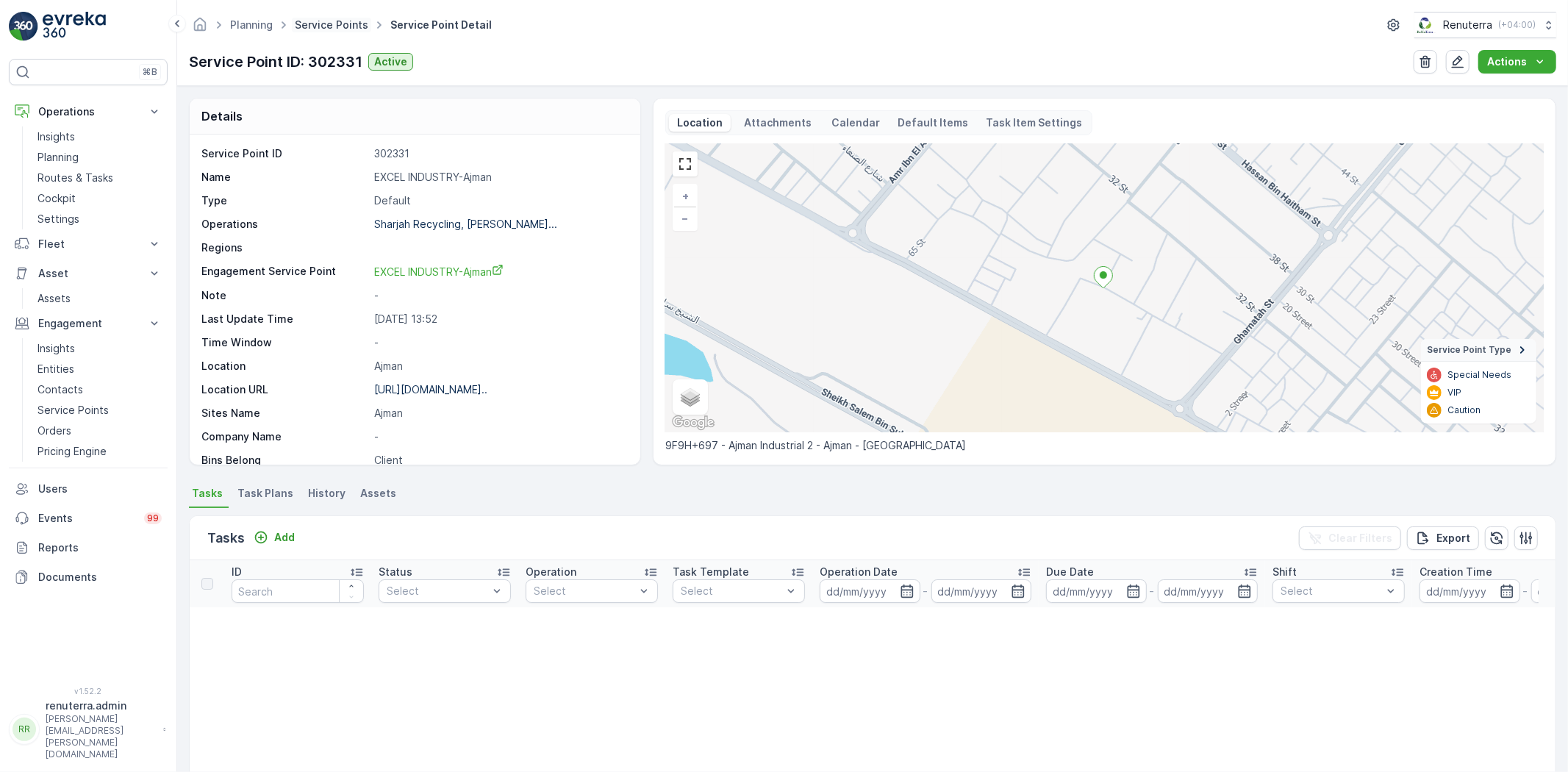
click at [334, 19] on link "Service Points" at bounding box center [332, 24] width 74 height 12
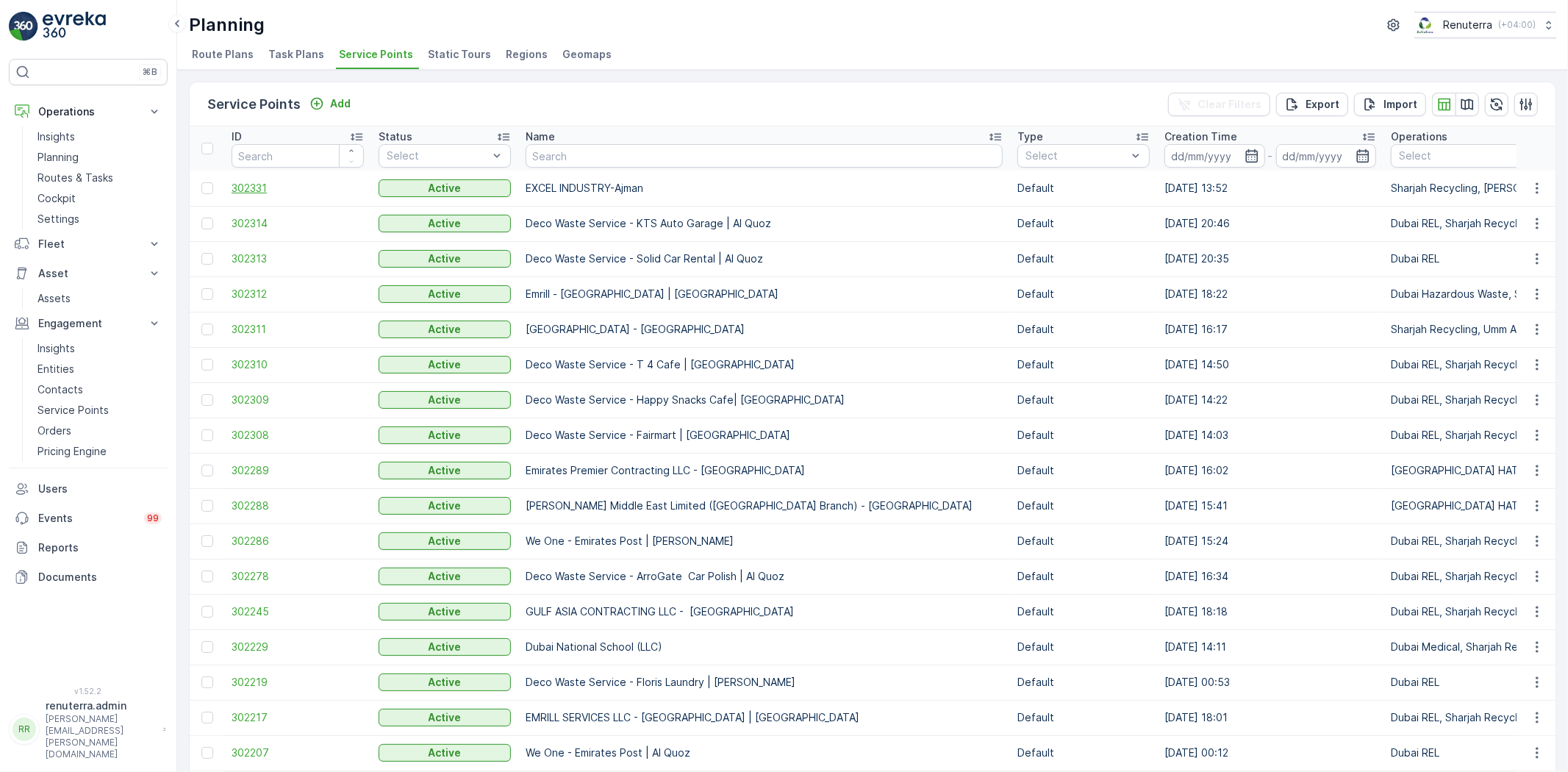
click at [278, 192] on span "302331" at bounding box center [298, 188] width 132 height 15
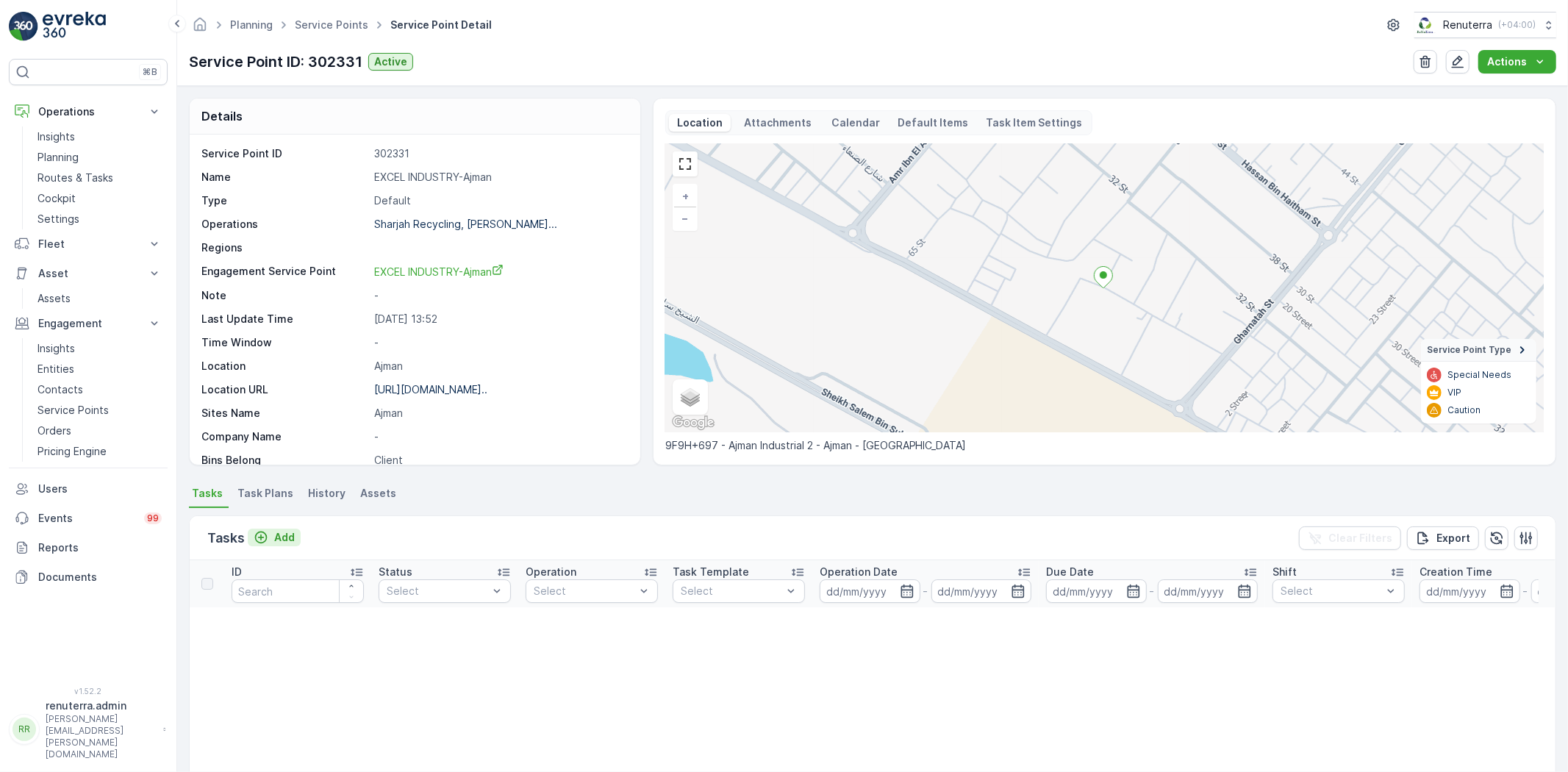
click at [280, 545] on button "Add" at bounding box center [274, 537] width 53 height 18
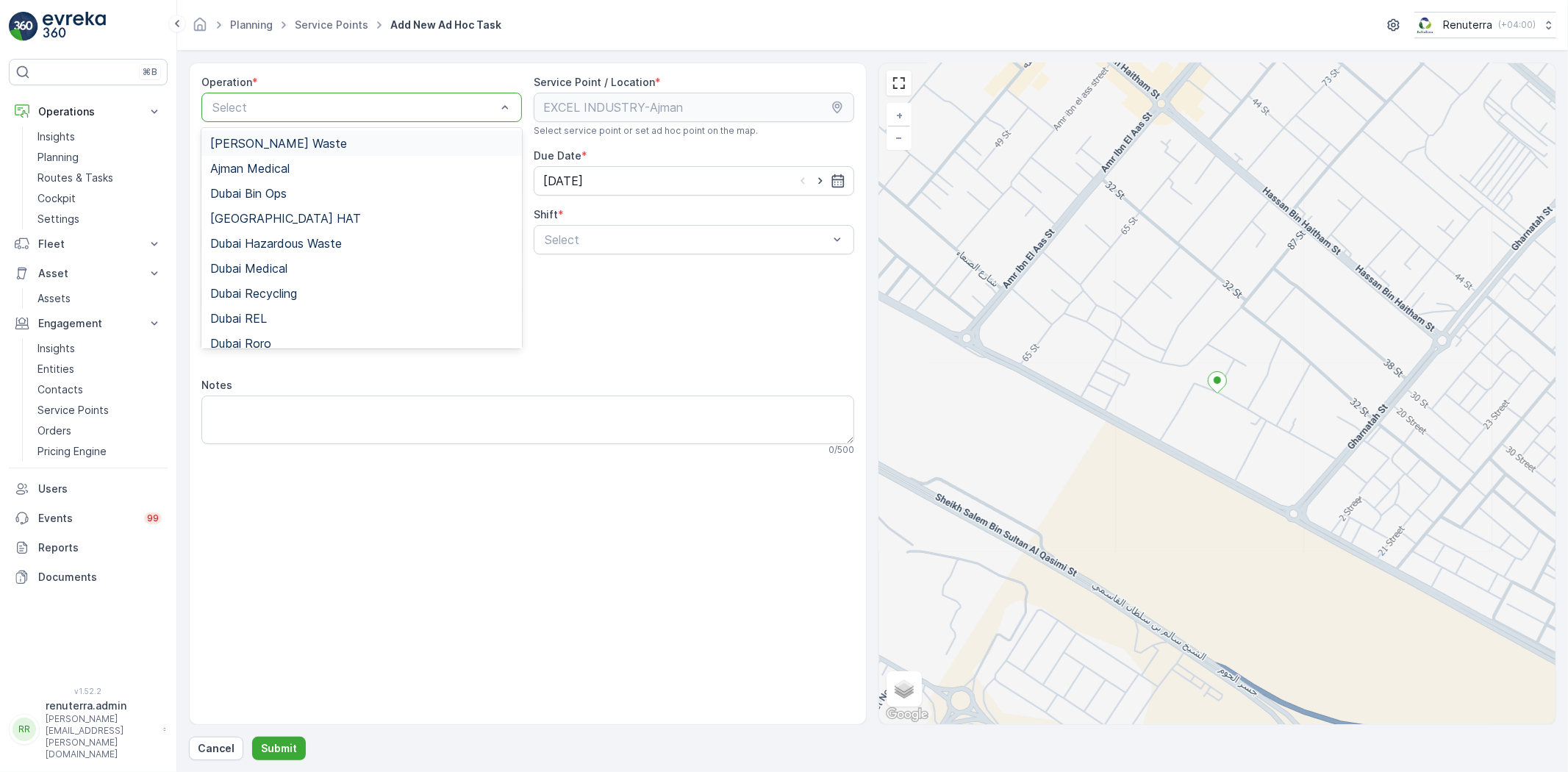
click at [284, 149] on span "[PERSON_NAME] Waste" at bounding box center [279, 143] width 137 height 13
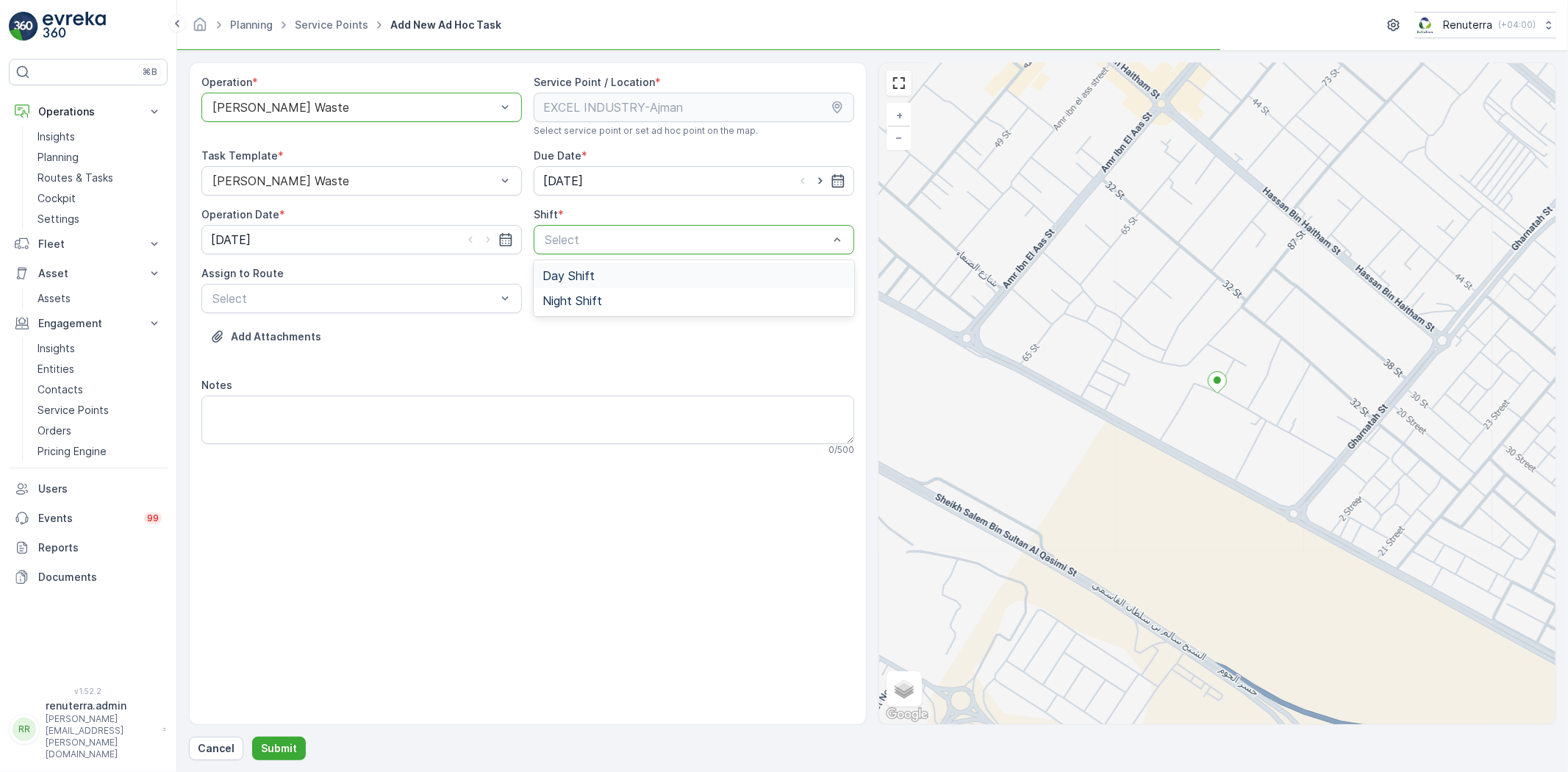
click at [560, 273] on span "Day Shift" at bounding box center [568, 276] width 52 height 13
click at [464, 285] on div "Select" at bounding box center [362, 299] width 321 height 29
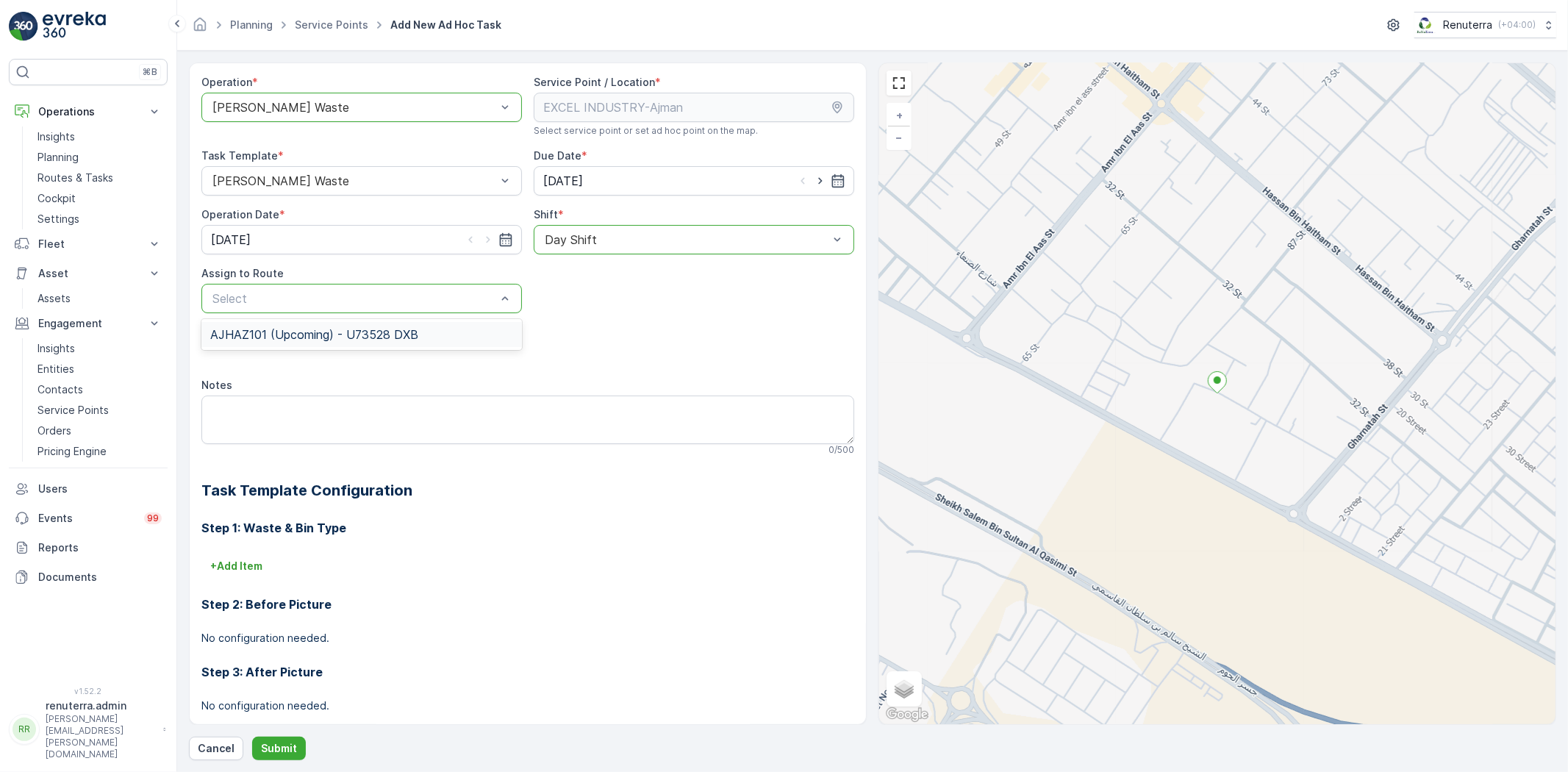
click at [404, 322] on div "AJHAZ101 (Upcoming) - U73528 DXB" at bounding box center [362, 335] width 321 height 25
click at [295, 755] on button "Submit" at bounding box center [279, 748] width 54 height 24
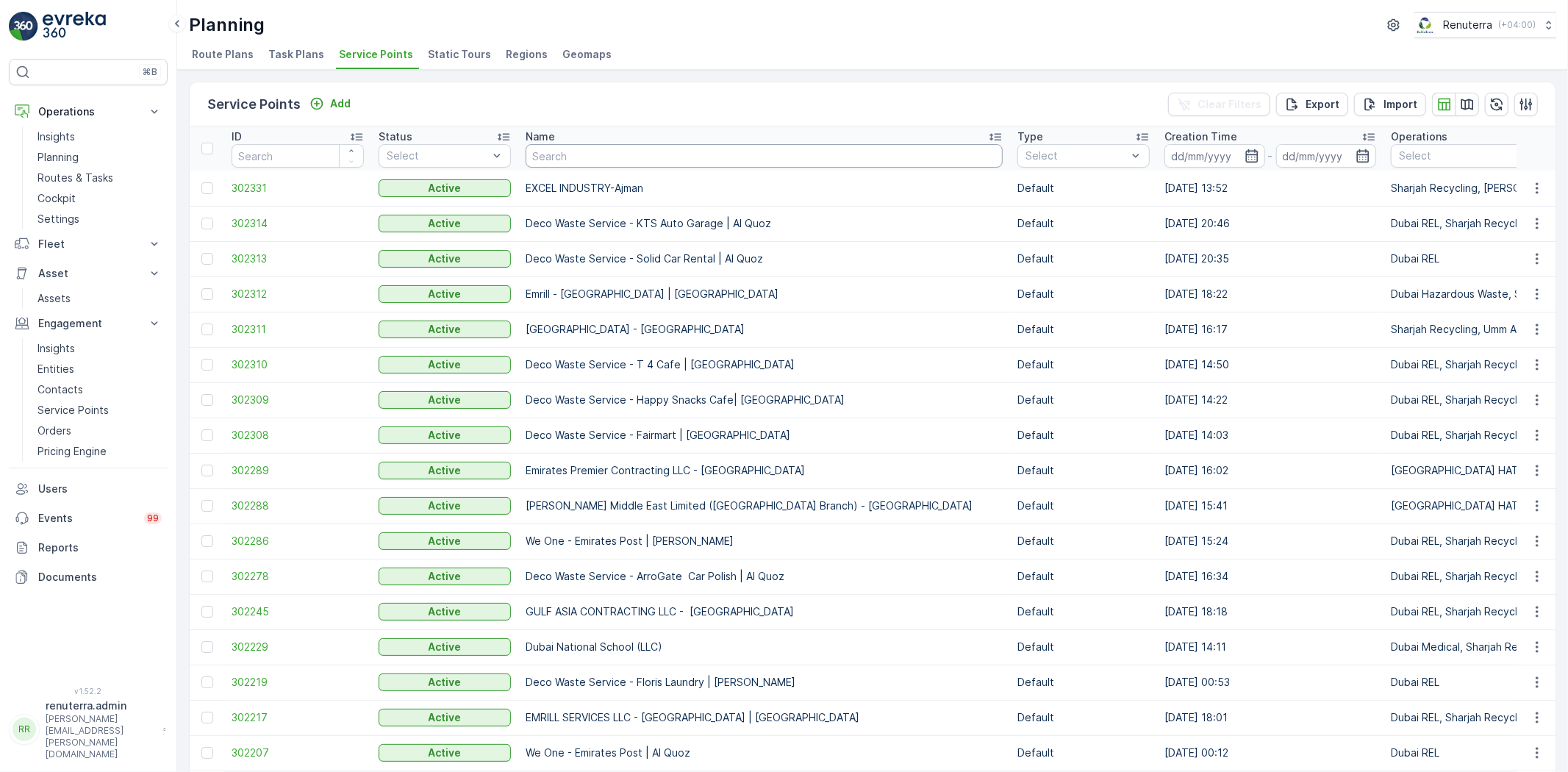
click at [562, 158] on input "text" at bounding box center [764, 156] width 477 height 24
click at [556, 147] on input "text" at bounding box center [764, 156] width 477 height 24
click at [579, 157] on input "text" at bounding box center [764, 156] width 477 height 24
type input "Lotous"
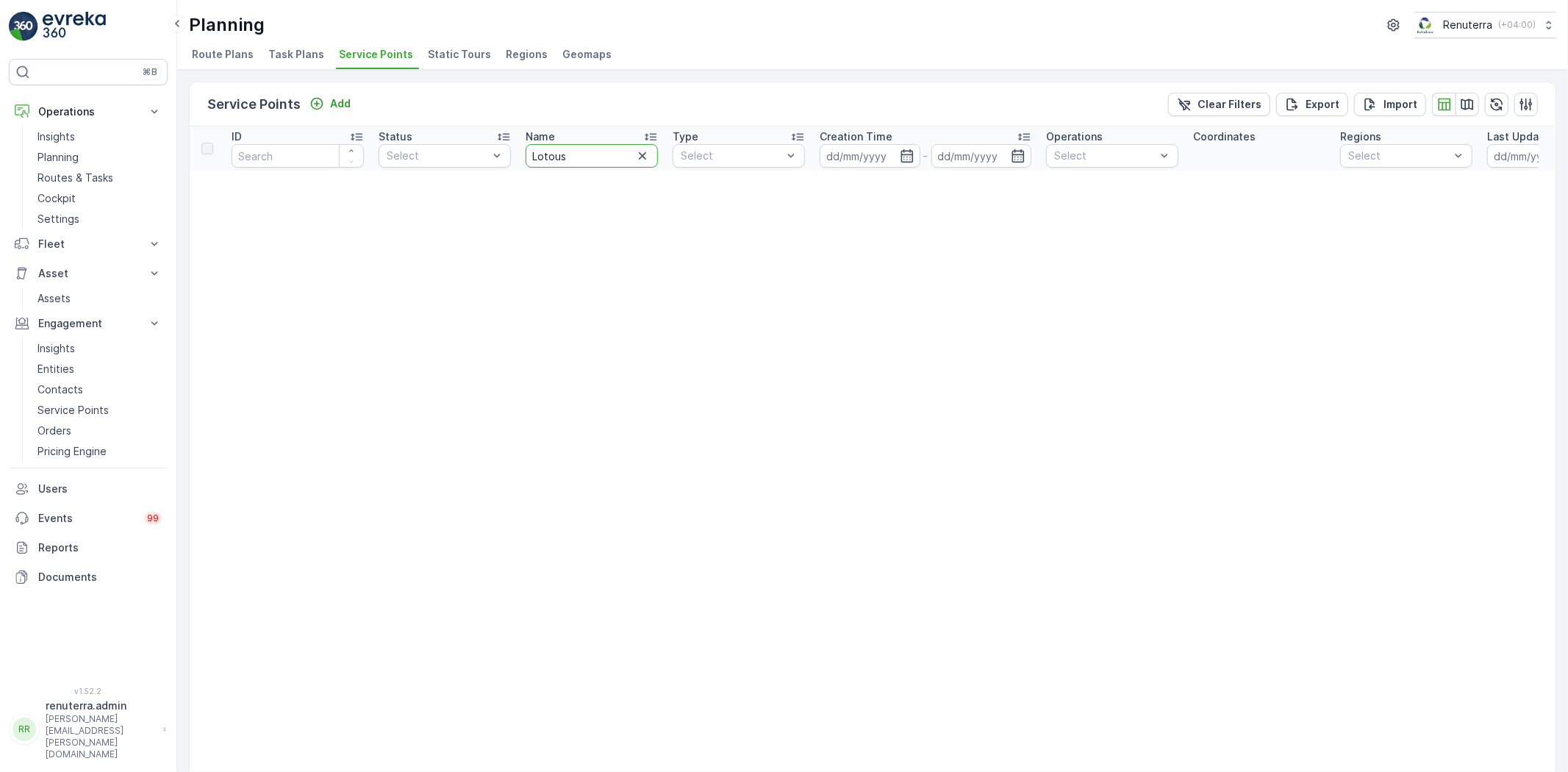
drag, startPoint x: 560, startPoint y: 142, endPoint x: 490, endPoint y: 129, distance: 71.2
type input "Lotu"
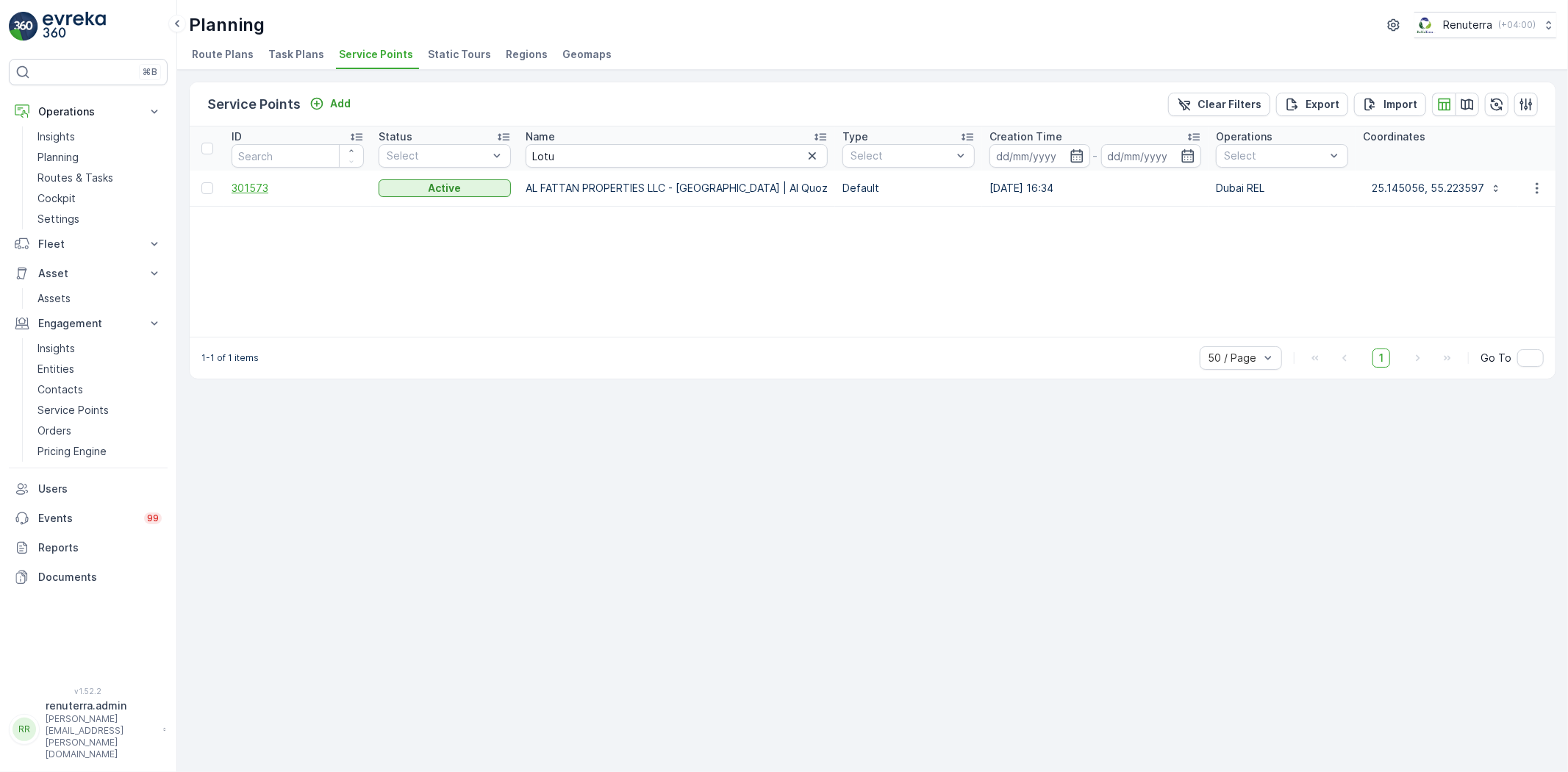
click at [336, 187] on span "301573" at bounding box center [298, 188] width 132 height 15
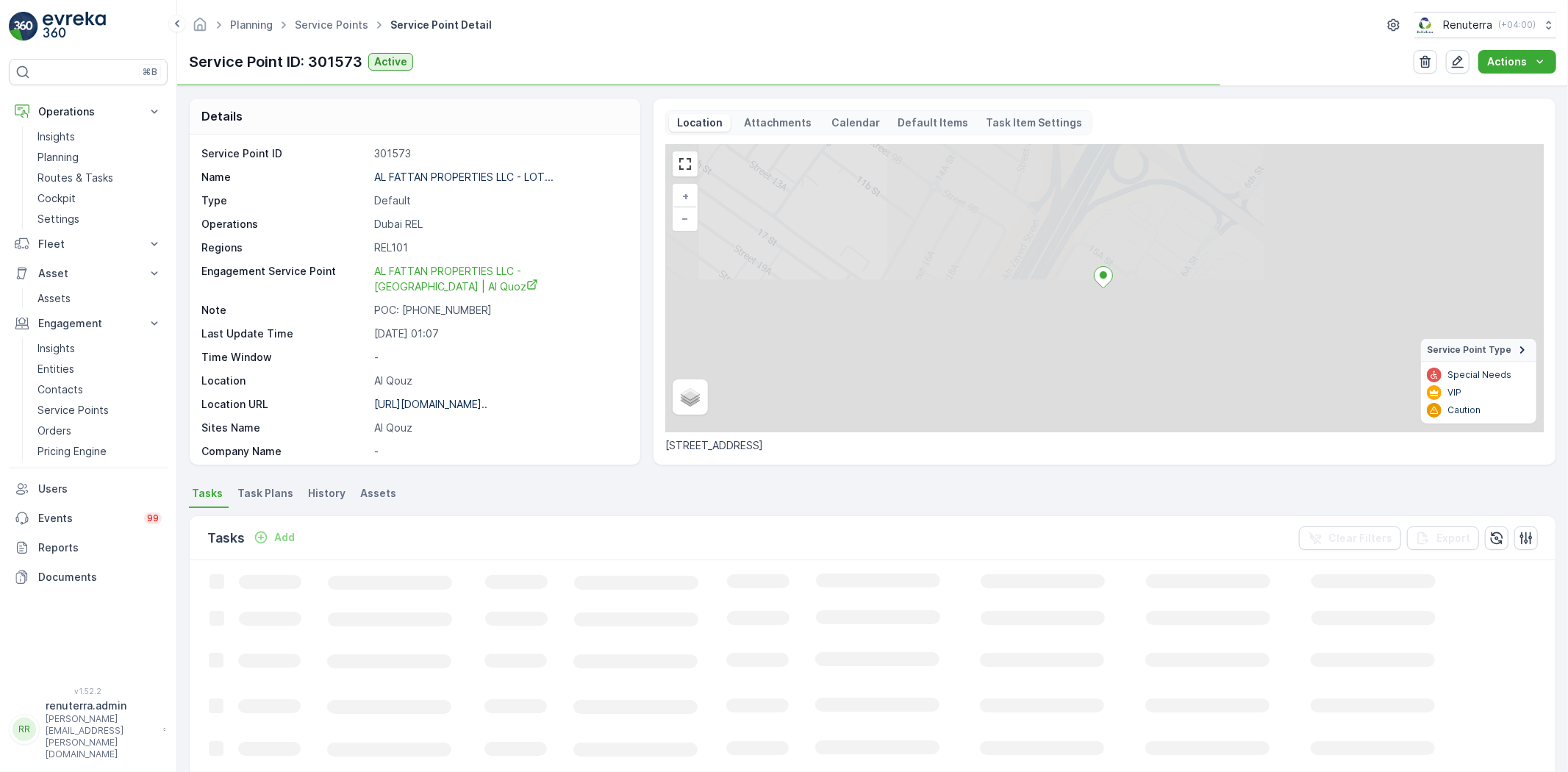
scroll to position [241, 0]
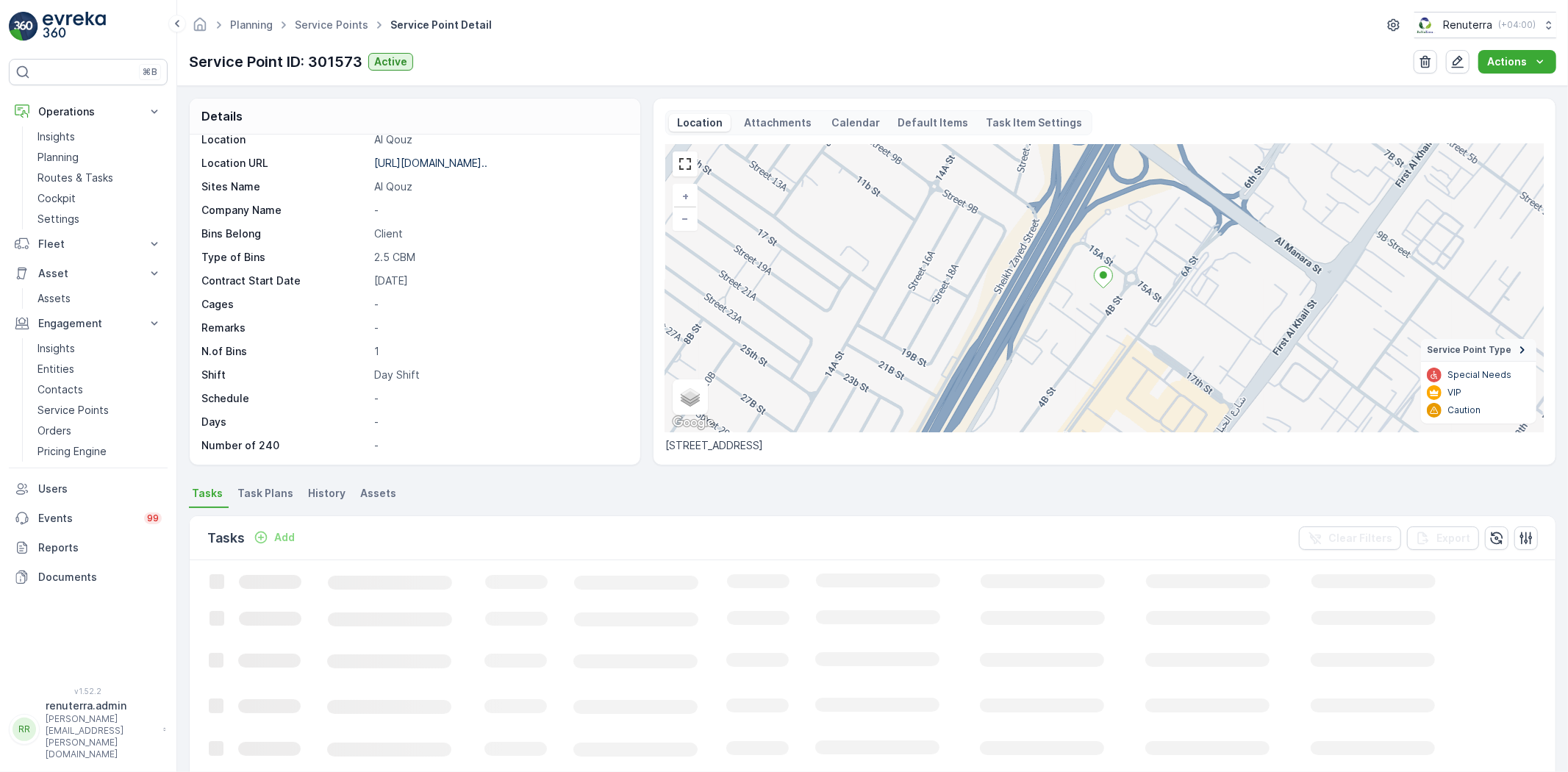
click at [248, 489] on span "Task Plans" at bounding box center [265, 493] width 56 height 15
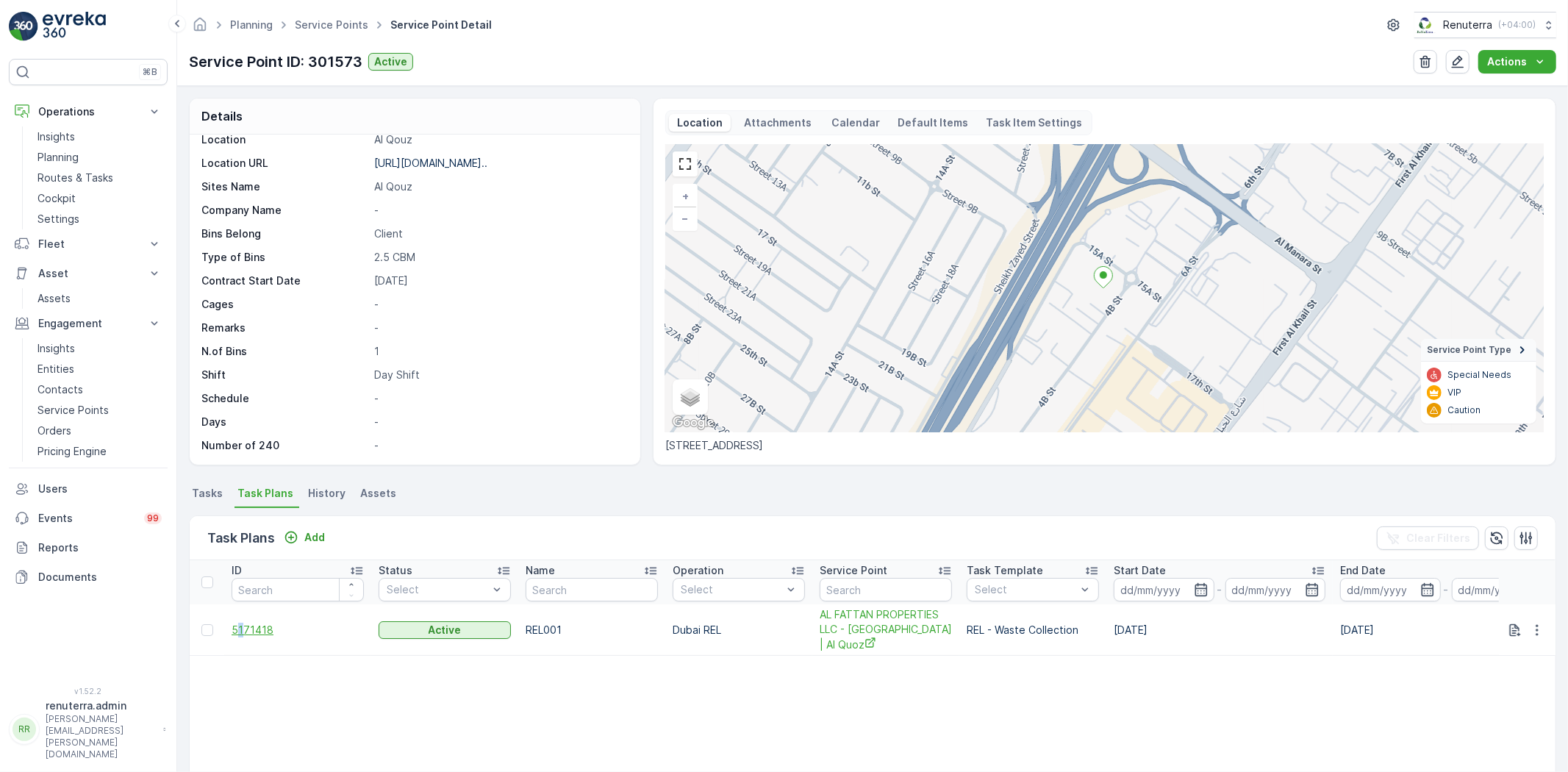
click at [241, 621] on td "5171418" at bounding box center [298, 630] width 147 height 51
click at [248, 626] on span "5171418" at bounding box center [298, 630] width 132 height 15
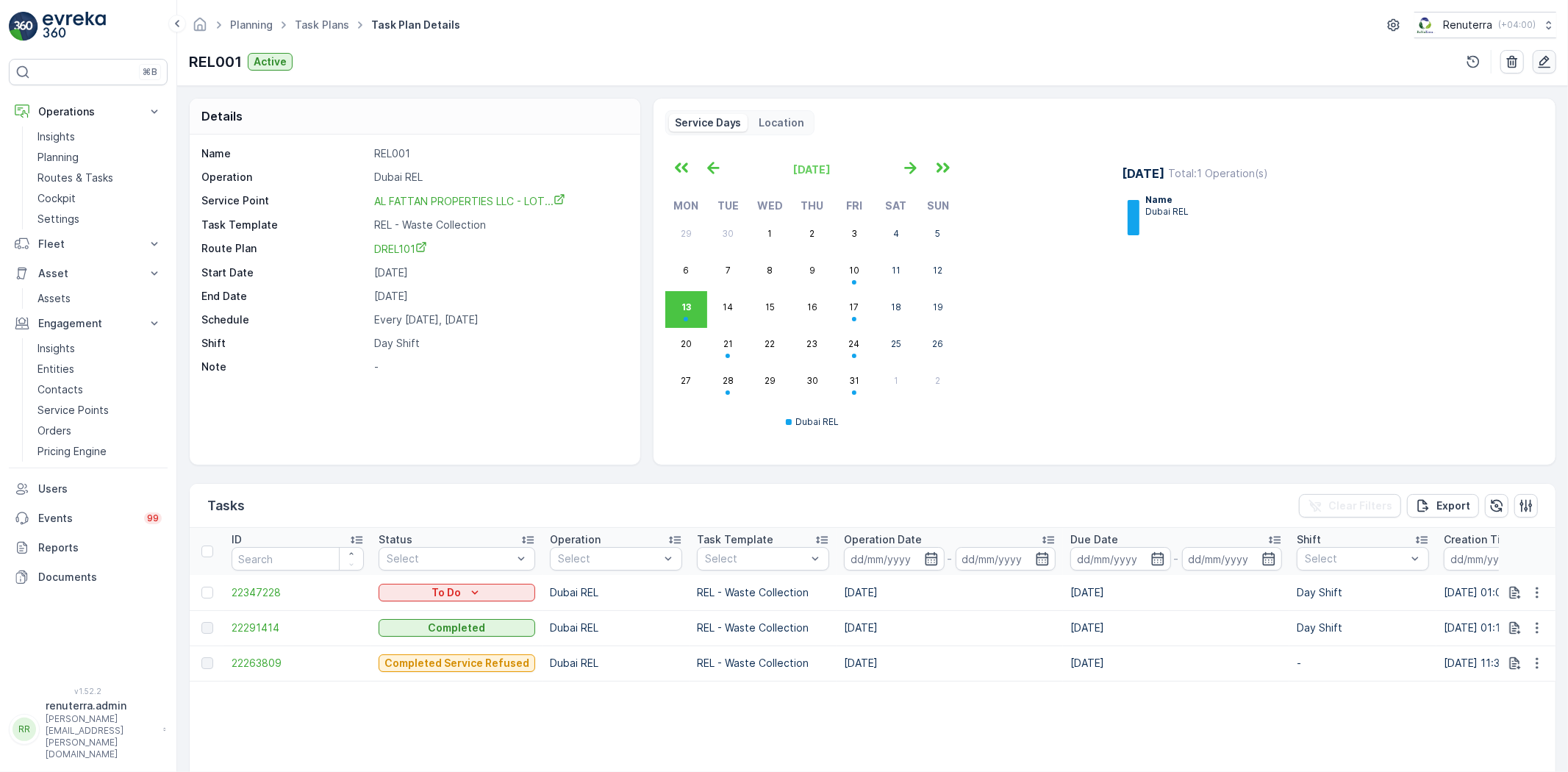
click at [1551, 64] on icon "button" at bounding box center [1544, 62] width 15 height 15
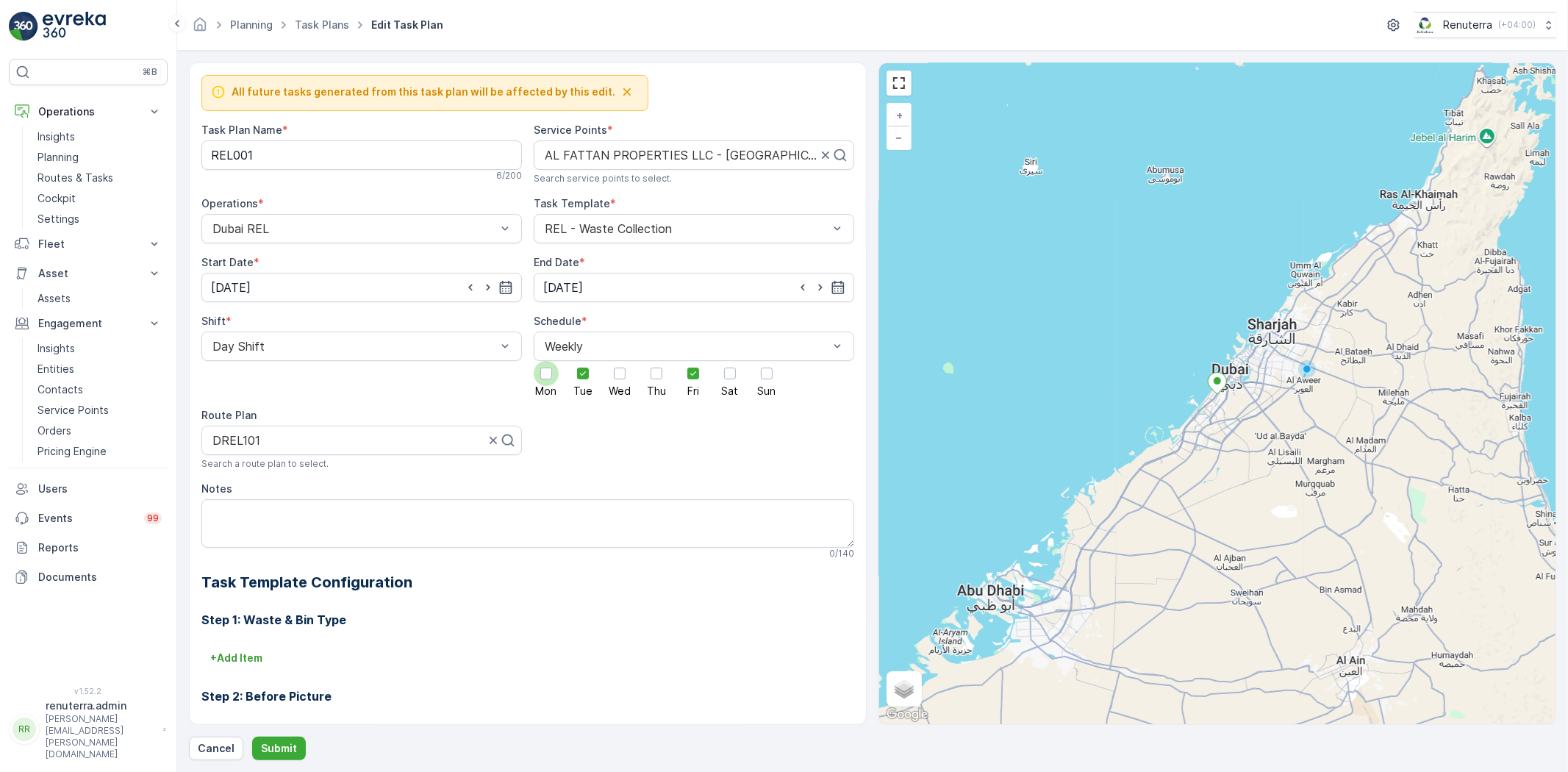
drag, startPoint x: 576, startPoint y: 375, endPoint x: 555, endPoint y: 382, distance: 22.1
click at [578, 374] on icon at bounding box center [583, 374] width 10 height 10
click at [583, 361] on input "Tue" at bounding box center [583, 361] width 0 height 0
click at [535, 374] on div at bounding box center [546, 374] width 25 height 25
click at [546, 361] on input "Mon" at bounding box center [546, 361] width 0 height 0
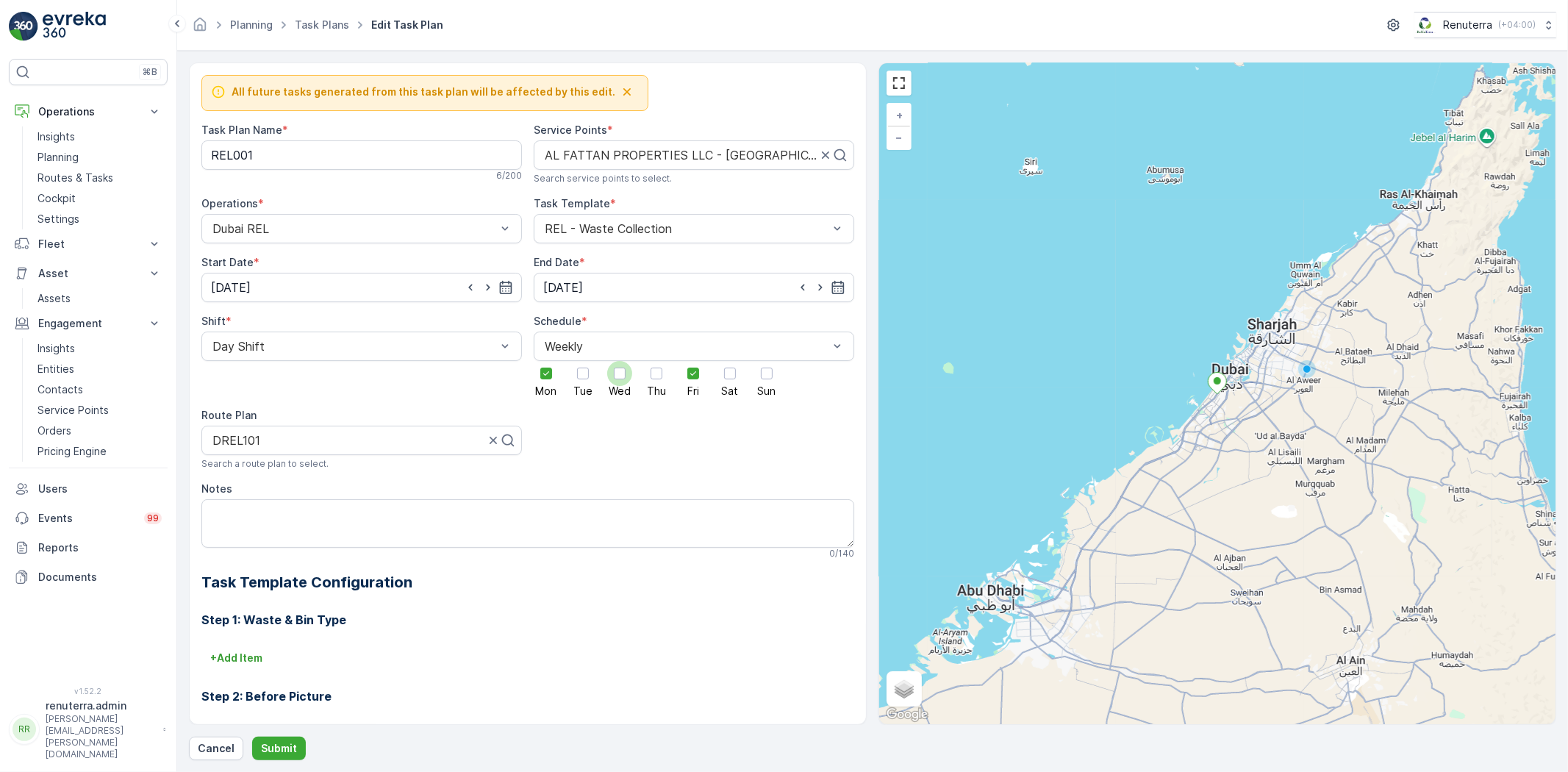
click at [623, 383] on div at bounding box center [620, 374] width 25 height 25
click at [620, 361] on input "Wed" at bounding box center [620, 361] width 0 height 0
click at [695, 365] on div at bounding box center [693, 374] width 25 height 25
click at [693, 361] on input "Fri" at bounding box center [693, 361] width 0 height 0
click at [724, 369] on div at bounding box center [730, 374] width 12 height 12
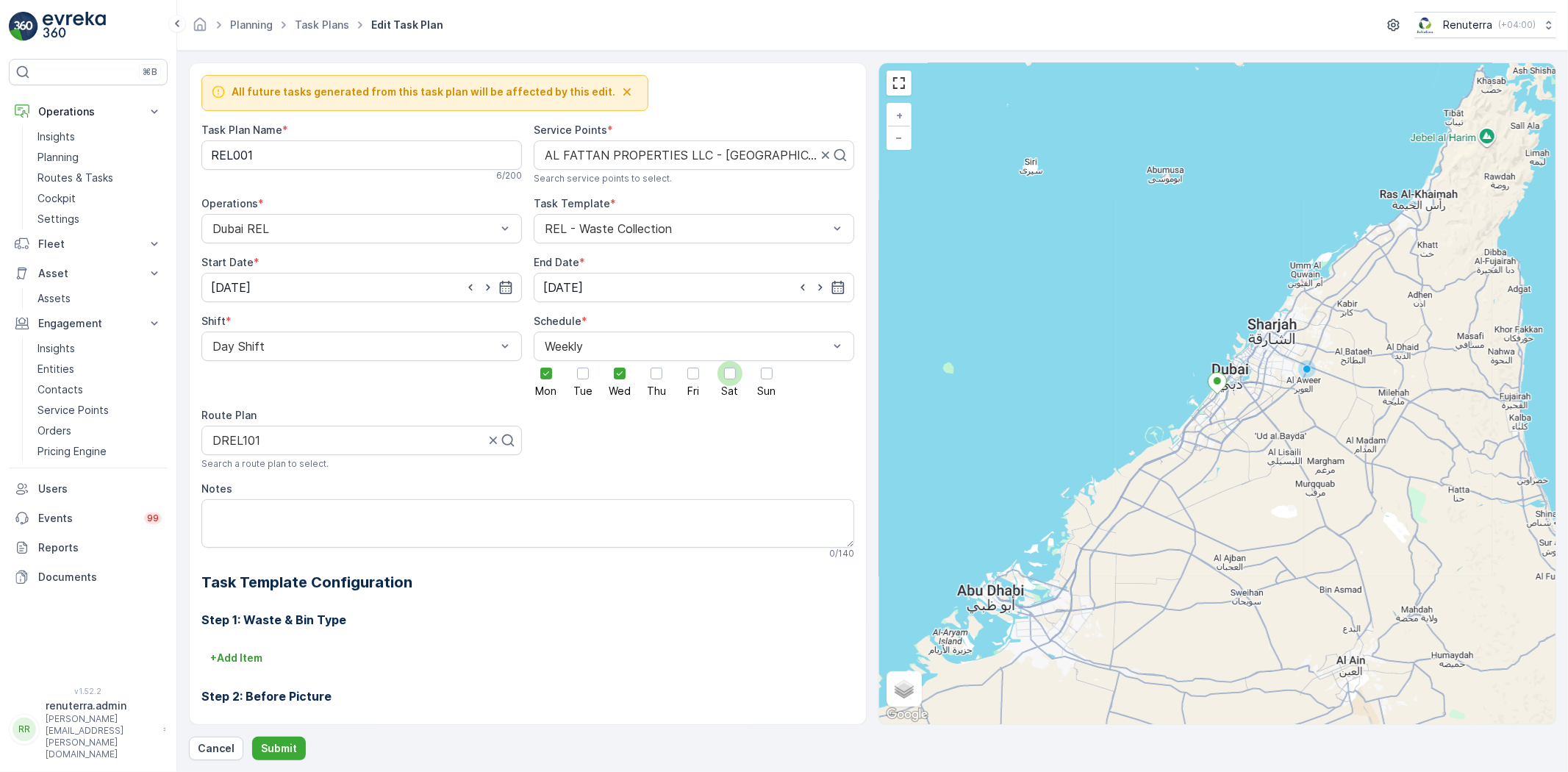
click at [730, 361] on input "Sat" at bounding box center [730, 361] width 0 height 0
click at [629, 379] on label "Wed" at bounding box center [620, 379] width 25 height 35
click at [620, 361] on input "Wed" at bounding box center [620, 361] width 0 height 0
click at [656, 376] on div at bounding box center [656, 374] width 12 height 12
click at [656, 361] on input "Thu" at bounding box center [656, 361] width 0 height 0
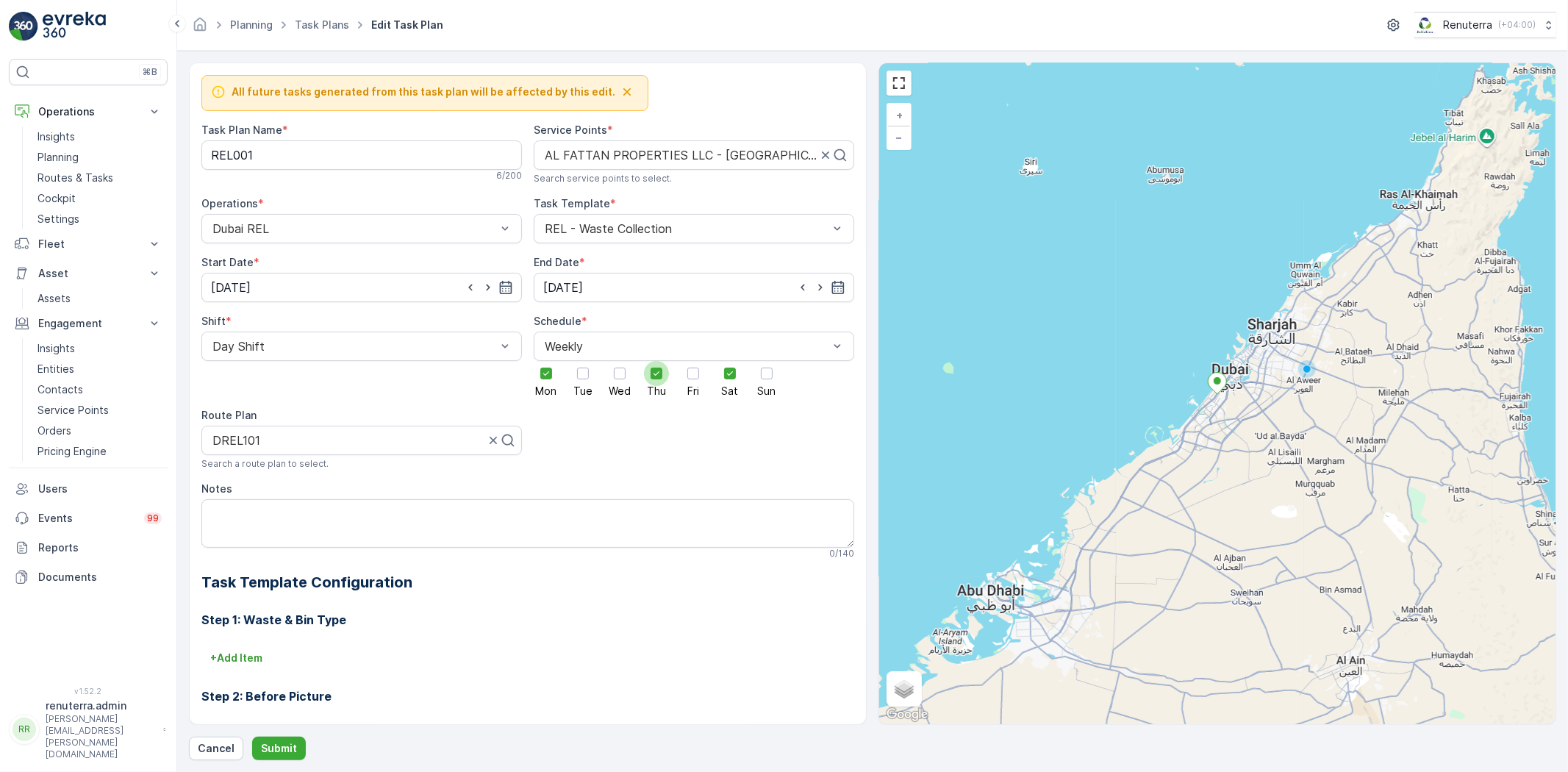
click at [651, 372] on icon at bounding box center [656, 374] width 10 height 10
click at [656, 361] on input "Thu" at bounding box center [656, 361] width 0 height 0
click at [628, 368] on div at bounding box center [620, 374] width 25 height 25
click at [620, 361] on input "Wed" at bounding box center [620, 361] width 0 height 0
click at [273, 746] on p "Submit" at bounding box center [279, 748] width 36 height 15
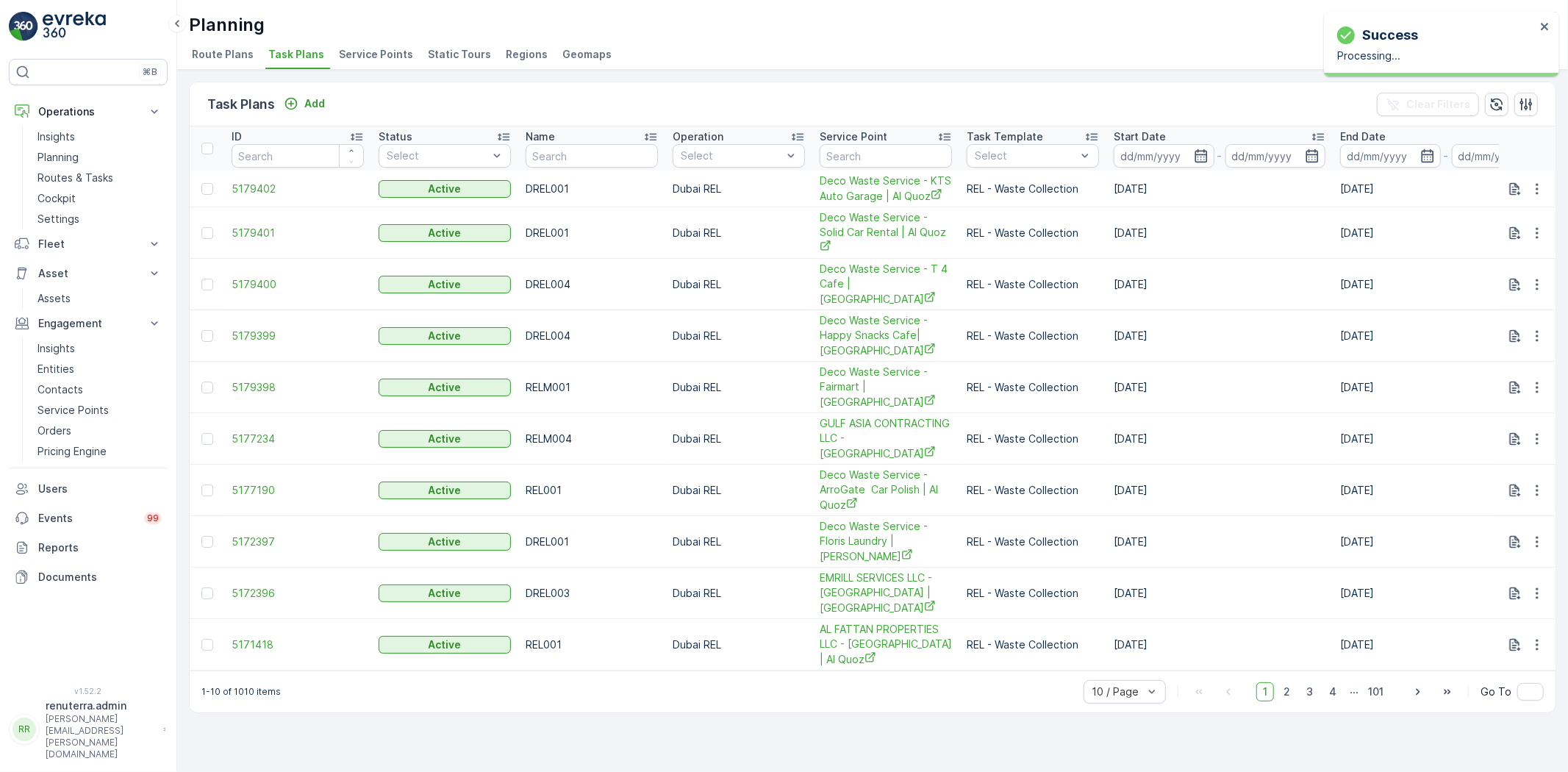
click at [390, 40] on div "Planning Renuterra ( +04:00 ) Route Plans Task Plans Service Points Static Tour…" at bounding box center [873, 35] width 1391 height 70
click at [394, 47] on span "Service Points" at bounding box center [376, 54] width 74 height 15
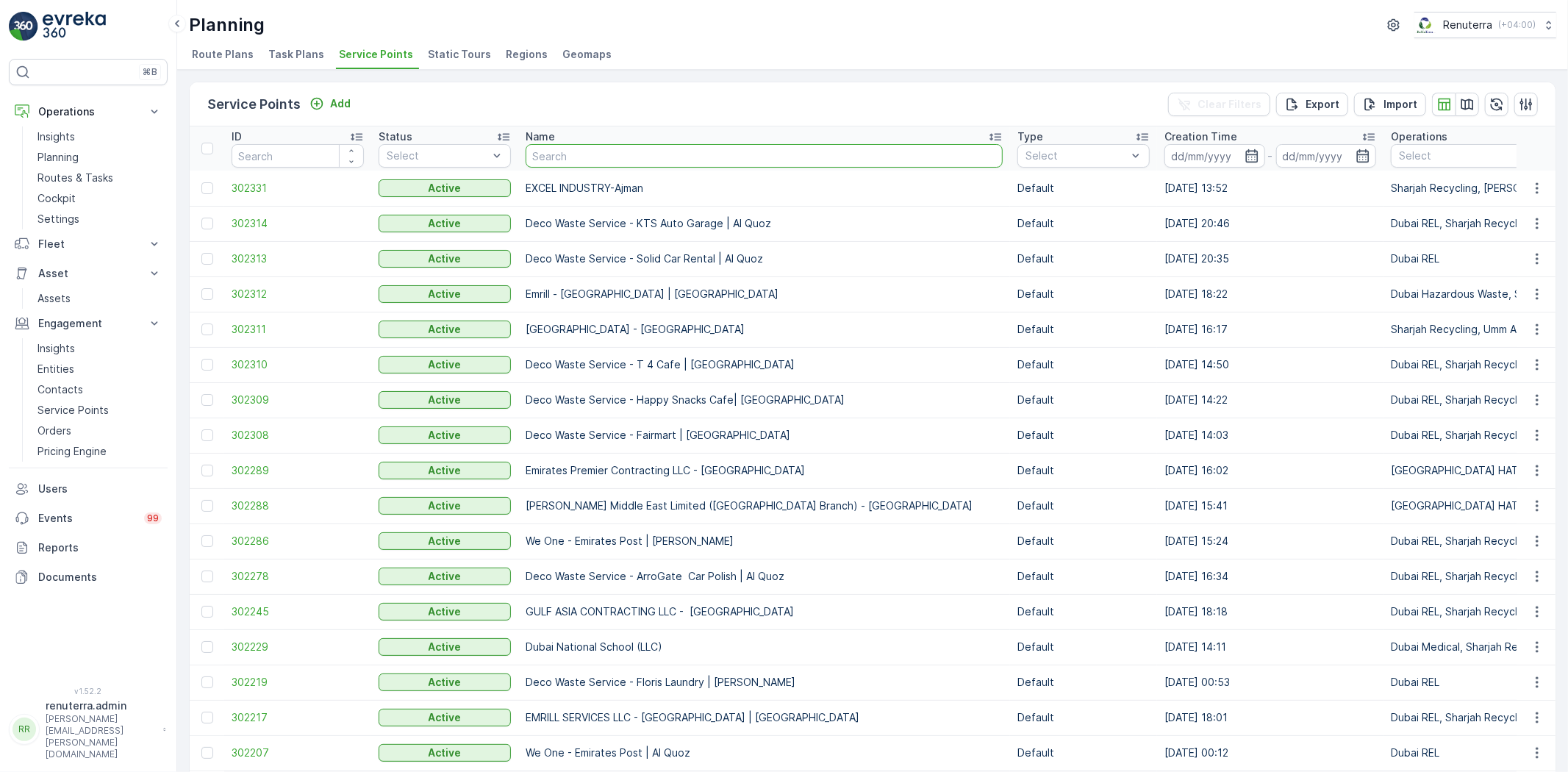
click at [620, 157] on input "text" at bounding box center [764, 156] width 477 height 24
type input "Fattan"
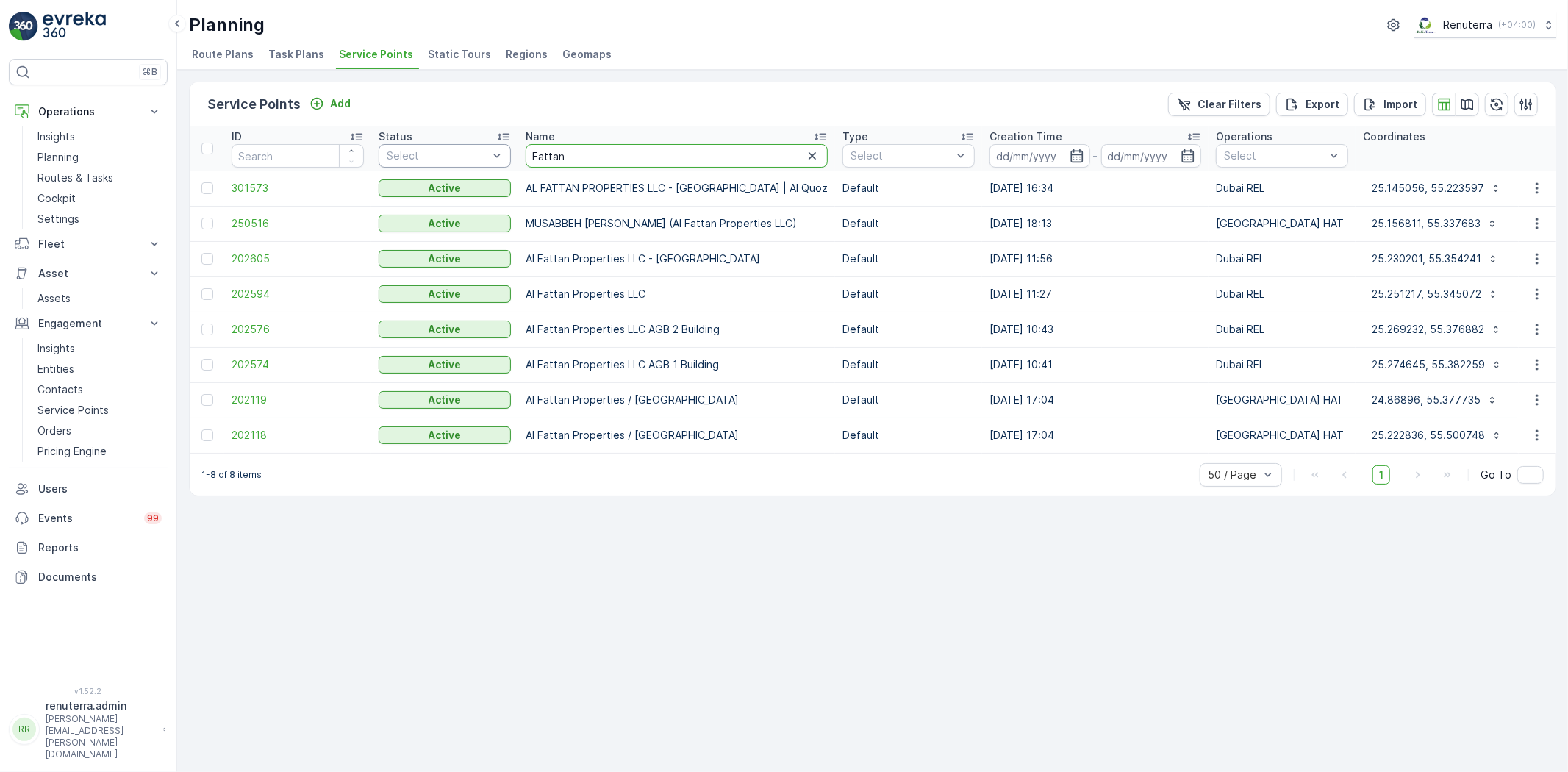
drag, startPoint x: 584, startPoint y: 157, endPoint x: 460, endPoint y: 155, distance: 124.0
click at [348, 94] on div "Service Points Add" at bounding box center [282, 104] width 149 height 21
click at [342, 99] on p "Add" at bounding box center [340, 104] width 21 height 15
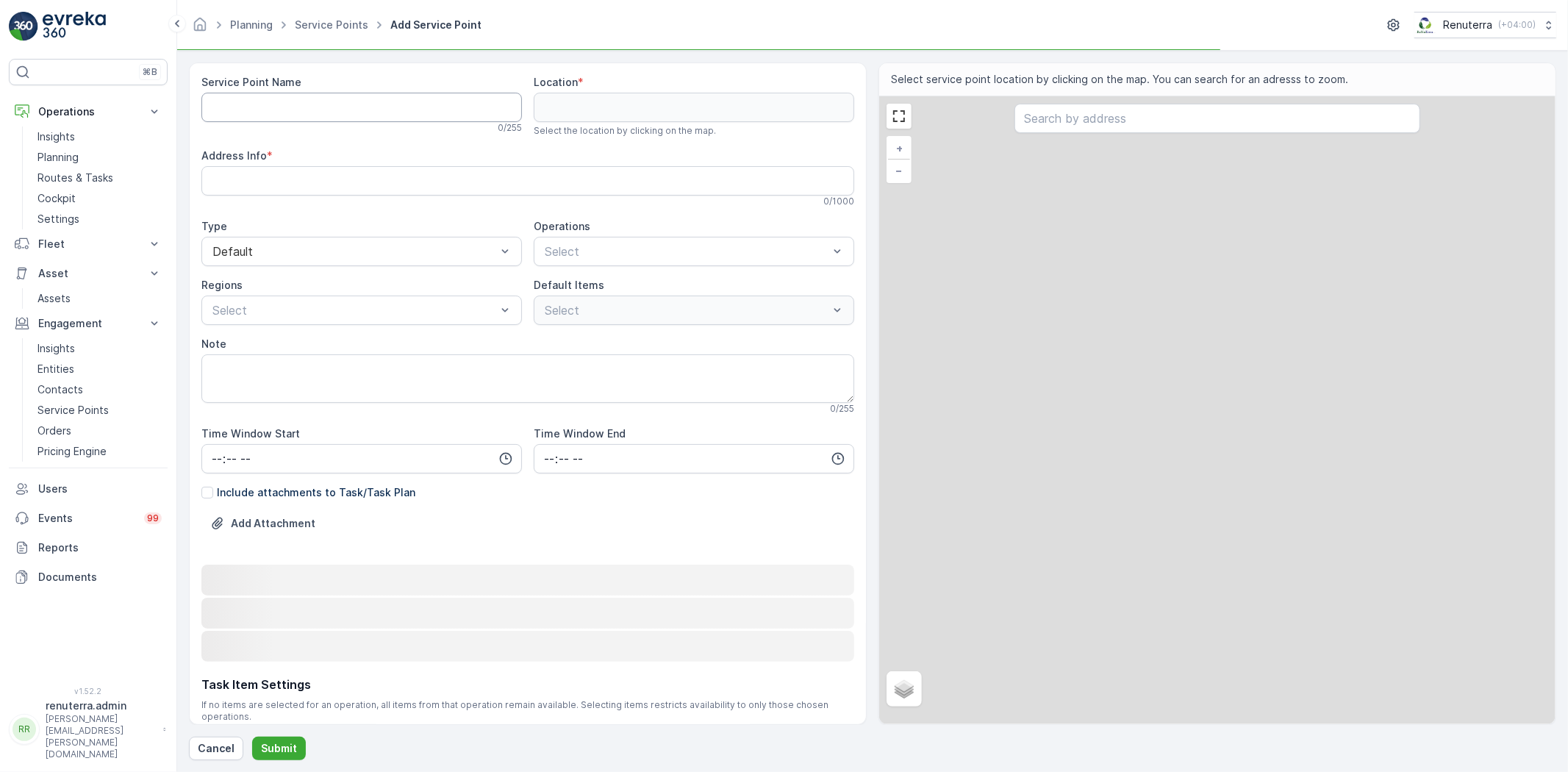
click at [321, 107] on Name "Service Point Name" at bounding box center [362, 107] width 321 height 29
paste Name "Arsalan Barrels Tr."
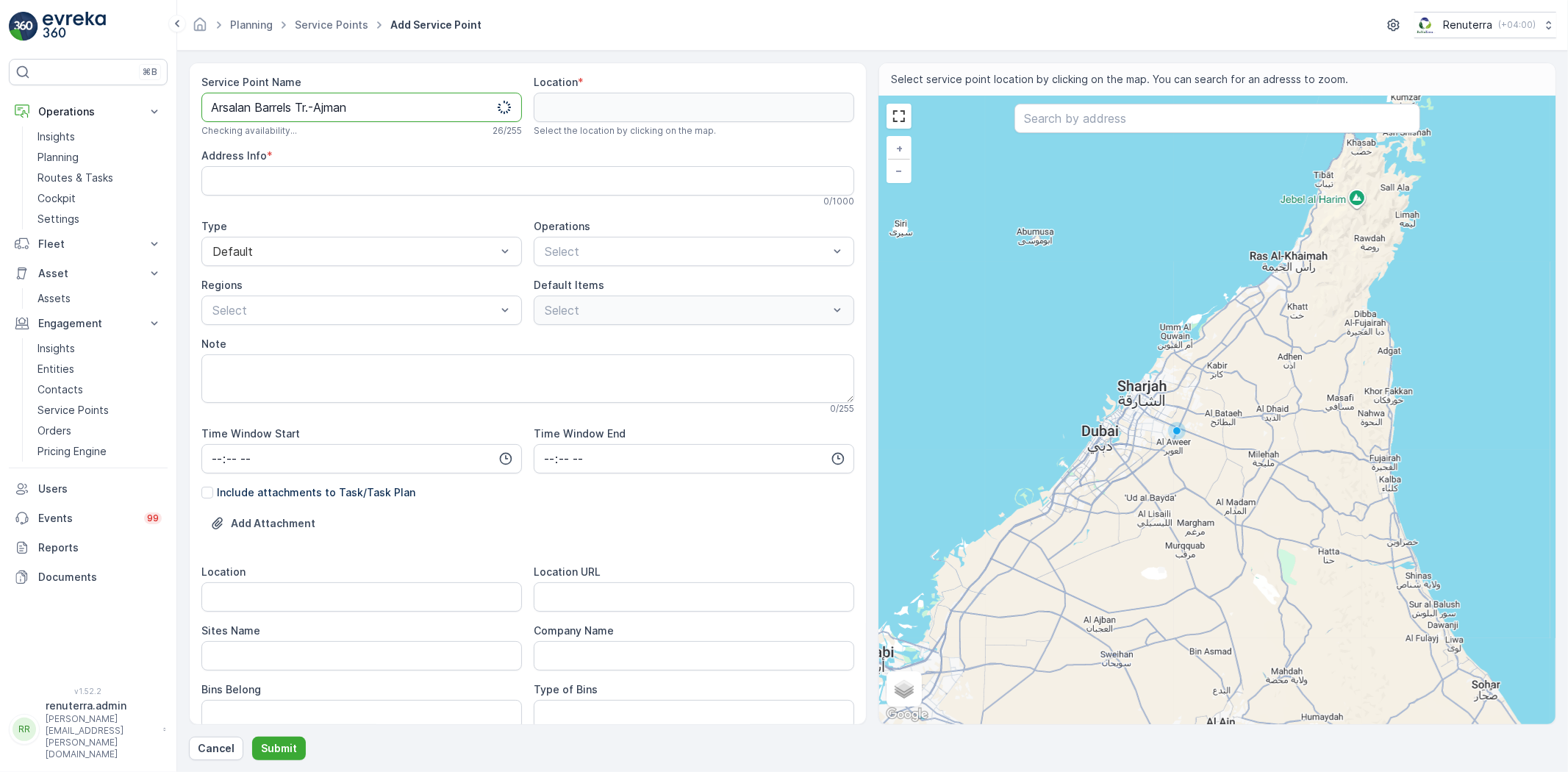
drag, startPoint x: 357, startPoint y: 69, endPoint x: 210, endPoint y: 52, distance: 148.0
click at [210, 53] on form "Service Point Name Arsalan Barrels Tr.-Ajman Checking availability... 26 / 255 …" at bounding box center [873, 411] width 1391 height 721
type Name "Arsalan Barrels Tr.-Ajman"
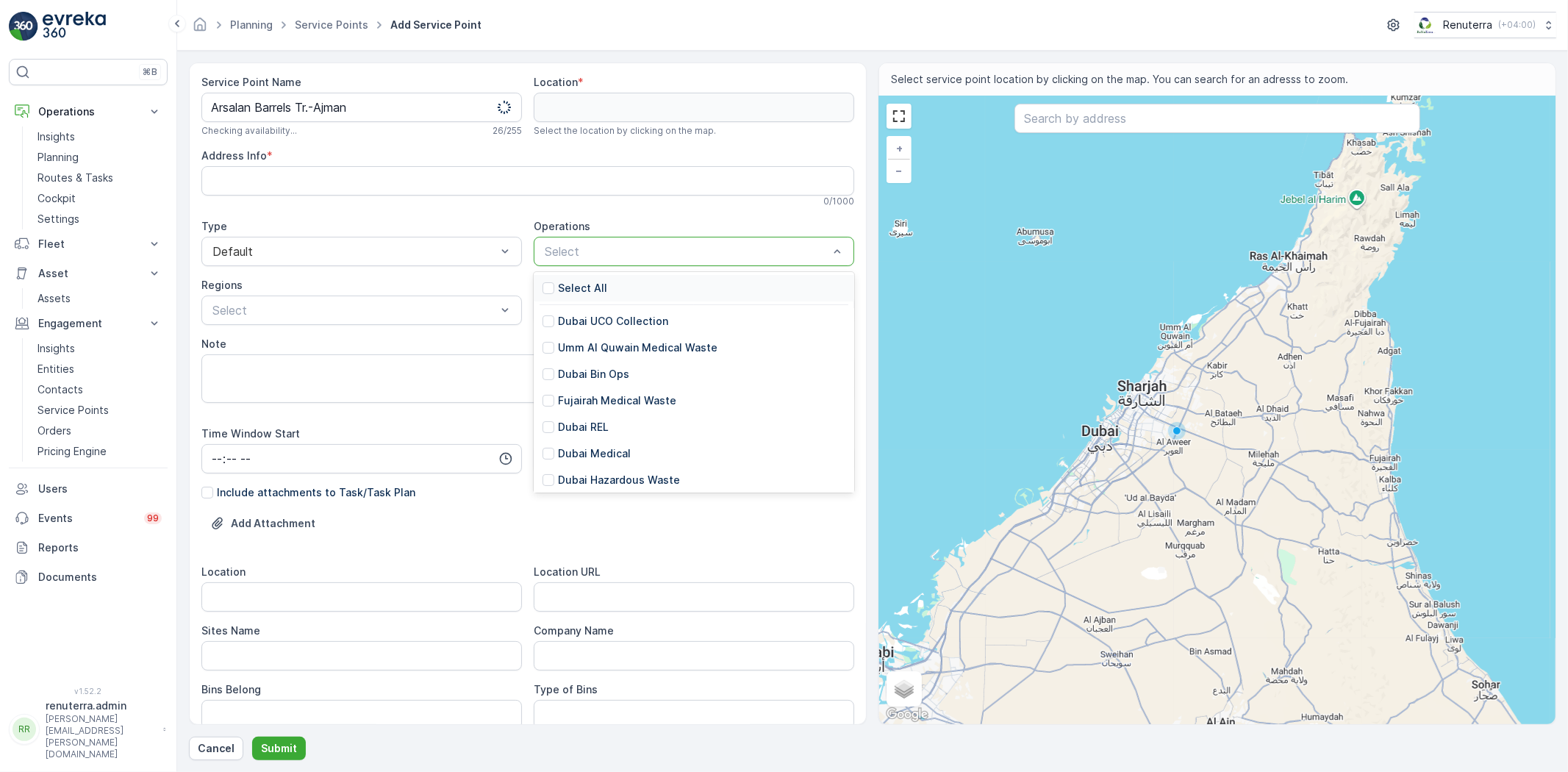
click at [534, 247] on div "Select" at bounding box center [694, 251] width 321 height 29
type input "A"
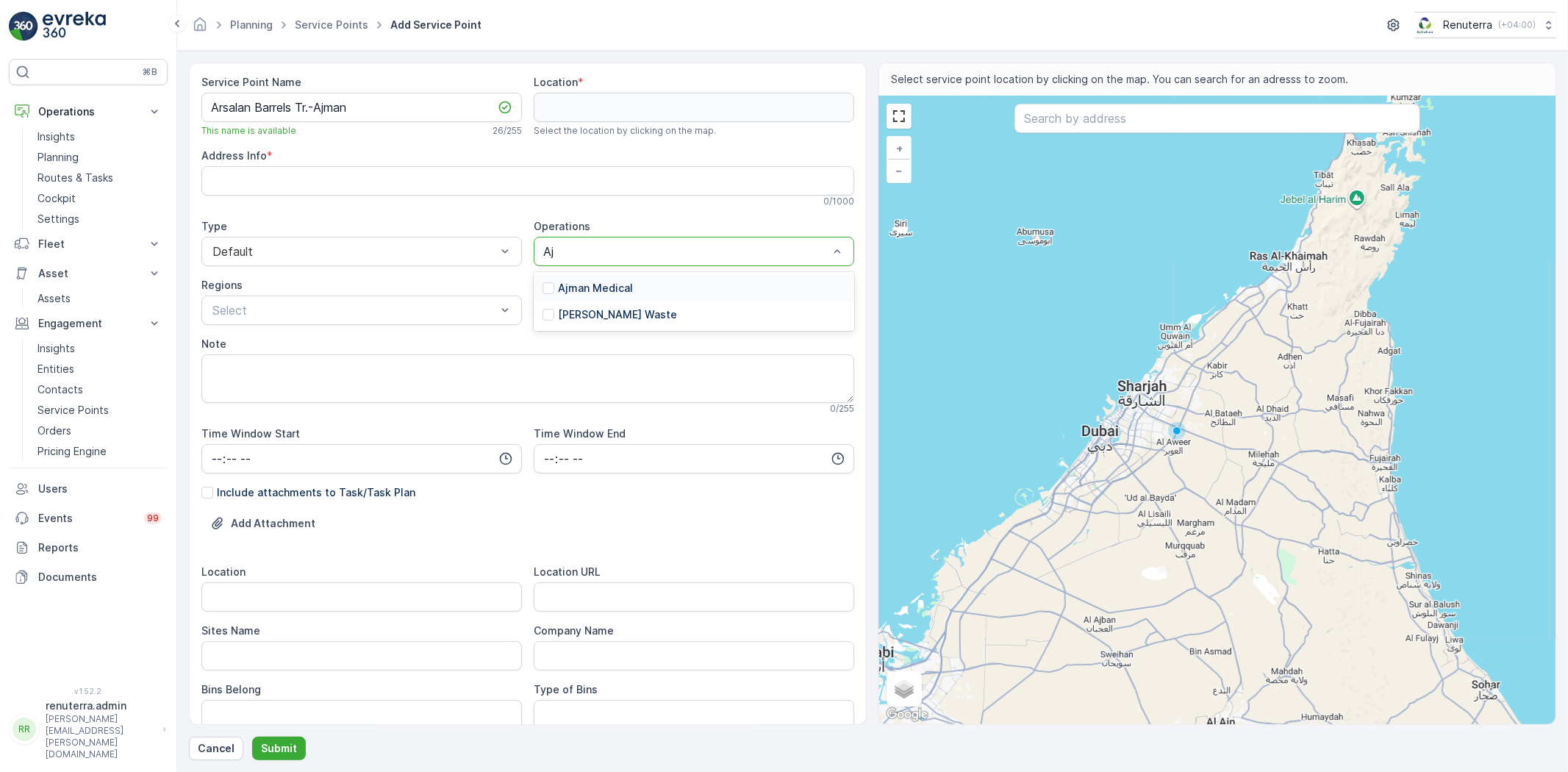
click at [658, 318] on p "[PERSON_NAME] Waste" at bounding box center [617, 315] width 119 height 15
click at [1056, 115] on input "text" at bounding box center [1217, 118] width 406 height 29
paste input "Arsalan Barrels Tr."
type input "Arsalan Barrels Tr."
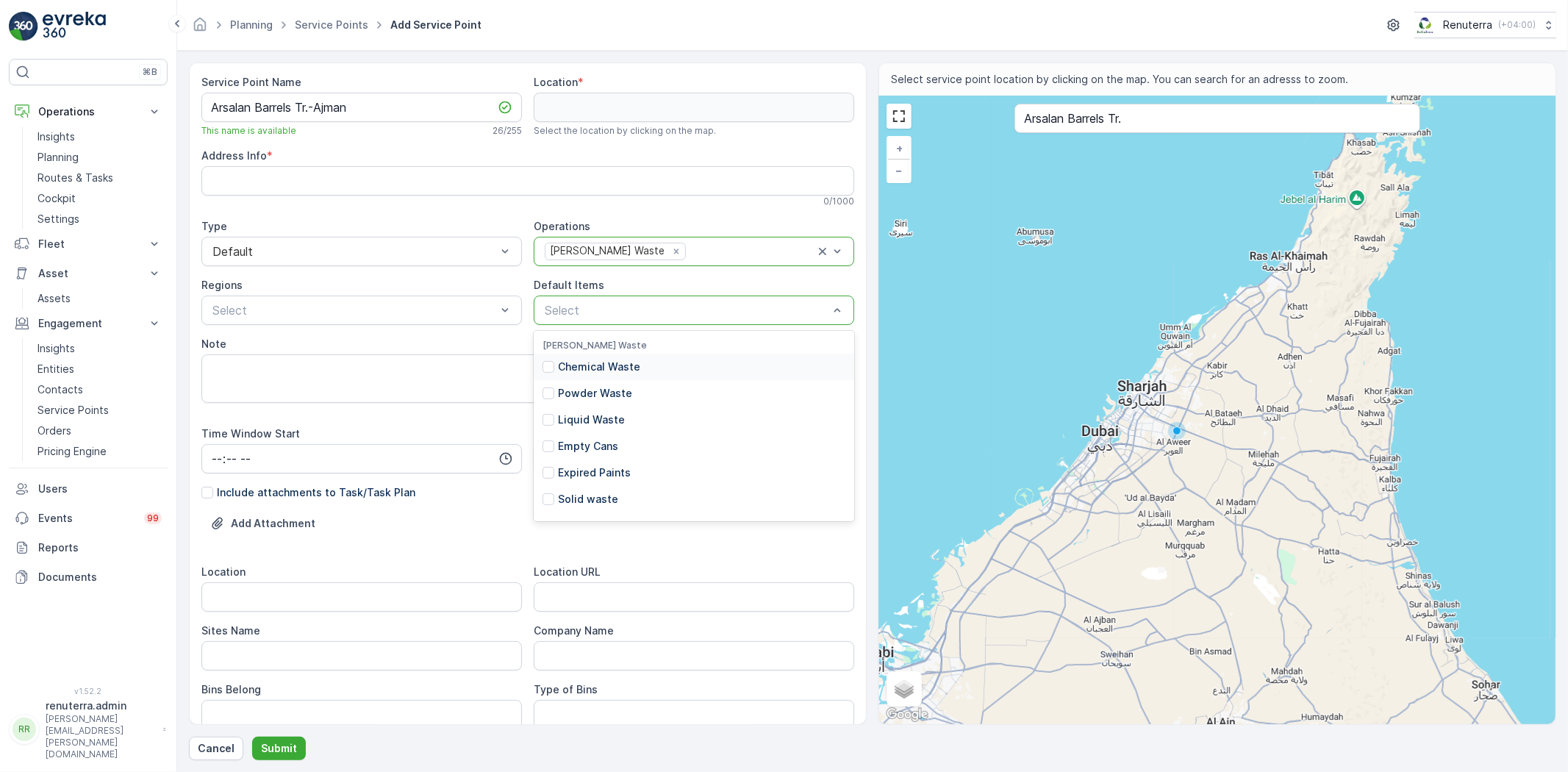
click at [599, 320] on div "Select" at bounding box center [694, 310] width 321 height 29
click at [623, 365] on p "Chemical Waste" at bounding box center [599, 367] width 82 height 15
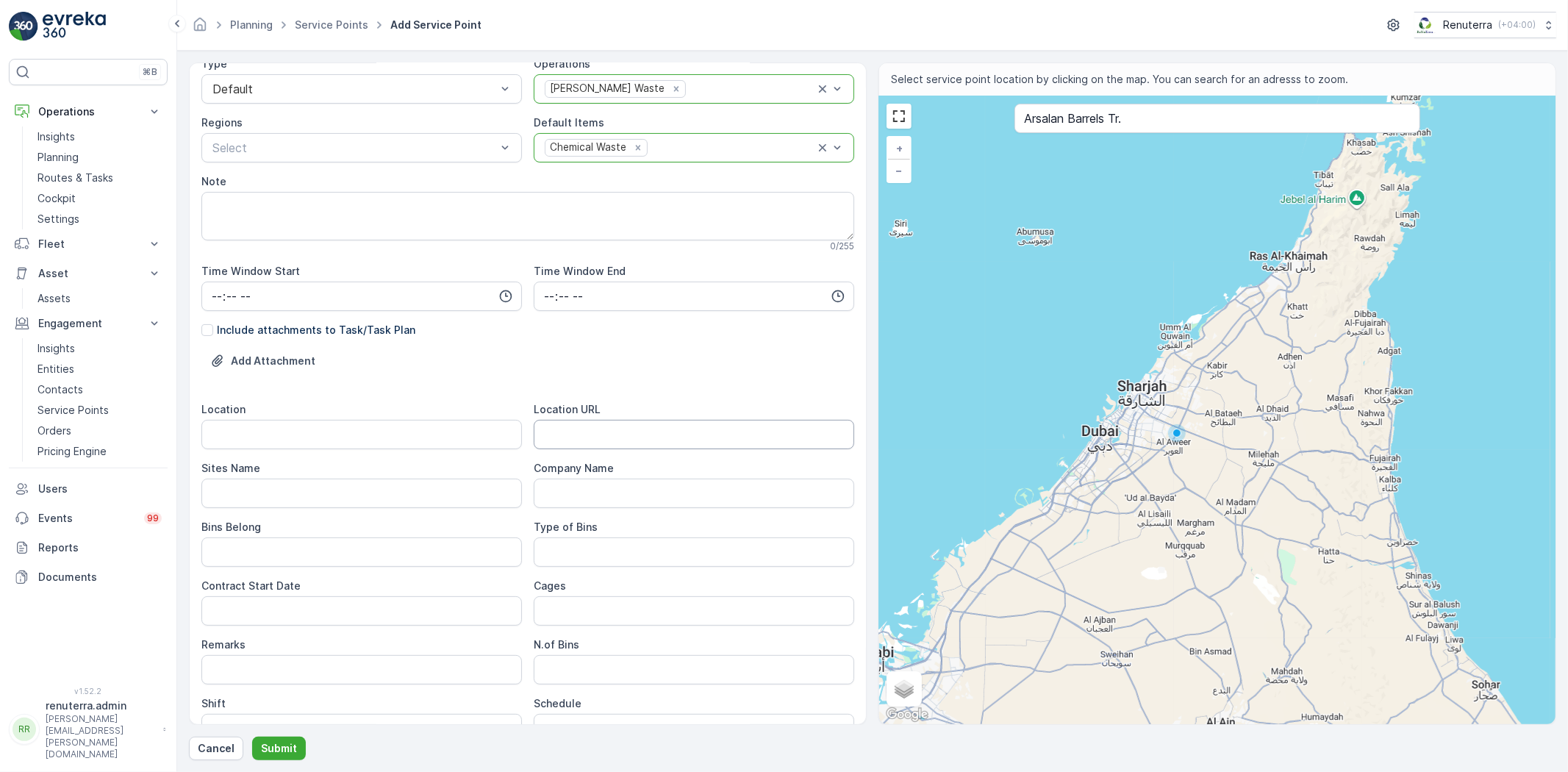
scroll to position [163, 0]
click at [599, 443] on URL "Location URL" at bounding box center [694, 434] width 321 height 29
paste URL "[URL][DOMAIN_NAME]"
type URL "[URL][DOMAIN_NAME]"
click at [437, 428] on input "Location" at bounding box center [362, 434] width 321 height 29
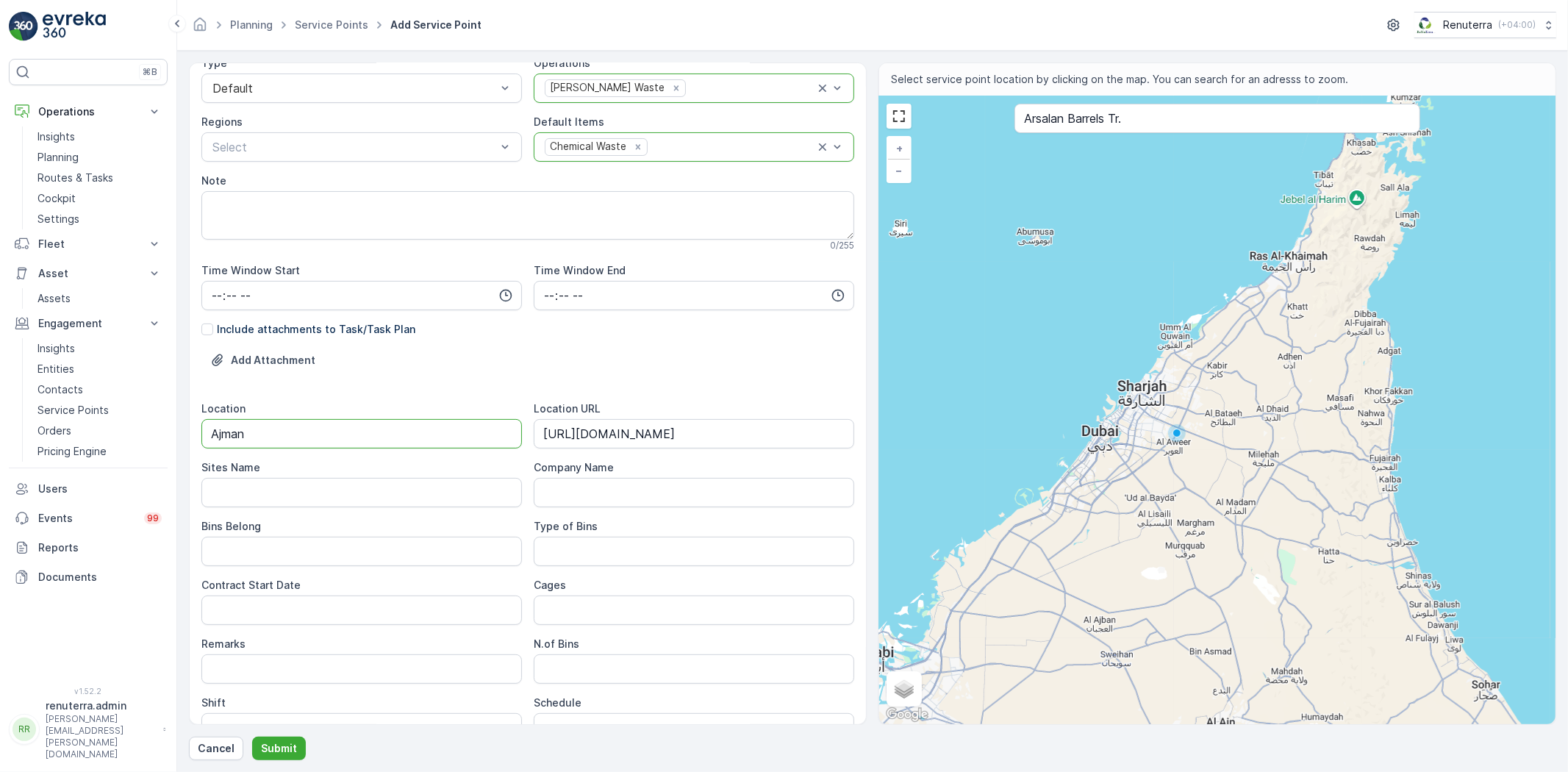
drag, startPoint x: 173, startPoint y: 432, endPoint x: 187, endPoint y: 446, distance: 19.8
click at [166, 431] on div "⌘B Operations Insights Planning Routes & Tasks Cockpit Settings Fleet Live Trac…" at bounding box center [784, 386] width 1568 height 772
type input "Ajman"
drag, startPoint x: 237, startPoint y: 490, endPoint x: 254, endPoint y: 510, distance: 26.2
click at [237, 490] on Name "Sites Name" at bounding box center [362, 493] width 321 height 29
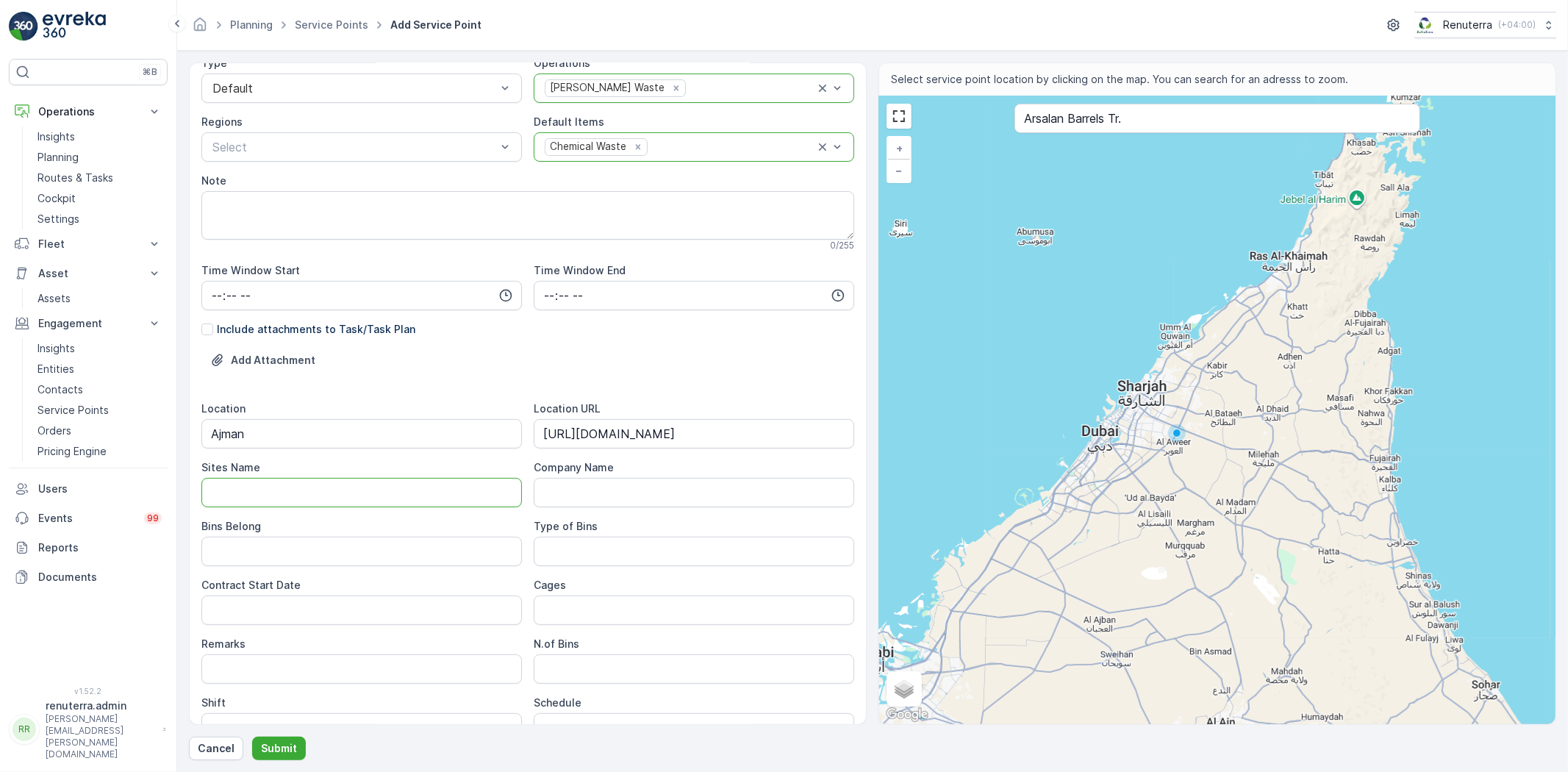
paste Name "Ajman"
type Name "Ajman"
click at [268, 546] on Belong "Bins Belong" at bounding box center [362, 551] width 321 height 29
type Belong "Client"
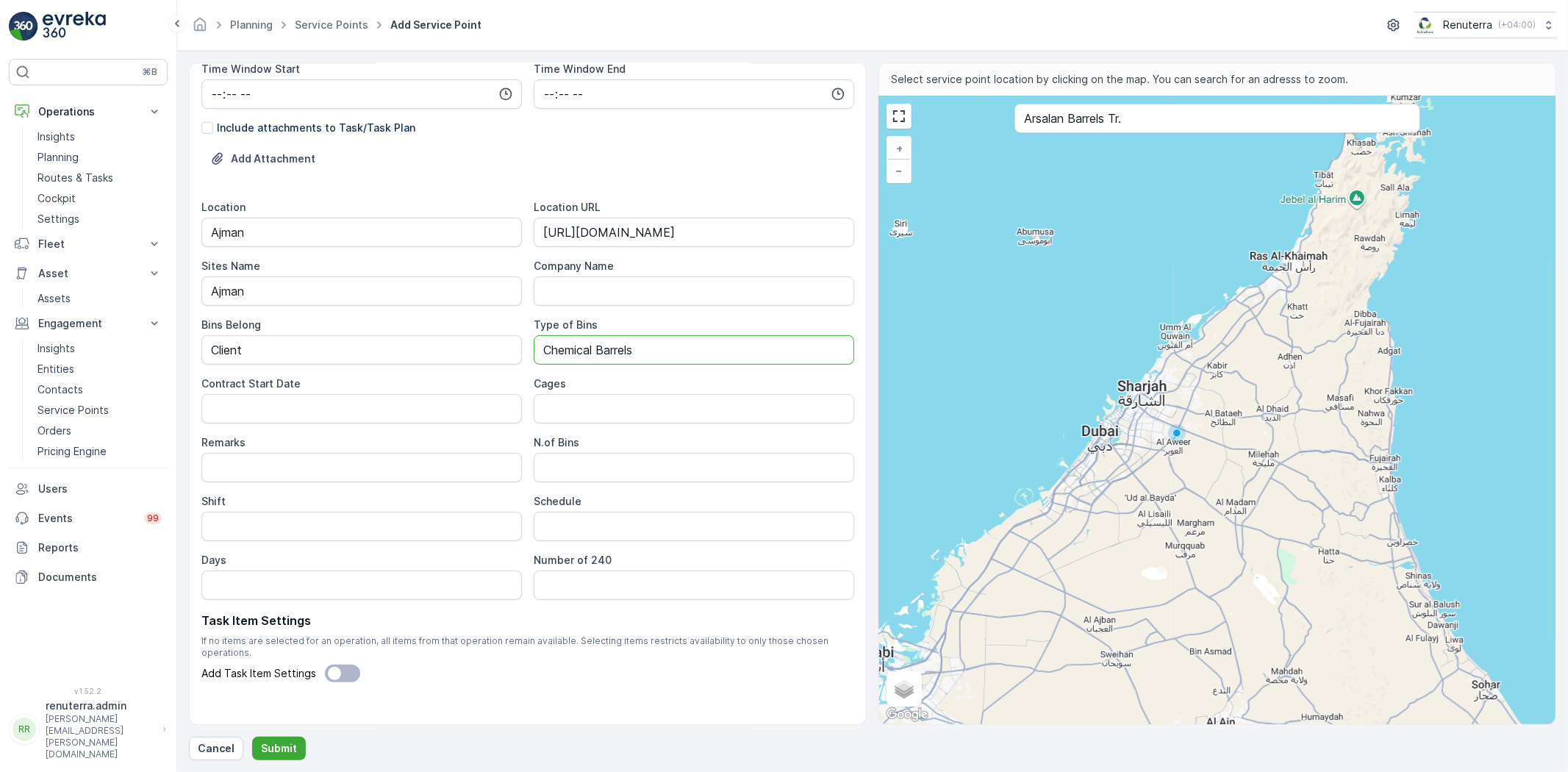
scroll to position [370, 0]
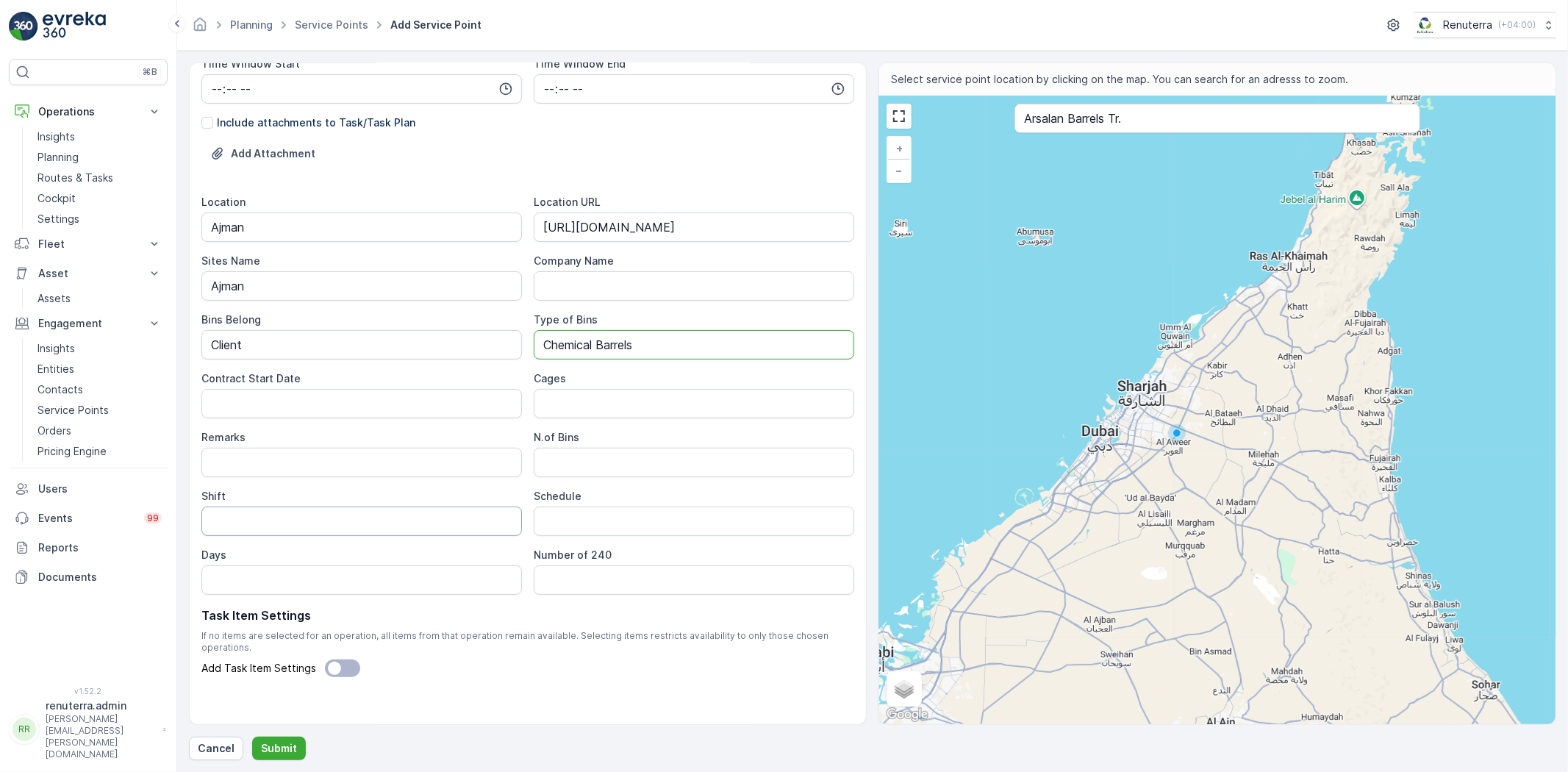
type Bins "Chemical Barrels"
click at [301, 525] on input "Shift" at bounding box center [362, 521] width 321 height 29
type input "Day Shift"
click at [442, 649] on div "Task Item Settings If no items are selected for an operation, all items from th…" at bounding box center [528, 642] width 653 height 71
click at [576, 518] on input "Schedule" at bounding box center [694, 521] width 321 height 29
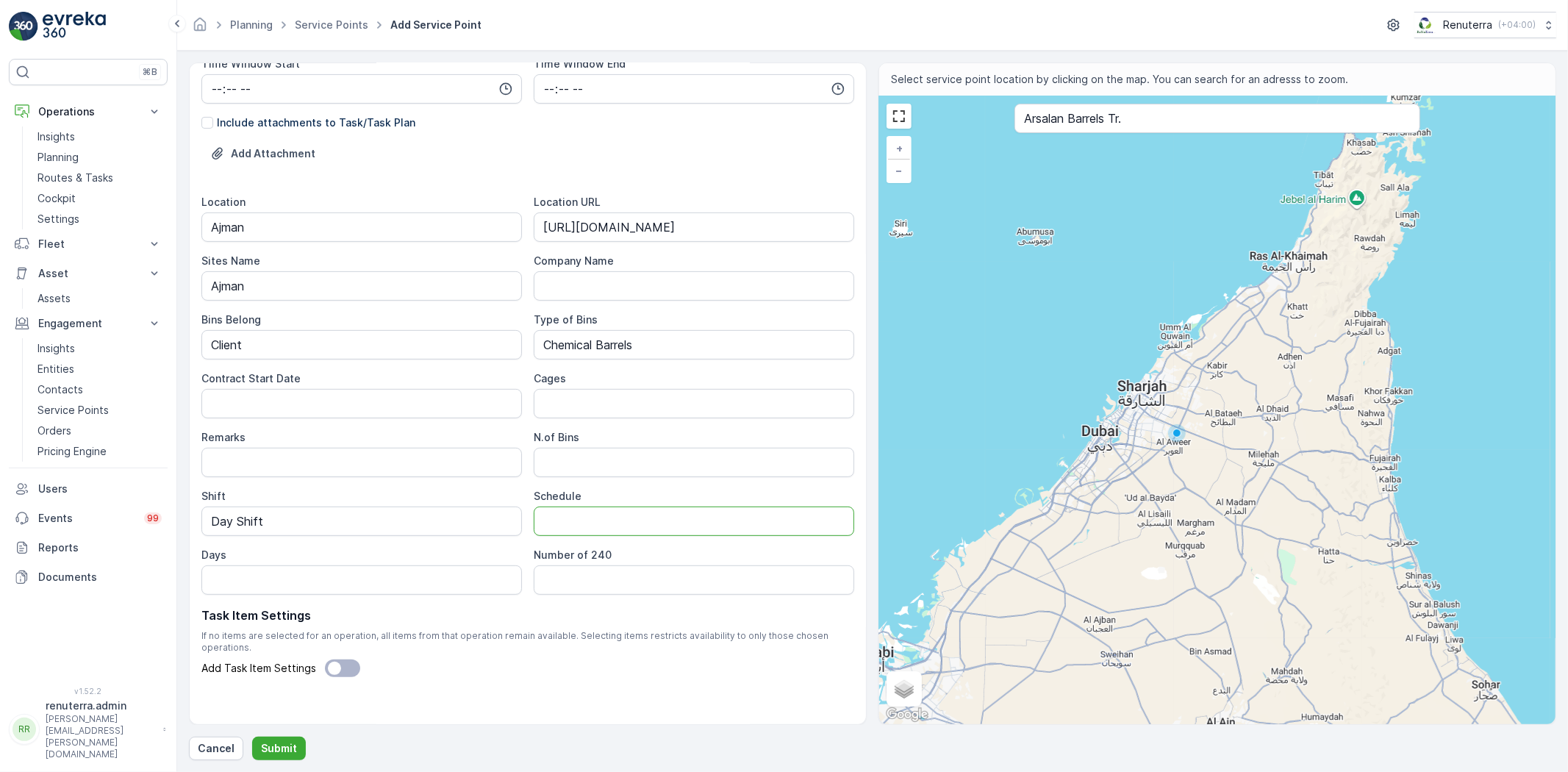
click at [538, 634] on span "If no items are selected for an operation, all items from that operation remain…" at bounding box center [528, 642] width 653 height 24
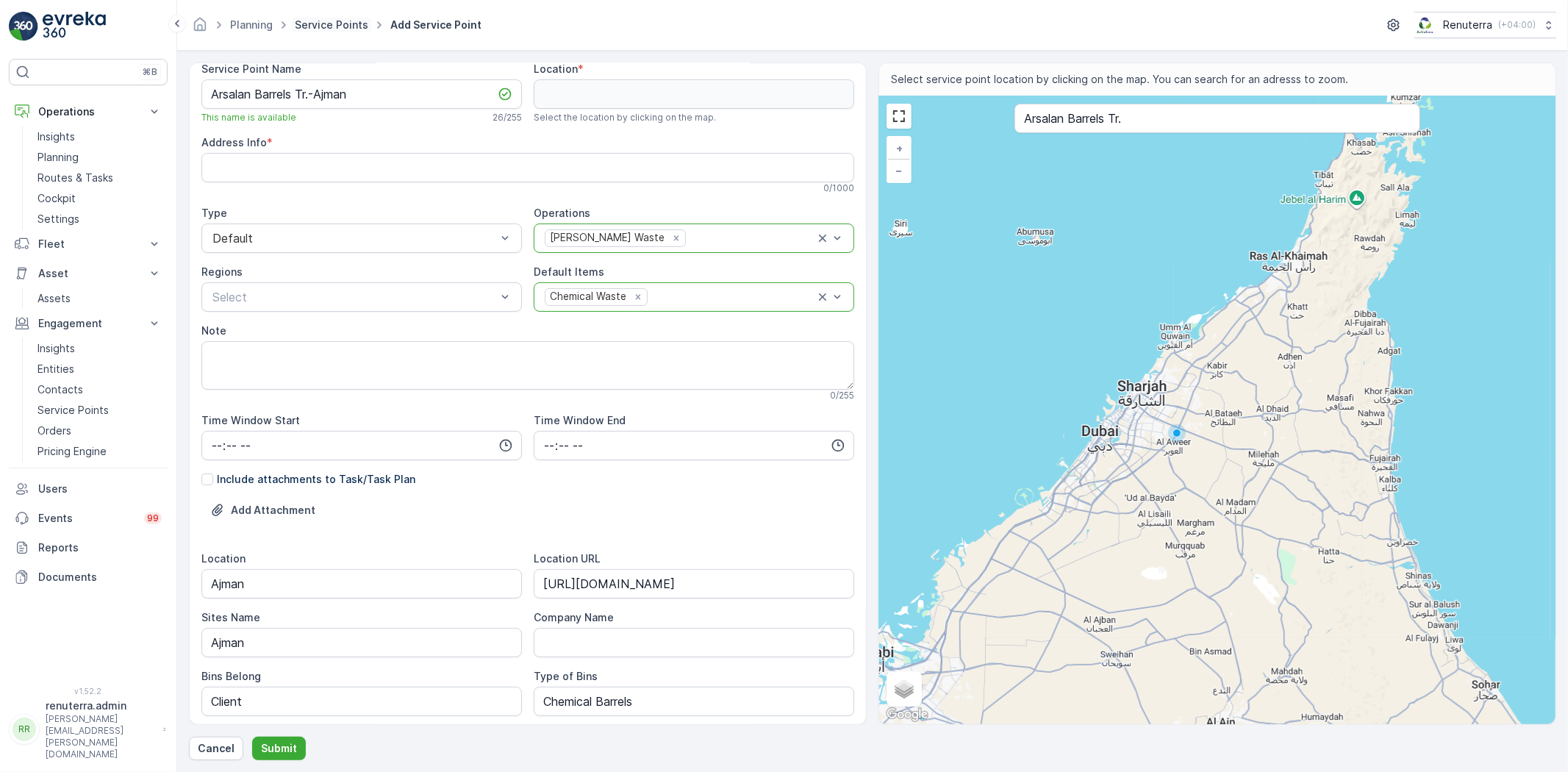
scroll to position [0, 0]
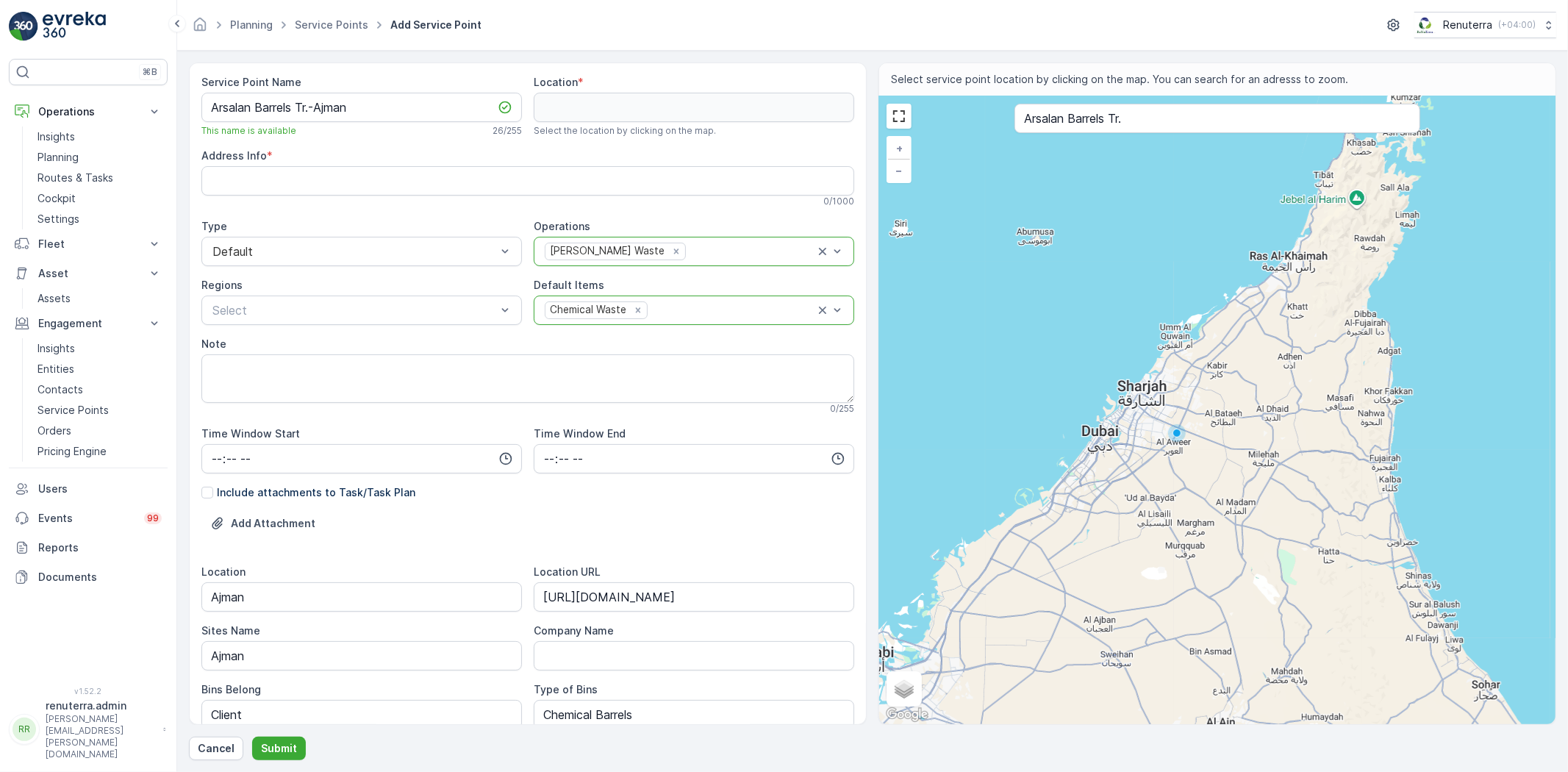
click at [1060, 103] on div "+ − Satellite Roadmap Terrain Hybrid Leaflet Keyboard shortcuts Map Data Map da…" at bounding box center [1217, 410] width 676 height 628
type input "26.33403092414998,55.120445629017"
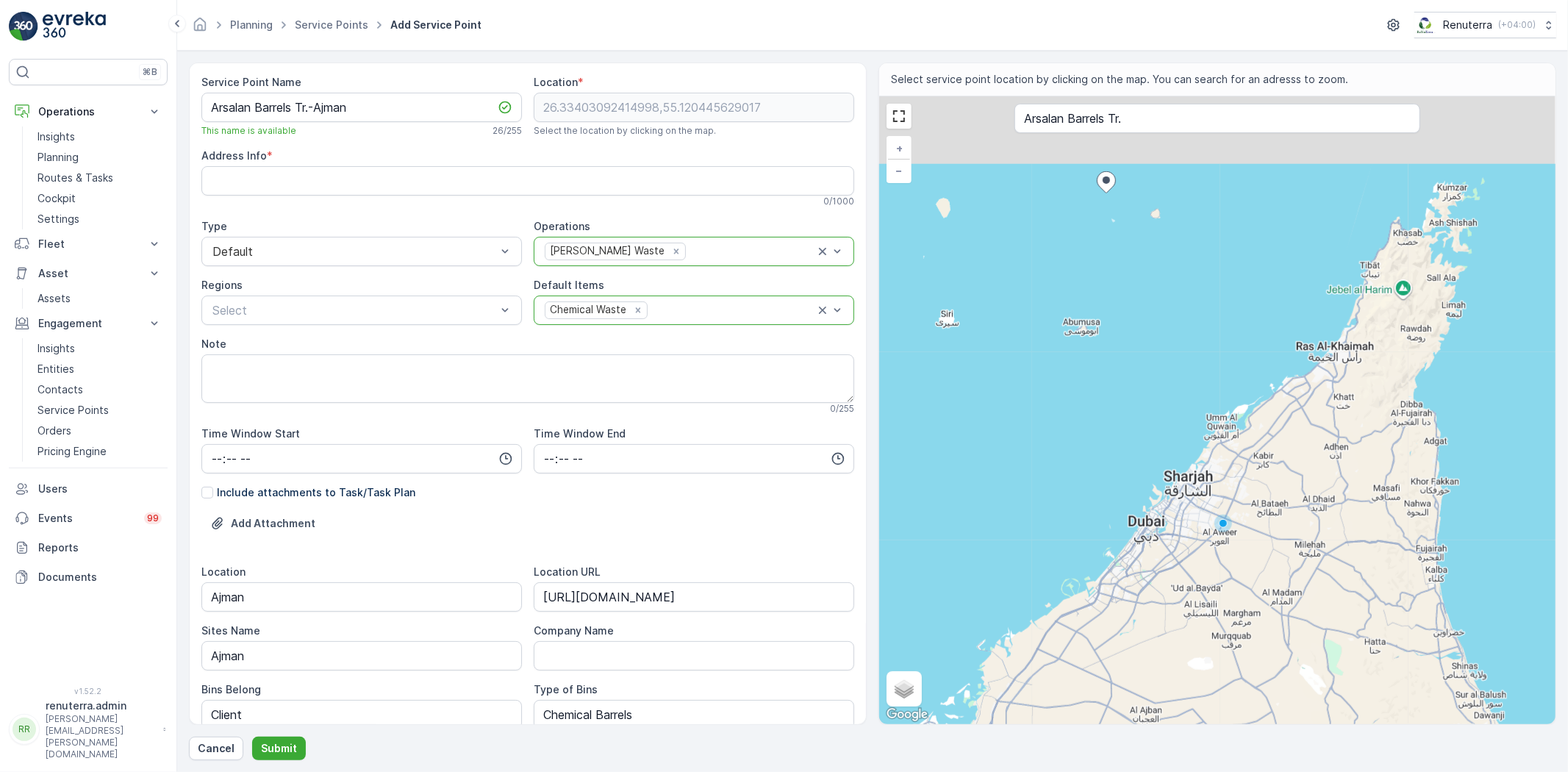
type Info "7HRQ84MC+J5"
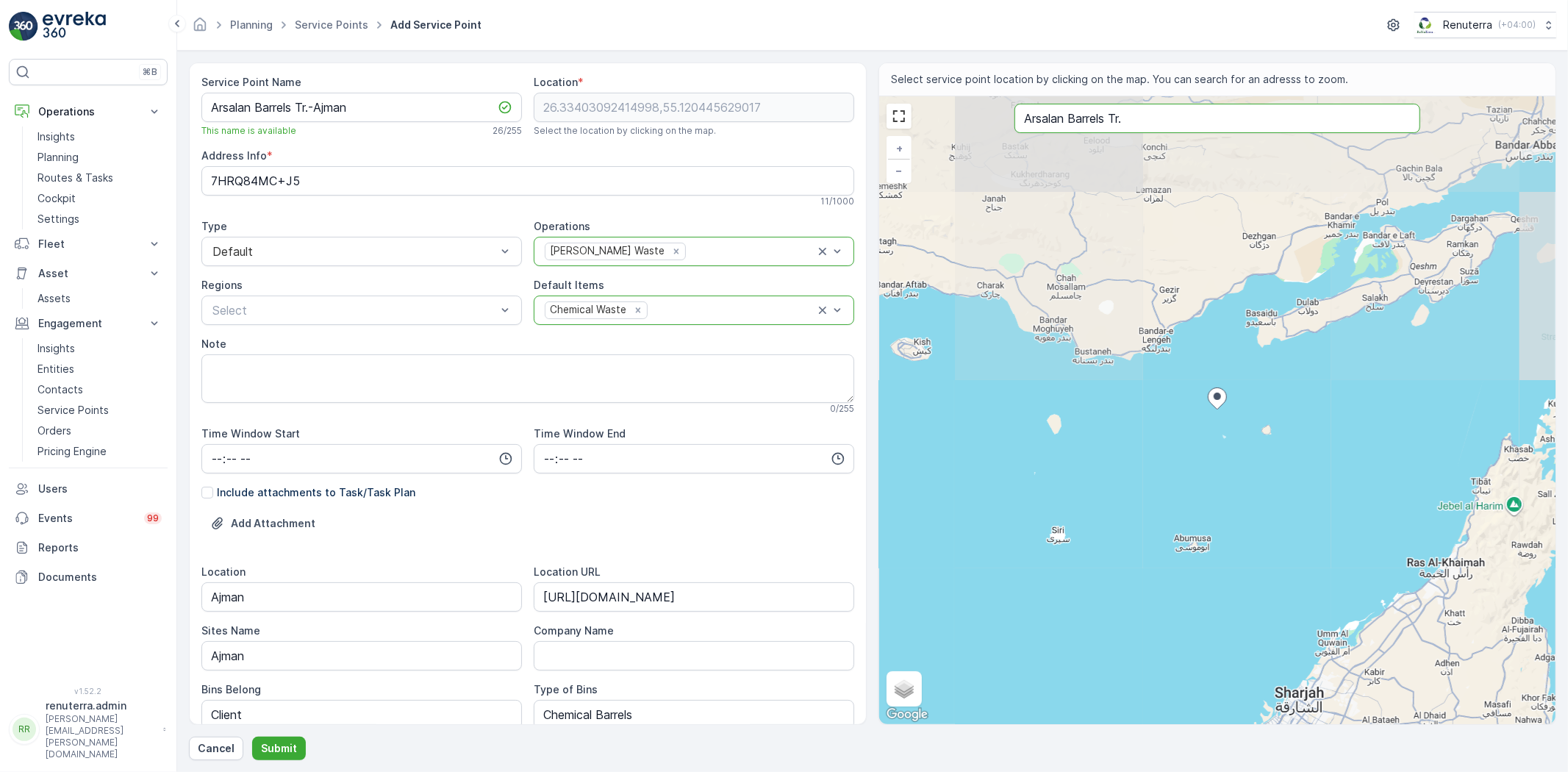
drag, startPoint x: 1166, startPoint y: 124, endPoint x: 970, endPoint y: 112, distance: 196.4
click at [970, 112] on div "+ − Satellite Roadmap Terrain Hybrid Leaflet Keyboard shortcuts Map Data Map da…" at bounding box center [1217, 410] width 676 height 628
type input "27.324203914164602,54.19758143925069"
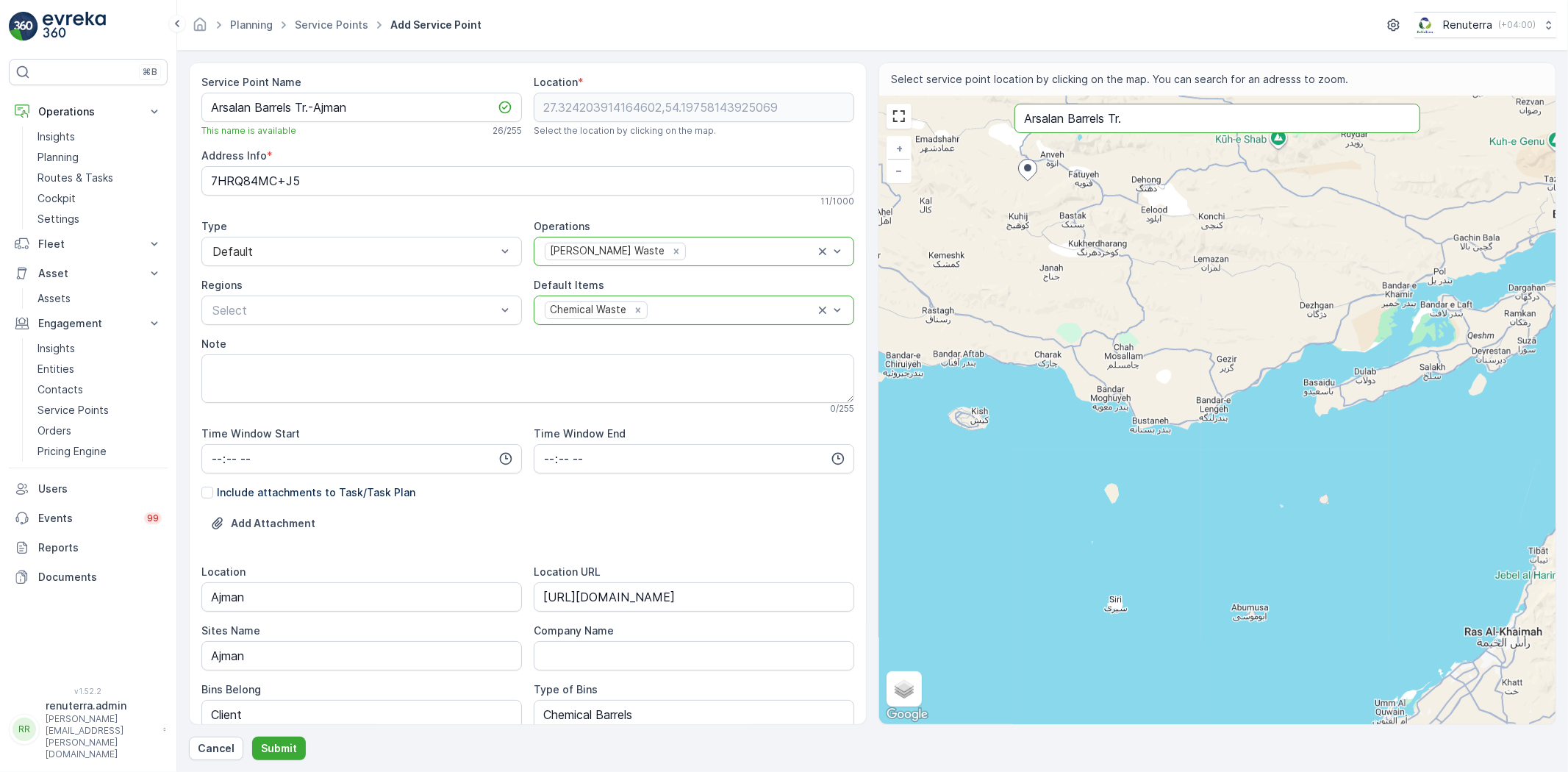
paste input "[URL][DOMAIN_NAME]"
type input "[URL][DOMAIN_NAME]"
type Info "85FX+M2 Bikh, Hormozgan Province, Iran"
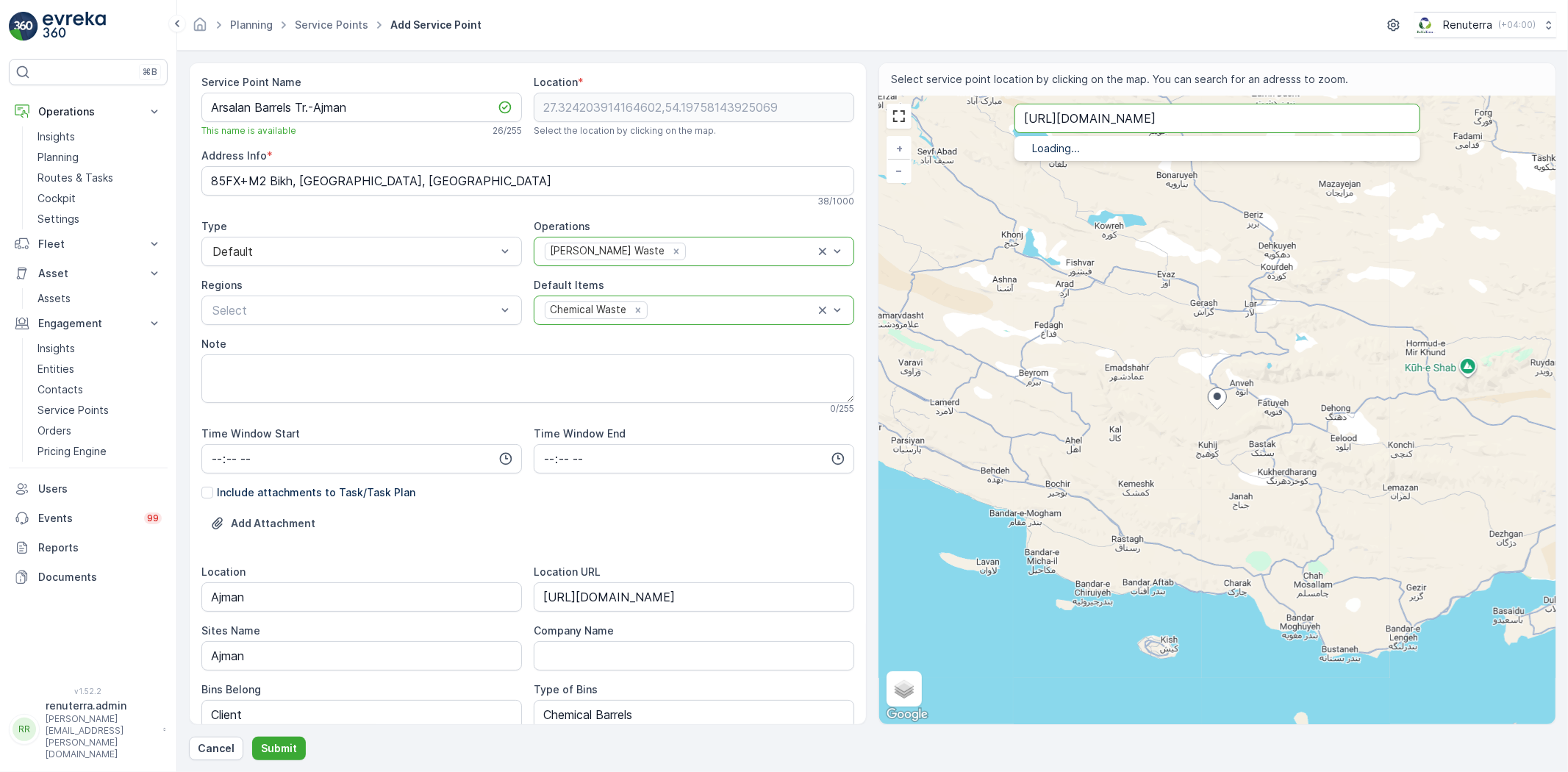
type input "[URL][DOMAIN_NAME]"
drag, startPoint x: 1301, startPoint y: 111, endPoint x: 982, endPoint y: 104, distance: 319.1
click at [982, 104] on div "+ − Satellite Roadmap Terrain Hybrid Leaflet Keyboard shortcuts Map Data Map da…" at bounding box center [1217, 410] width 676 height 628
paste input "Arsalan Barrels Tr."
type input "28.337015954468757,53.31867684528561"
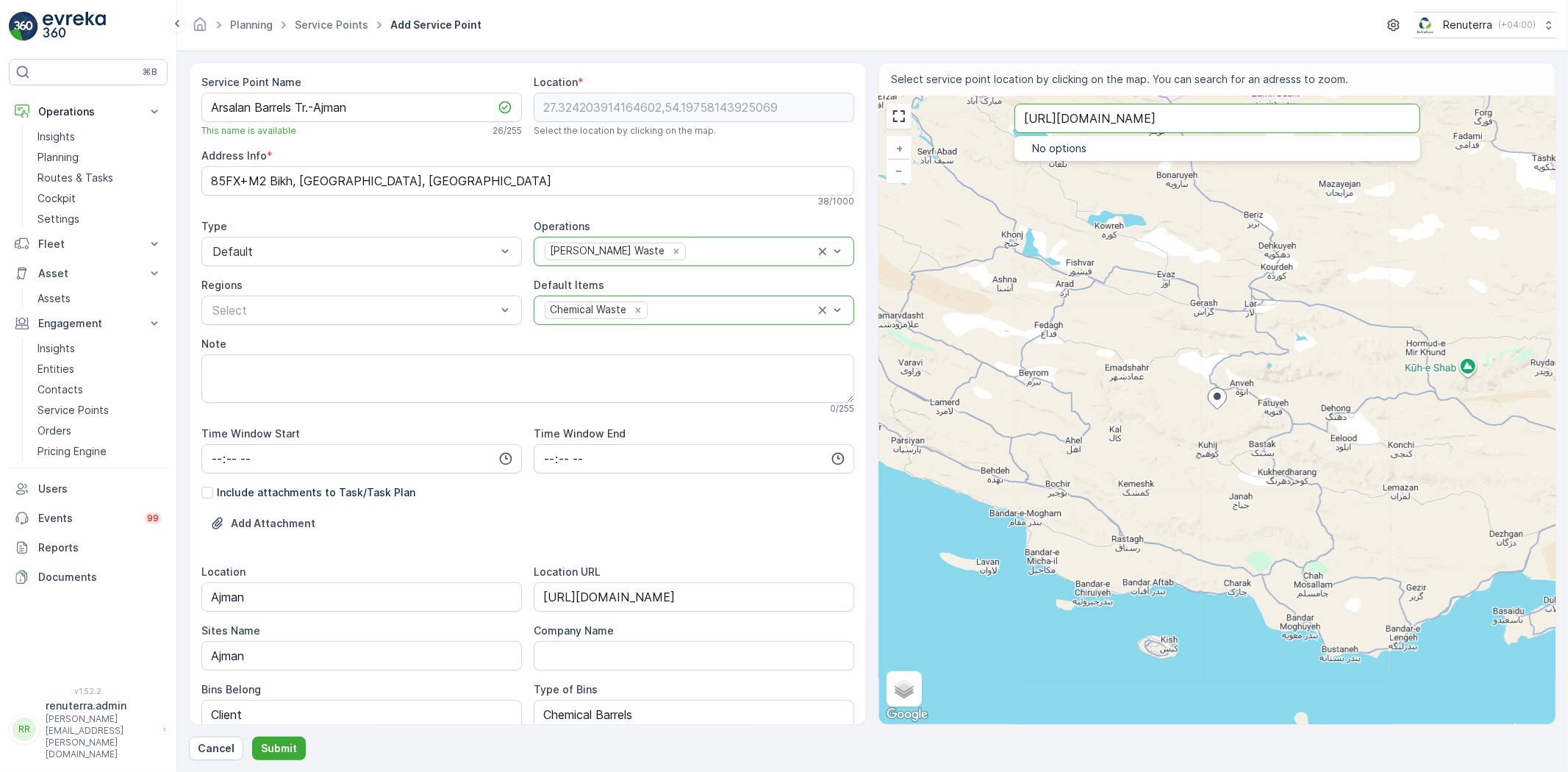
type input "Arsalan Barrels Tr."
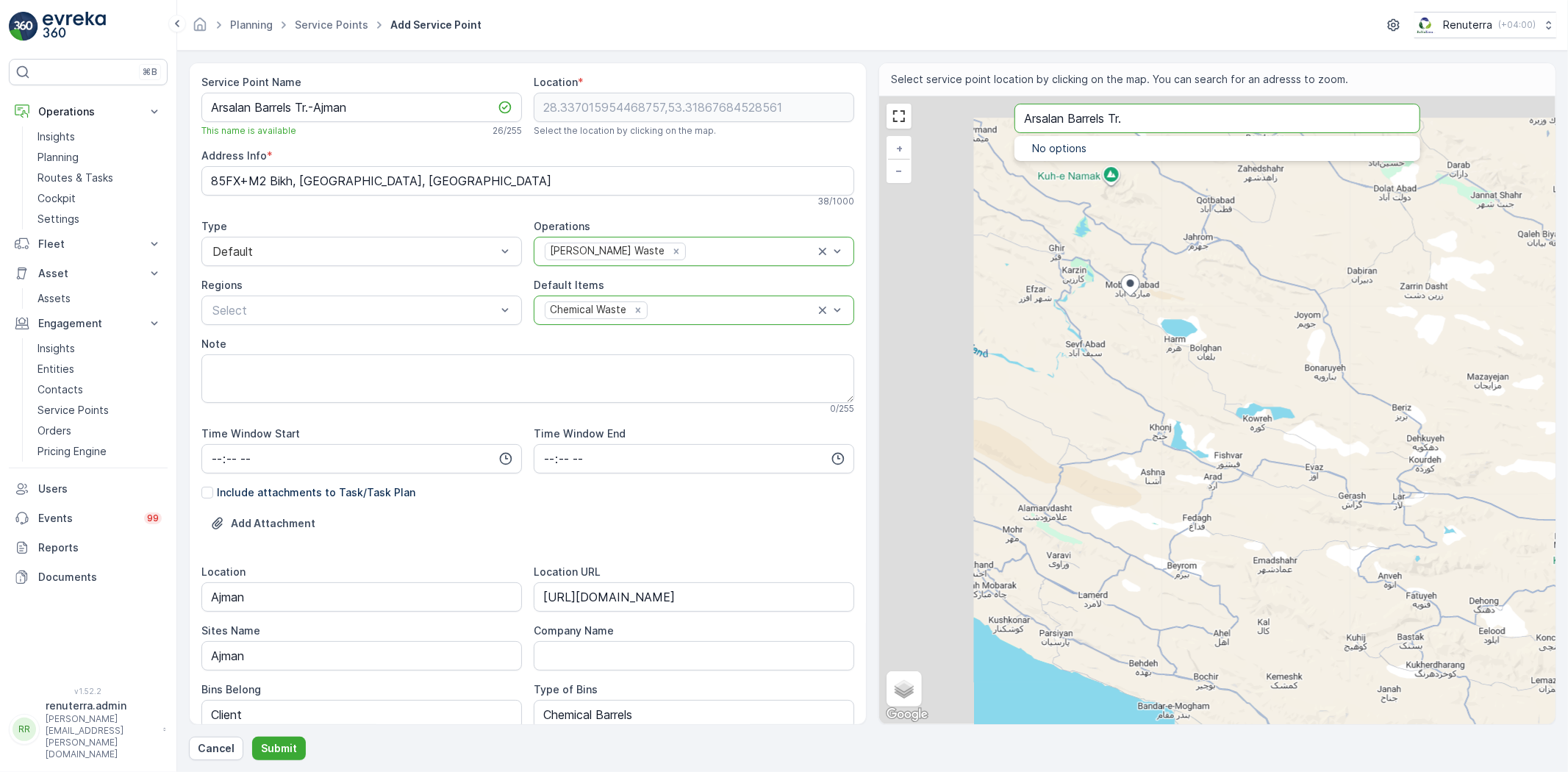
type Info "88P9+RF Mobarakabad, Fars Province, Iran"
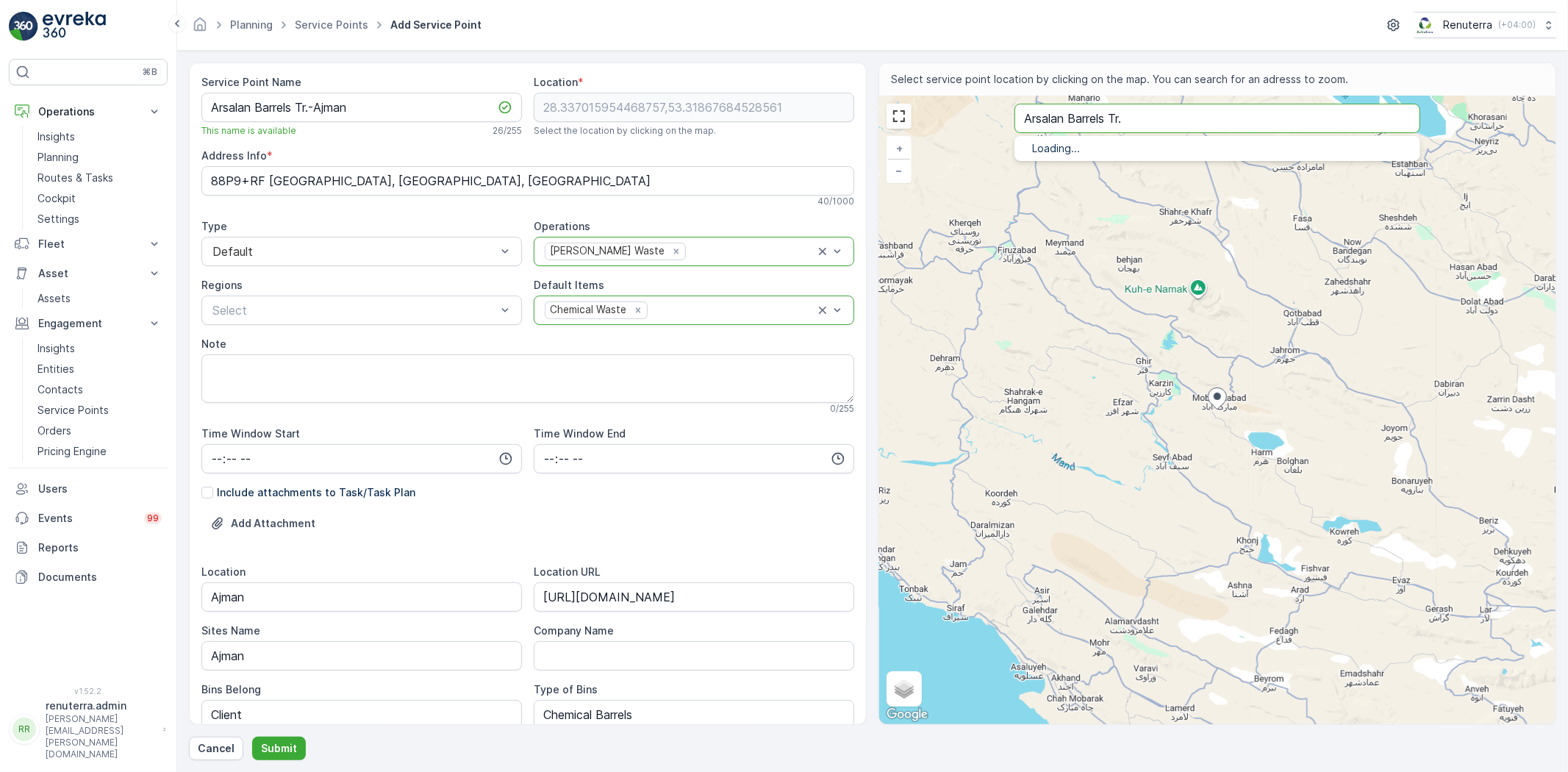
type input "Arsalan Barrels Tr."
click at [1114, 160] on span "Arsalan Barrels Tr" at bounding box center [1109, 165] width 95 height 12
type input "25.3419184,55.6490117"
type Info "Al Sajaa_s - Sharjah - [GEOGRAPHIC_DATA]"
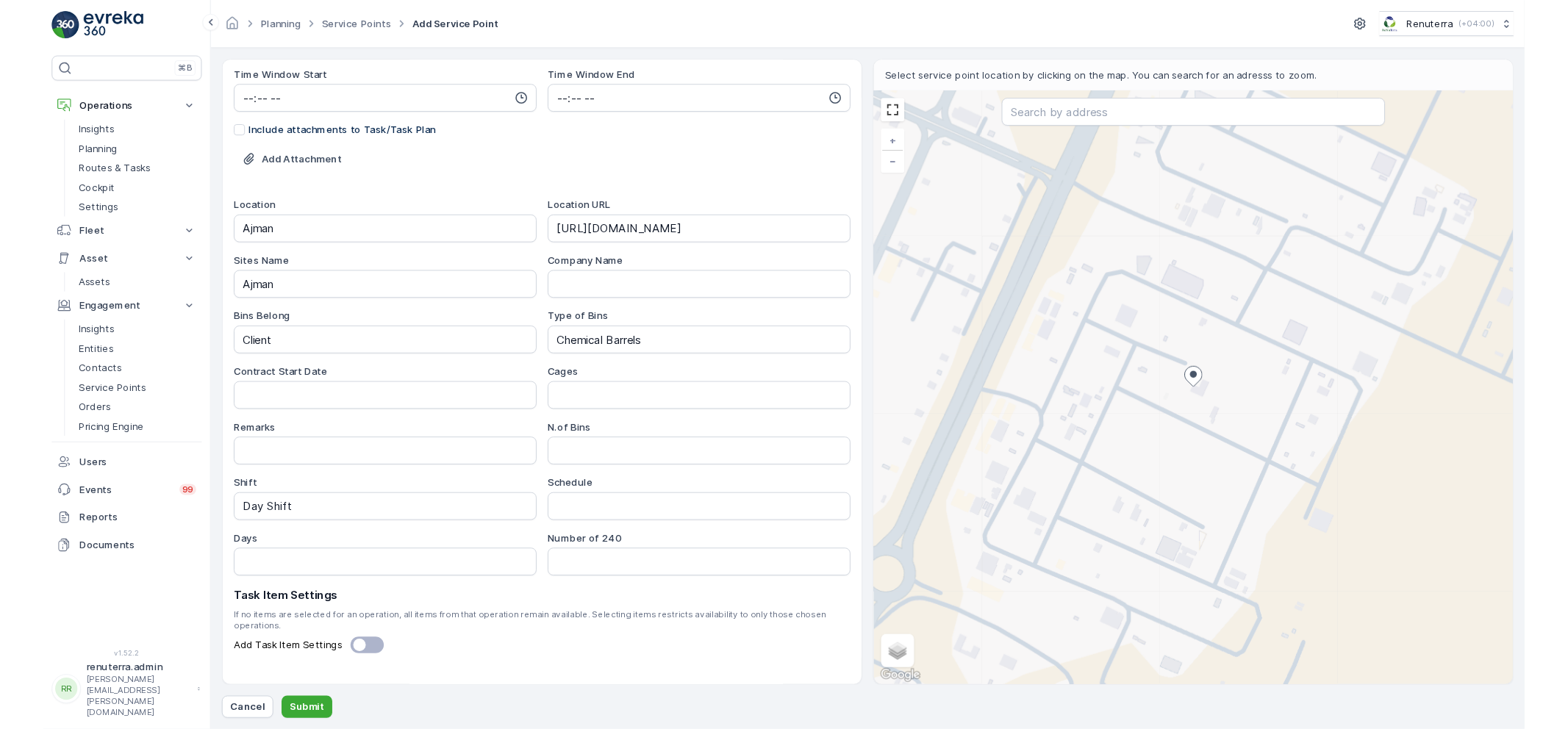
scroll to position [370, 0]
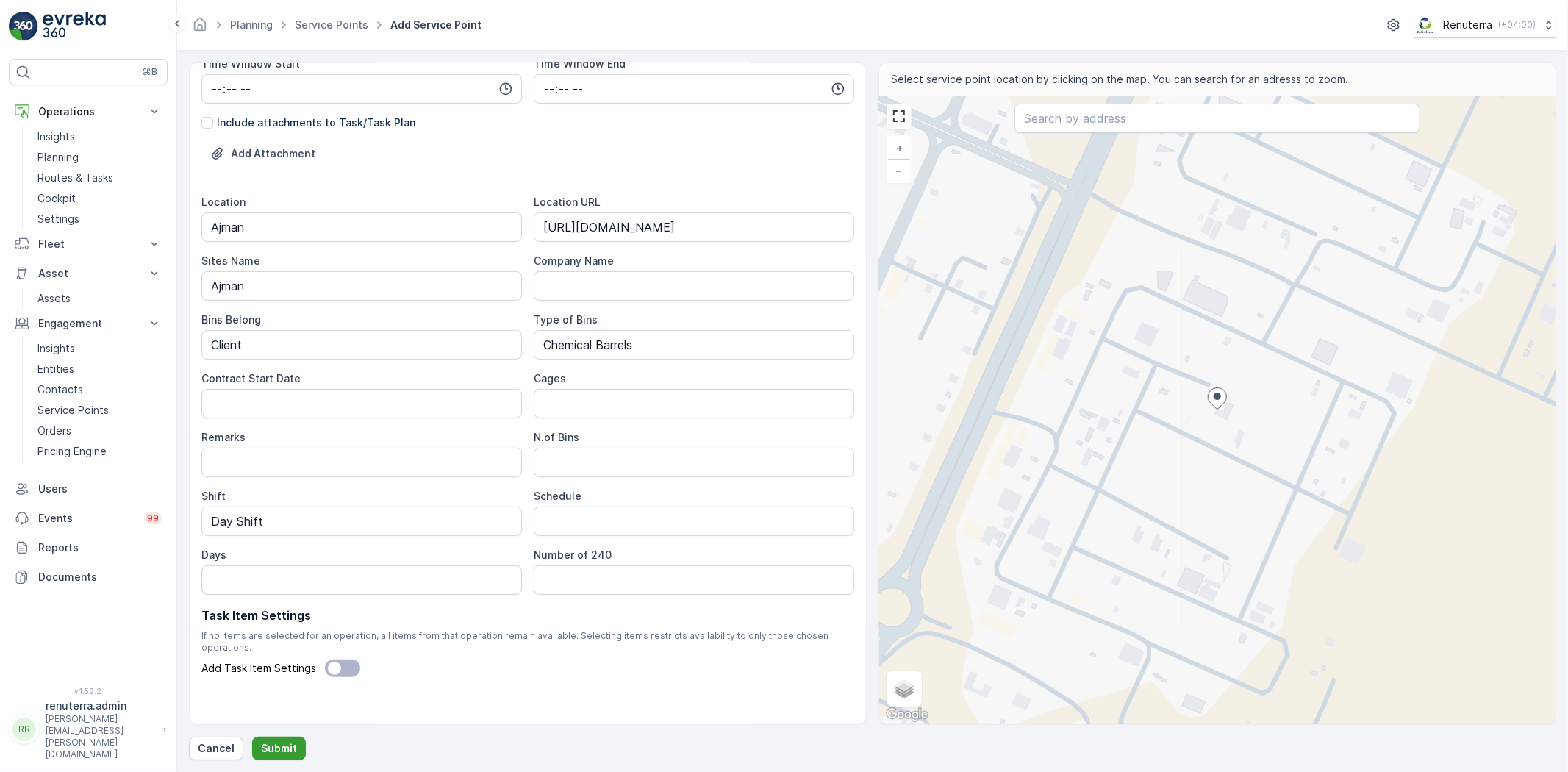
click at [273, 758] on button "Submit" at bounding box center [279, 748] width 54 height 24
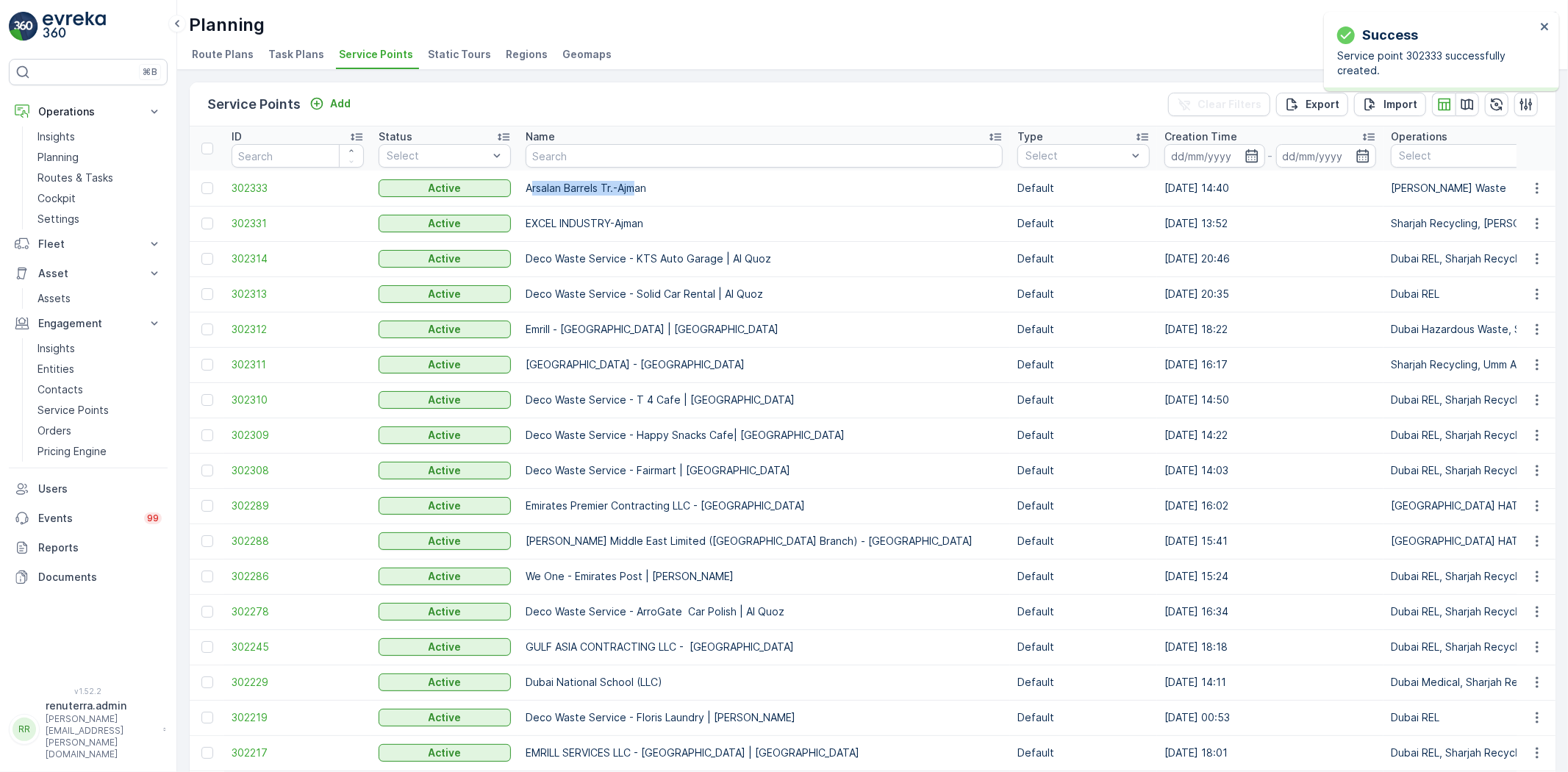
drag, startPoint x: 531, startPoint y: 174, endPoint x: 649, endPoint y: 175, distance: 118.0
click at [640, 174] on td "Arsalan Barrels Tr.-Ajman" at bounding box center [764, 188] width 492 height 35
click at [657, 181] on p "Arsalan Barrels Tr.-Ajman" at bounding box center [764, 188] width 477 height 15
drag, startPoint x: 665, startPoint y: 181, endPoint x: 517, endPoint y: 160, distance: 149.5
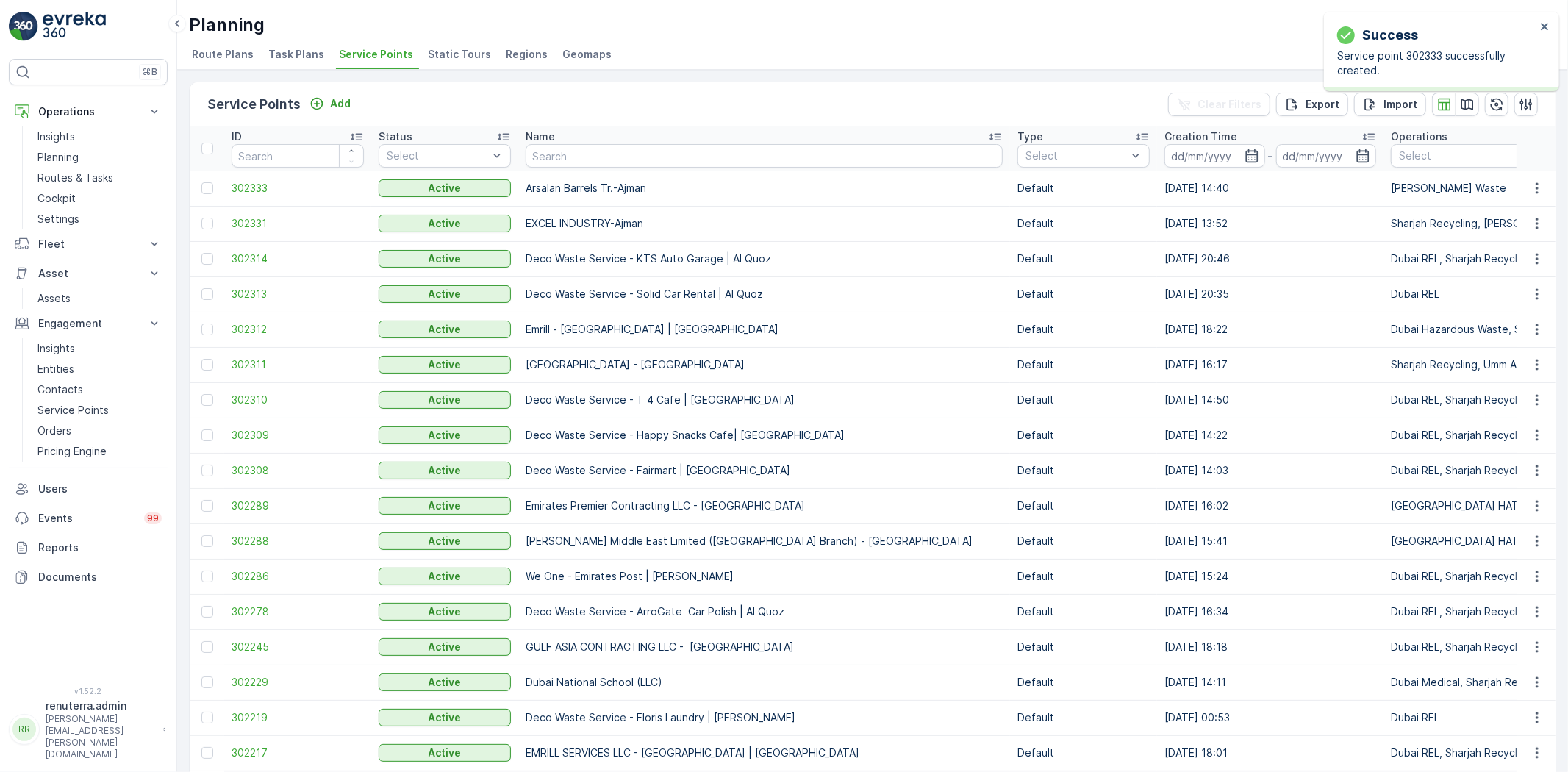
copy table "Name Type Select Creation Time - Operations Select Coordinates Regions Select L…"
click at [579, 193] on p "Arsalan Barrels Tr.-Ajman" at bounding box center [764, 188] width 477 height 15
drag, startPoint x: 634, startPoint y: 179, endPoint x: 517, endPoint y: 182, distance: 117.0
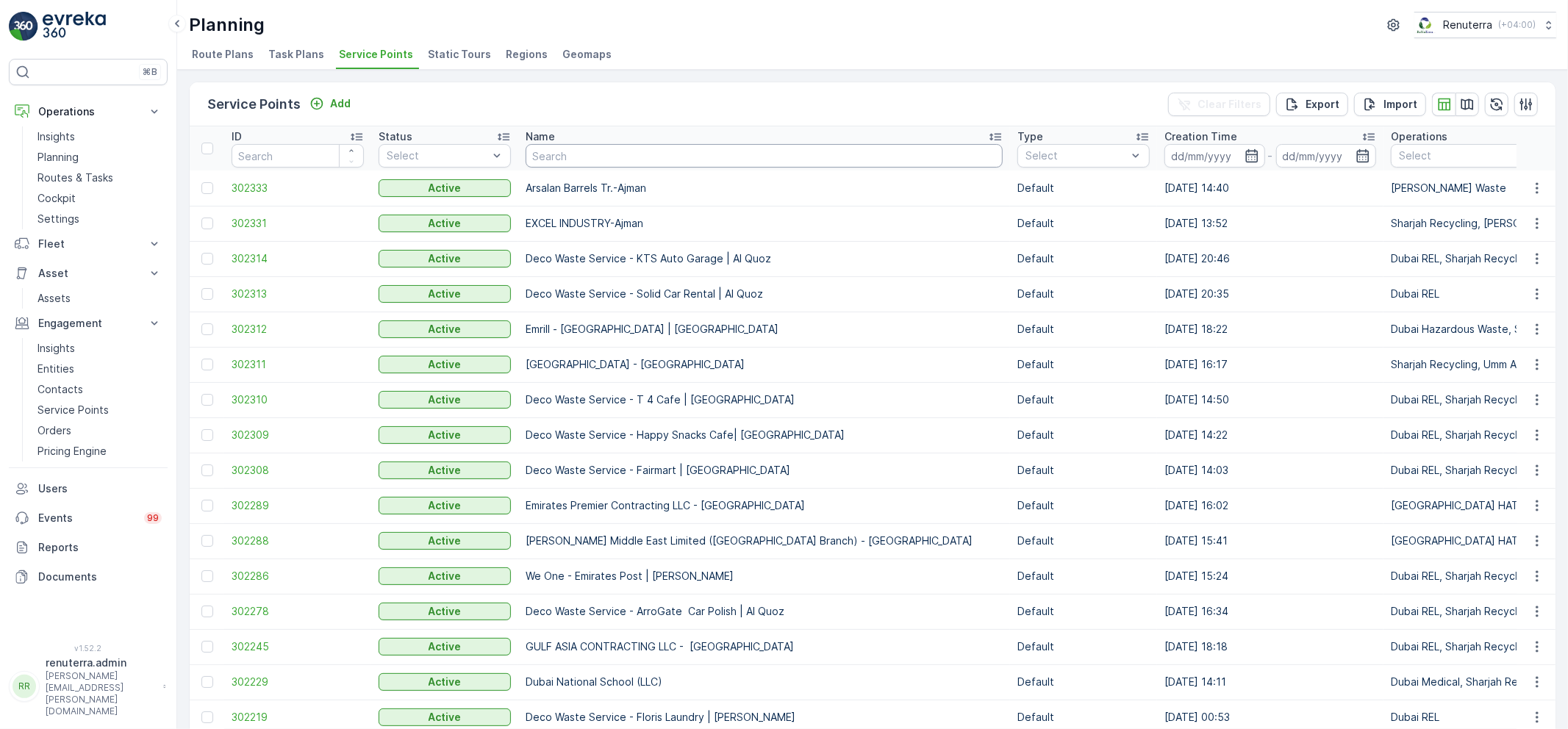
click at [629, 157] on input "text" at bounding box center [764, 156] width 477 height 24
click at [67, 159] on p "Planning" at bounding box center [58, 157] width 41 height 15
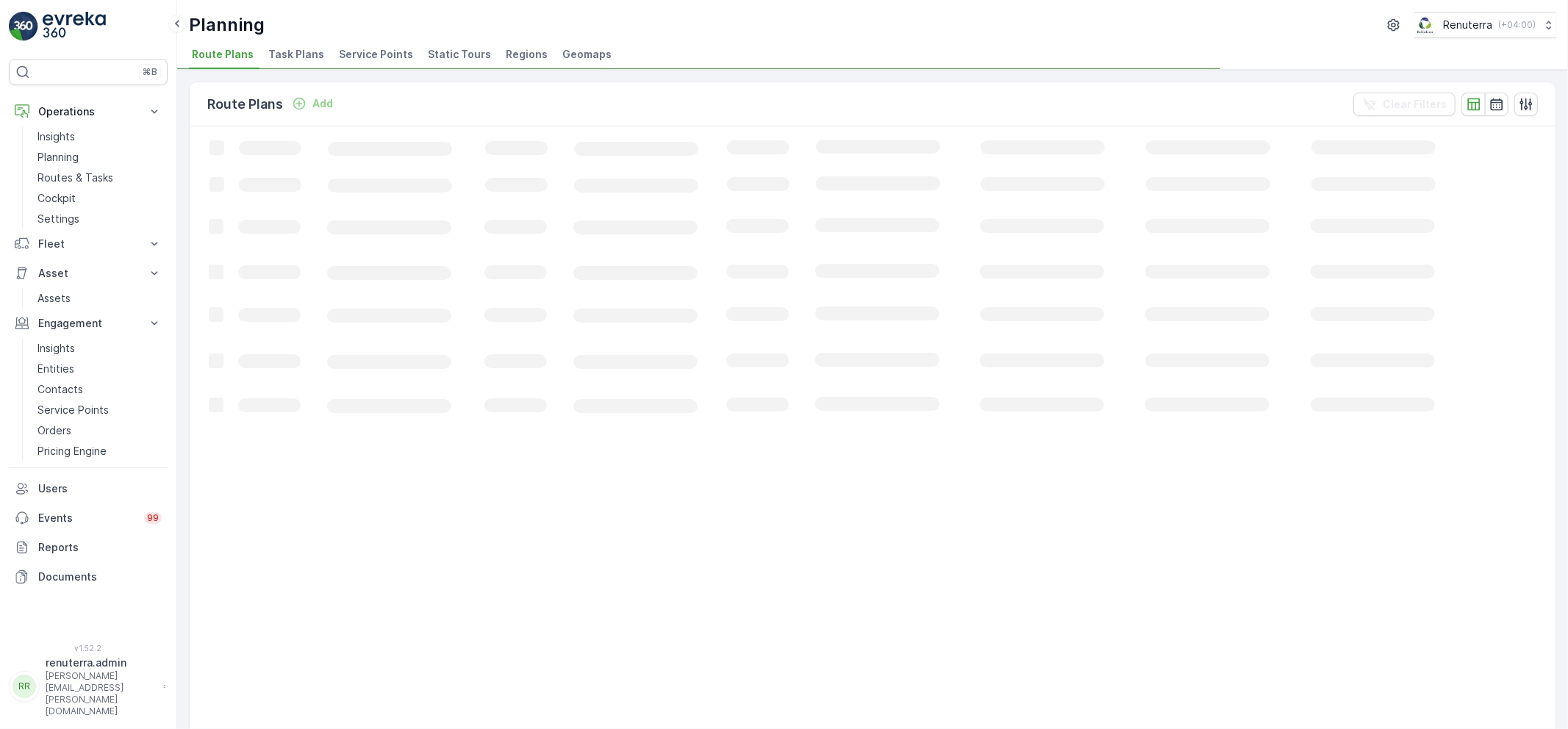
click at [360, 50] on span "Service Points" at bounding box center [376, 54] width 74 height 15
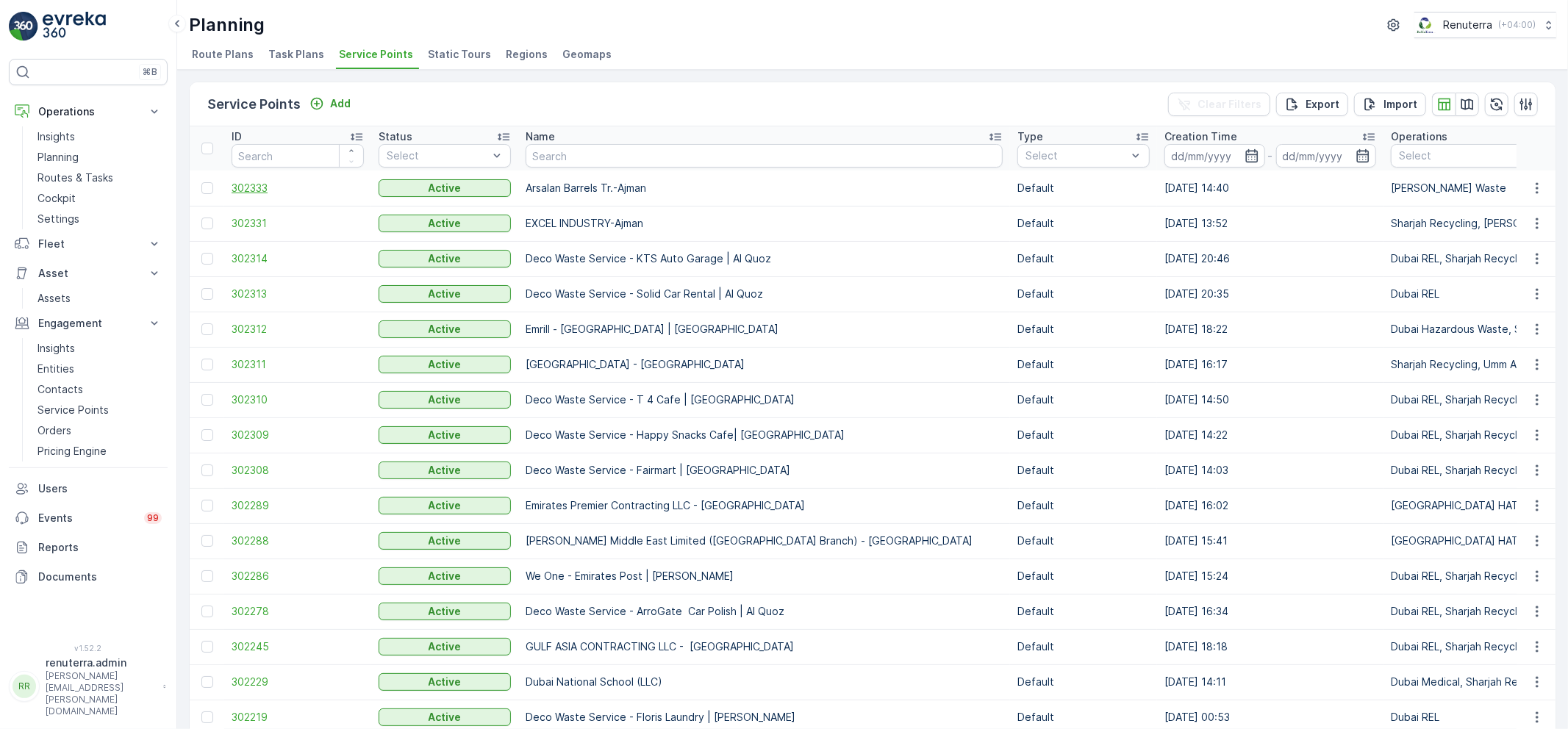
click at [248, 184] on span "302333" at bounding box center [298, 188] width 132 height 15
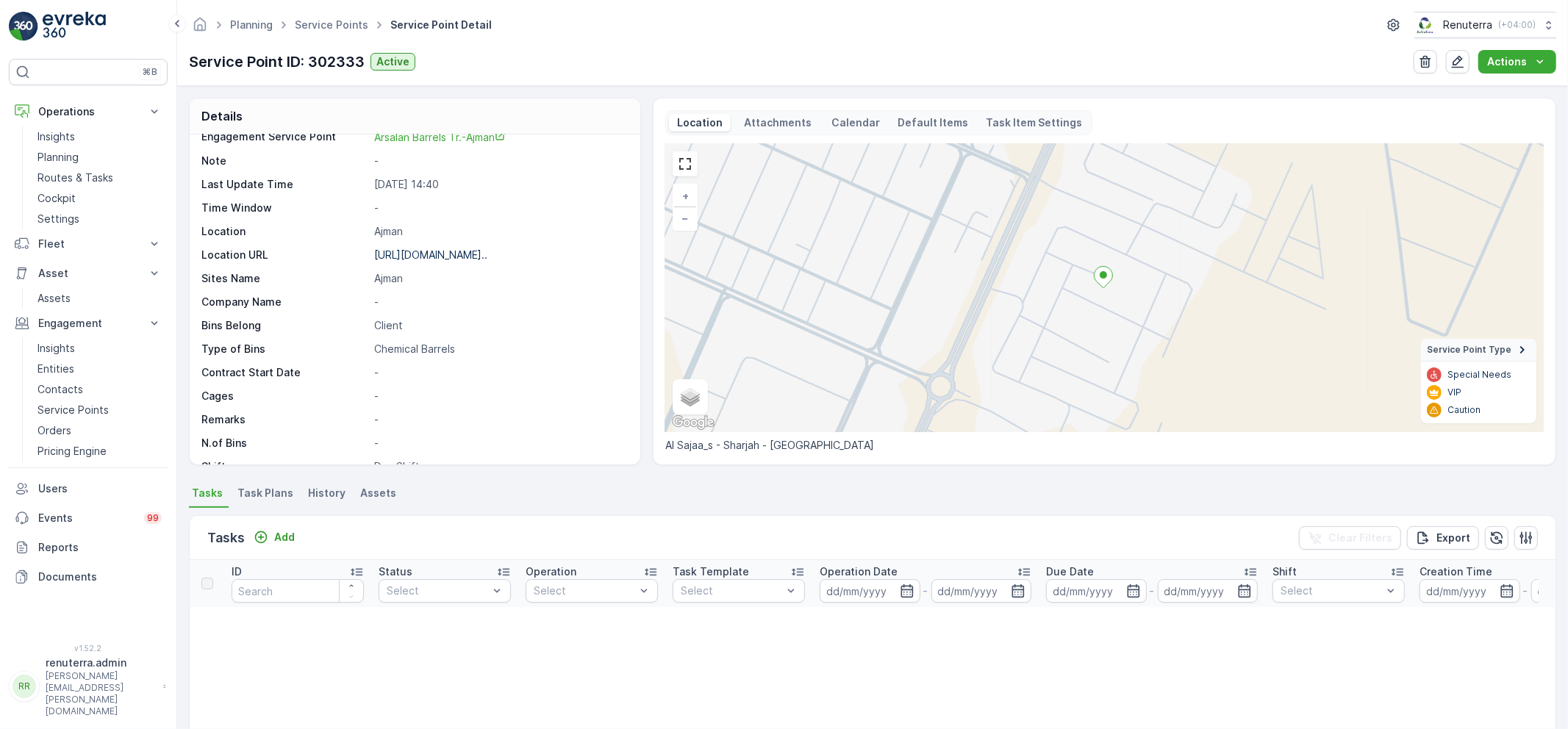
scroll to position [163, 0]
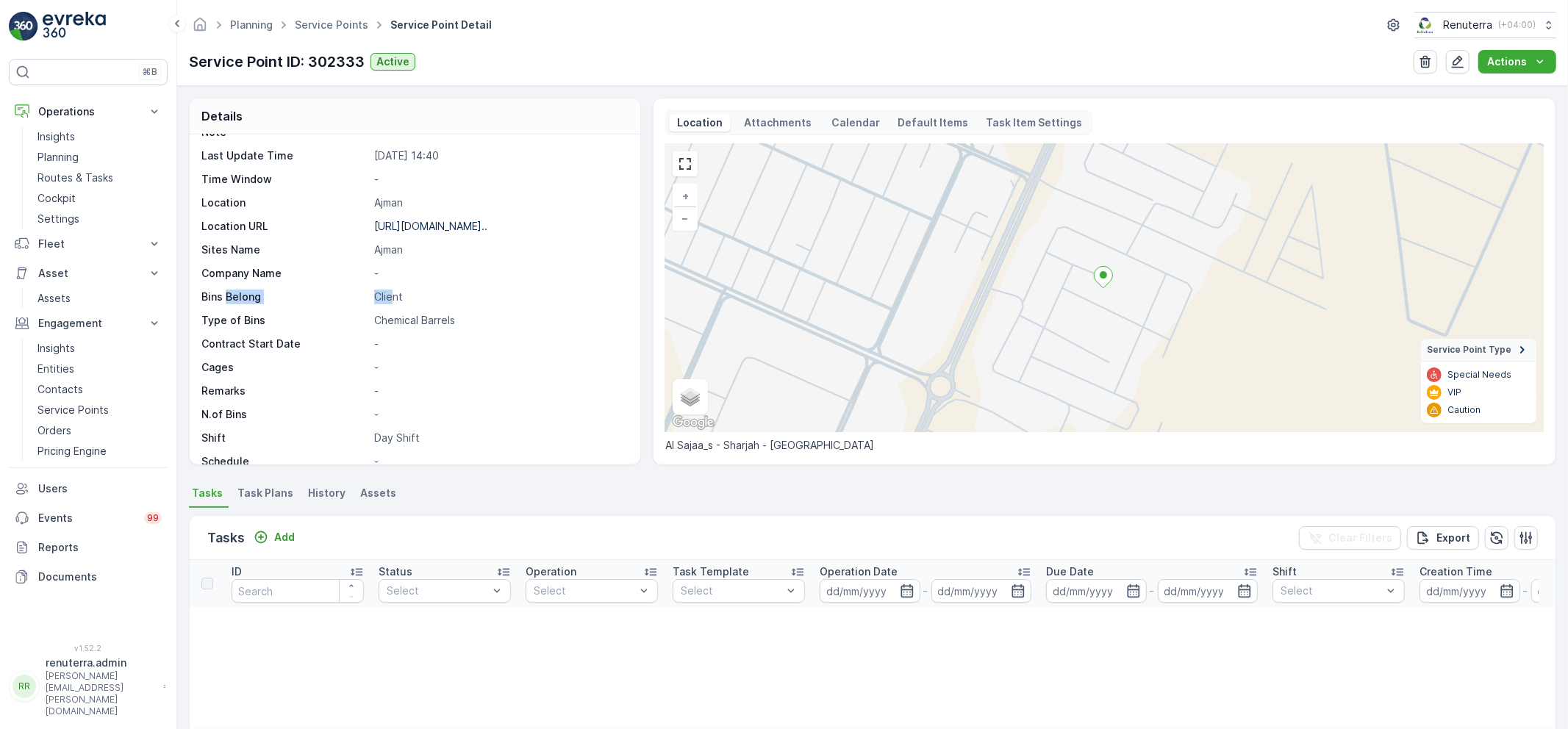
drag, startPoint x: 223, startPoint y: 294, endPoint x: 391, endPoint y: 294, distance: 168.0
click at [391, 294] on div "Bins Belong Client" at bounding box center [413, 297] width 423 height 15
drag, startPoint x: 240, startPoint y: 318, endPoint x: 454, endPoint y: 317, distance: 214.0
click at [454, 317] on div "Type of Bins Chemical Barrels" at bounding box center [413, 320] width 423 height 15
click at [482, 320] on p "Chemical Barrels" at bounding box center [499, 320] width 251 height 15
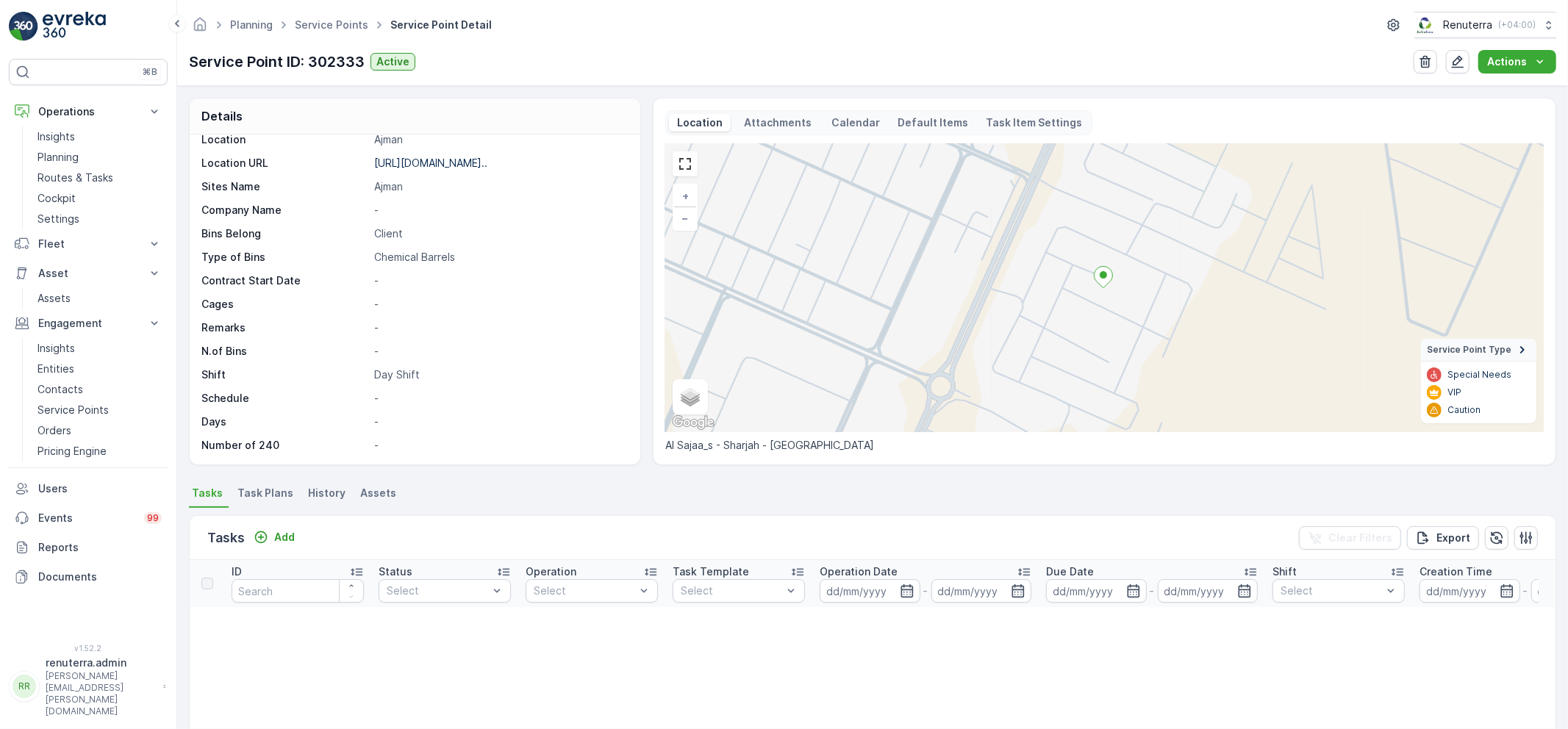
scroll to position [0, 0]
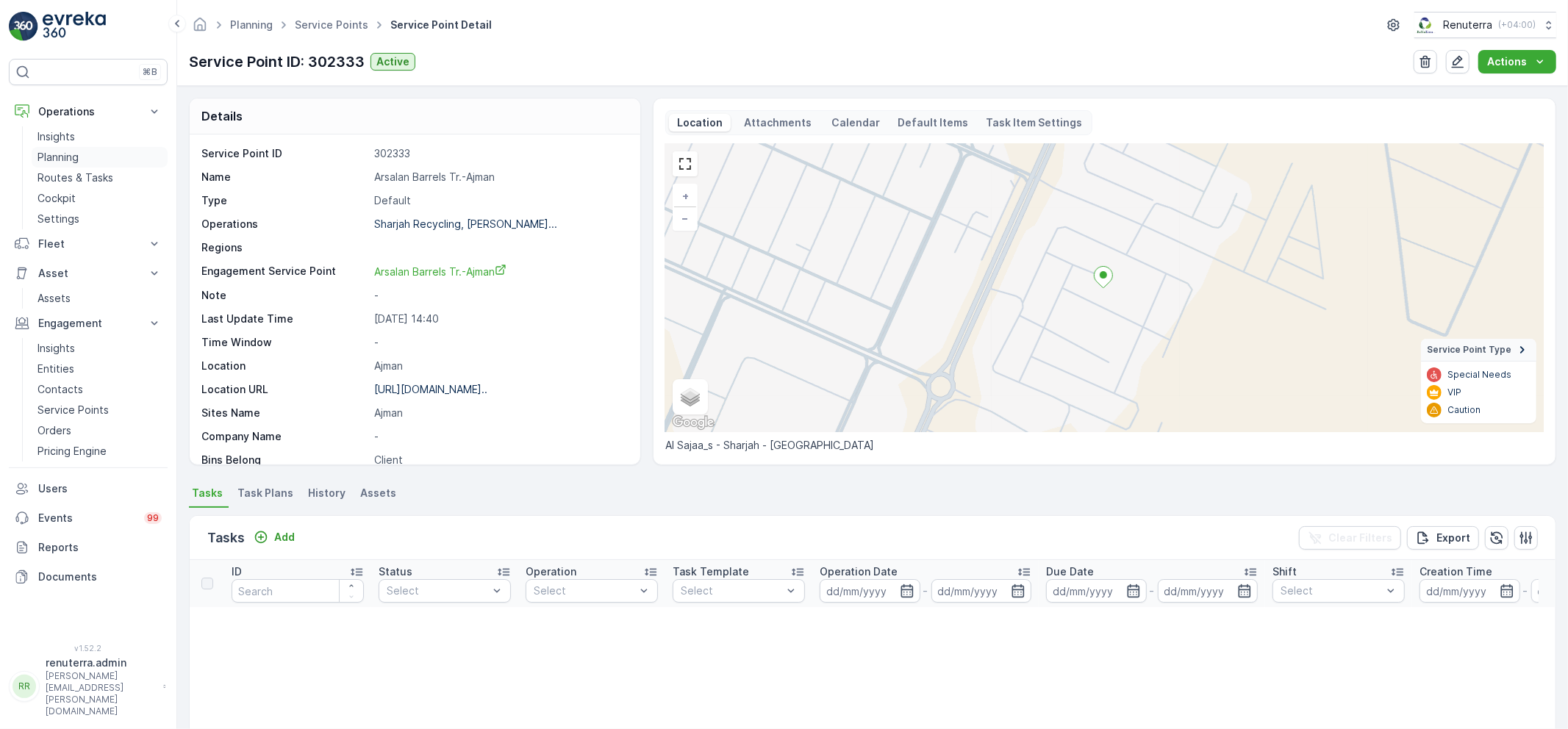
click at [54, 150] on p "Planning" at bounding box center [58, 157] width 41 height 15
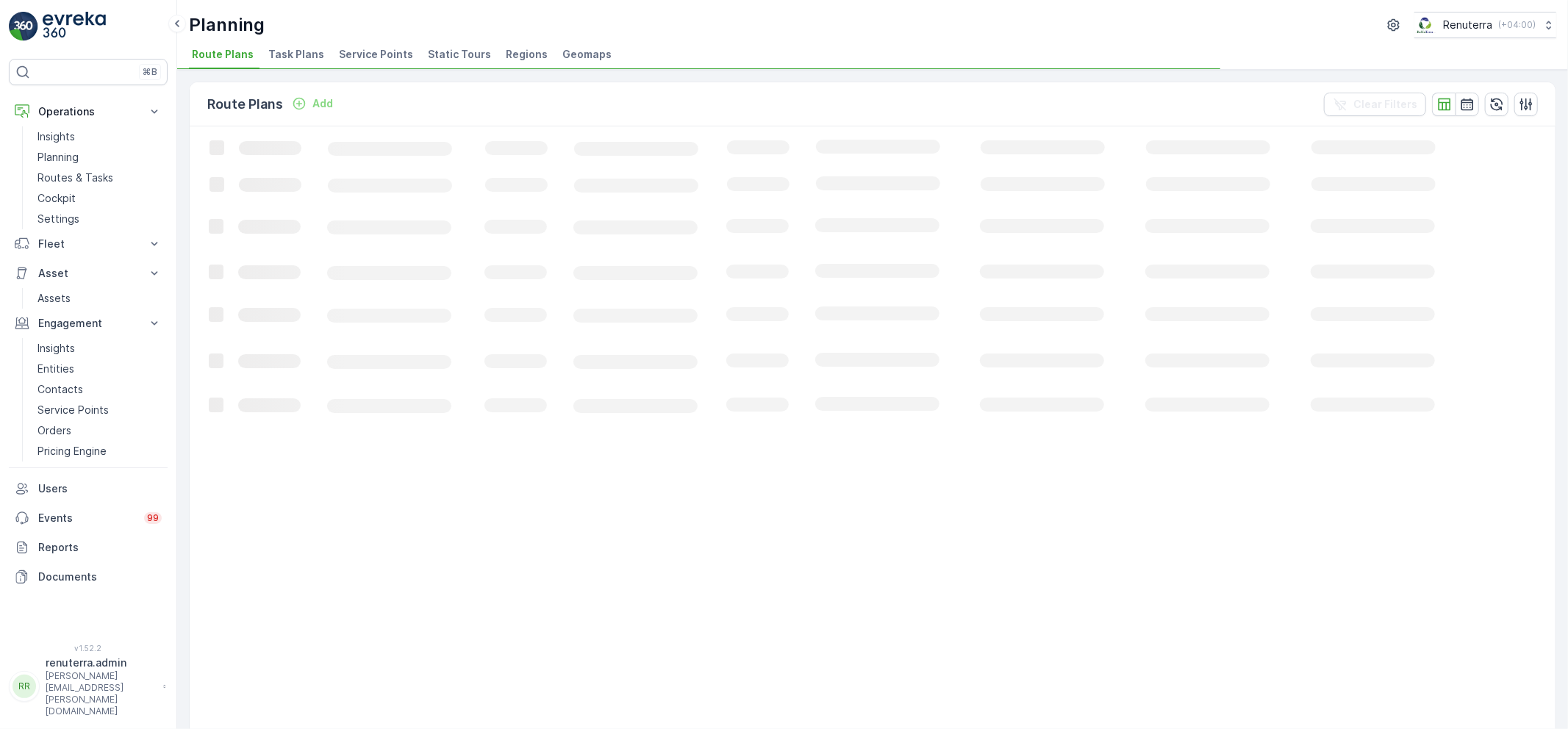
click at [360, 57] on span "Service Points" at bounding box center [376, 54] width 74 height 15
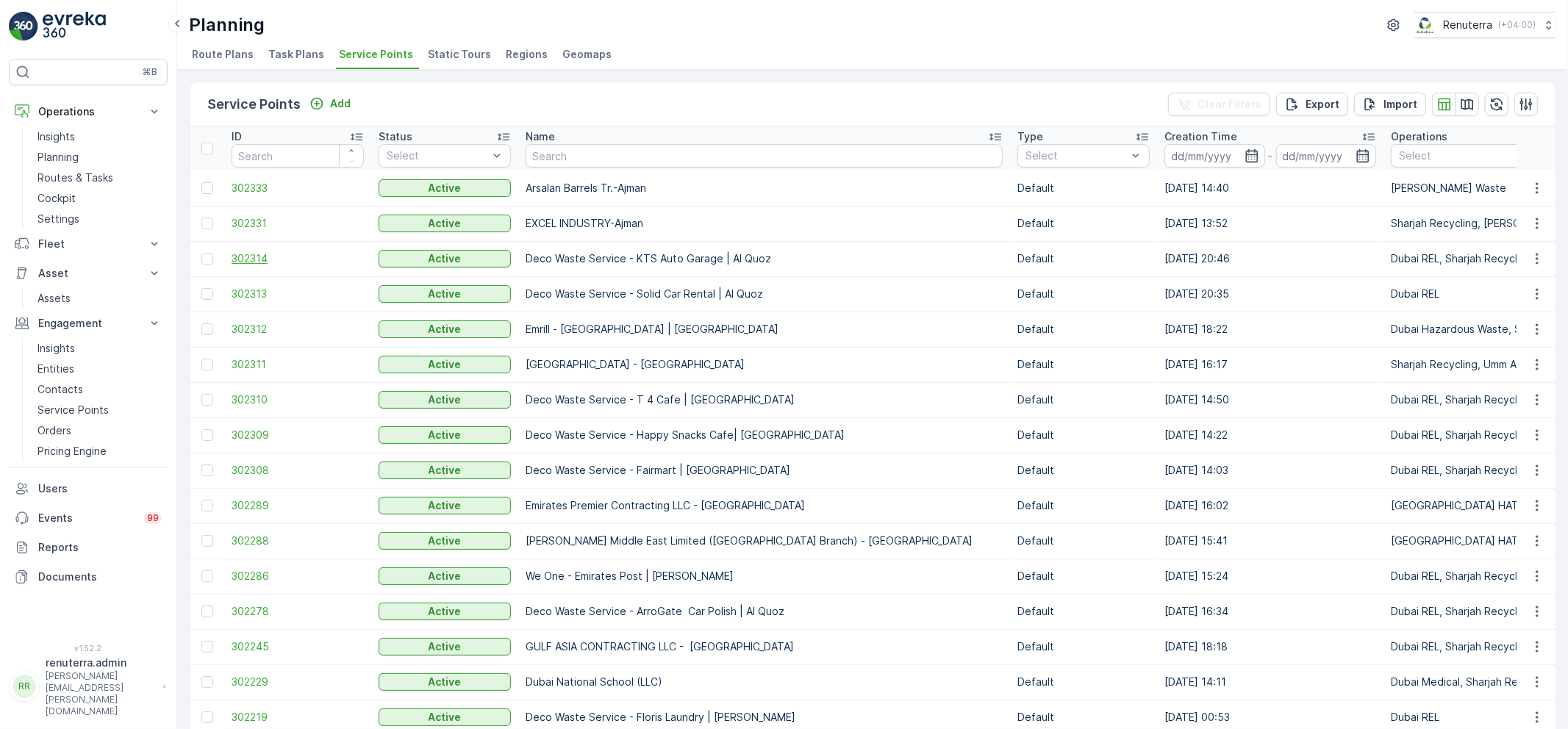
click at [261, 259] on span "302314" at bounding box center [298, 259] width 132 height 15
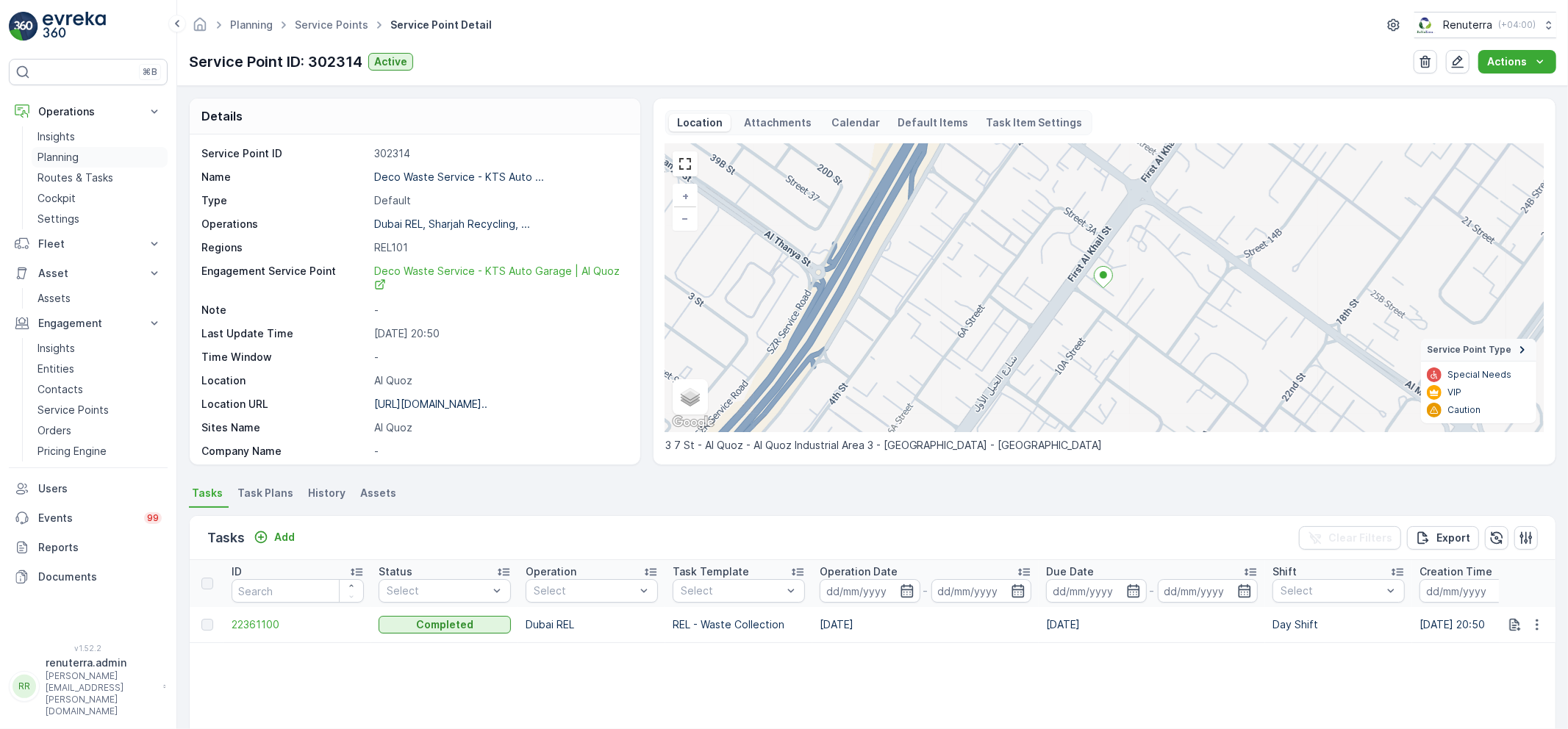
click at [68, 155] on p "Planning" at bounding box center [58, 157] width 41 height 15
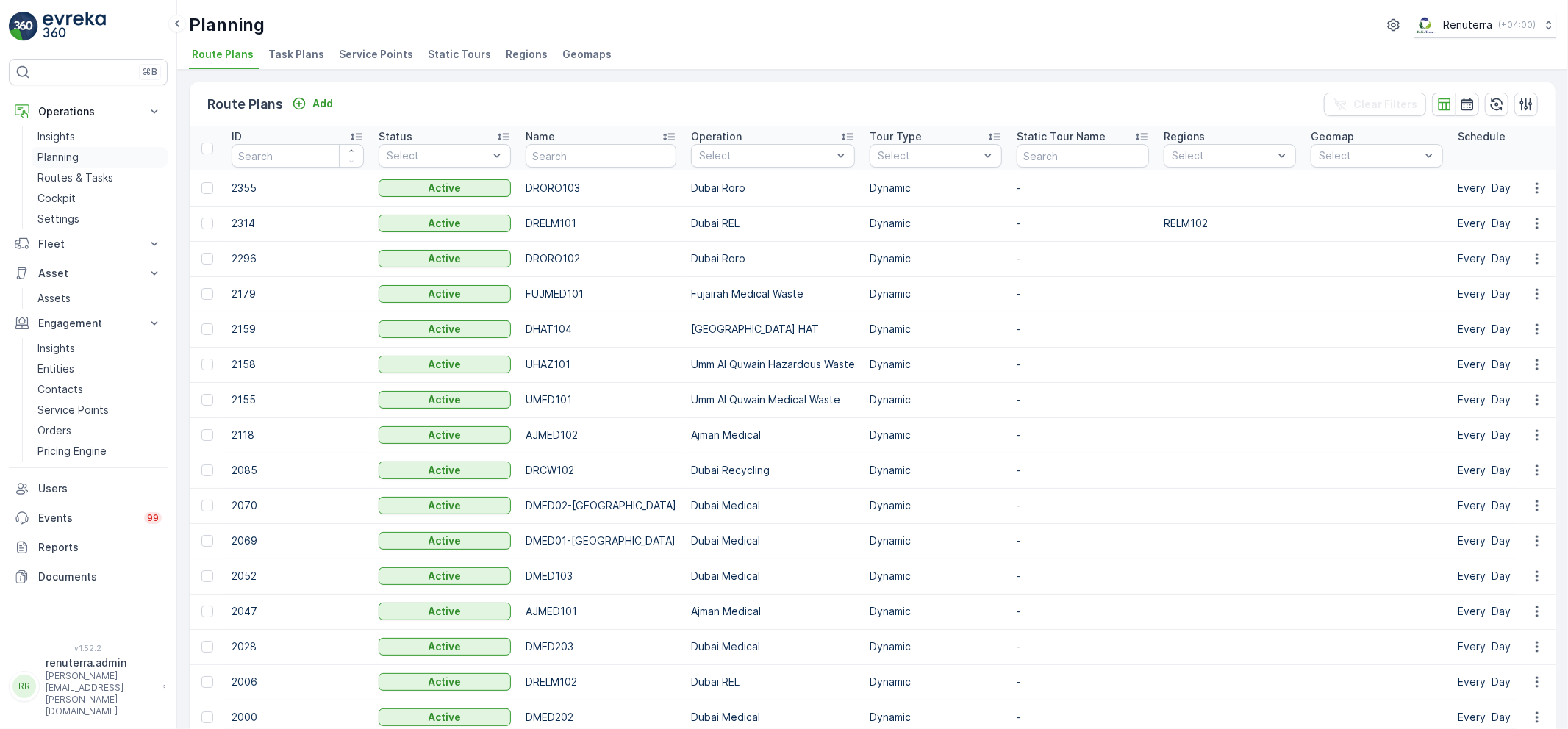
click at [65, 150] on p "Planning" at bounding box center [58, 157] width 41 height 15
click at [357, 49] on span "Service Points" at bounding box center [376, 54] width 74 height 15
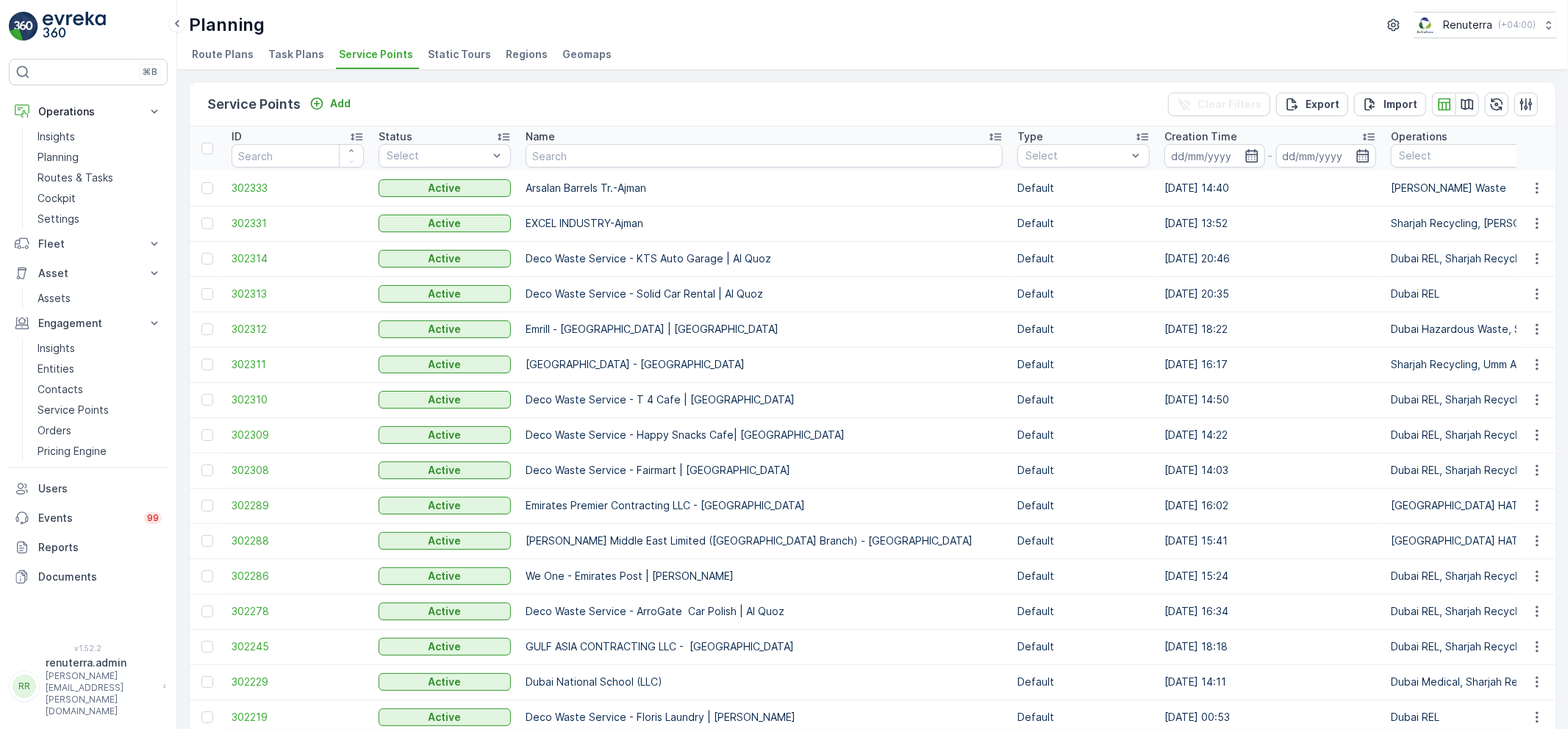
click at [262, 253] on span "302314" at bounding box center [298, 259] width 132 height 15
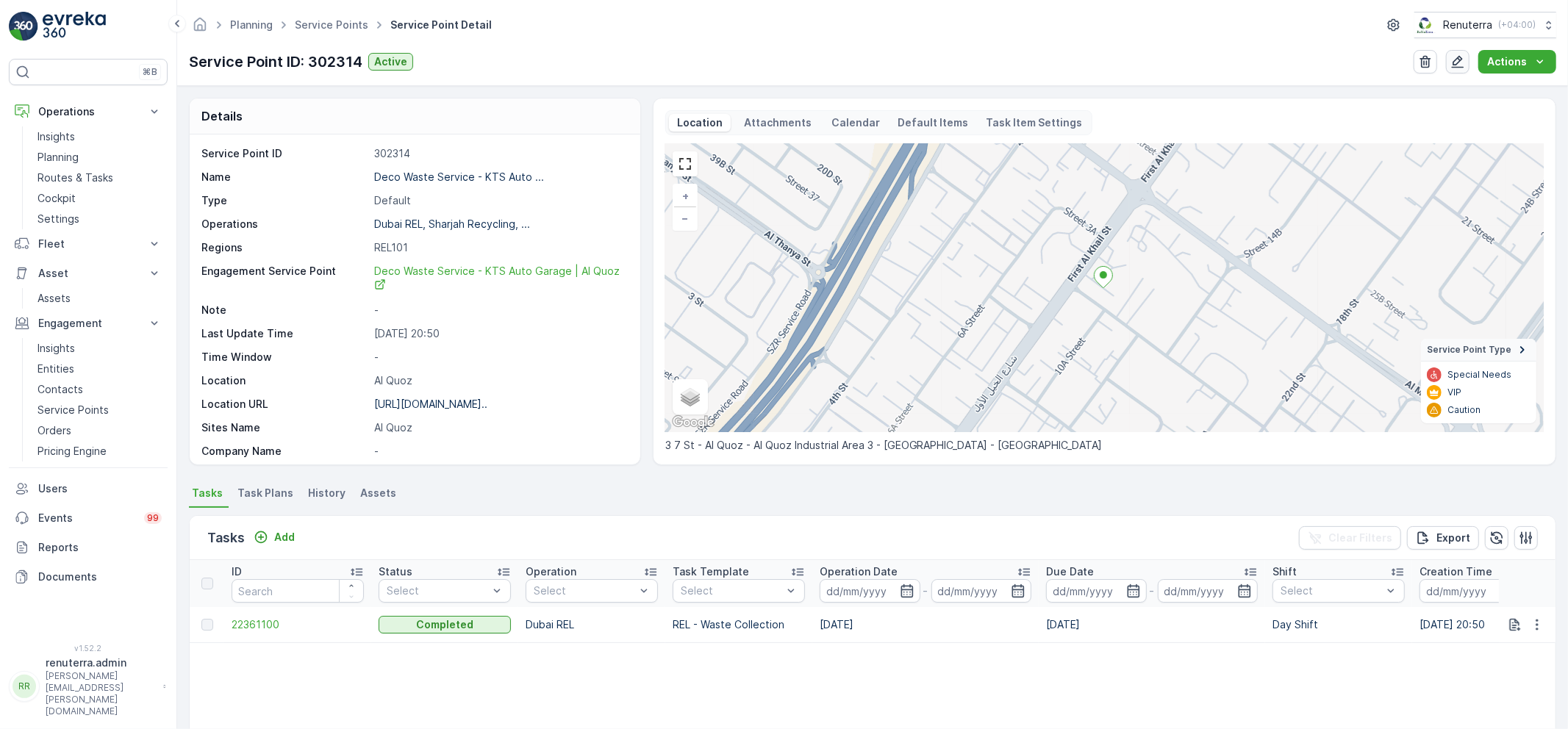
click at [1461, 65] on icon "button" at bounding box center [1458, 62] width 15 height 15
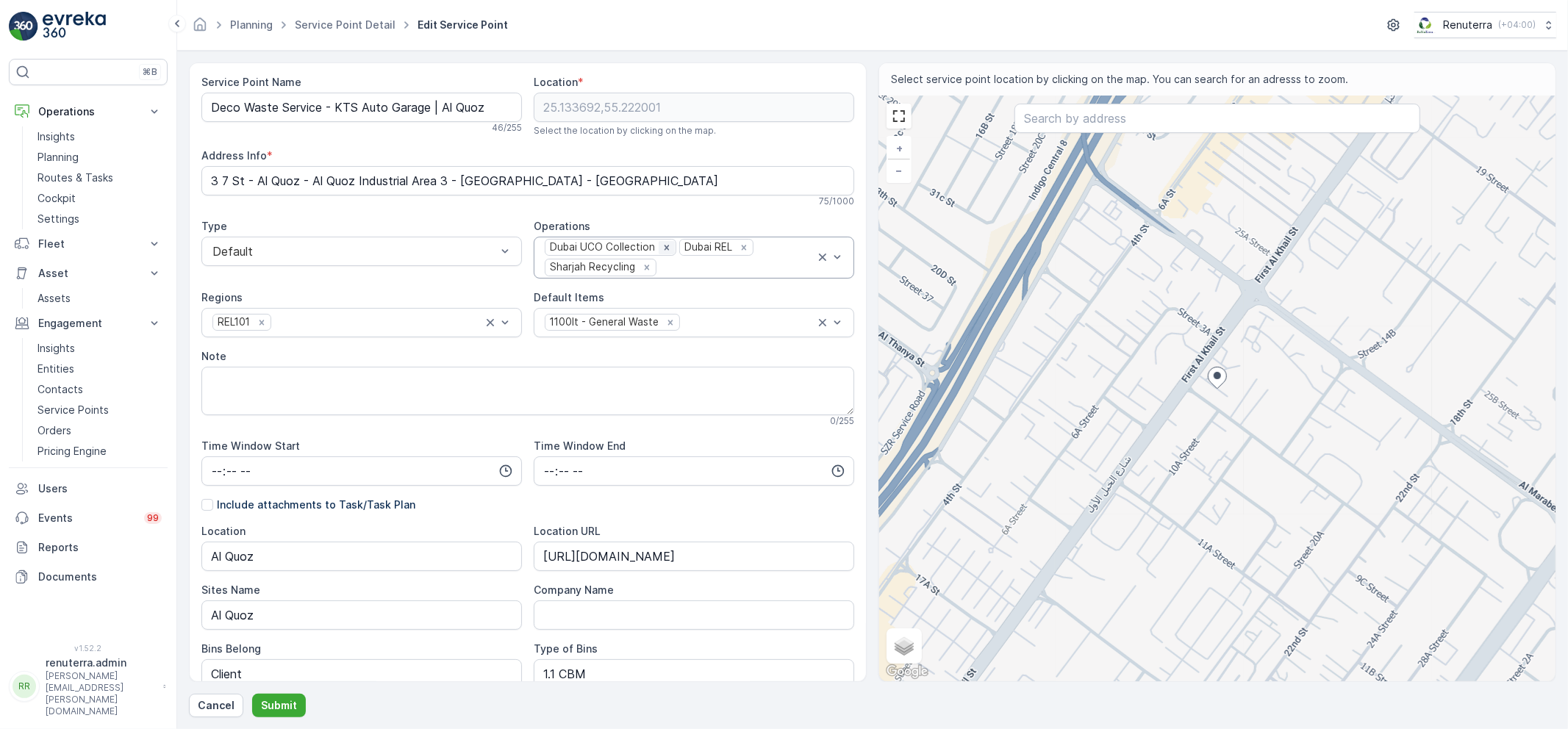
click at [662, 241] on div "Remove Dubai UCO Collection" at bounding box center [667, 248] width 16 height 13
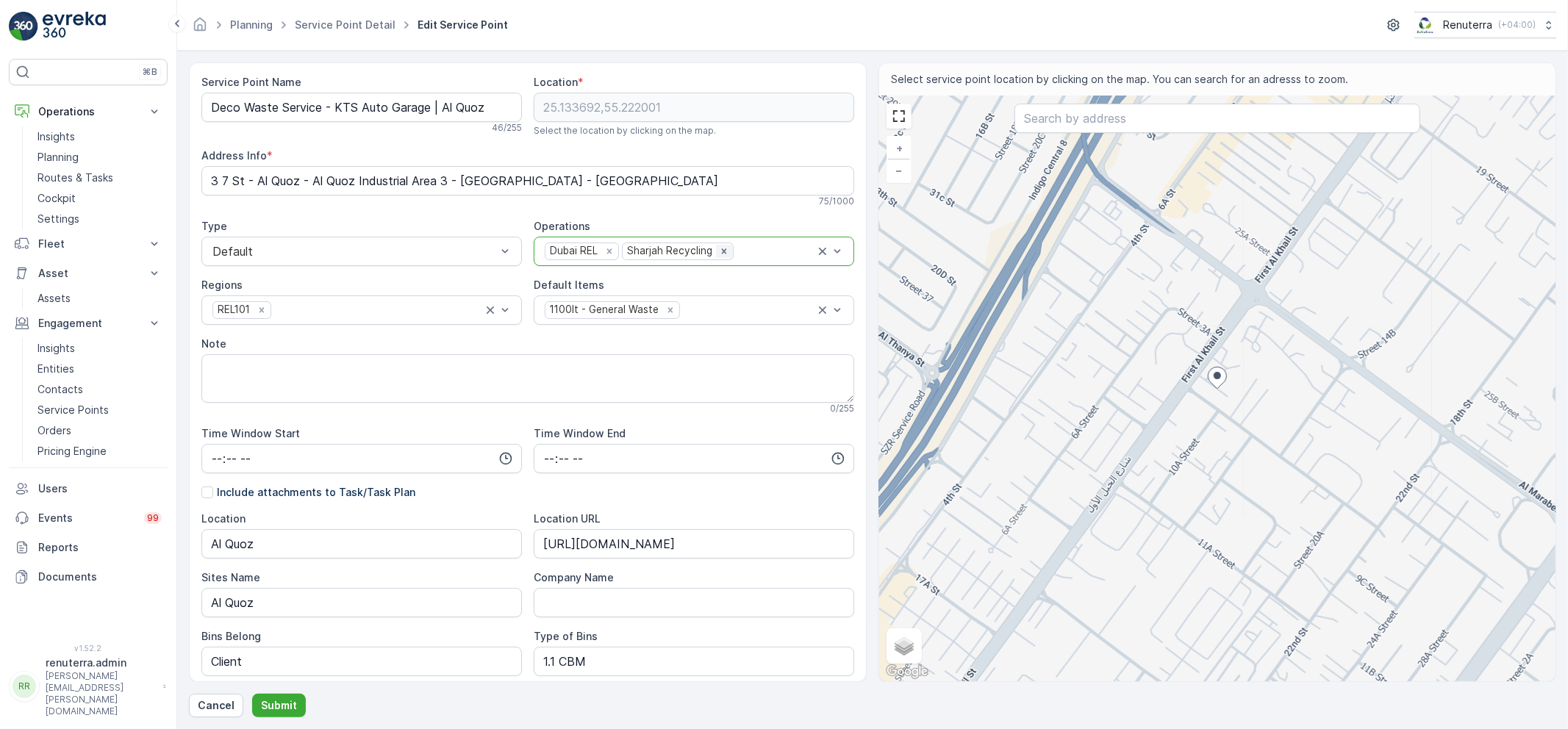
click at [722, 251] on icon "Remove Sharjah Recycling" at bounding box center [723, 251] width 5 height 5
click at [281, 697] on button "Submit" at bounding box center [279, 705] width 54 height 24
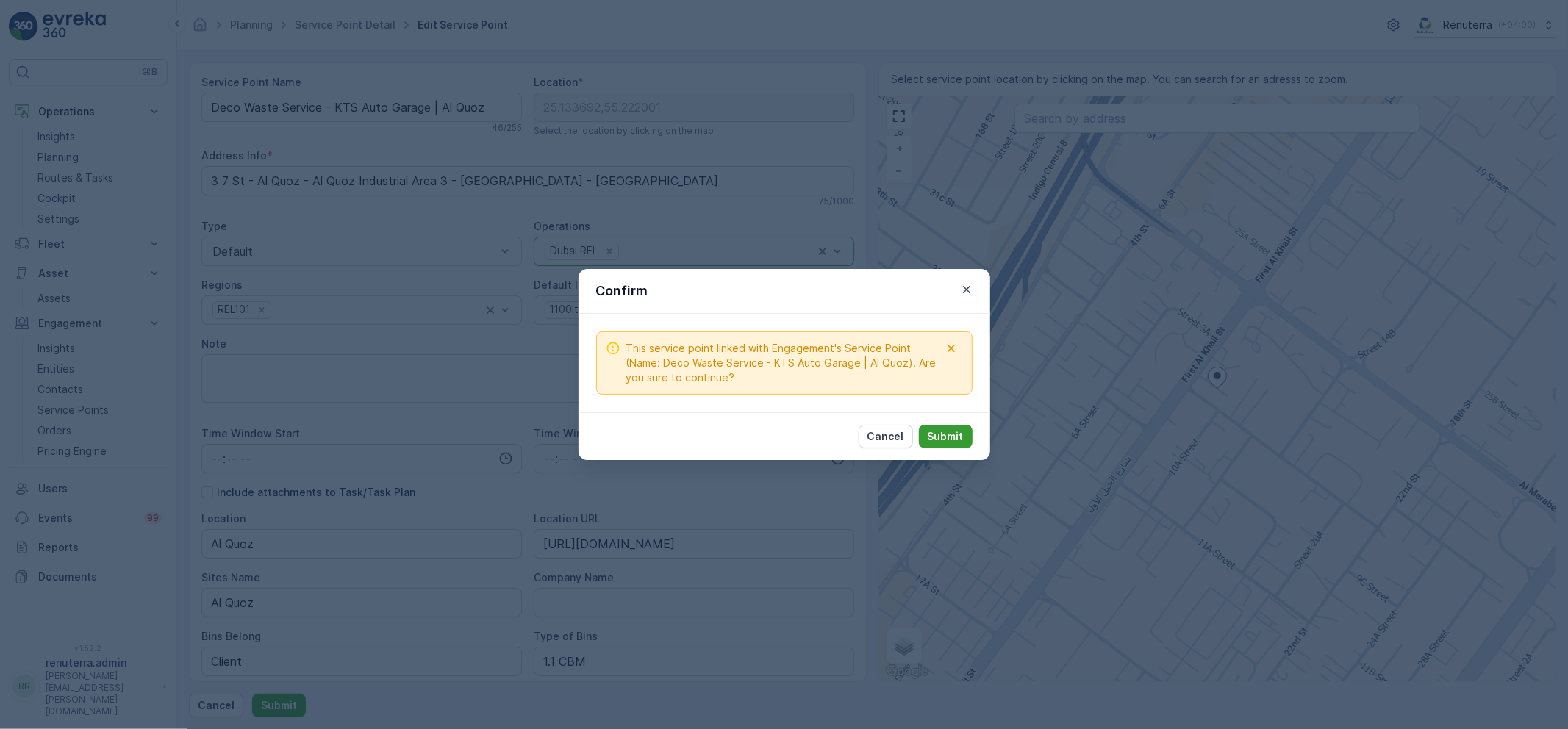
click at [930, 436] on p "Submit" at bounding box center [945, 437] width 36 height 15
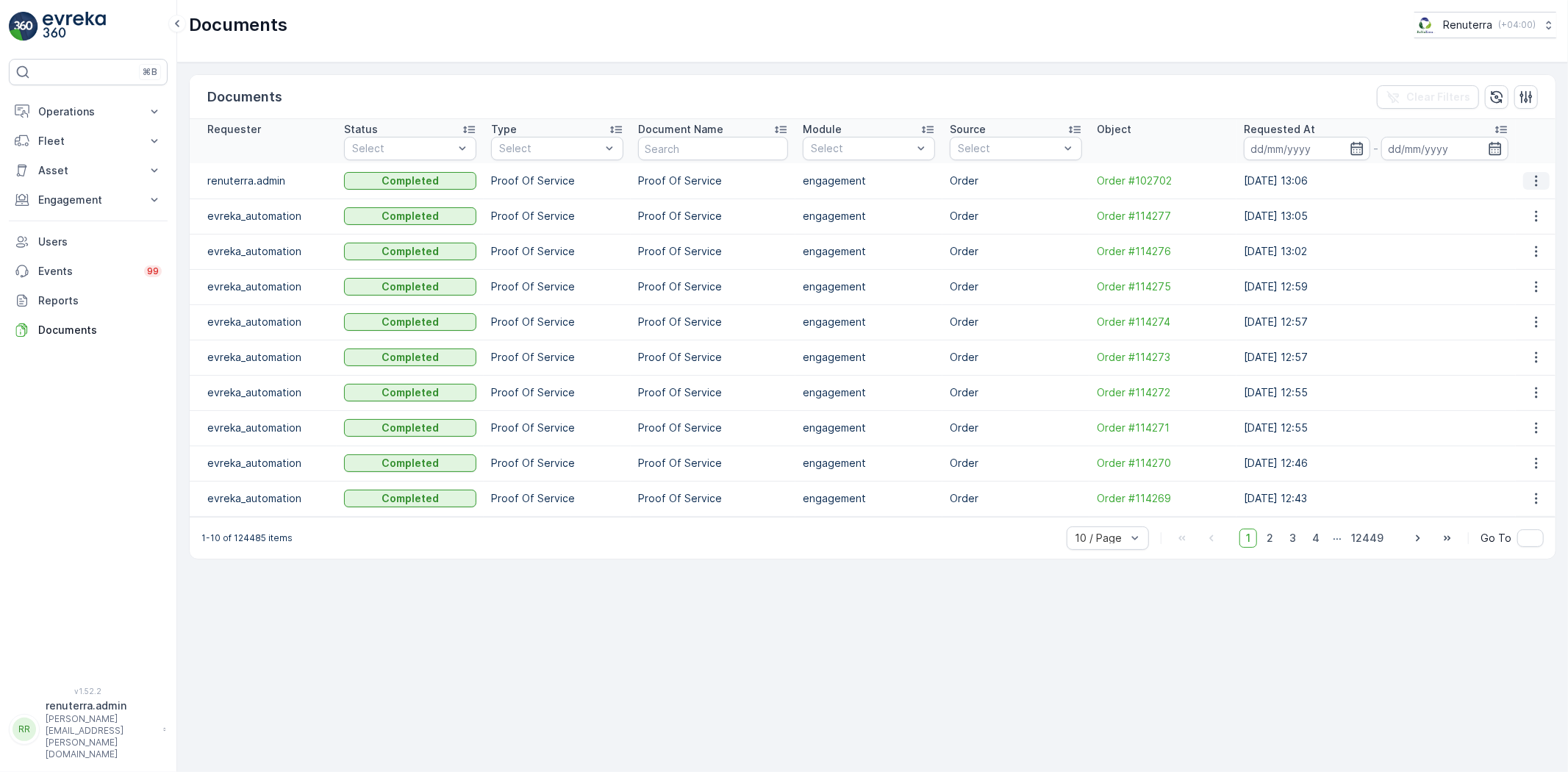
drag, startPoint x: 1536, startPoint y: 178, endPoint x: 1534, endPoint y: 187, distance: 9.2
click at [1536, 178] on icon "button" at bounding box center [1536, 181] width 15 height 15
click at [1523, 207] on span "See Details" at bounding box center [1533, 203] width 57 height 15
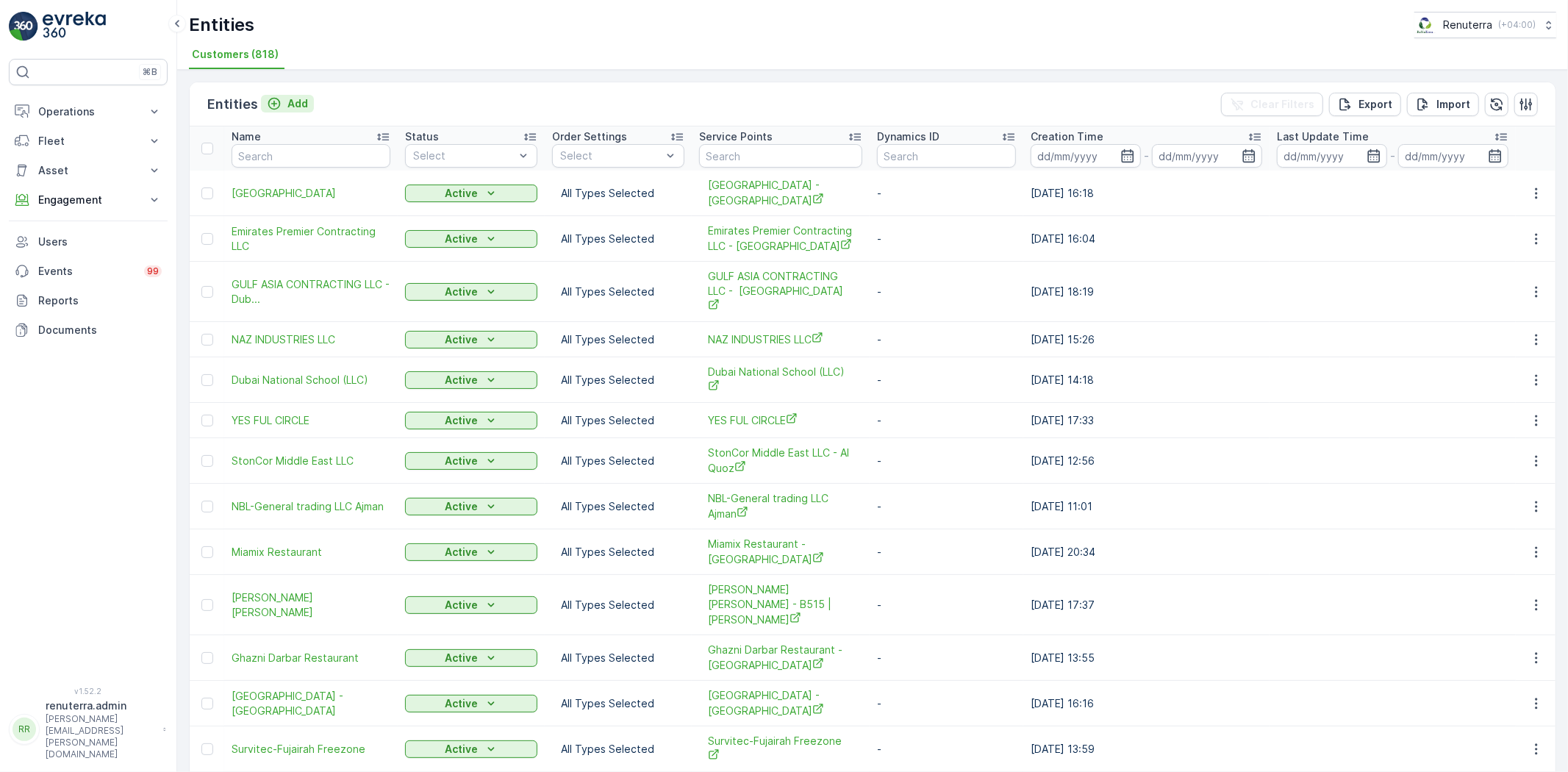
click at [291, 101] on p "Add" at bounding box center [298, 104] width 21 height 15
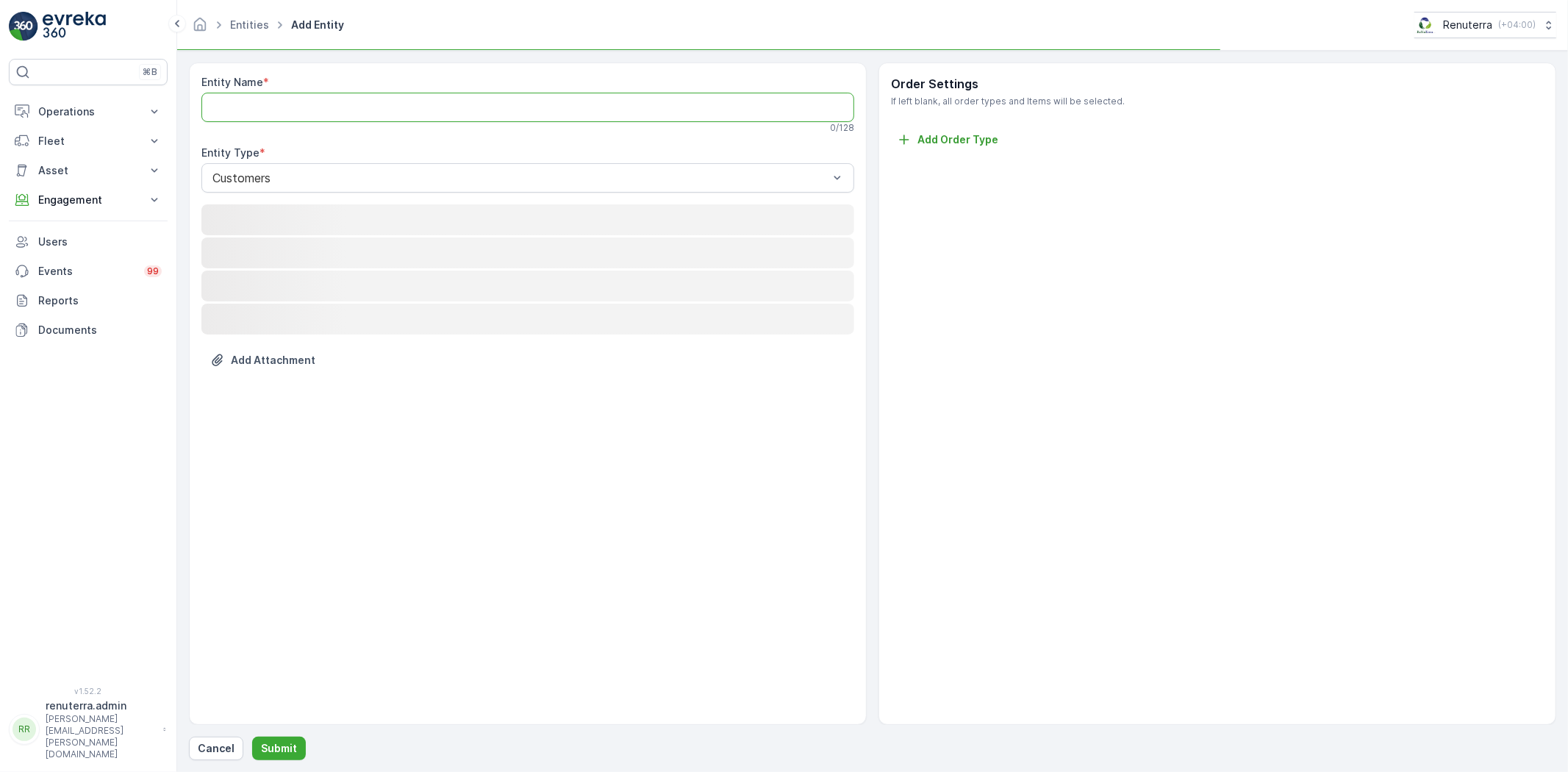
click at [287, 107] on Name "Entity Name" at bounding box center [528, 107] width 653 height 29
paste Name "EXCEL INDUSTRY-Ajman"
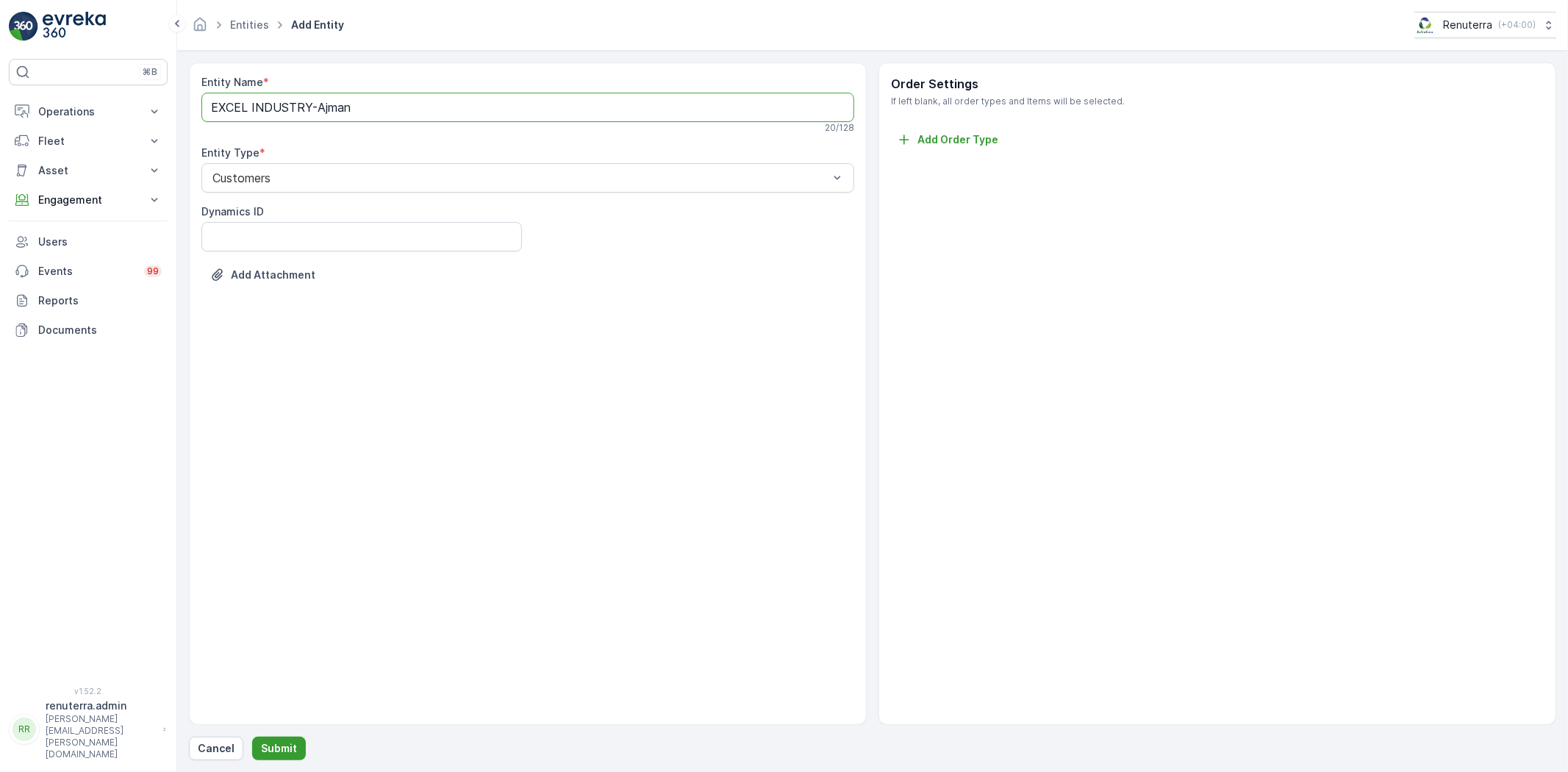
type Name "EXCEL INDUSTRY-Ajman"
click at [281, 737] on button "Submit" at bounding box center [279, 748] width 54 height 24
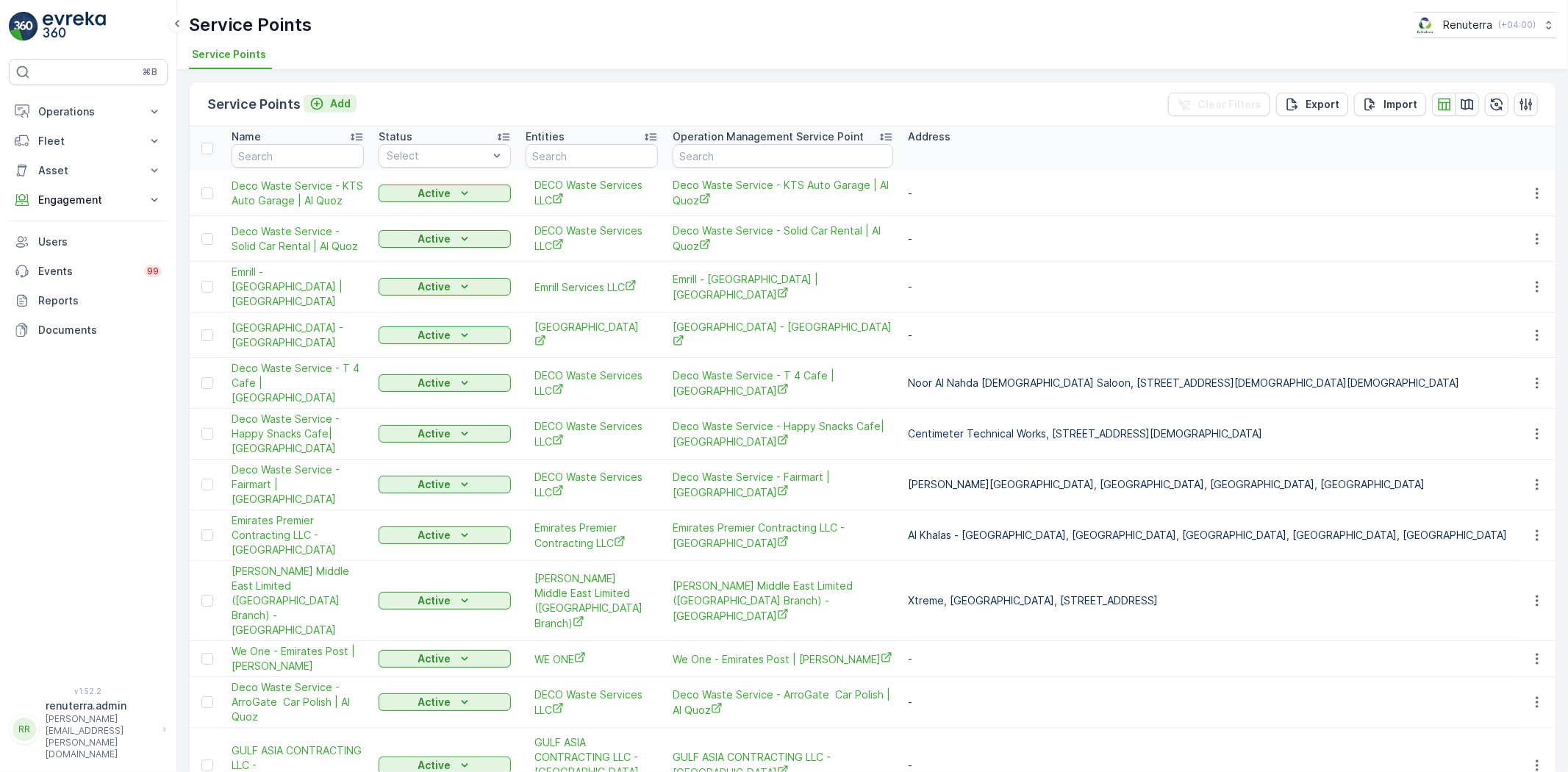
click at [315, 100] on icon "Add" at bounding box center [317, 104] width 12 height 12
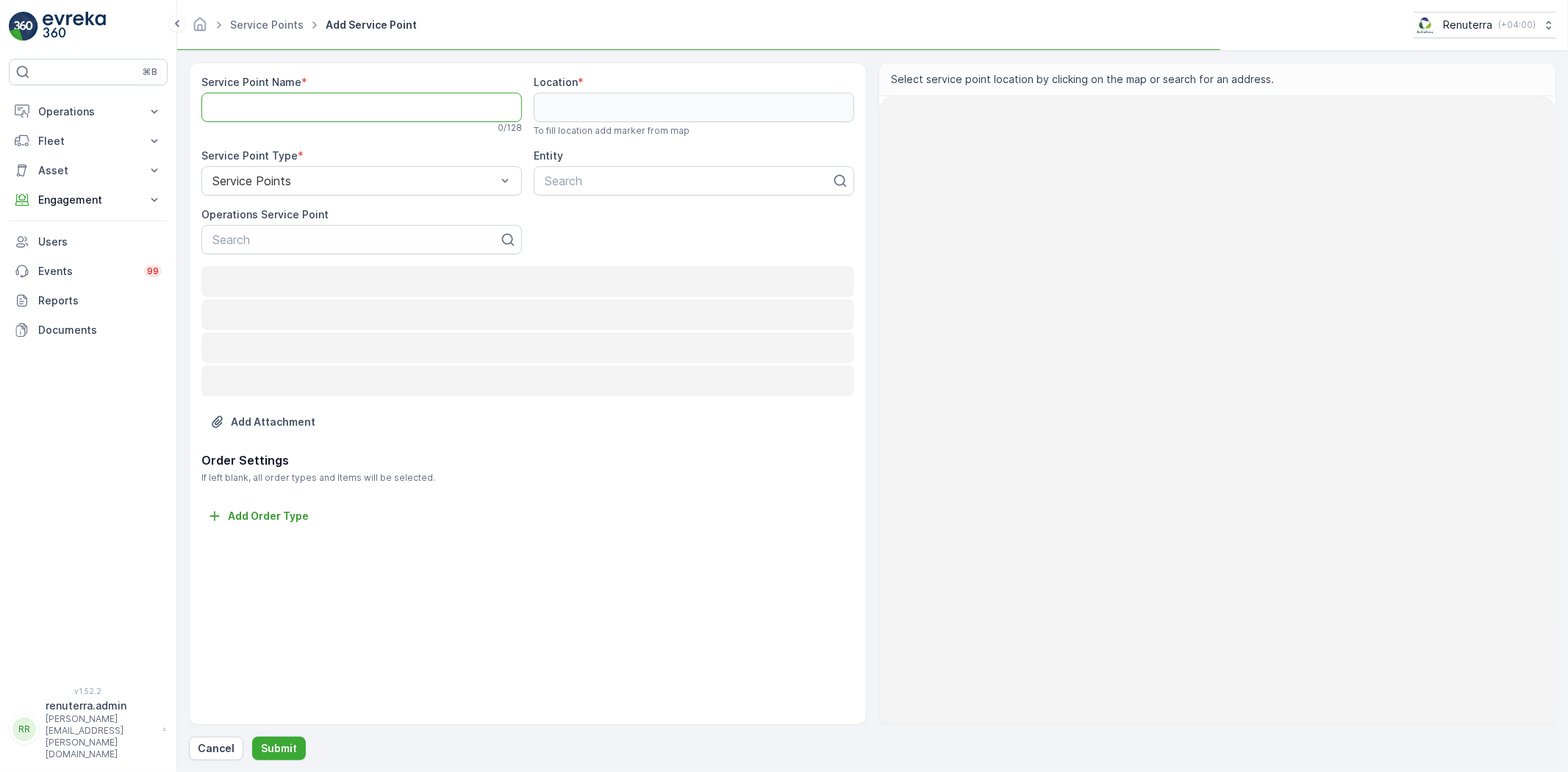
click at [320, 114] on Name "Service Point Name" at bounding box center [362, 107] width 321 height 29
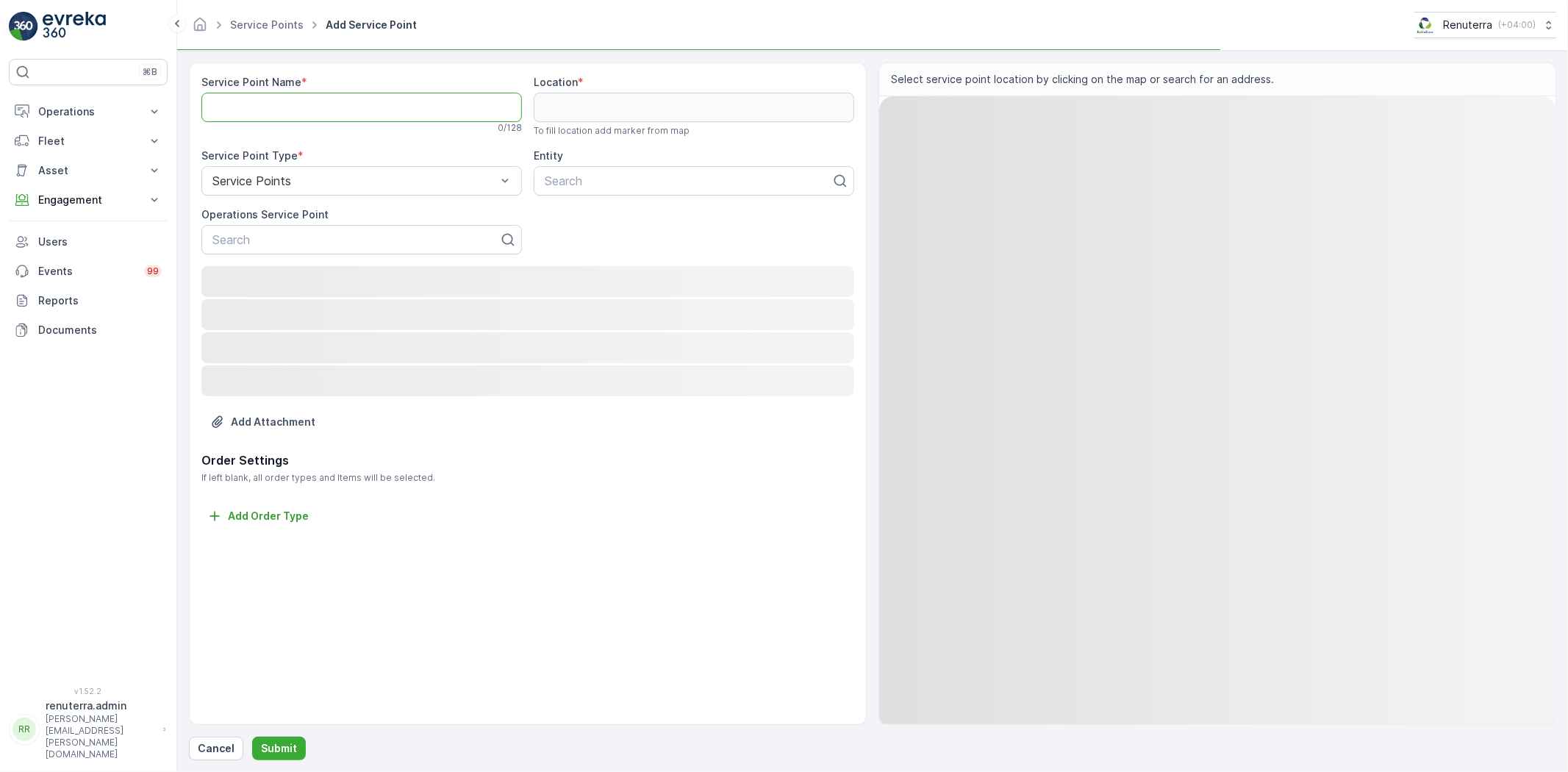
paste Name "EXCEL INDUSTRY-Ajman"
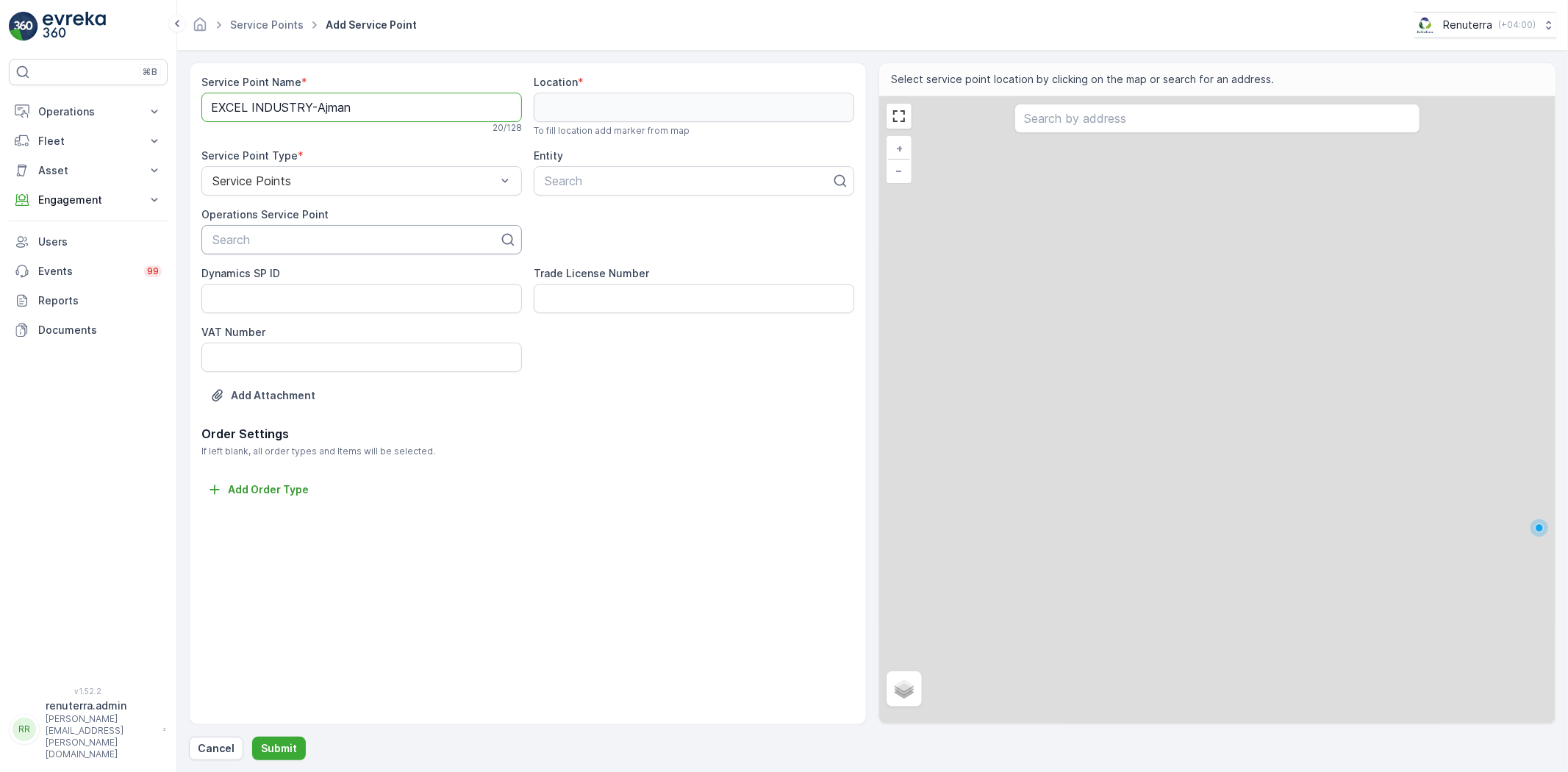
type Name "EXCEL INDUSTRY-Ajman"
click at [295, 226] on div "Search" at bounding box center [362, 240] width 321 height 29
paste input "EXCEL INDUSTRY-Ajman"
type input "EXCEL INDUSTRY-Ajman"
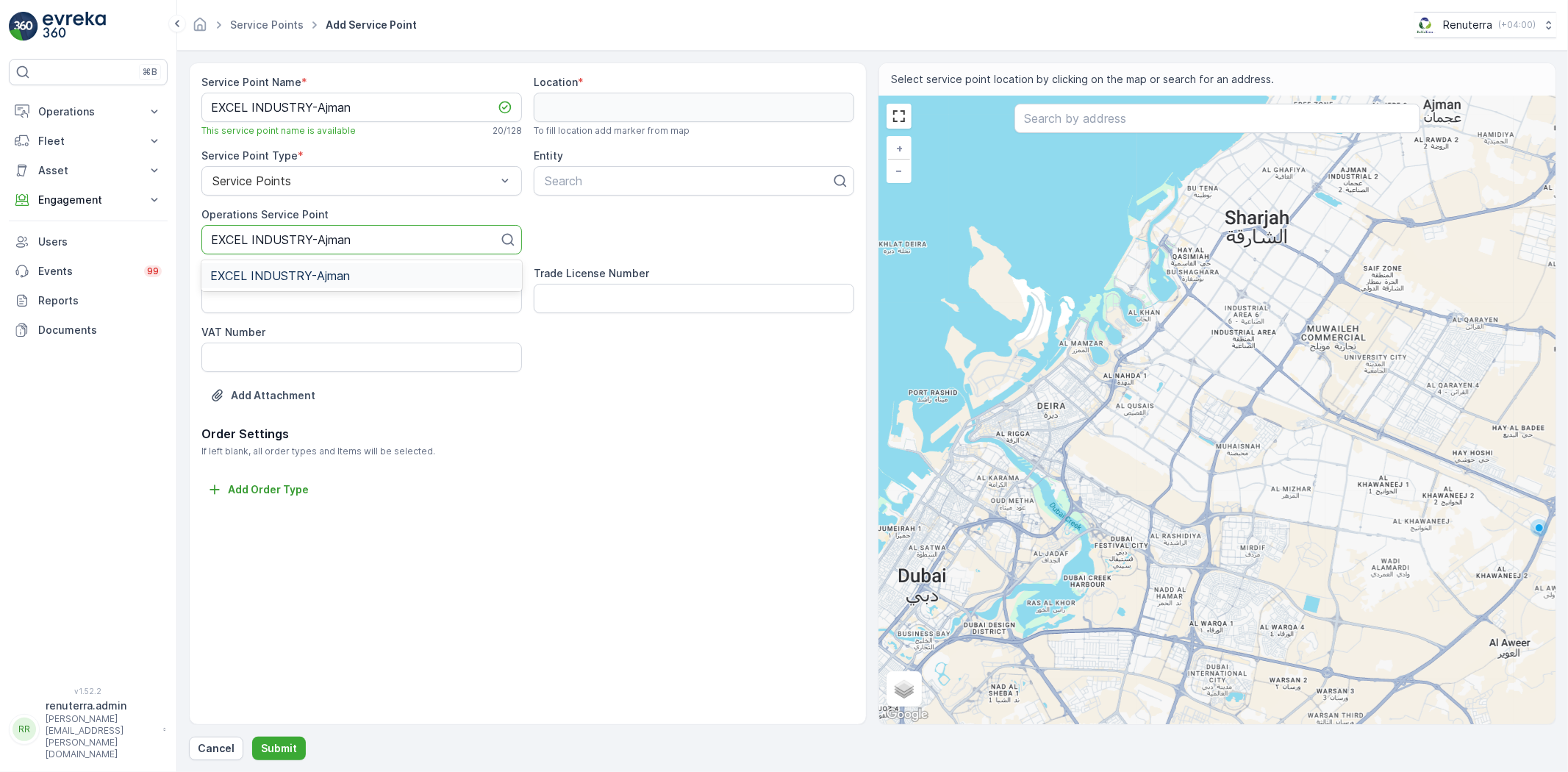
click at [359, 276] on div "EXCEL INDUSTRY-Ajman" at bounding box center [362, 276] width 303 height 13
click at [585, 186] on div at bounding box center [688, 181] width 290 height 13
paste input "EXCEL INDUSTRY-Ajman"
type input "EXCEL INDUSTRY-Ajman"
click at [617, 225] on div "EXCEL INDUSTRY-Ajman" at bounding box center [694, 217] width 321 height 25
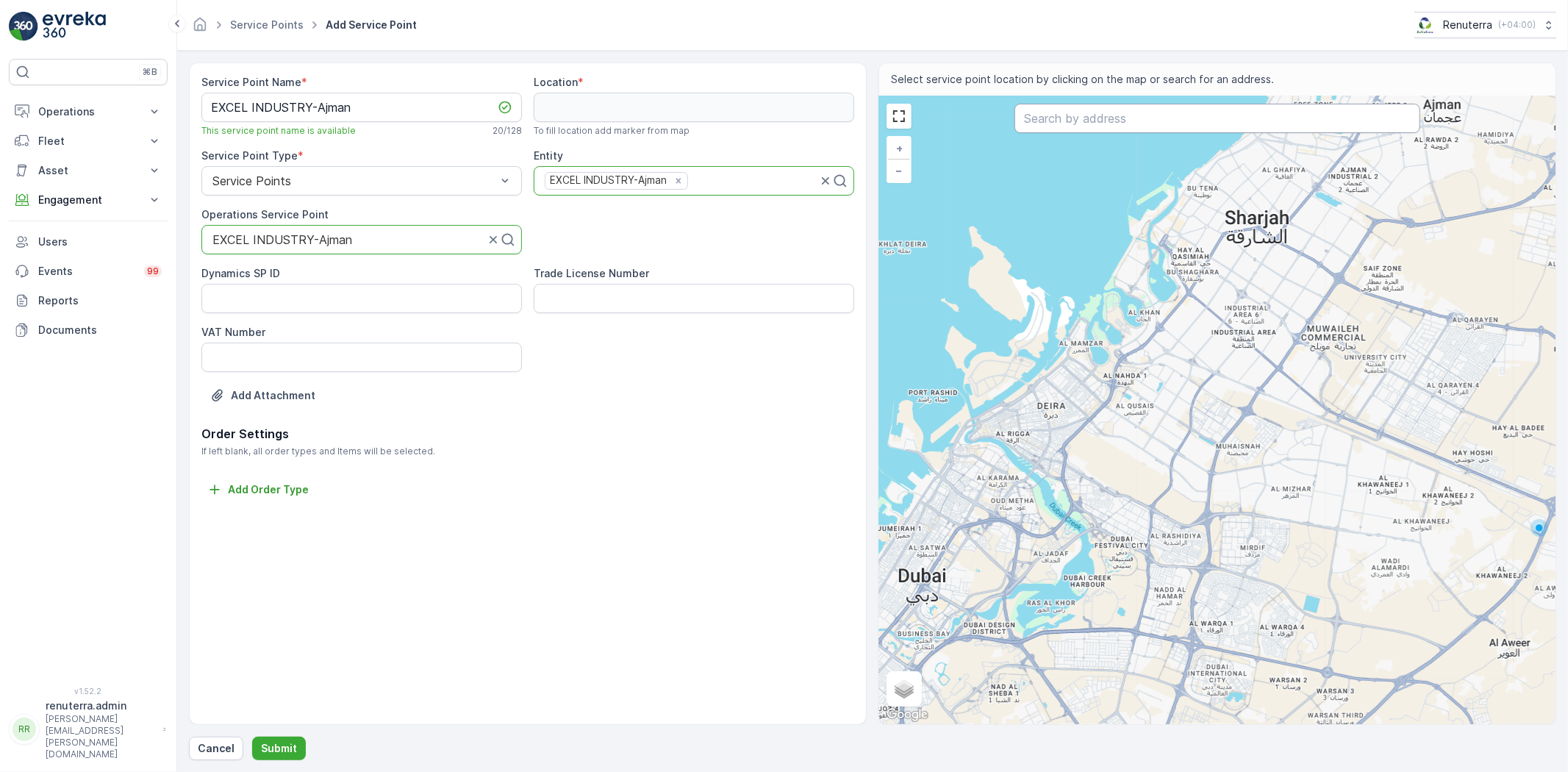
click at [1076, 121] on input "text" at bounding box center [1217, 118] width 406 height 29
paste input "Excel Hot Dip Galvanizing Plant"
type input "Excel Hot Dip Galvanizing Plant"
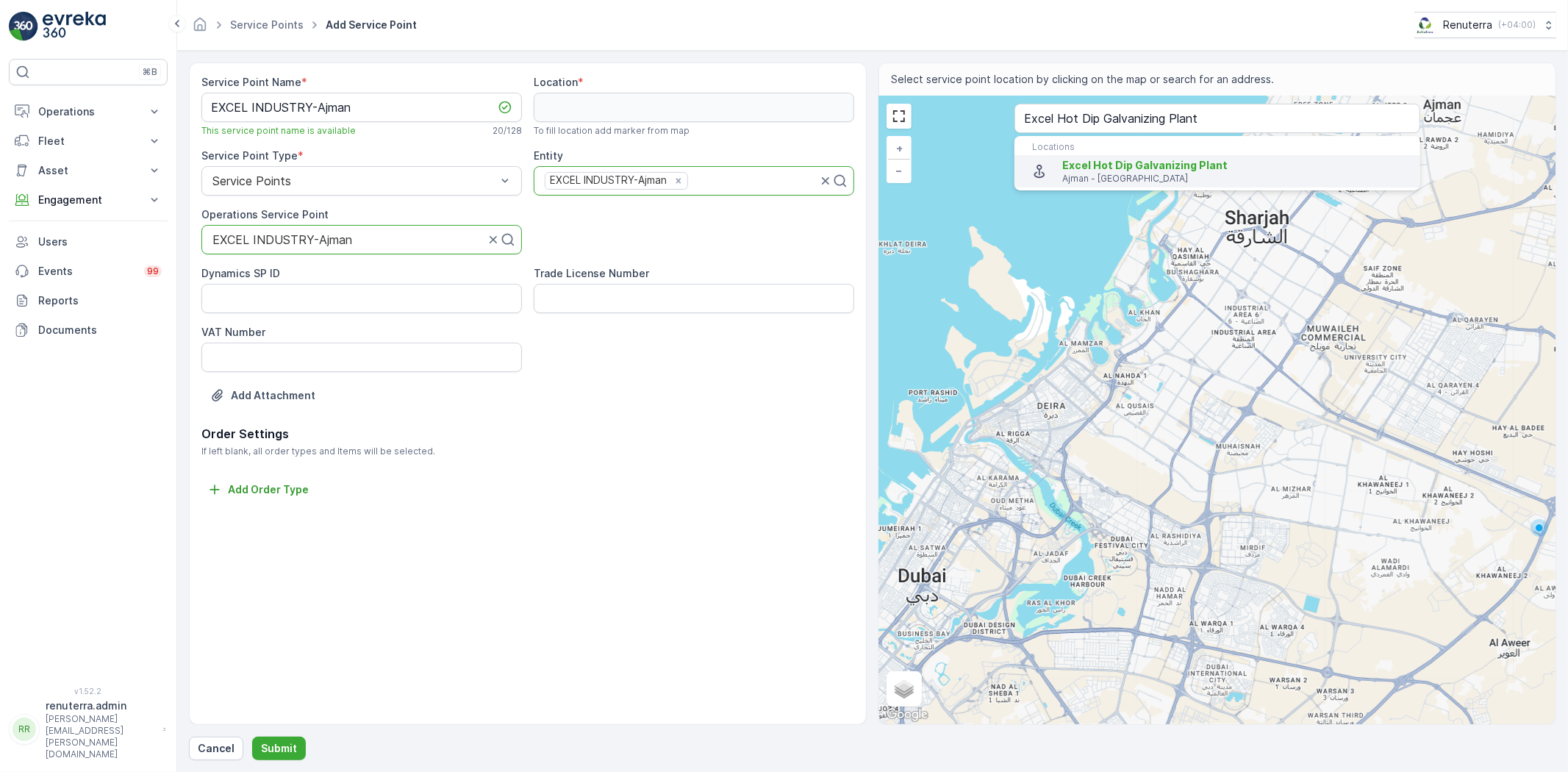
click at [1181, 158] on span "Excel Hot Dip Galvanizing Plant" at bounding box center [1235, 165] width 346 height 15
type input "25.3680442,55.478428"
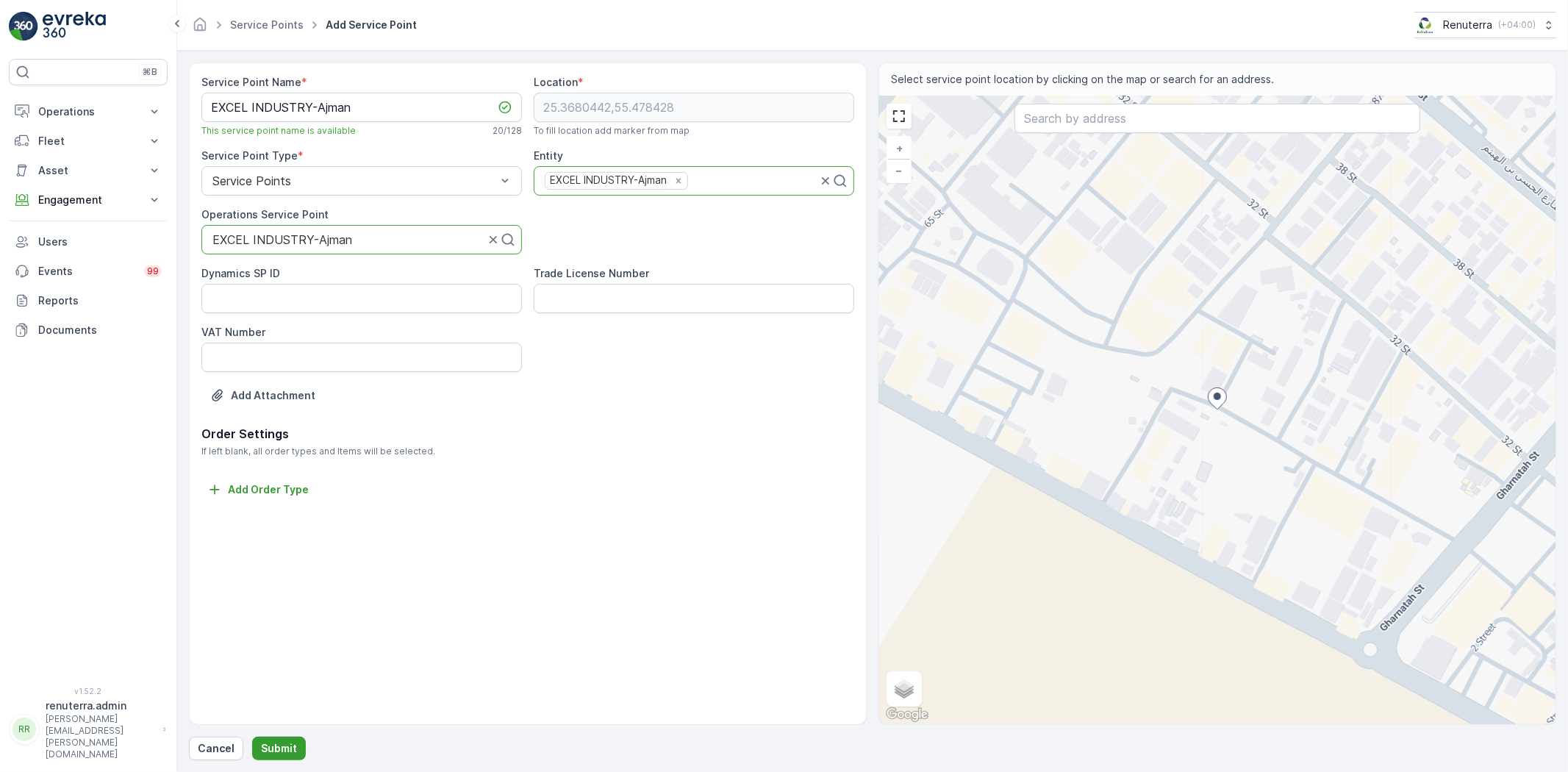
click at [261, 753] on p "Submit" at bounding box center [279, 748] width 36 height 15
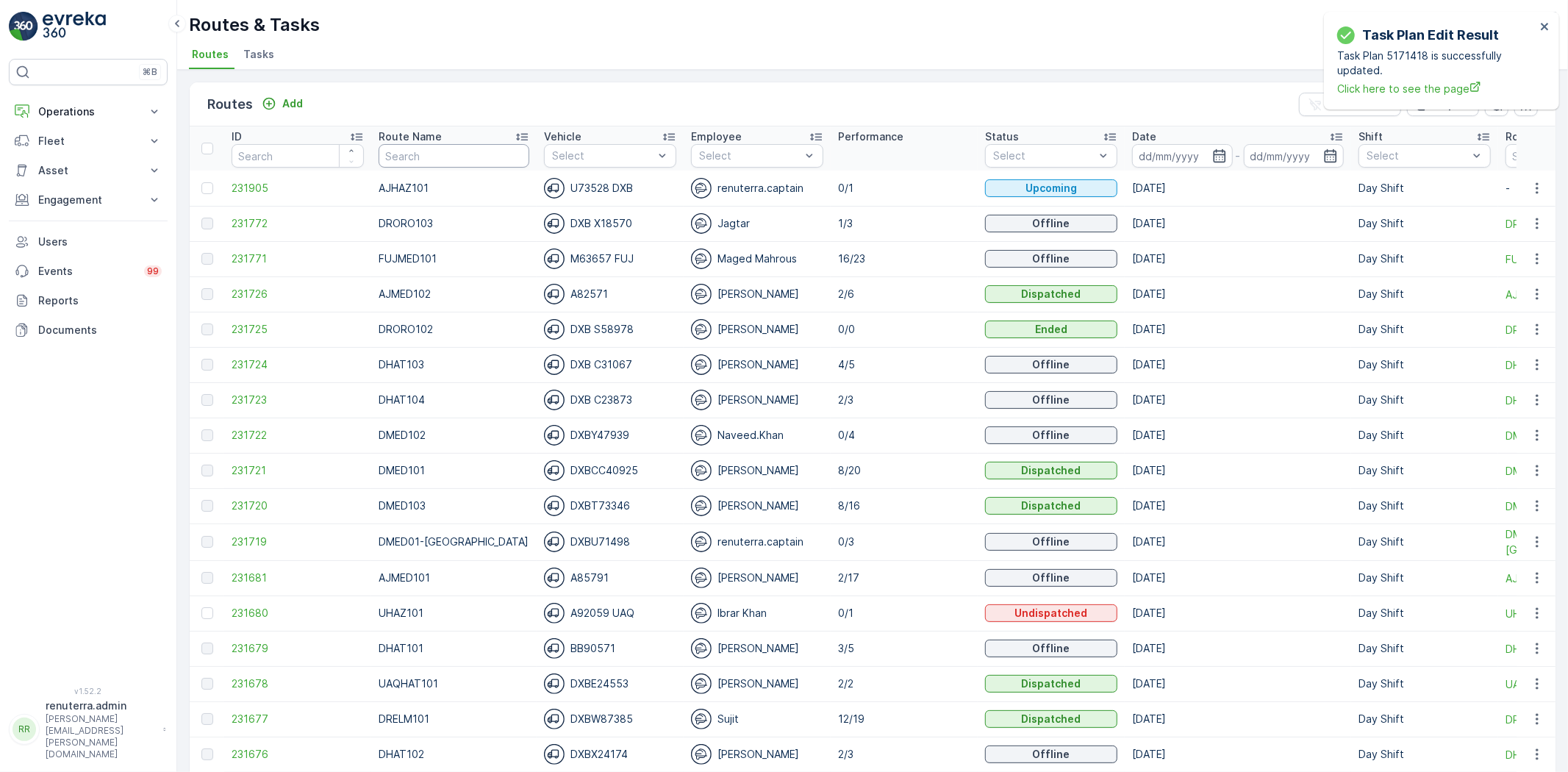
click at [445, 160] on input "text" at bounding box center [454, 156] width 151 height 24
click at [442, 155] on input "text" at bounding box center [454, 156] width 151 height 24
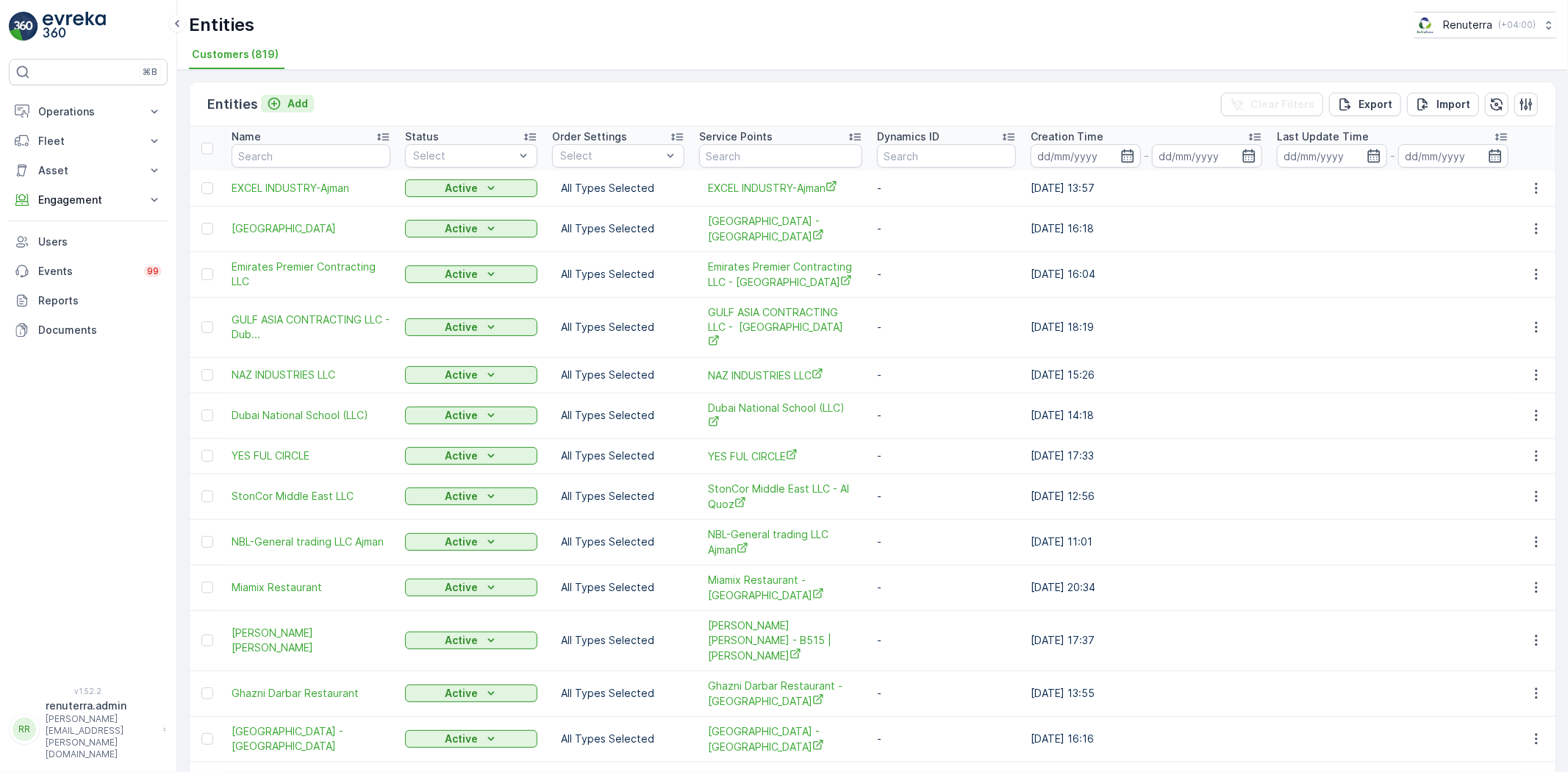
click at [277, 111] on button "Add" at bounding box center [287, 104] width 53 height 18
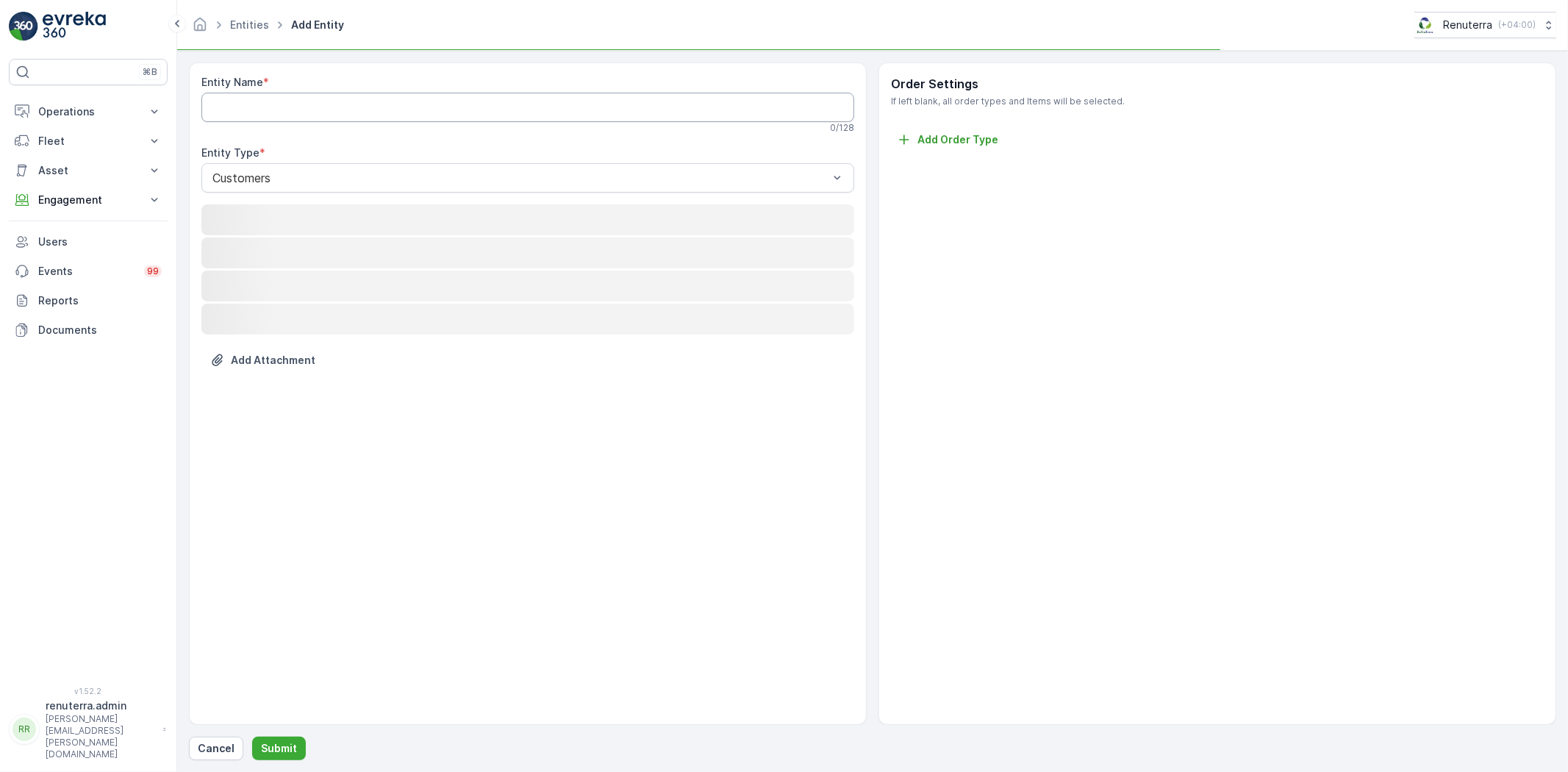
click at [282, 106] on Name "Entity Name" at bounding box center [528, 107] width 653 height 29
paste Name "Arsalan Barrels Tr.-Ajman"
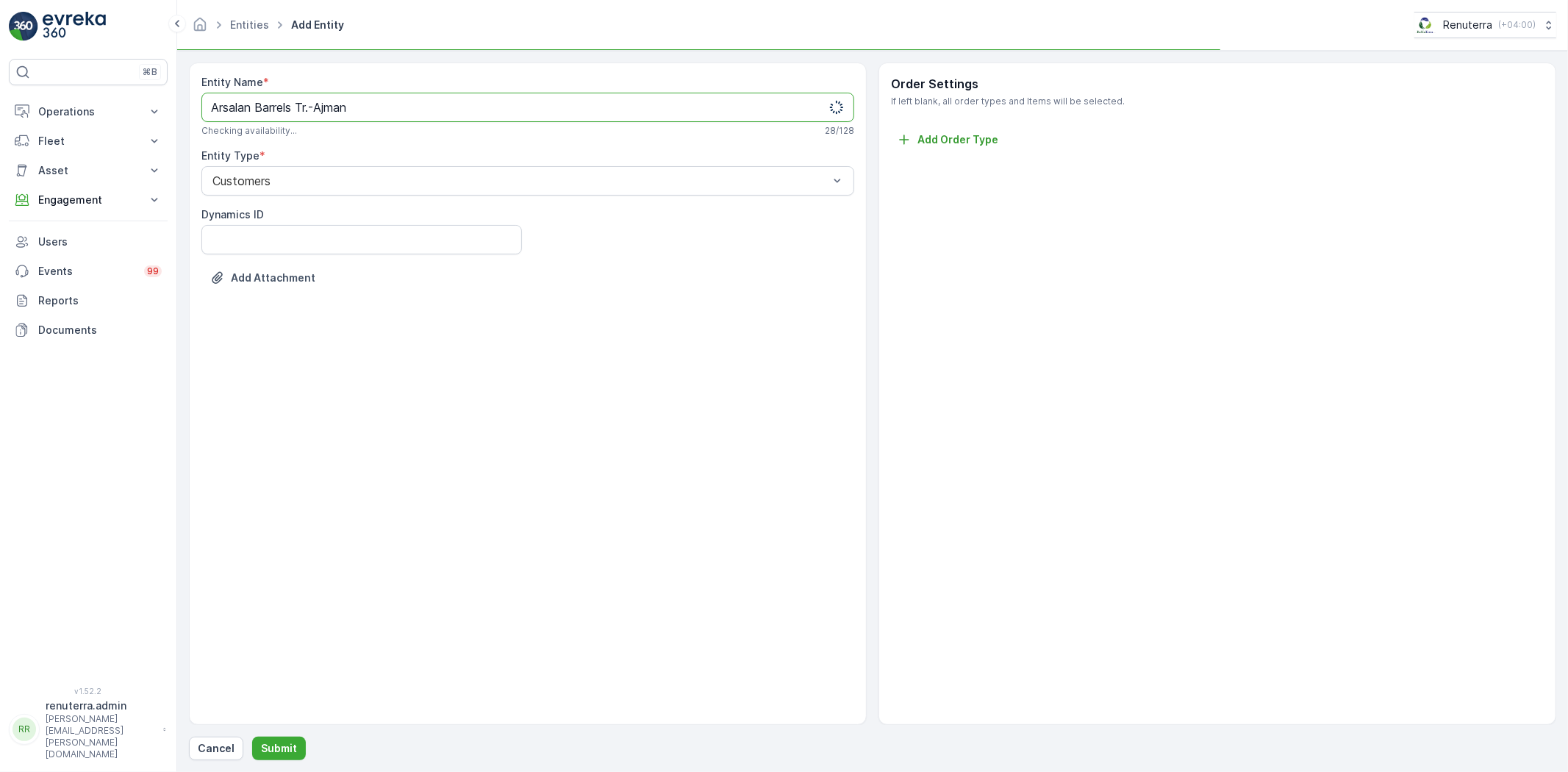
click at [240, 104] on Name "Arsalan Barrels Tr.-Ajman" at bounding box center [528, 107] width 653 height 29
type Name "Arsalan Barrels Tr.-Ajman"
click at [252, 737] on button "Submit" at bounding box center [279, 748] width 54 height 24
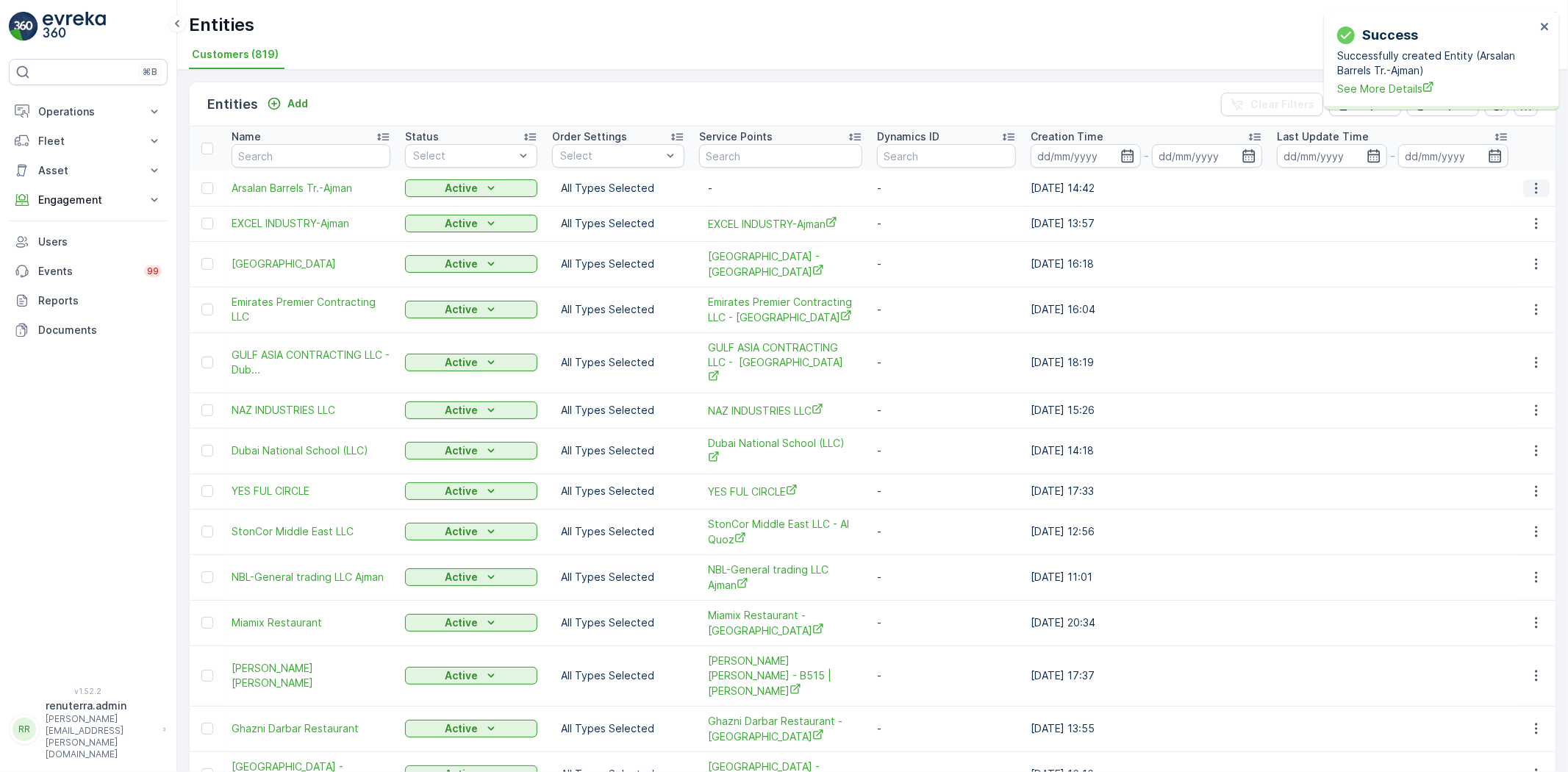
click at [1539, 182] on icon "button" at bounding box center [1536, 188] width 15 height 15
click at [1531, 207] on span "See More Details" at bounding box center [1503, 210] width 85 height 15
click at [267, 181] on span "Arsalan Barrels Tr.-Ajman" at bounding box center [311, 188] width 159 height 15
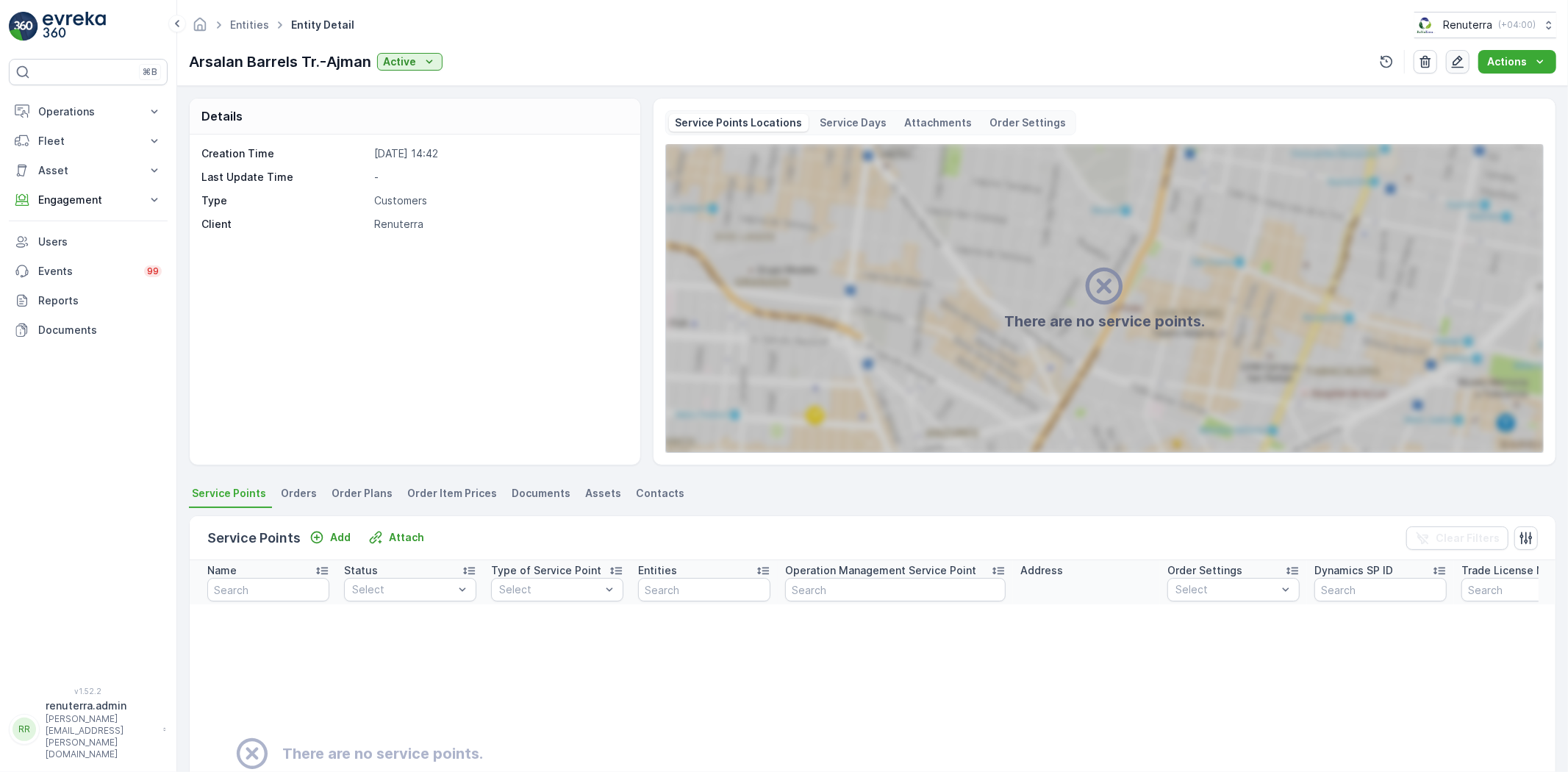
click at [1465, 57] on icon "button" at bounding box center [1458, 62] width 15 height 15
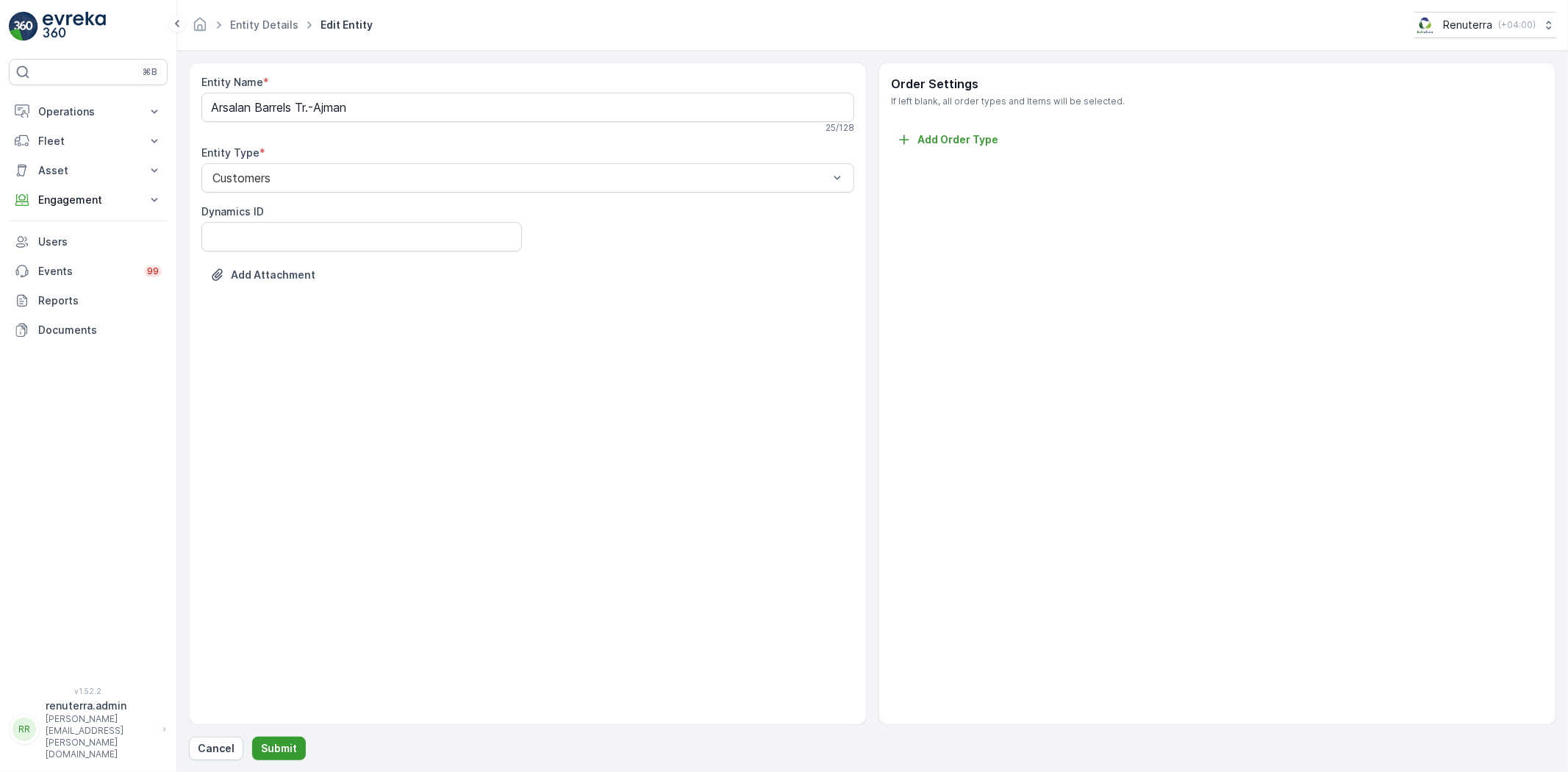
click at [282, 759] on button "Submit" at bounding box center [279, 748] width 54 height 24
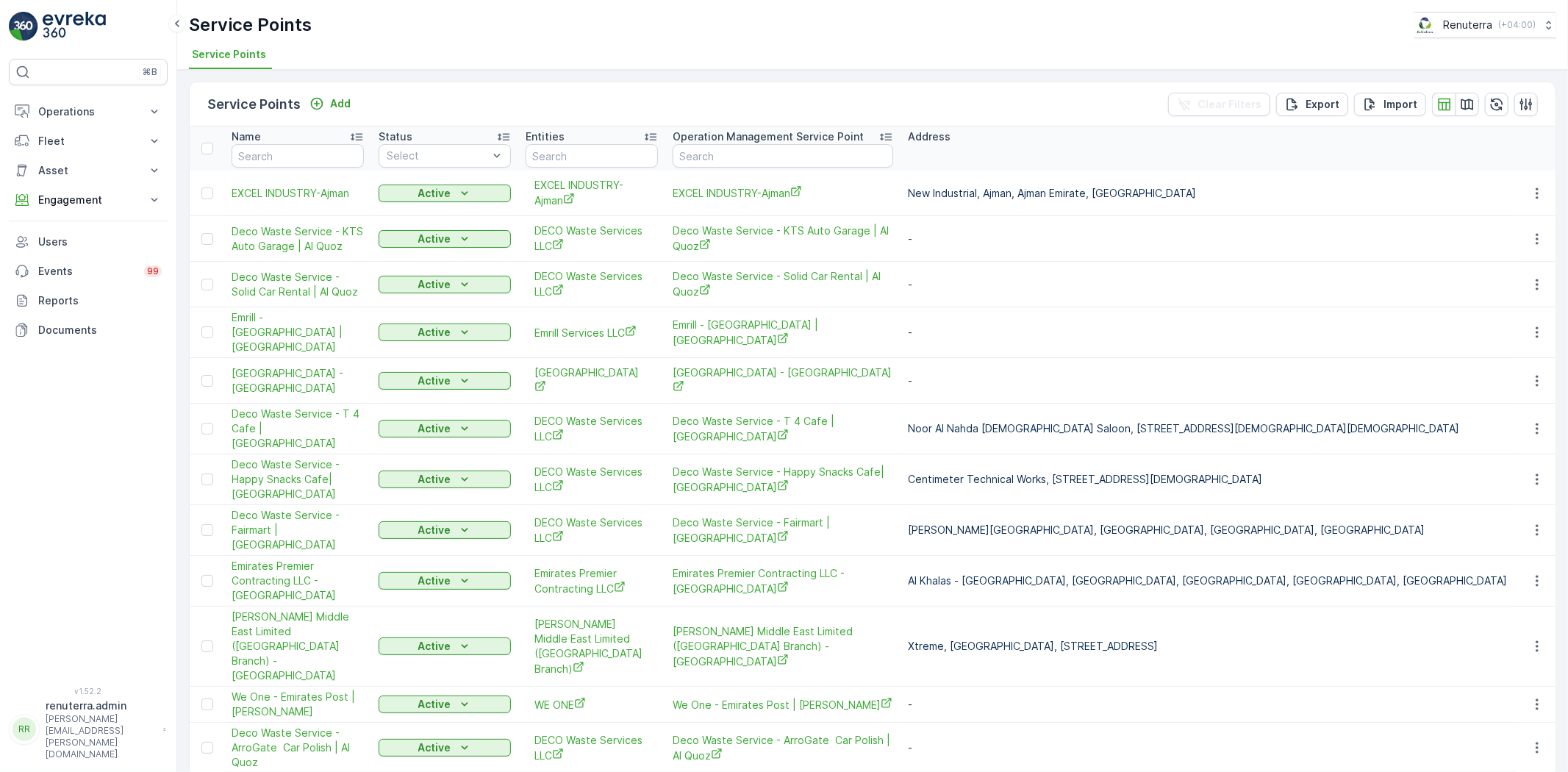
click at [323, 90] on div "Service Points Add Clear Filters Export Import" at bounding box center [873, 104] width 1366 height 44
click at [321, 98] on icon "Add" at bounding box center [317, 104] width 15 height 15
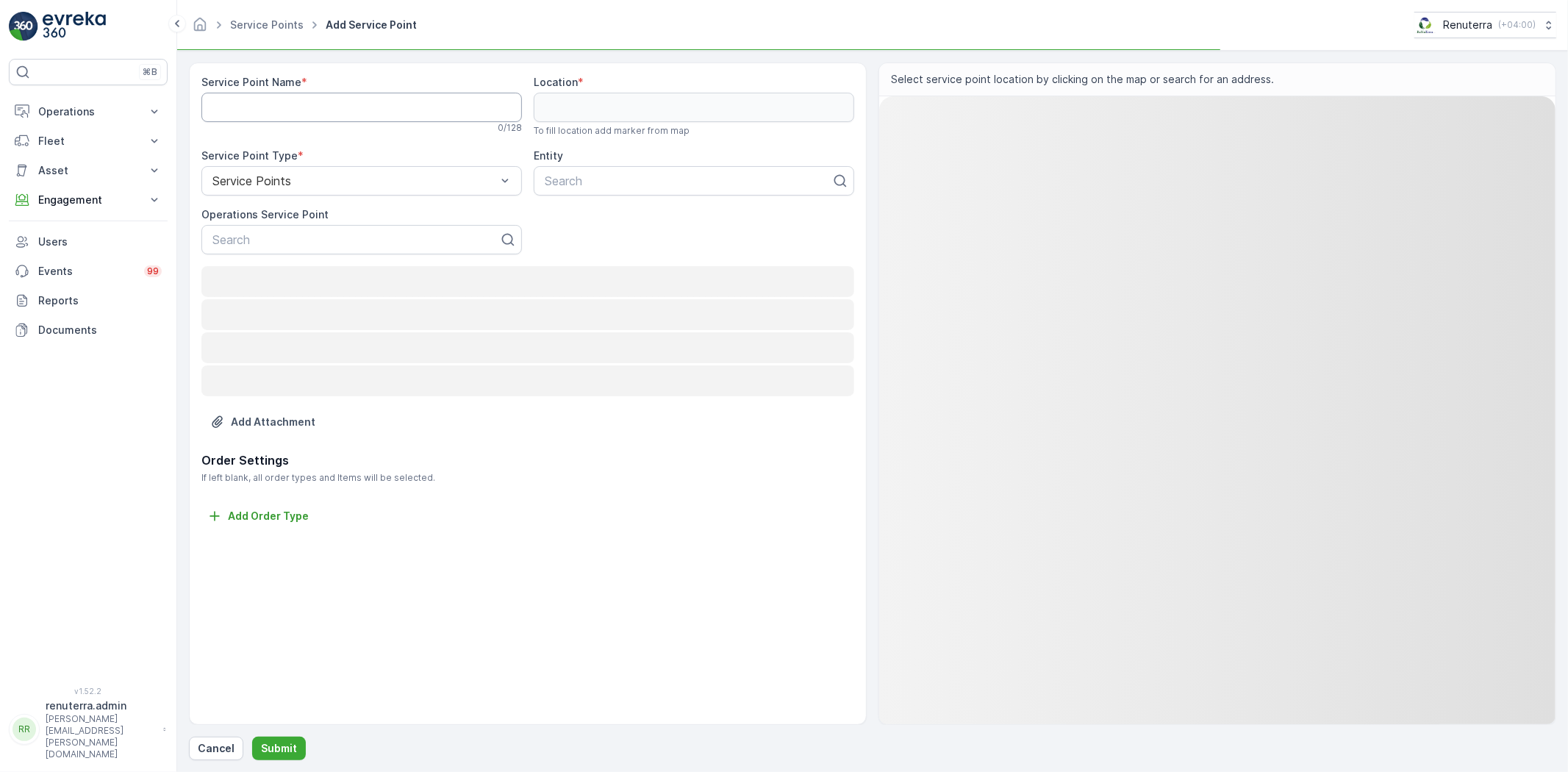
click at [318, 98] on Name "Service Point Name" at bounding box center [362, 107] width 321 height 29
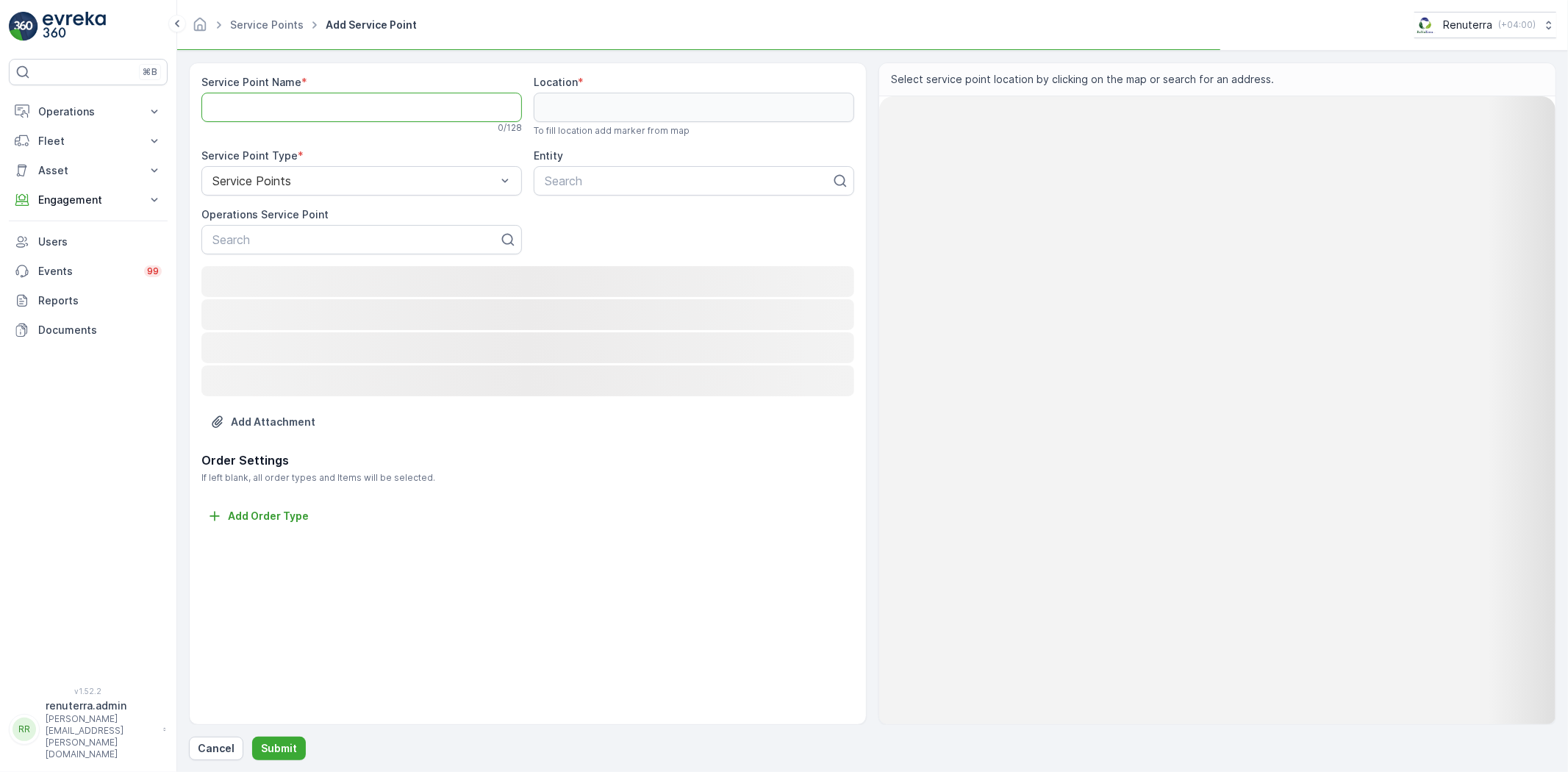
paste Name "Arsalan Barrels Tr.-Ajman"
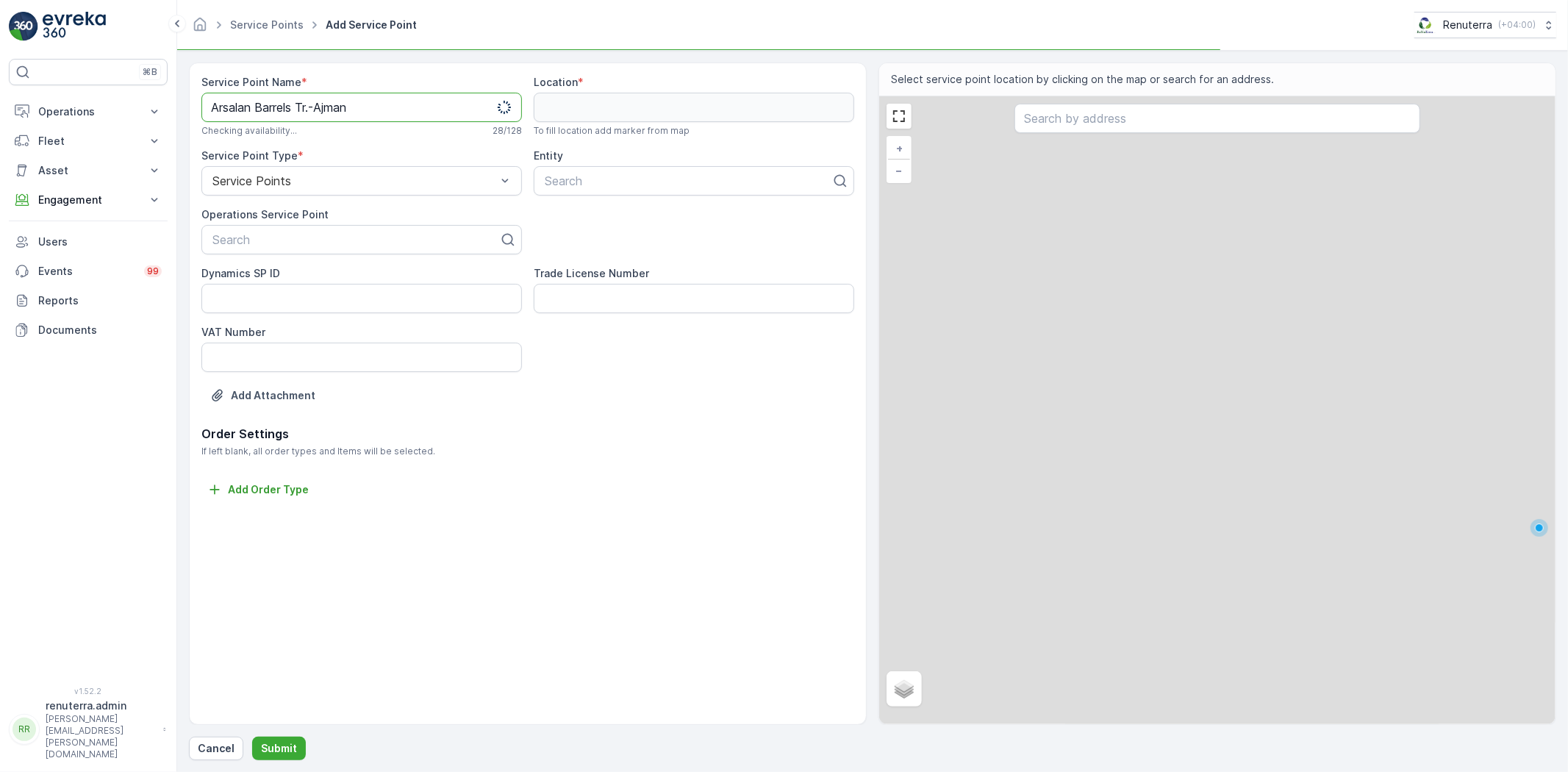
click at [235, 101] on Name "Arsalan Barrels Tr.-Ajman" at bounding box center [362, 107] width 321 height 29
click at [240, 113] on Name "Arsalan Barrels Tr.-Ajman" at bounding box center [362, 107] width 321 height 29
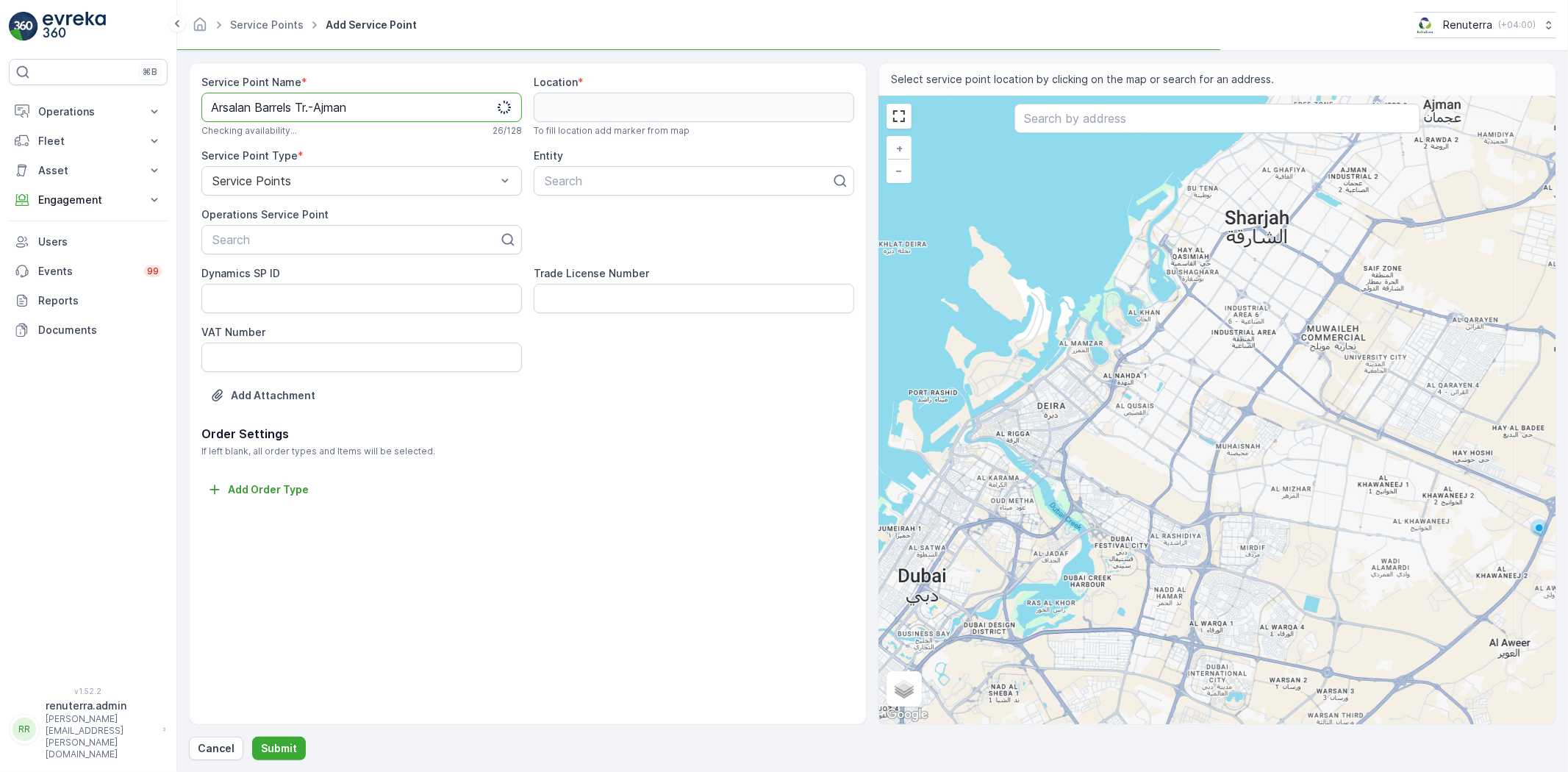
drag, startPoint x: 348, startPoint y: 101, endPoint x: 215, endPoint y: 99, distance: 133.0
click at [215, 99] on Name "Arsalan Barrels Tr.-Ajman" at bounding box center [362, 107] width 321 height 29
click at [419, 107] on Name "Arsalan Barrels Tr.-Ajman" at bounding box center [362, 107] width 321 height 29
click at [407, 107] on Name "Arsalan Barrels Tr.-Ajman" at bounding box center [362, 107] width 321 height 29
click at [405, 104] on Name "Arsalan Barrels Tr.-Ajman" at bounding box center [362, 107] width 321 height 29
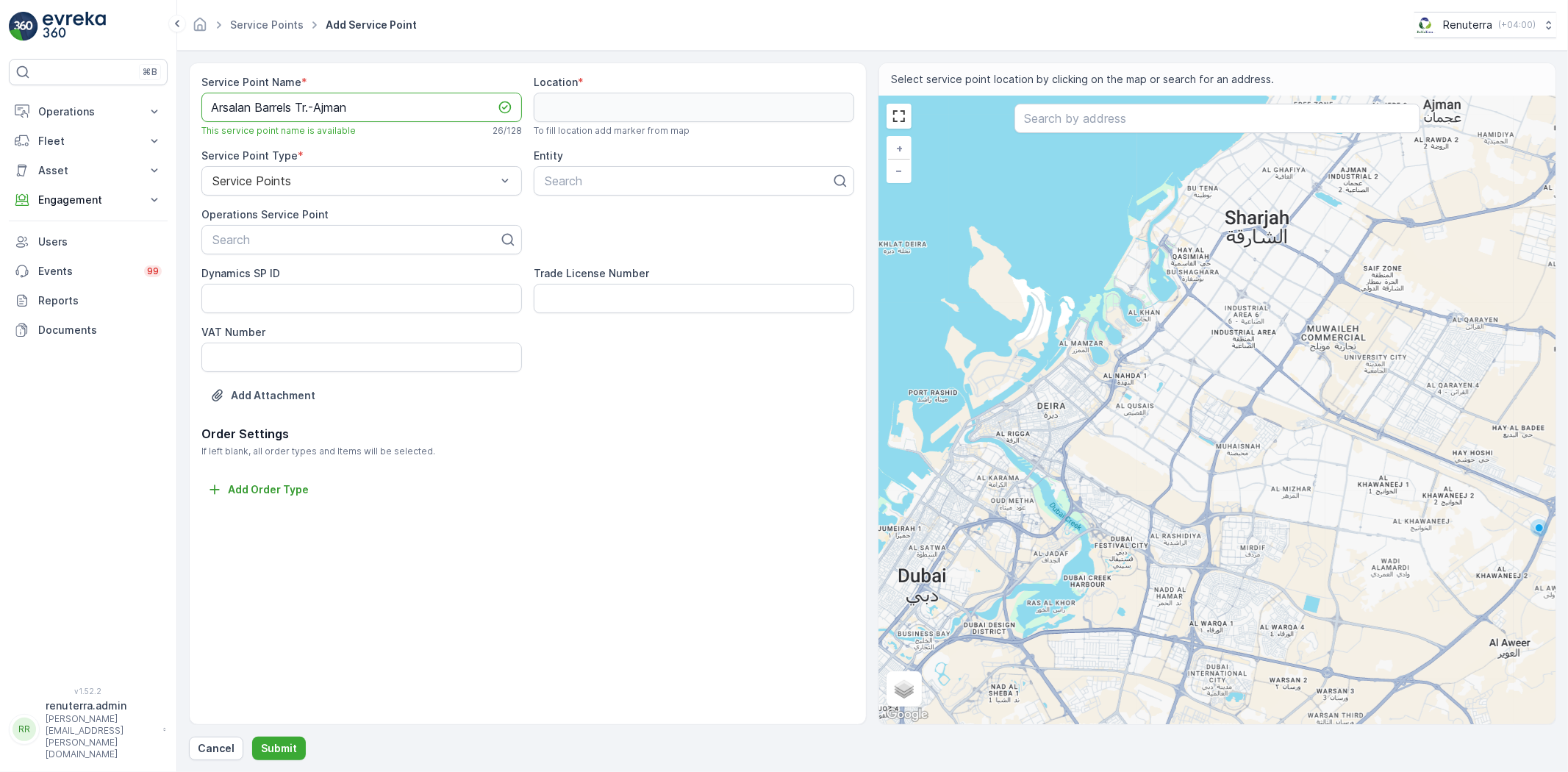
drag, startPoint x: 403, startPoint y: 101, endPoint x: 191, endPoint y: 78, distance: 213.2
click at [191, 78] on div "Service Point Name * Arsalan Barrels Tr.-Ajman This service point name is avail…" at bounding box center [528, 393] width 678 height 662
type Name "Arsalan Barrels Tr.-Ajman"
click at [265, 226] on div "Search" at bounding box center [362, 240] width 321 height 29
paste input "Arsalan Barrels Tr.-Ajman"
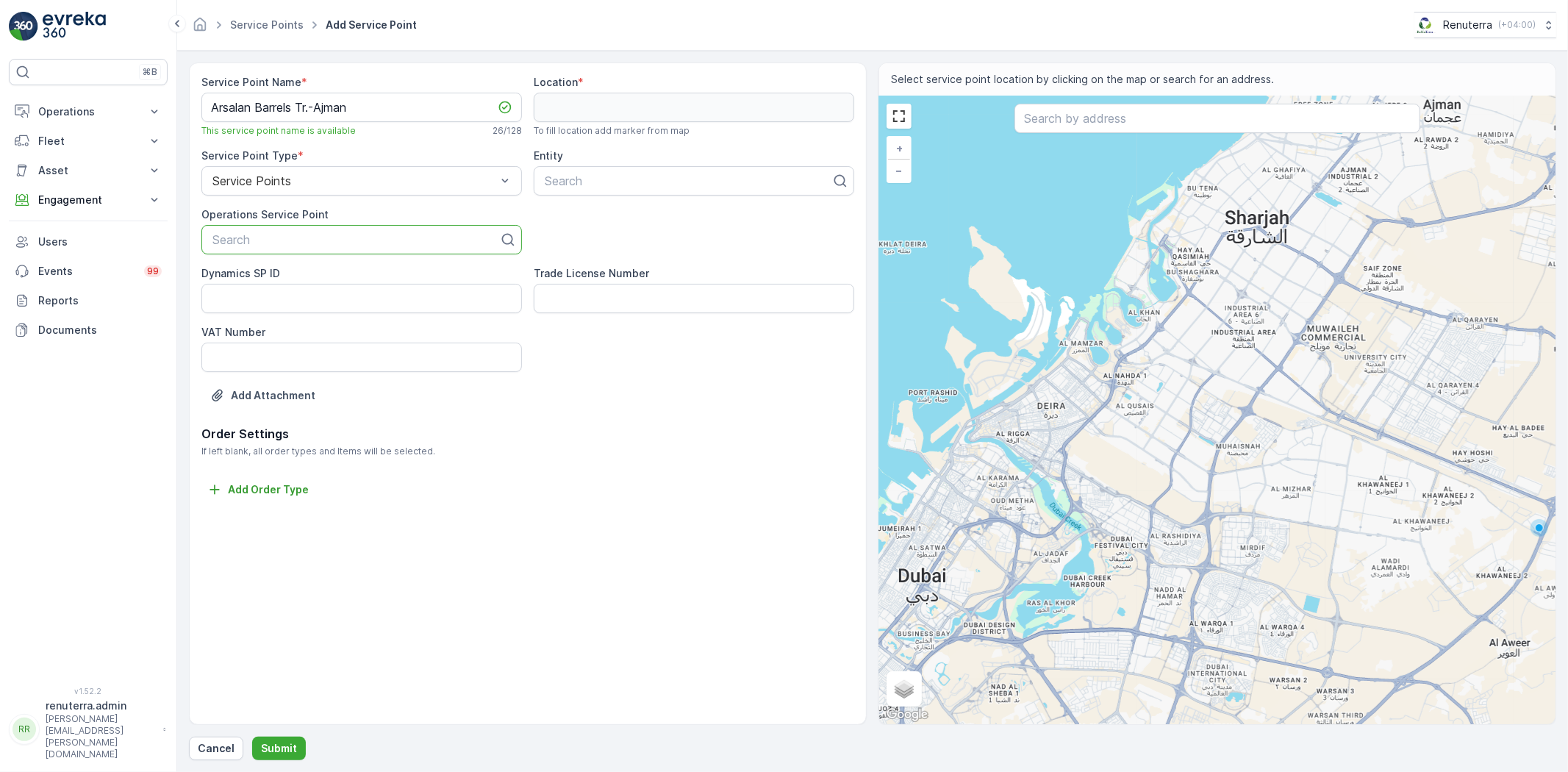
type input "Arsalan Barrels Tr.-Ajman"
click at [289, 276] on span "Arsalan Barrels Tr.-Ajman" at bounding box center [278, 276] width 135 height 13
click at [576, 188] on div "Service Point Name * Arsalan Barrels Tr.-Ajman This service point name is avail…" at bounding box center [528, 250] width 653 height 350
click at [577, 186] on div at bounding box center [688, 181] width 290 height 13
paste input "Arsalan Barrels Tr.-Ajman"
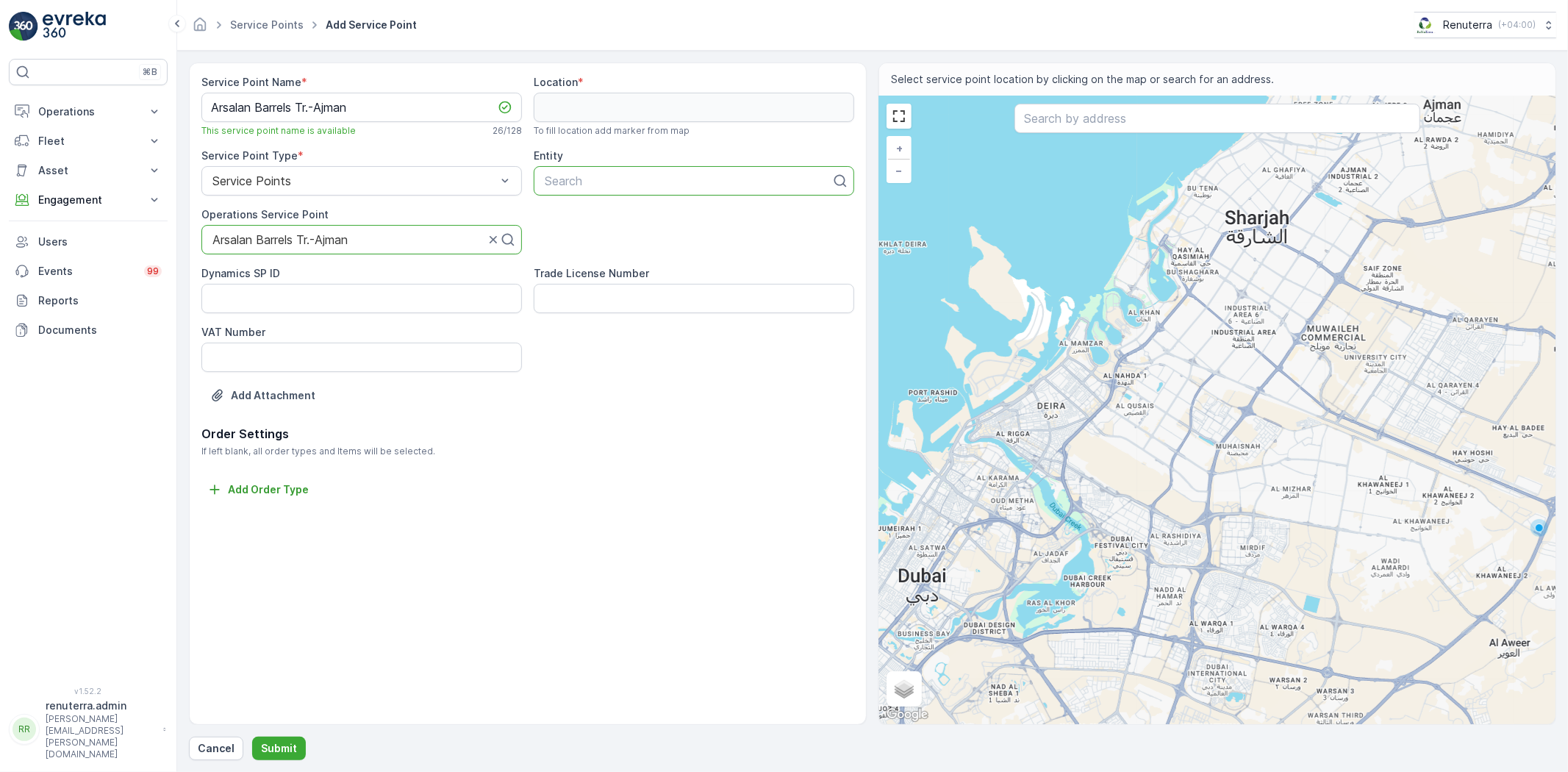
type input "Arsalan Barrels Tr.-Ajman"
click at [615, 211] on p "No results found" at bounding box center [694, 218] width 303 height 15
click at [677, 172] on div "Search" at bounding box center [688, 181] width 290 height 18
click at [681, 179] on div at bounding box center [688, 181] width 290 height 13
paste input "Arsalan Barrels Tr.-Ajman"
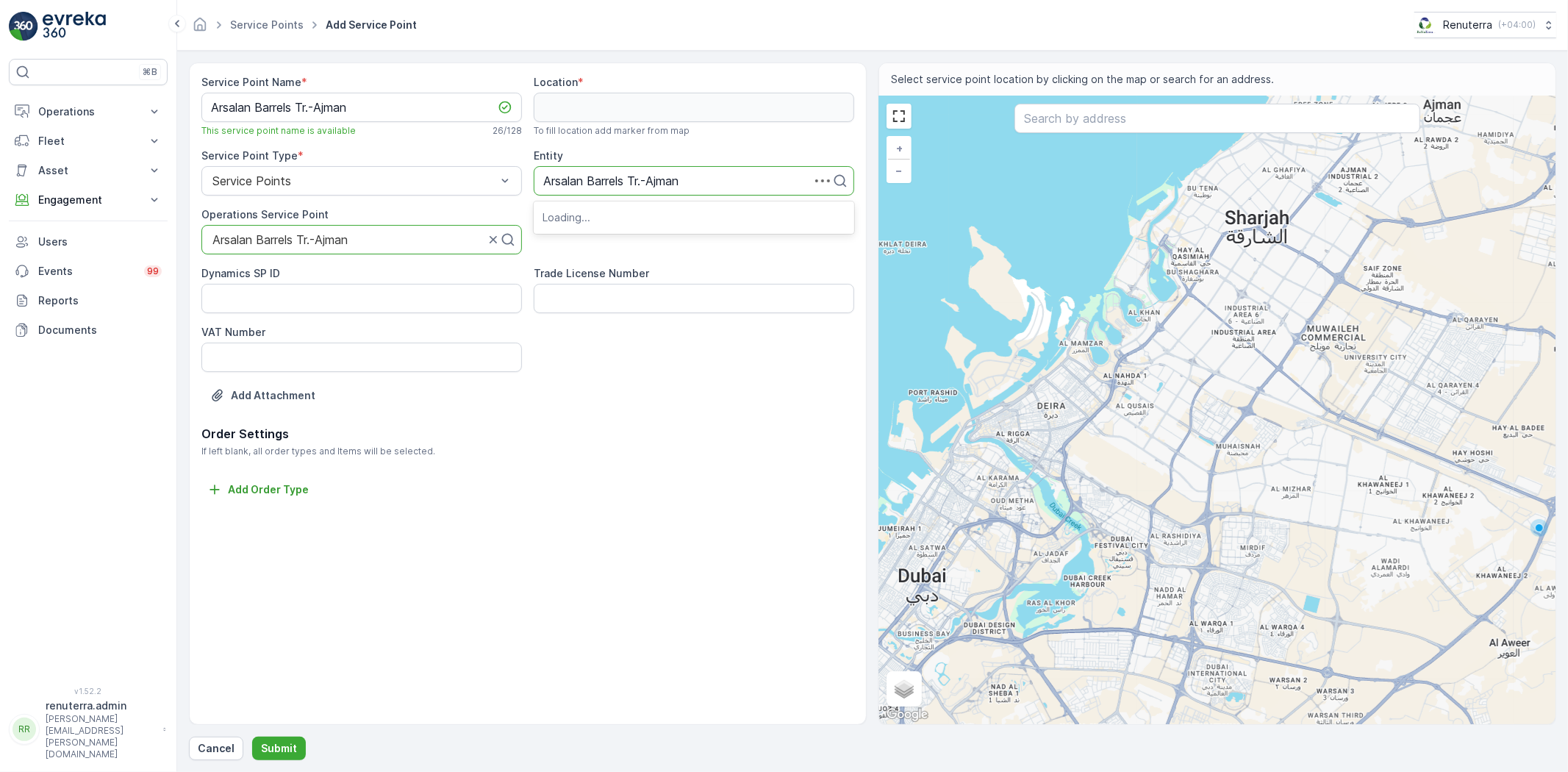
type input "Arsalan Barrels Tr.-Ajman"
click at [656, 217] on span "Arsalan Barrels Tr.-Ajman" at bounding box center [610, 217] width 135 height 13
click at [1109, 107] on input "text" at bounding box center [1217, 118] width 406 height 29
paste input "Arsalan Barrels Tr.-Ajman"
type input "Arsalan Barrels Tr.-Ajman"
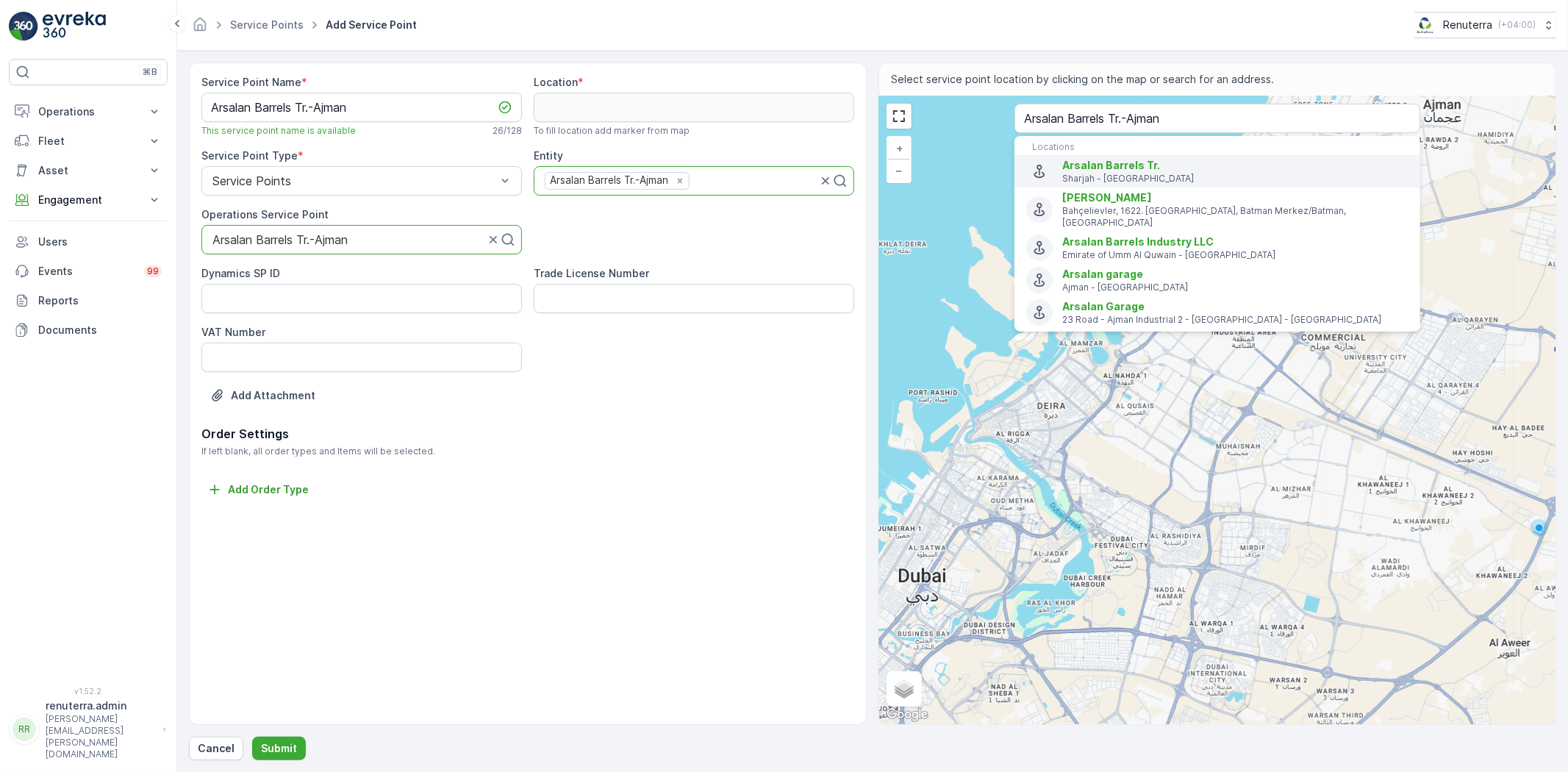
click at [1155, 168] on span "Arsalan Barrels Tr." at bounding box center [1235, 165] width 346 height 15
type input "25.3419184,55.6490117"
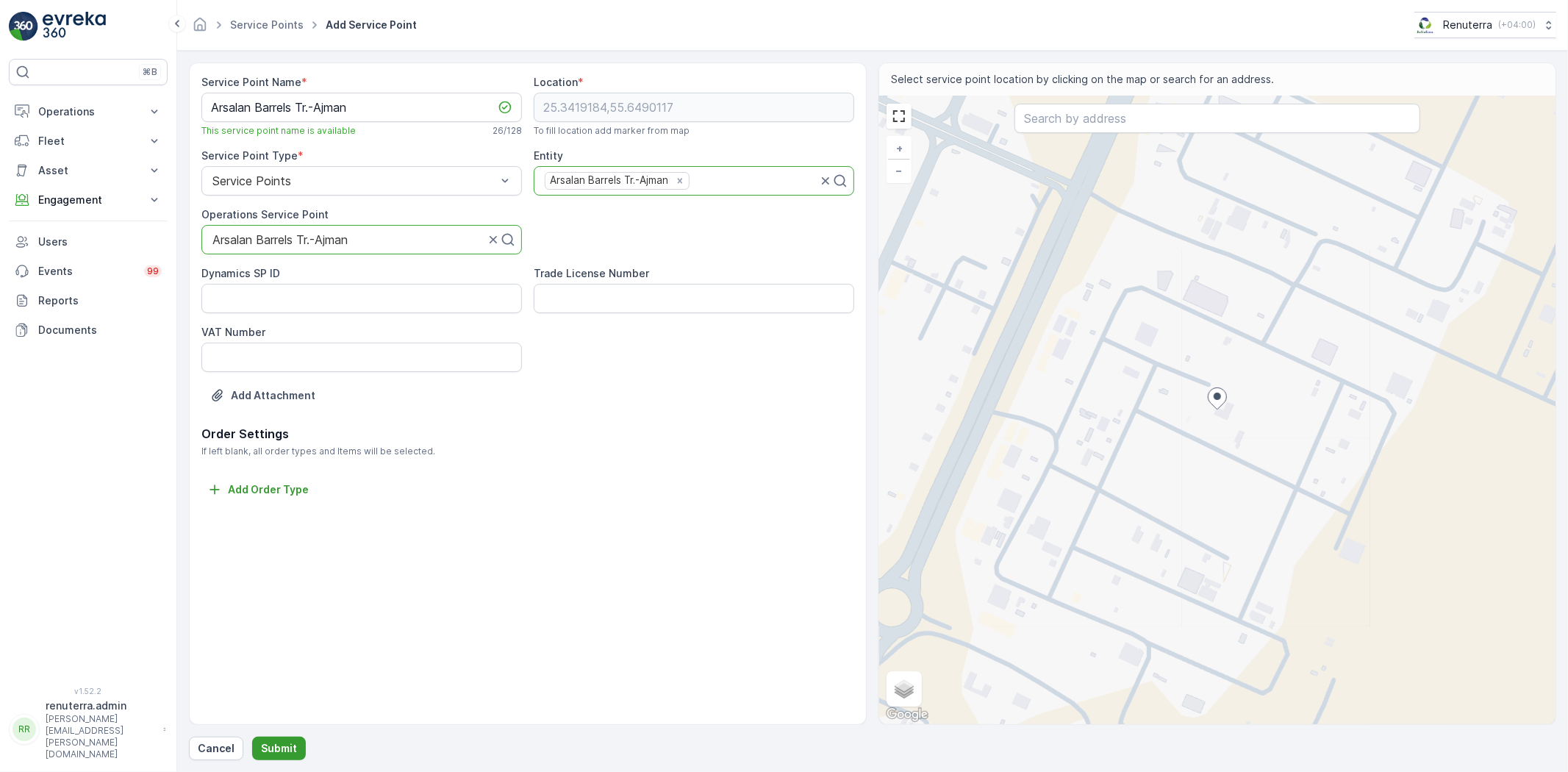
click at [296, 740] on button "Submit" at bounding box center [279, 748] width 54 height 24
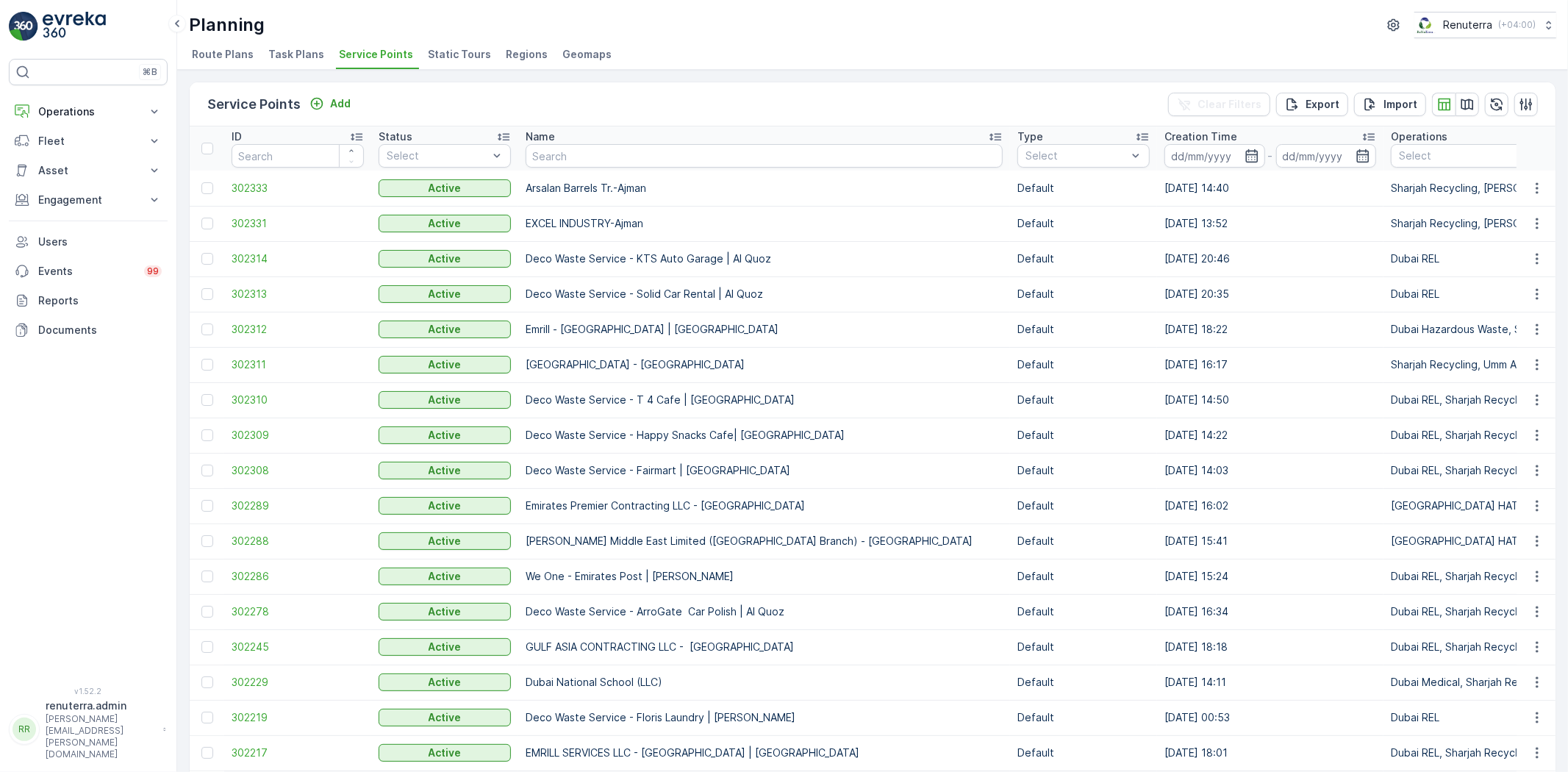
click at [726, 186] on td "Arsalan Barrels Tr.-Ajman" at bounding box center [764, 188] width 492 height 35
click at [554, 149] on input "text" at bounding box center [764, 156] width 477 height 24
type input "One"
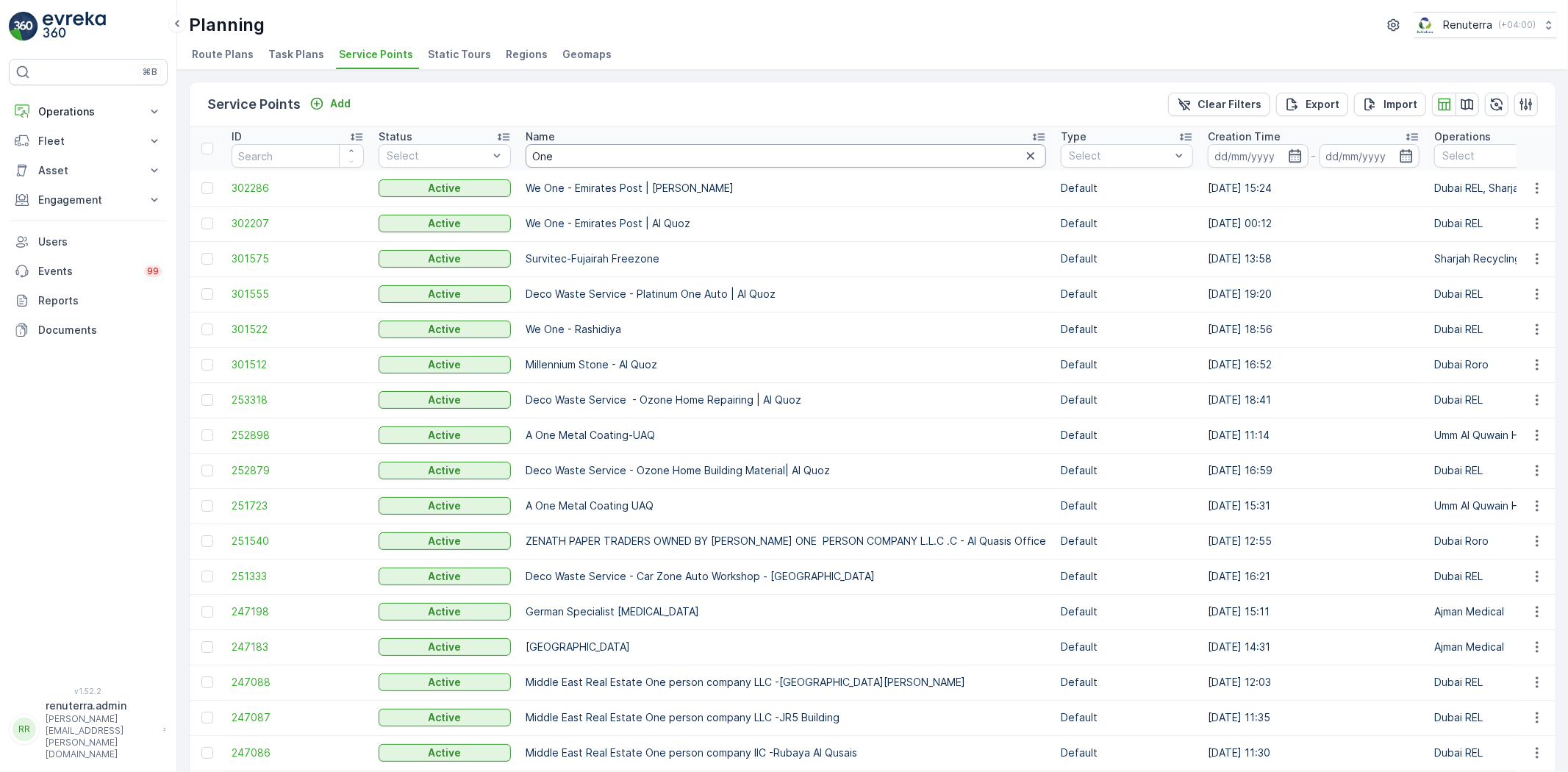
click at [560, 151] on input "One" at bounding box center [786, 156] width 520 height 24
type input "O"
type input "Healt"
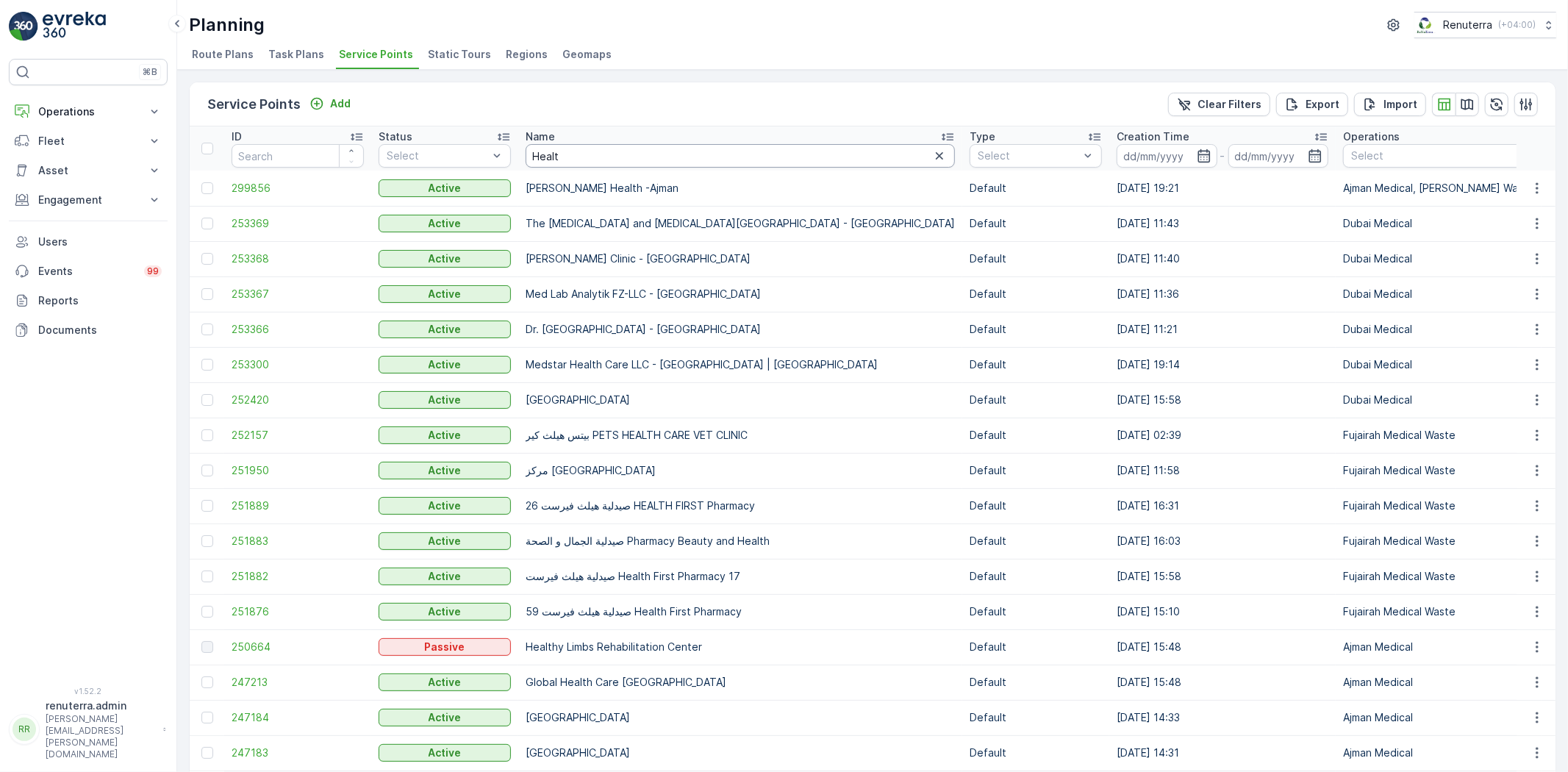
drag, startPoint x: 532, startPoint y: 149, endPoint x: 523, endPoint y: 151, distance: 9.2
click at [523, 151] on th "Name Healt" at bounding box center [740, 149] width 444 height 44
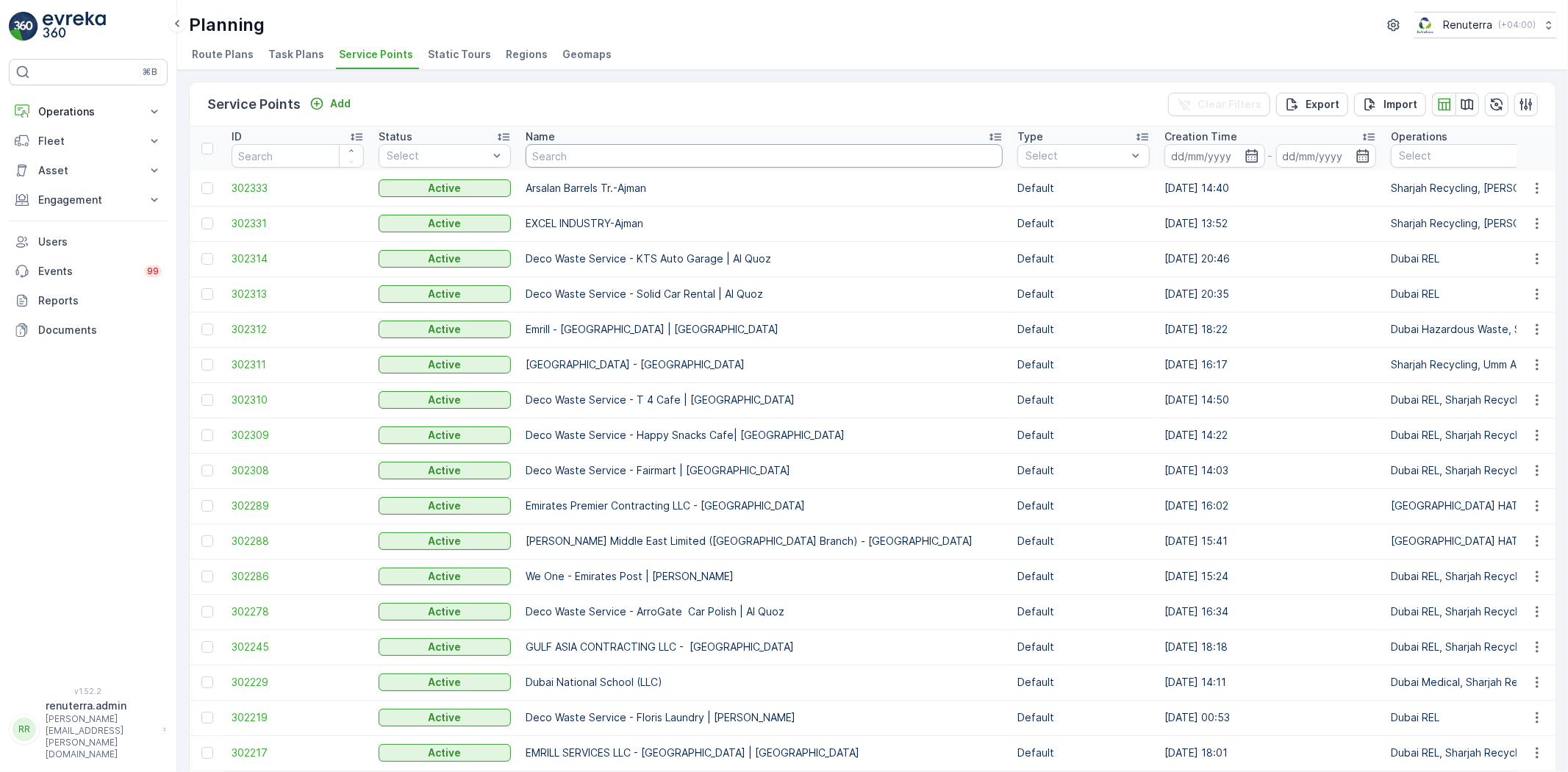
click at [583, 157] on input "text" at bounding box center [764, 156] width 477 height 24
click at [276, 182] on span "302333" at bounding box center [298, 188] width 132 height 15
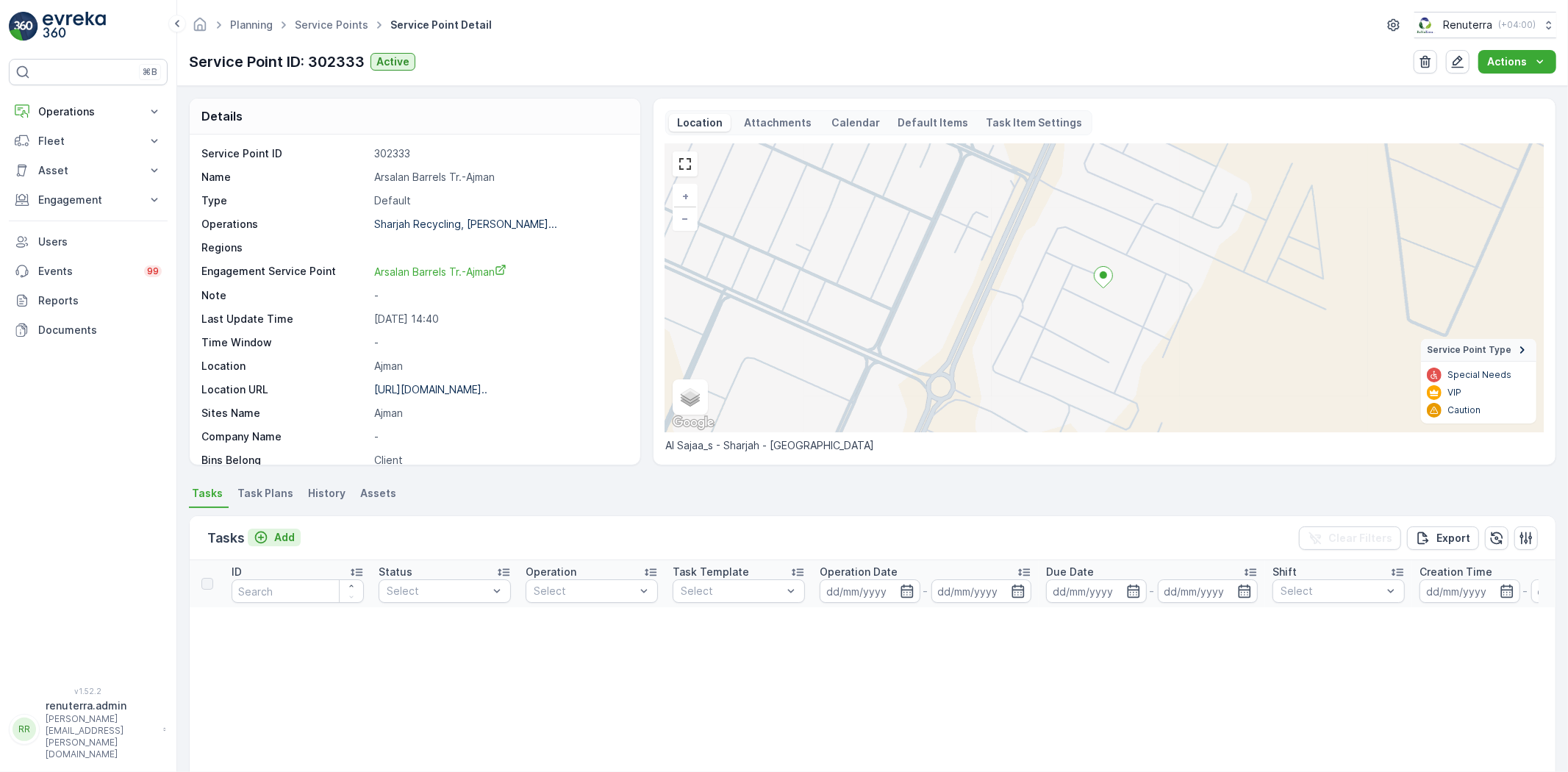
click at [277, 530] on p "Add" at bounding box center [284, 537] width 21 height 15
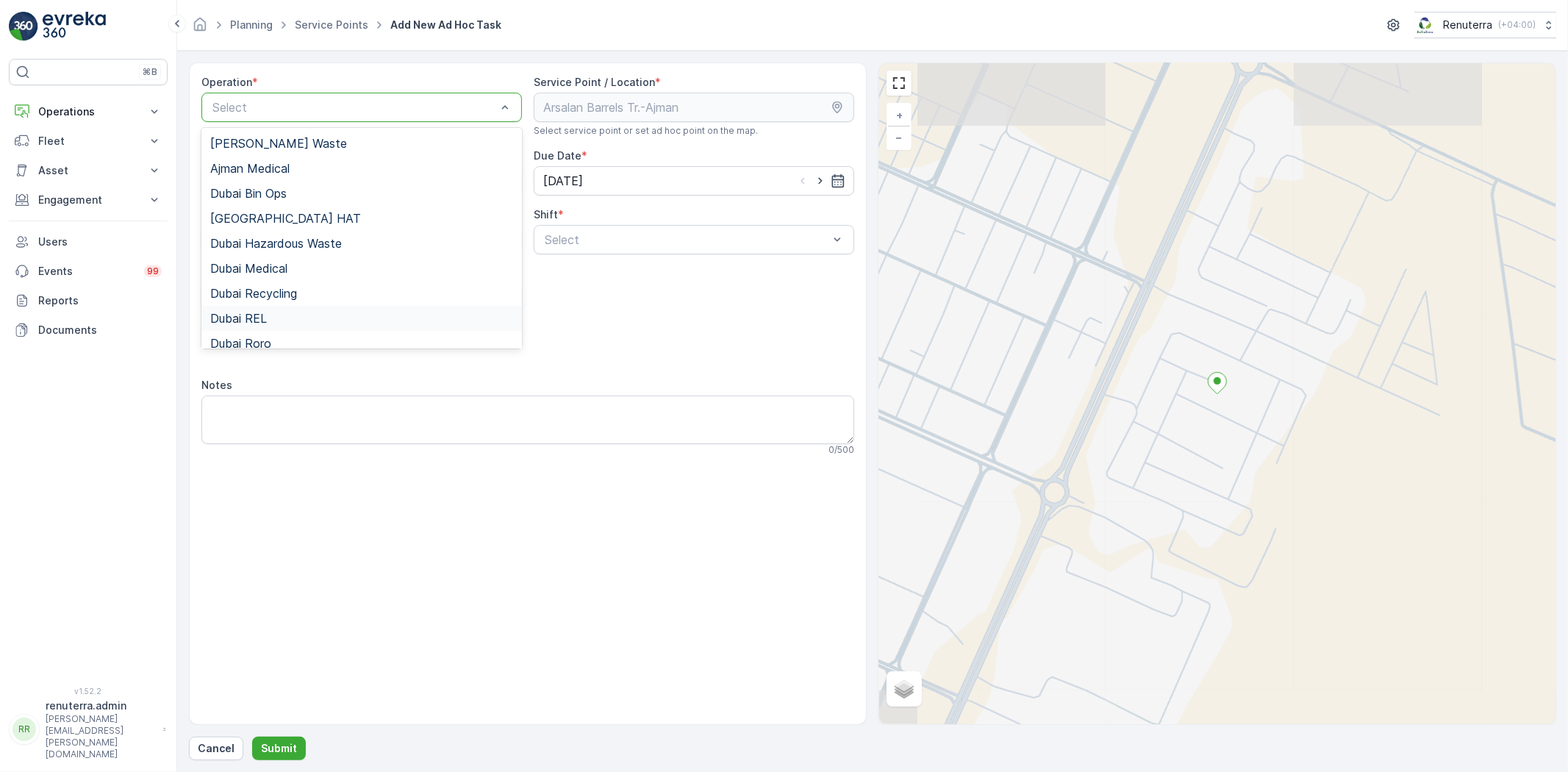
click at [253, 321] on span "Dubai REL" at bounding box center [238, 318] width 57 height 13
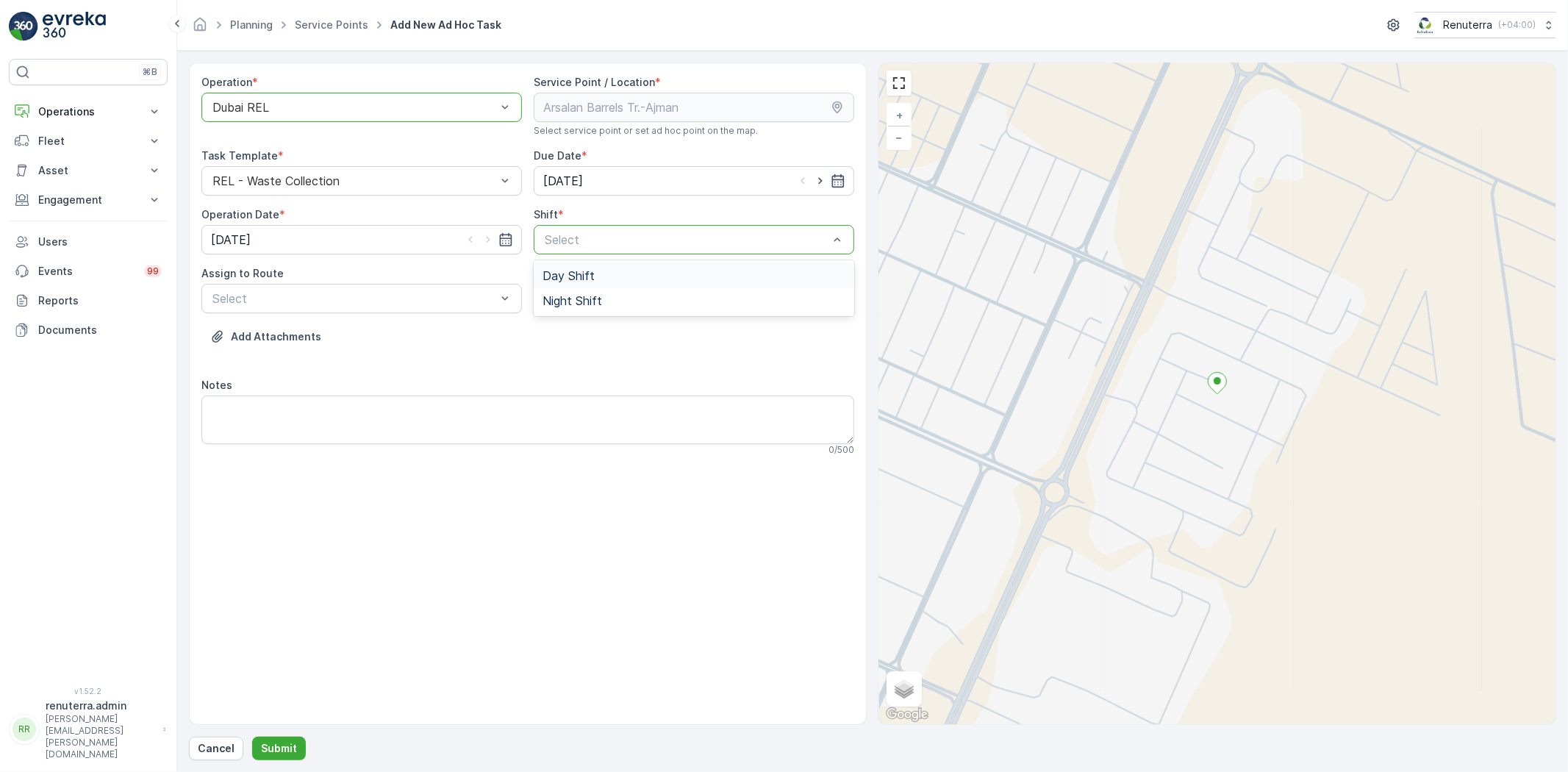
click at [548, 271] on span "Day Shift" at bounding box center [568, 276] width 52 height 13
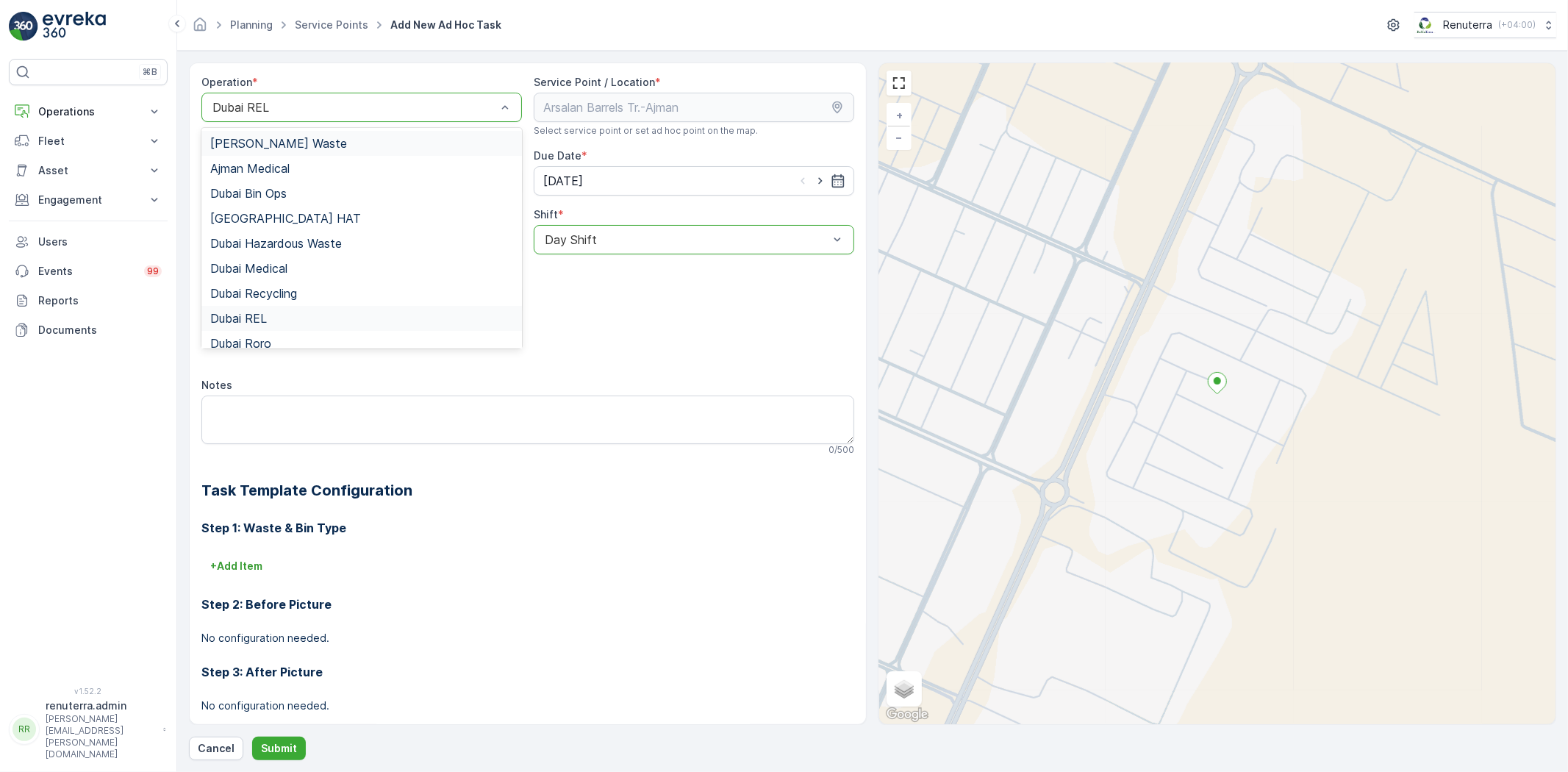
click at [299, 118] on div "Dubai REL" at bounding box center [362, 107] width 321 height 29
click at [301, 143] on span "[PERSON_NAME] Waste" at bounding box center [279, 143] width 137 height 13
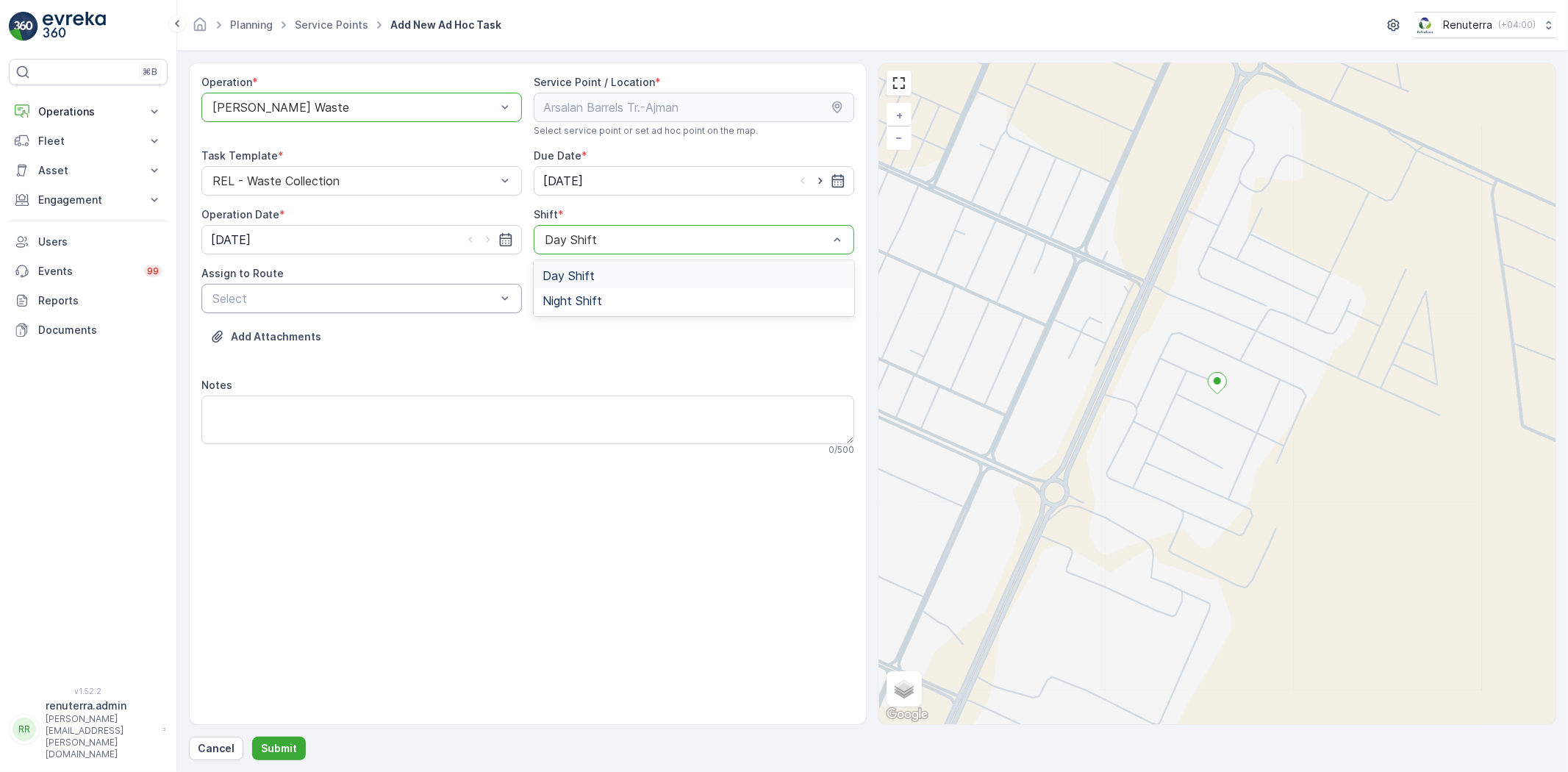
click at [579, 226] on div "Day Shift" at bounding box center [694, 240] width 321 height 29
click at [554, 260] on div "Day Shift Night Shift" at bounding box center [694, 288] width 321 height 56
click at [552, 272] on span "Day Shift" at bounding box center [568, 276] width 52 height 13
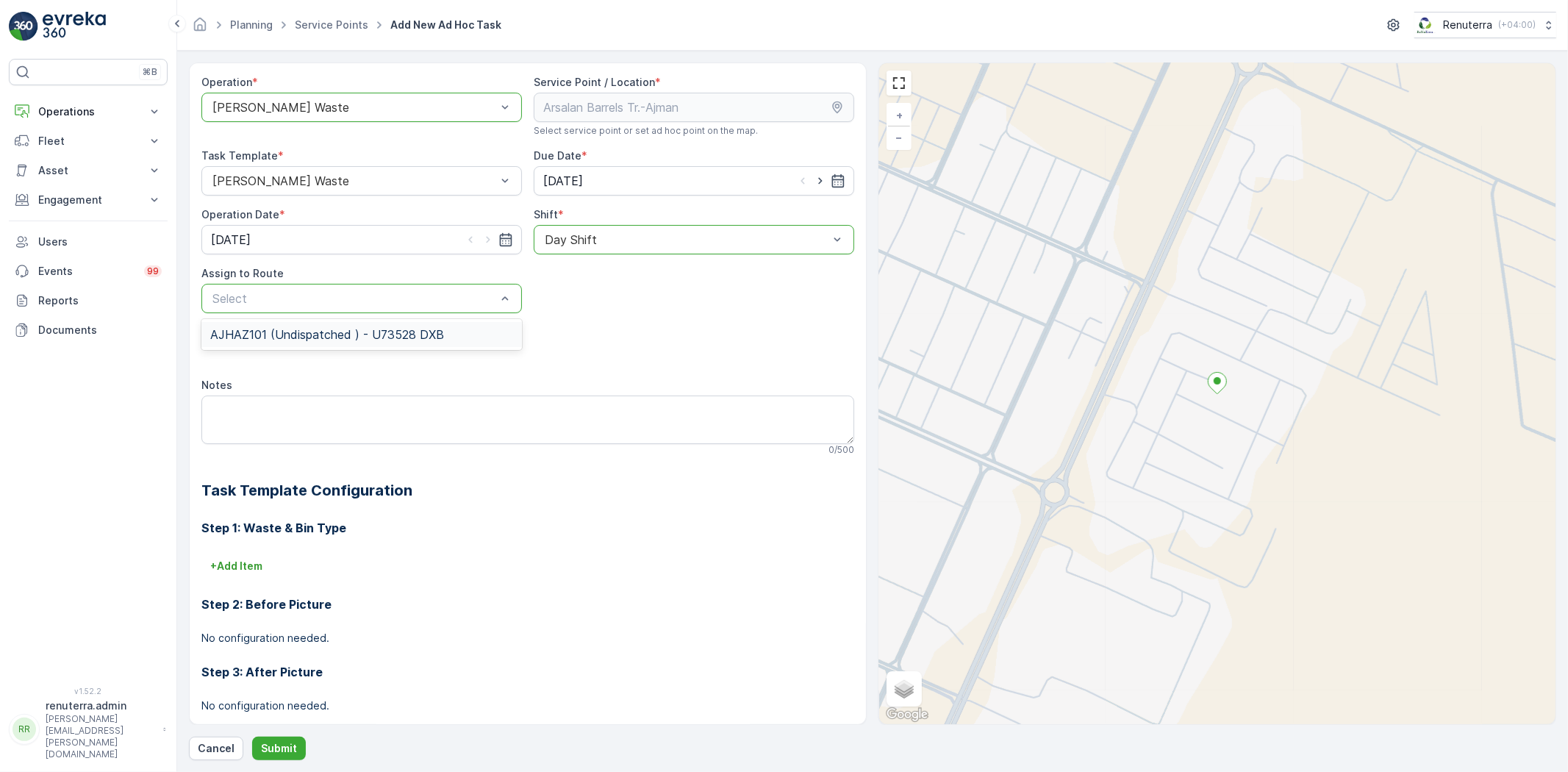
click at [417, 332] on span "AJHAZ101 (Undispatched ) - U73528 DXB" at bounding box center [327, 335] width 234 height 13
click at [284, 729] on button "Submit" at bounding box center [279, 748] width 54 height 24
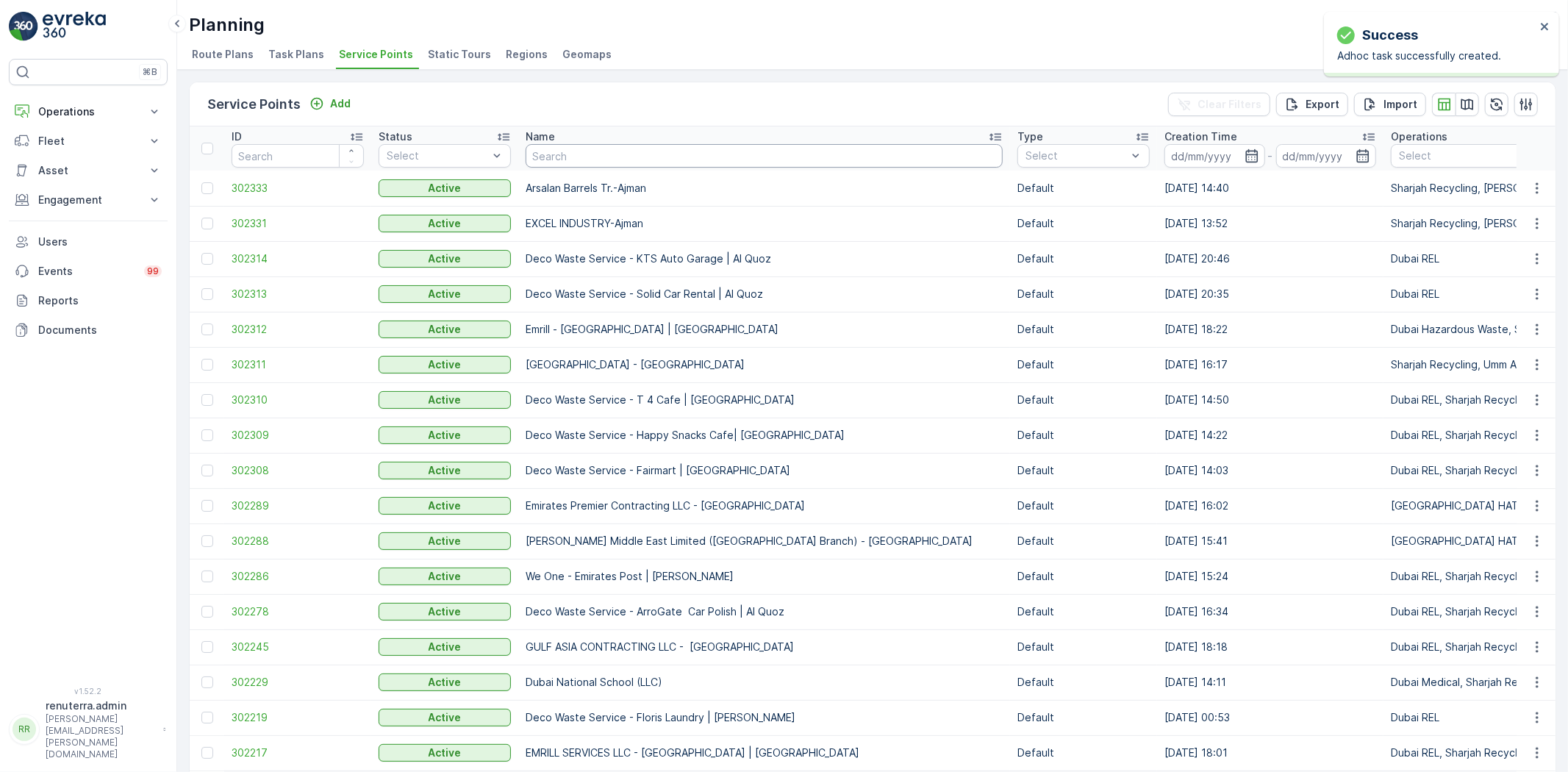
click at [581, 163] on input "text" at bounding box center [764, 156] width 477 height 24
type input "One"
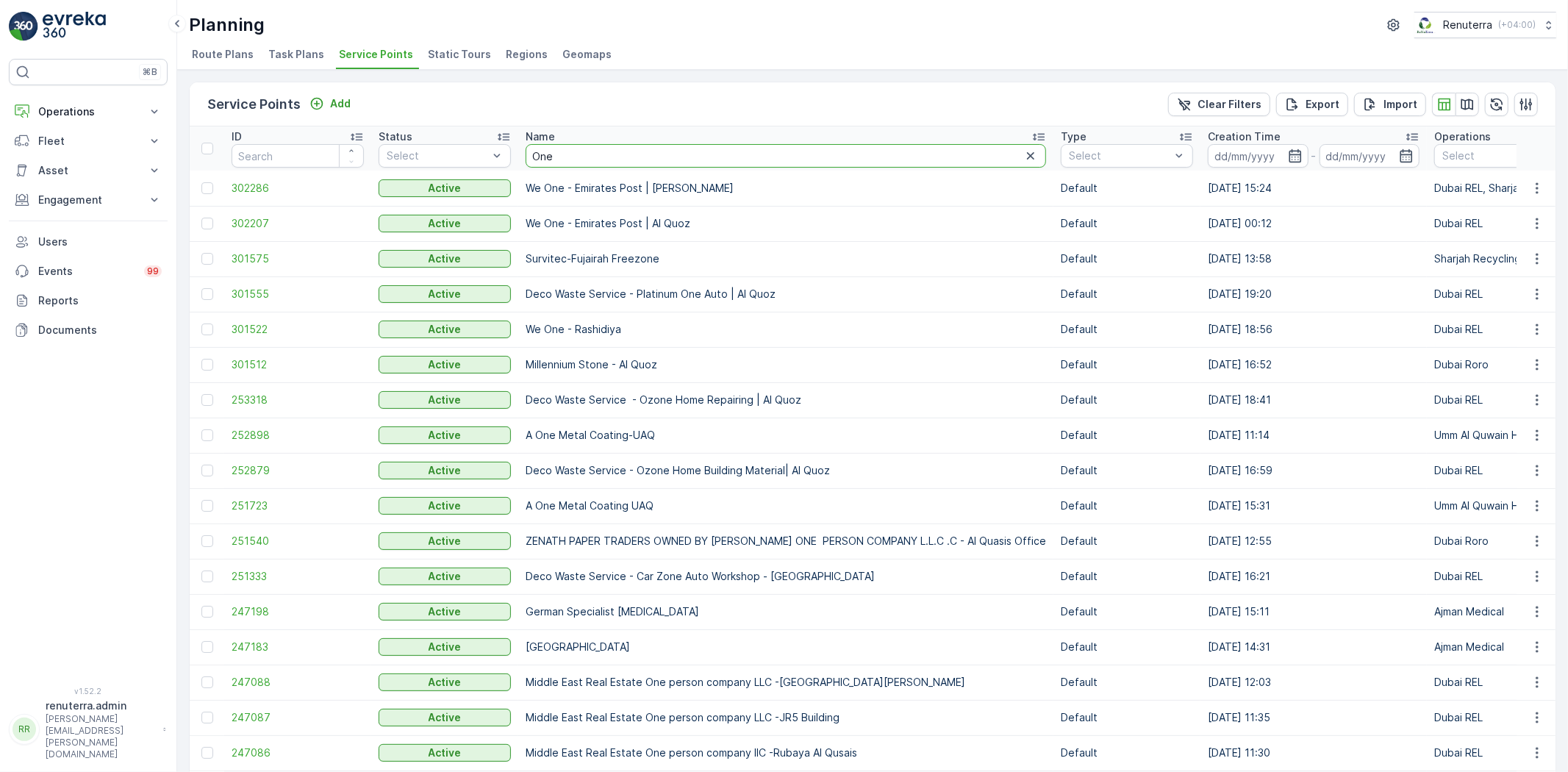
drag, startPoint x: 548, startPoint y: 142, endPoint x: 528, endPoint y: 143, distance: 20.0
click at [528, 144] on input "One" at bounding box center [786, 156] width 520 height 24
